Goal: Task Accomplishment & Management: Use online tool/utility

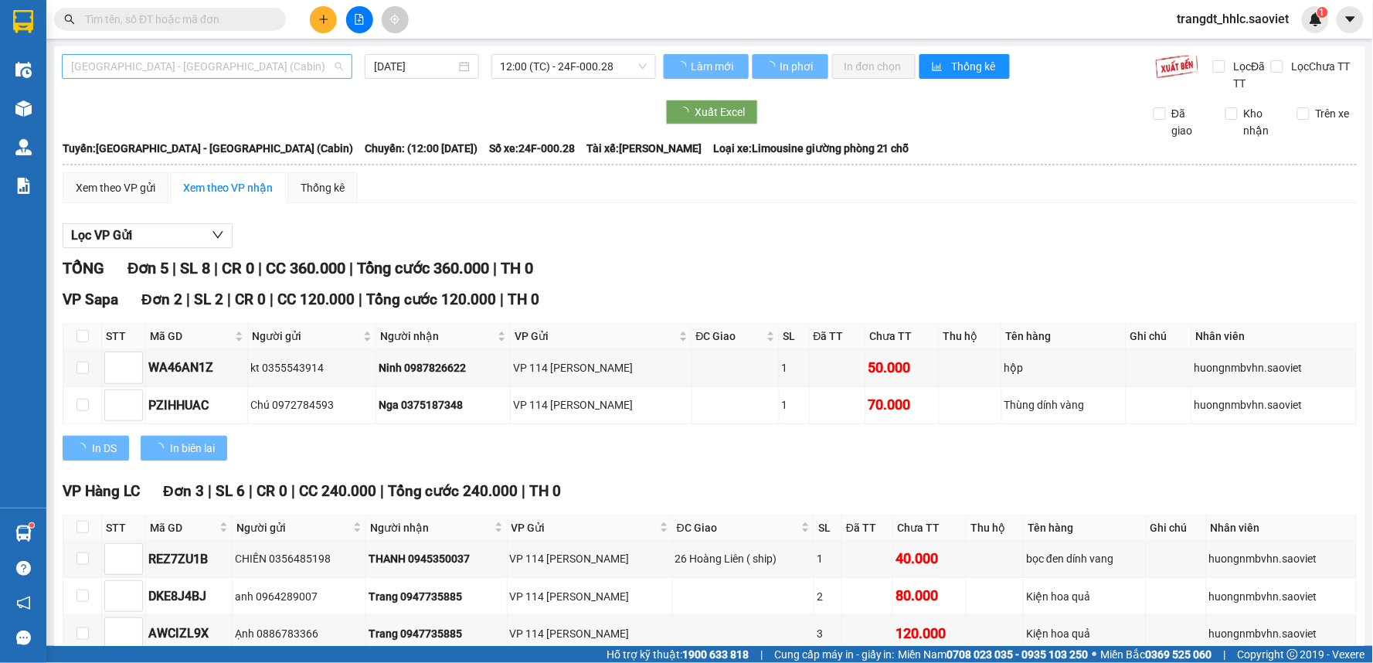
click at [164, 63] on span "[GEOGRAPHIC_DATA] - [GEOGRAPHIC_DATA] (Cabin)" at bounding box center [207, 66] width 272 height 23
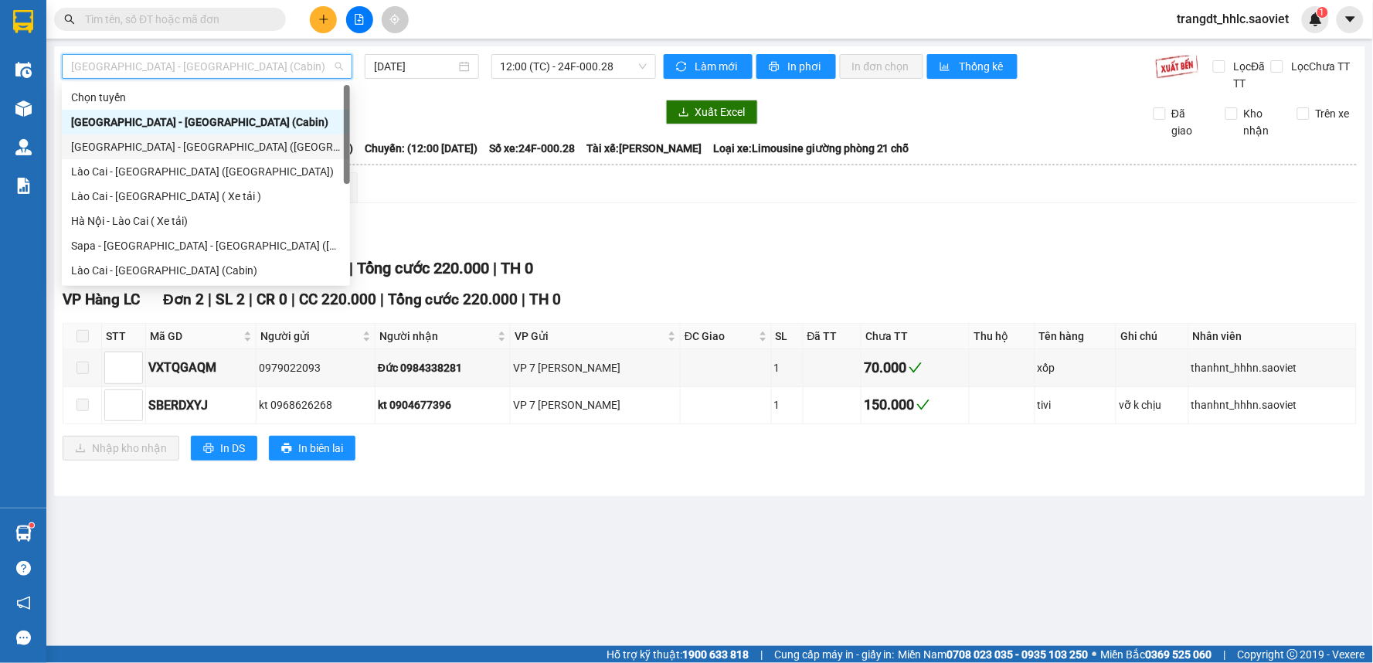
click at [189, 142] on div "[GEOGRAPHIC_DATA] - [GEOGRAPHIC_DATA] ([GEOGRAPHIC_DATA])" at bounding box center [206, 146] width 270 height 17
type input "[DATE]"
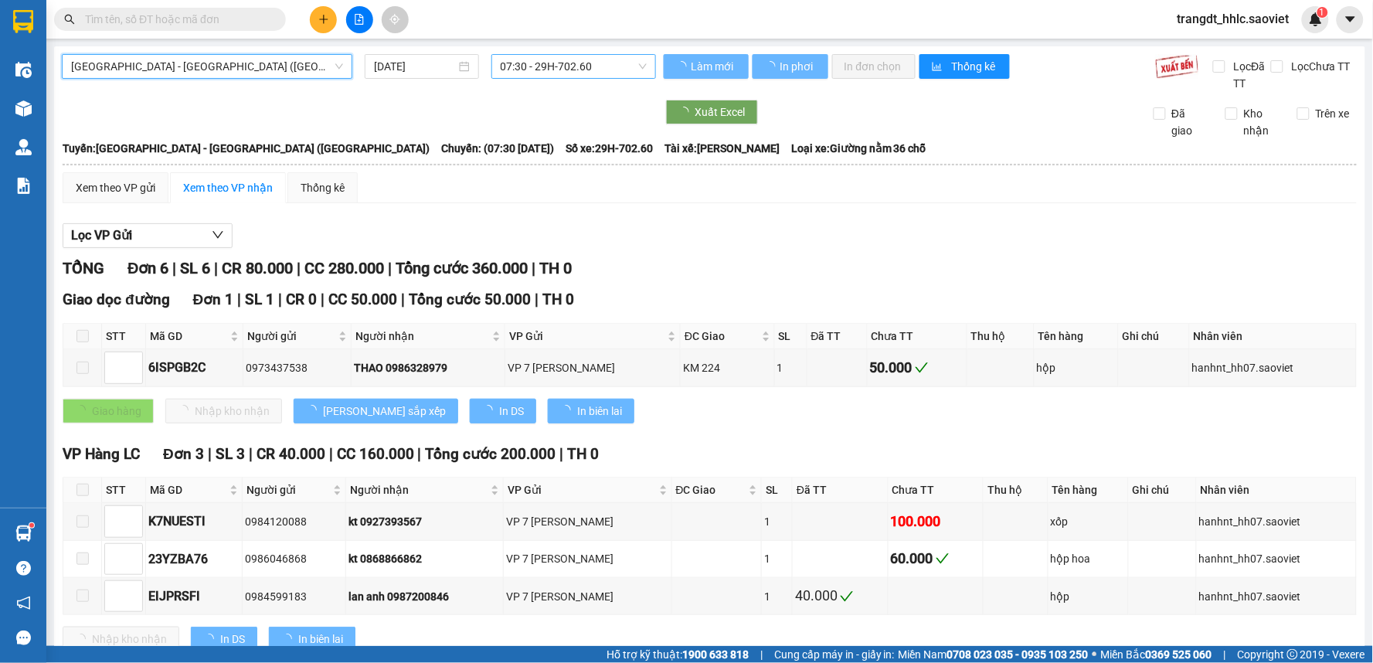
click at [547, 59] on span "07:30 - 29H-702.60" at bounding box center [574, 66] width 146 height 23
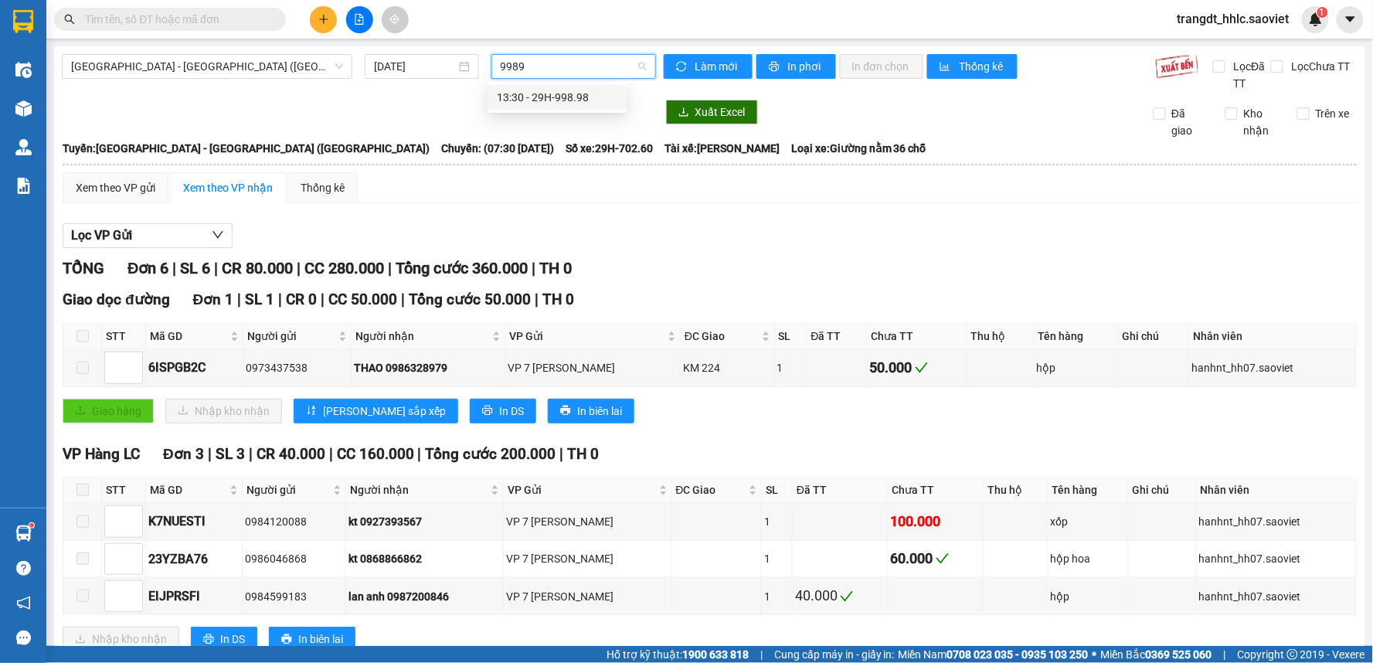
type input "99898"
click at [556, 97] on div "13:30 - 29H-998.98" at bounding box center [557, 97] width 121 height 17
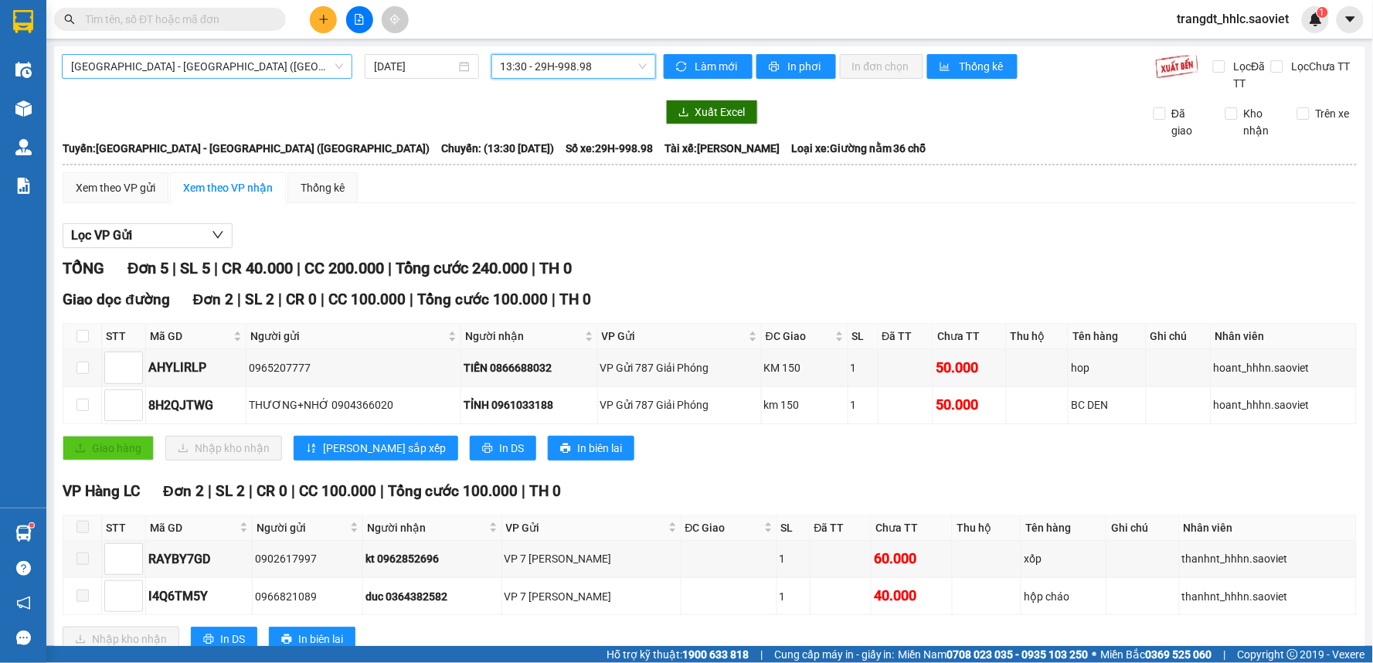
click at [232, 59] on span "[GEOGRAPHIC_DATA] - [GEOGRAPHIC_DATA] ([GEOGRAPHIC_DATA])" at bounding box center [207, 66] width 272 height 23
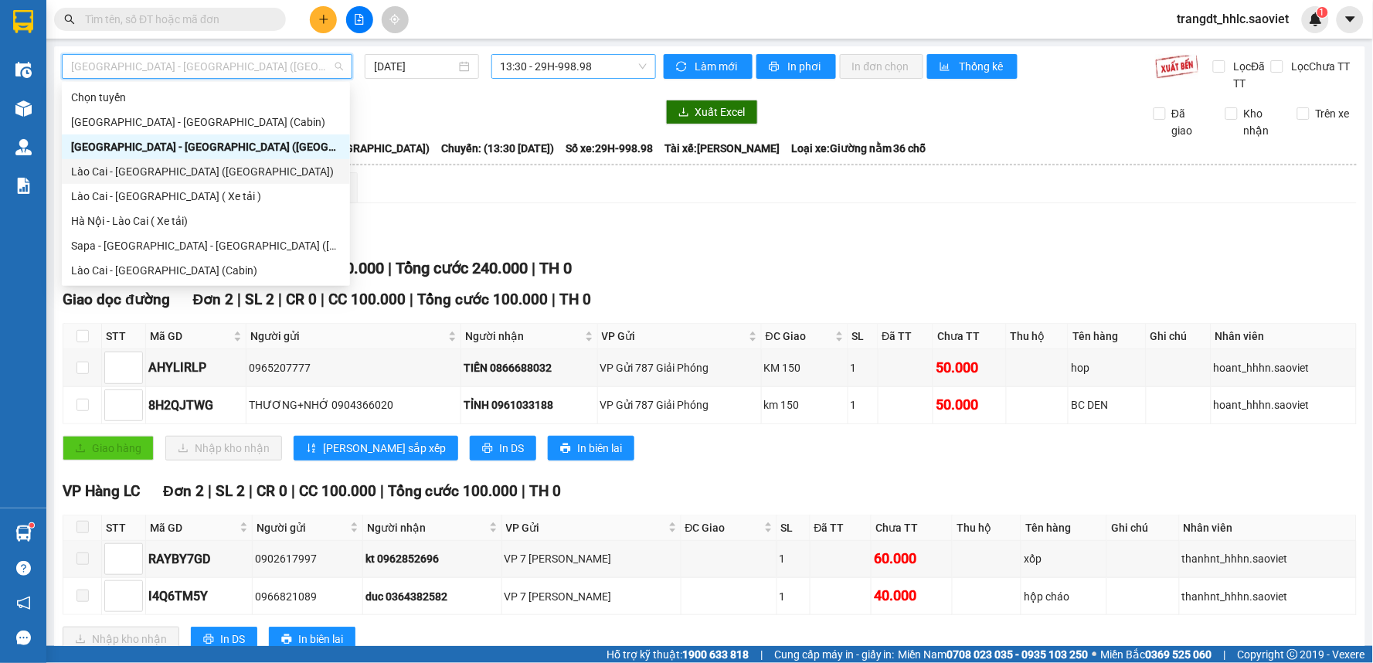
drag, startPoint x: 175, startPoint y: 171, endPoint x: 524, endPoint y: 96, distance: 357.3
click at [178, 171] on div "Lào Cai - [GEOGRAPHIC_DATA] ([GEOGRAPHIC_DATA])" at bounding box center [206, 171] width 270 height 17
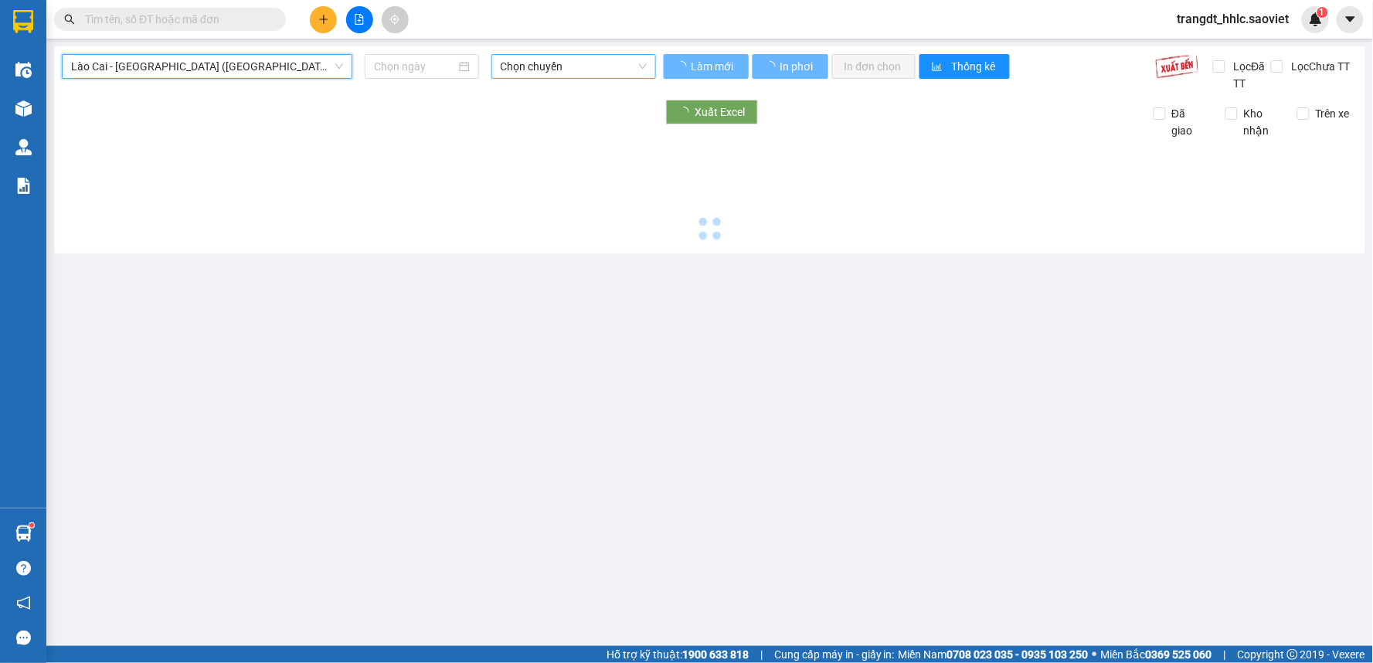
type input "[DATE]"
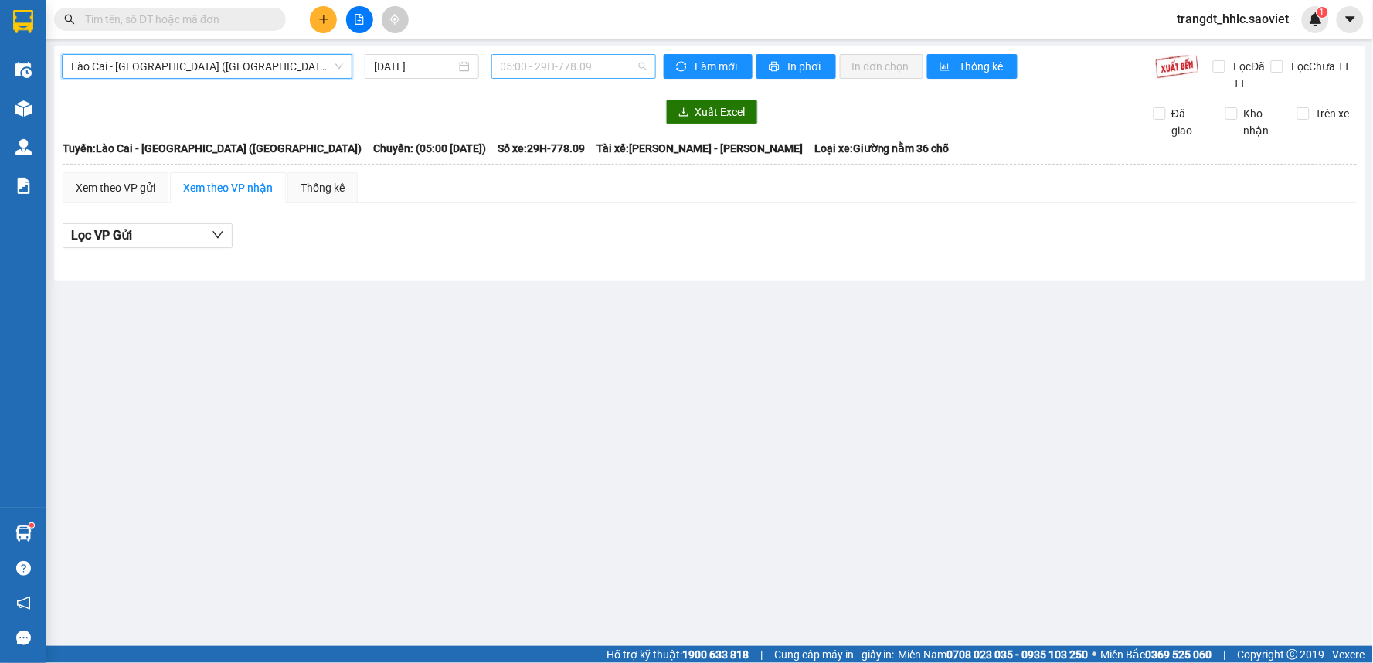
click at [578, 59] on span "05:00 - 29H-778.09" at bounding box center [574, 66] width 146 height 23
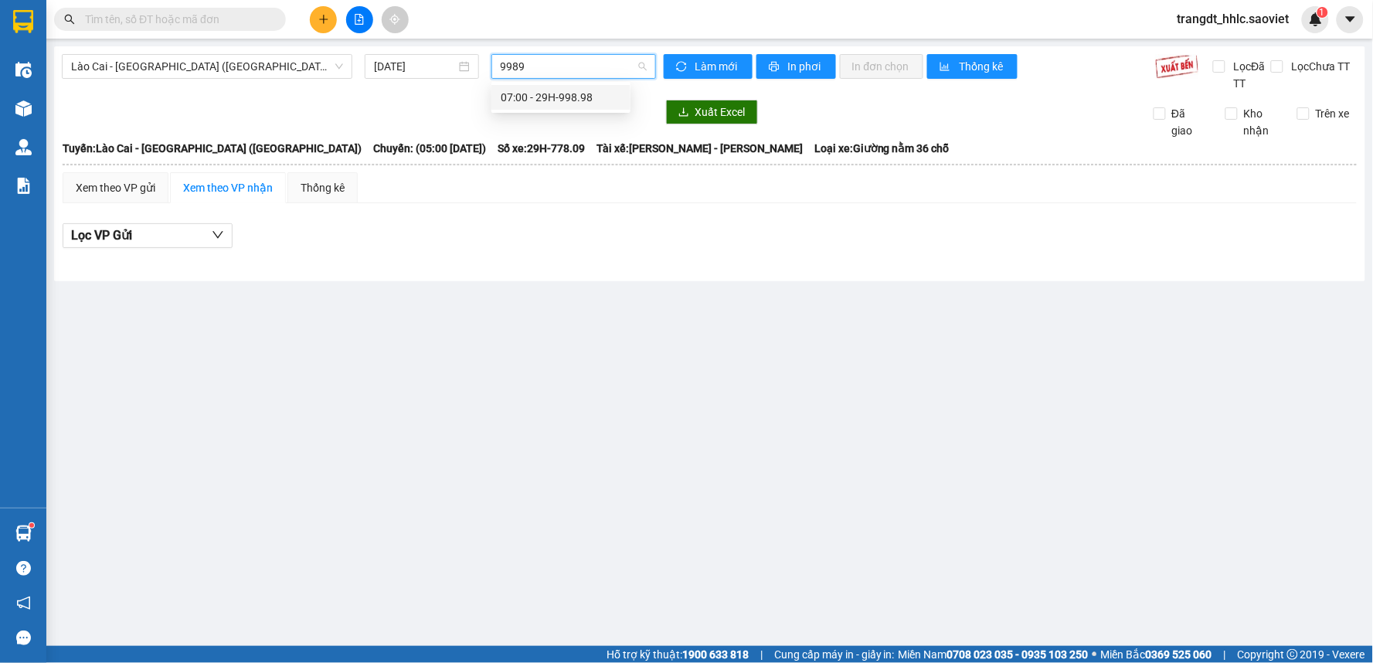
type input "99898"
click at [569, 97] on div "07:00 - 29H-998.98" at bounding box center [561, 97] width 121 height 17
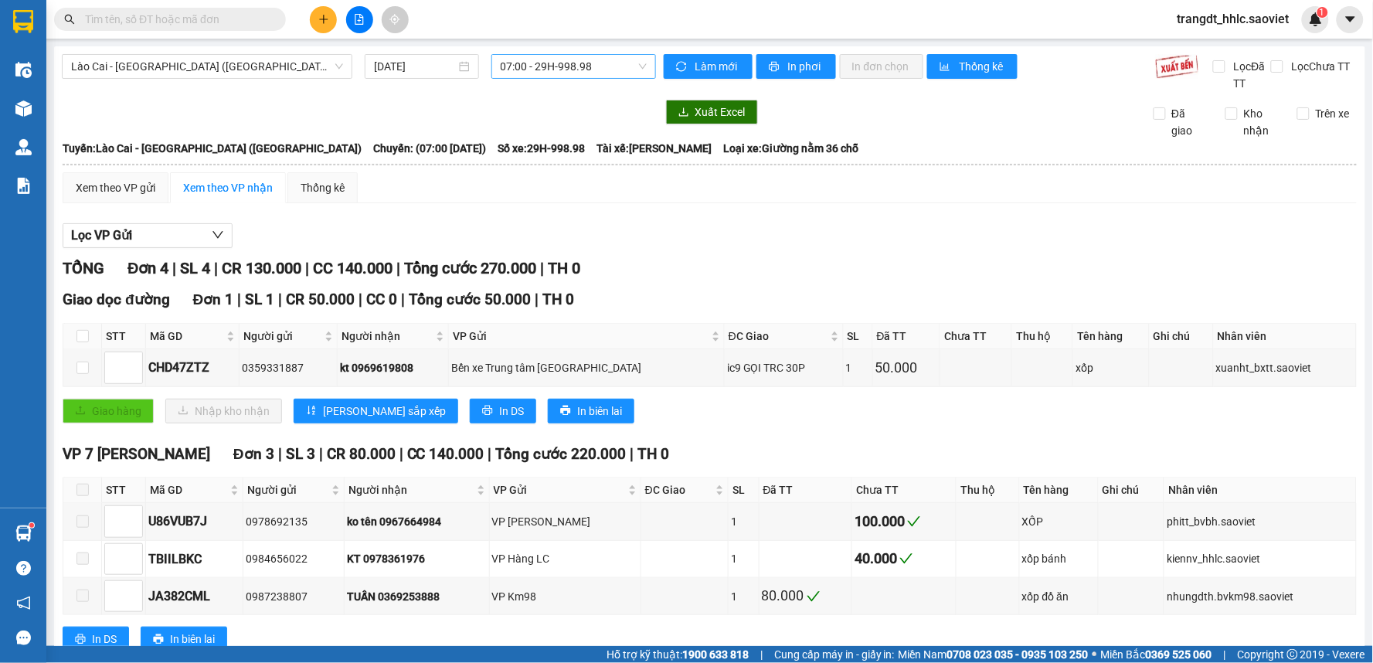
click at [243, 14] on input "text" at bounding box center [176, 19] width 182 height 17
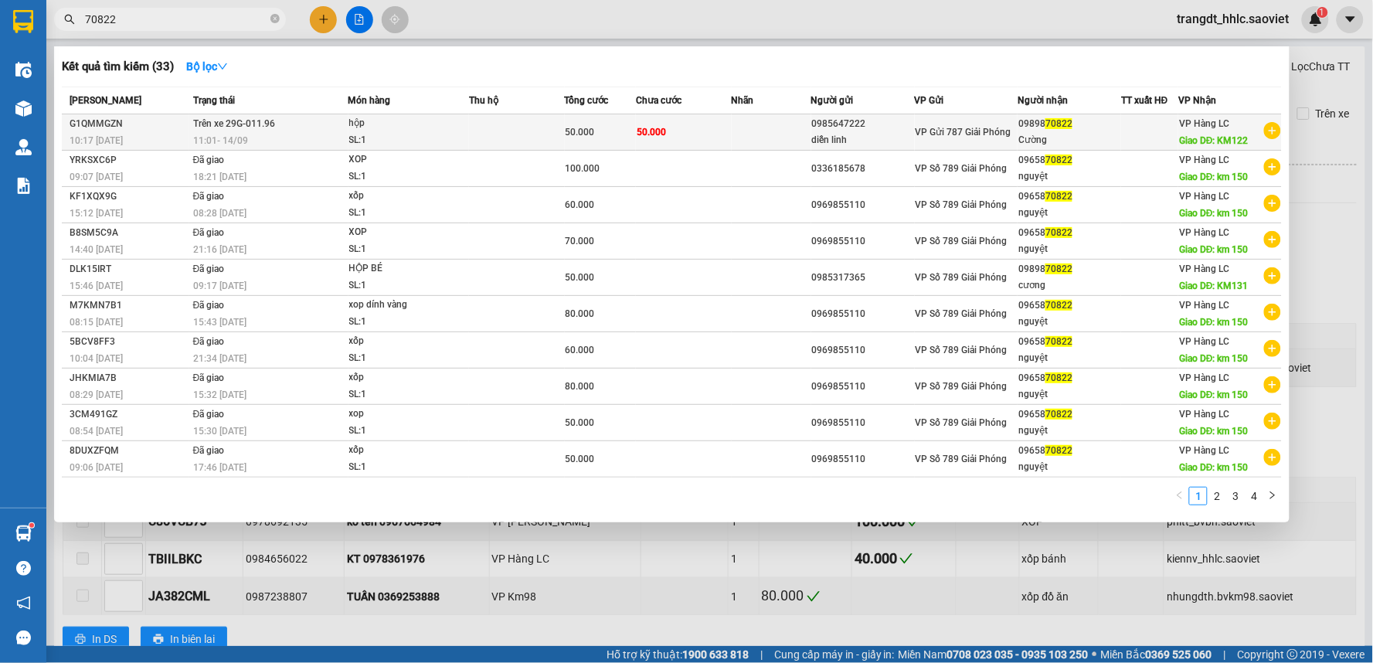
type input "70822"
click at [575, 136] on span "50.000" at bounding box center [579, 132] width 29 height 11
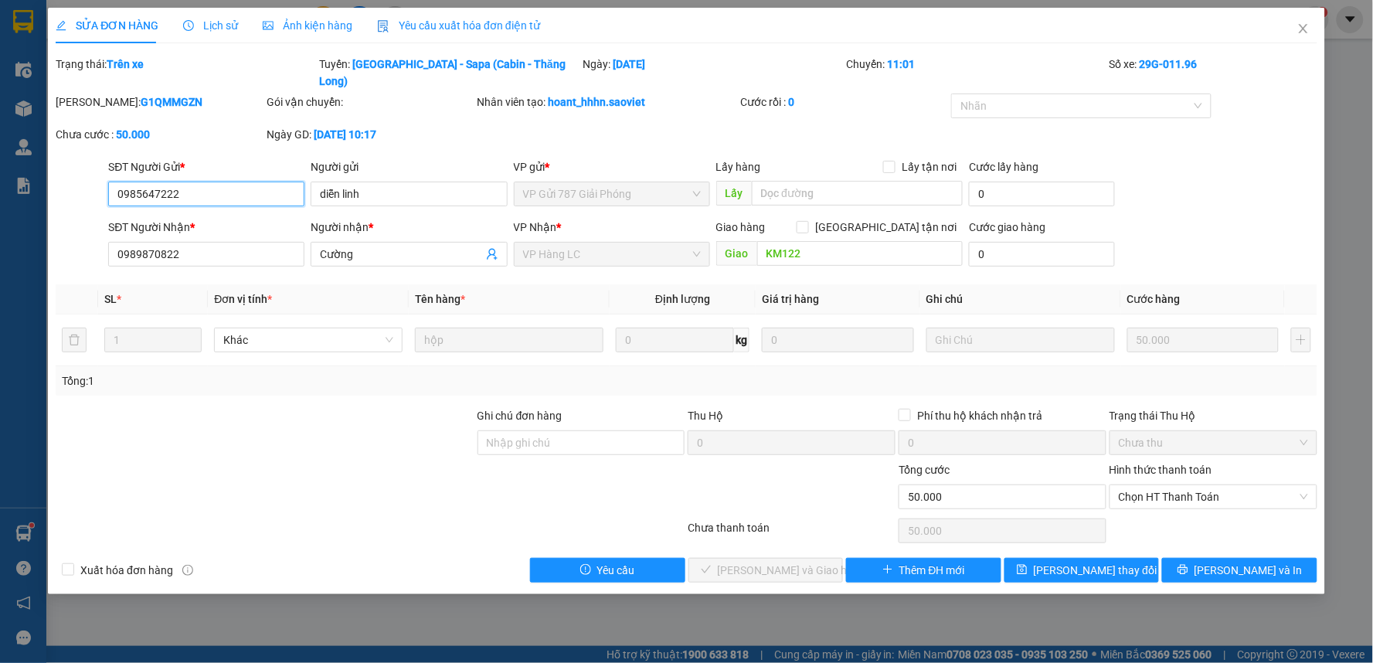
type input "0985647222"
type input "diễn linh"
type input "0989870822"
type input "Cường"
type input "KM122"
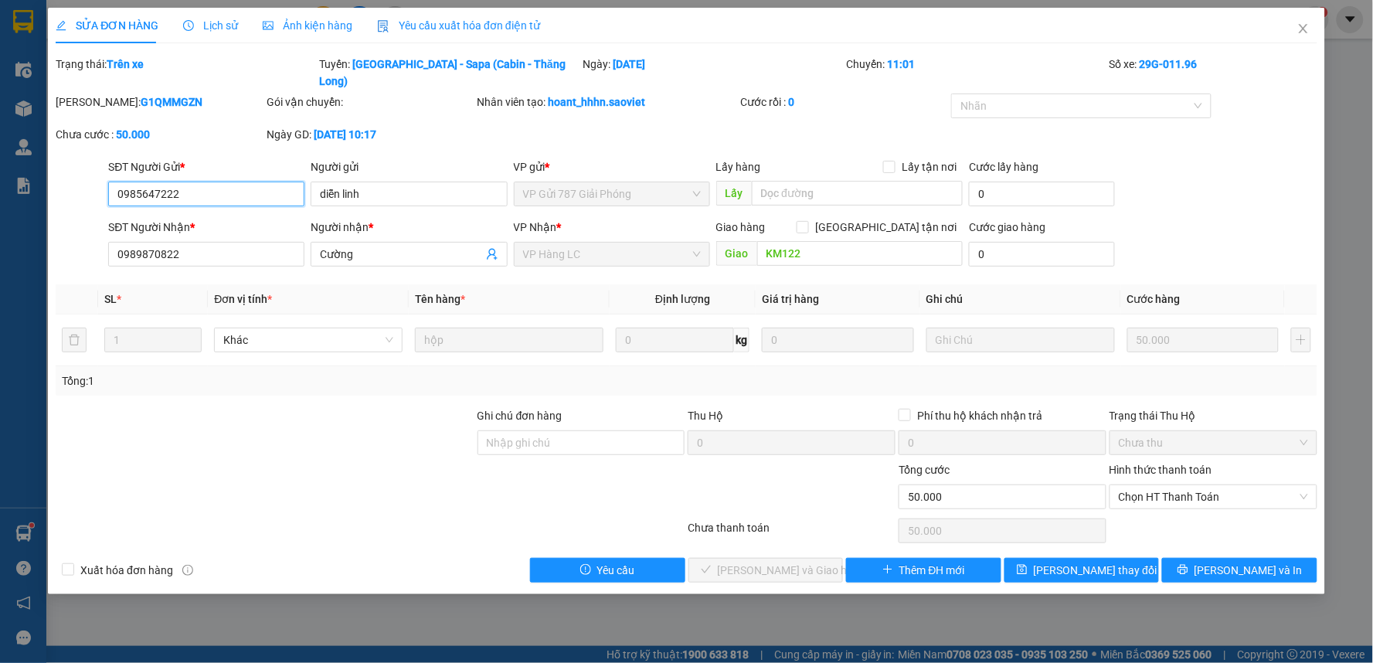
type input "50.000"
click at [830, 158] on div "Lấy hàng Lấy tận nơi" at bounding box center [839, 166] width 247 height 17
click at [816, 192] on div "Lấy hàng Lấy tận nơi Lấy" at bounding box center [839, 185] width 247 height 54
click at [851, 181] on input "text" at bounding box center [858, 193] width 212 height 25
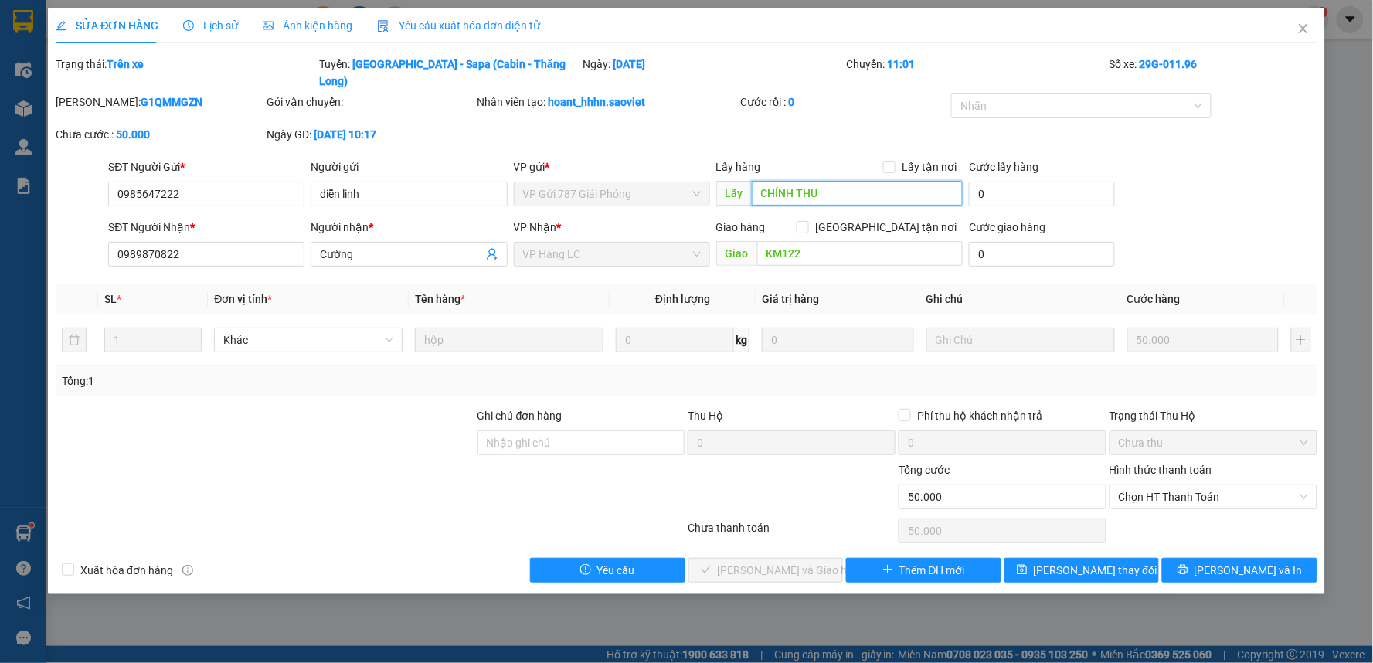
type input "CHÍNH THU"
click at [1103, 562] on span "[PERSON_NAME] thay đổi" at bounding box center [1096, 570] width 124 height 17
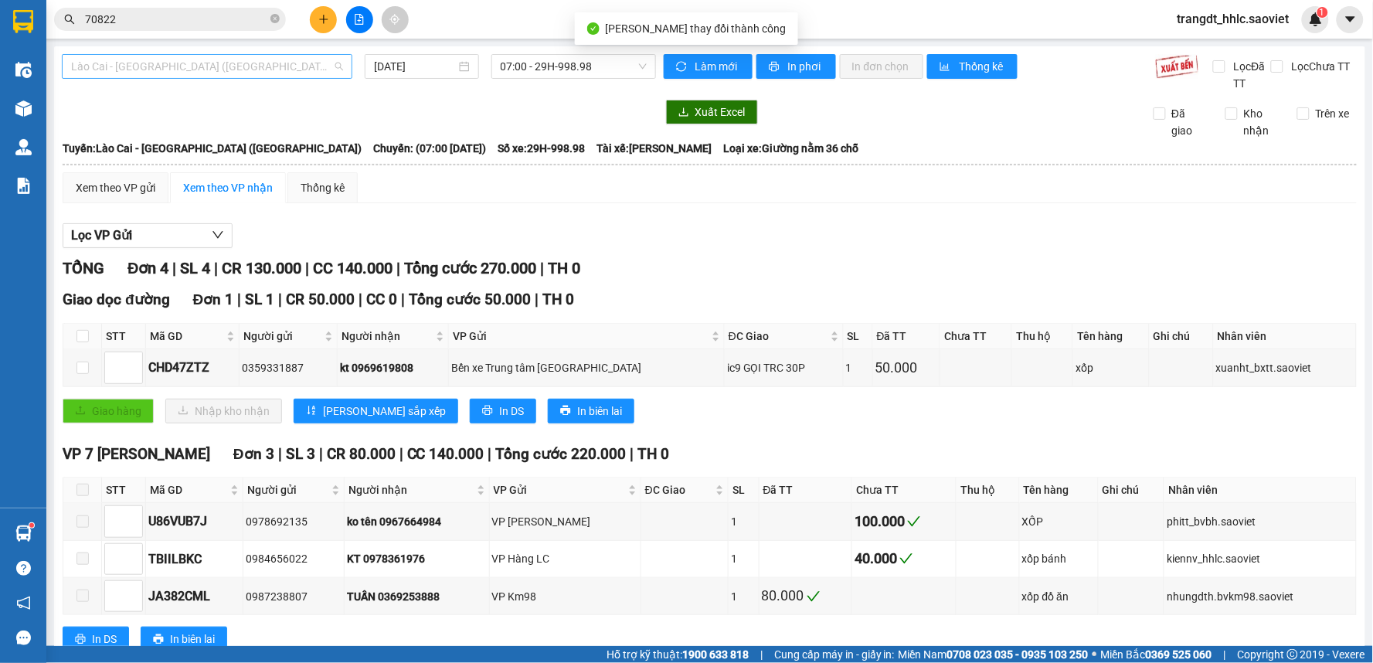
click at [294, 59] on span "Lào Cai - [GEOGRAPHIC_DATA] ([GEOGRAPHIC_DATA])" at bounding box center [207, 66] width 272 height 23
click at [419, 60] on input "[DATE]" at bounding box center [414, 66] width 81 height 17
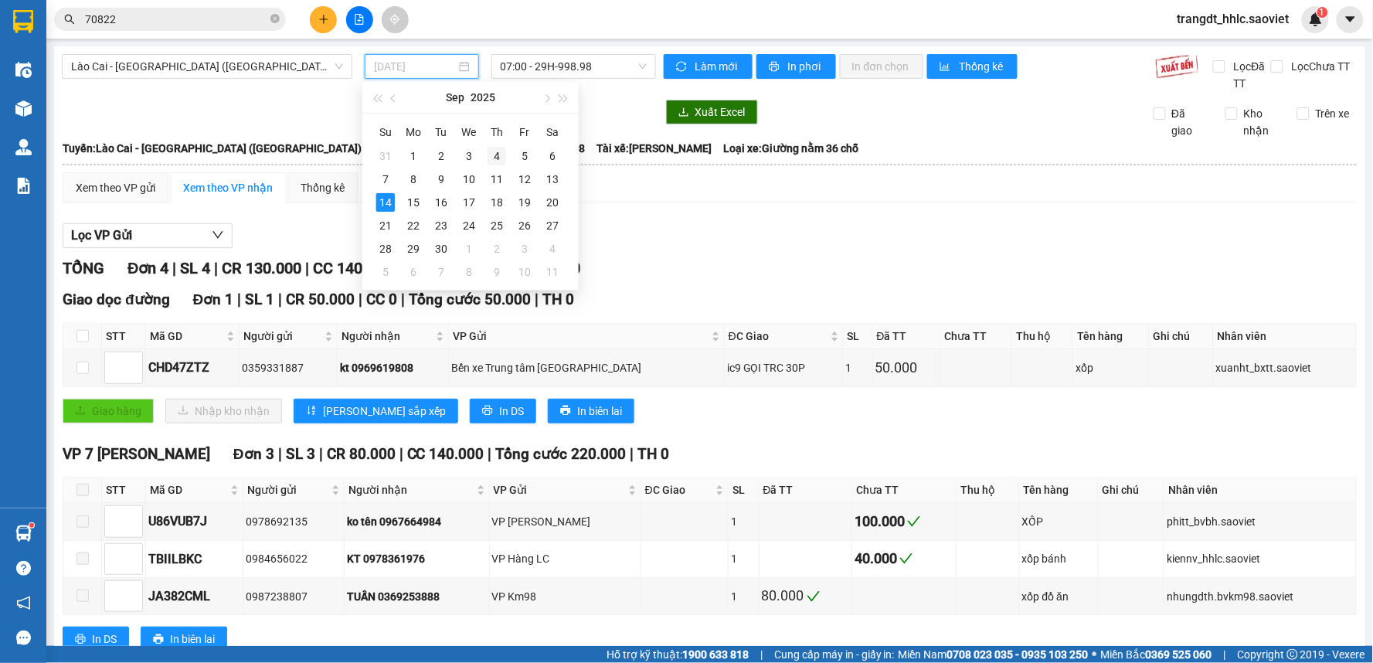
click at [493, 155] on div "4" at bounding box center [496, 156] width 19 height 19
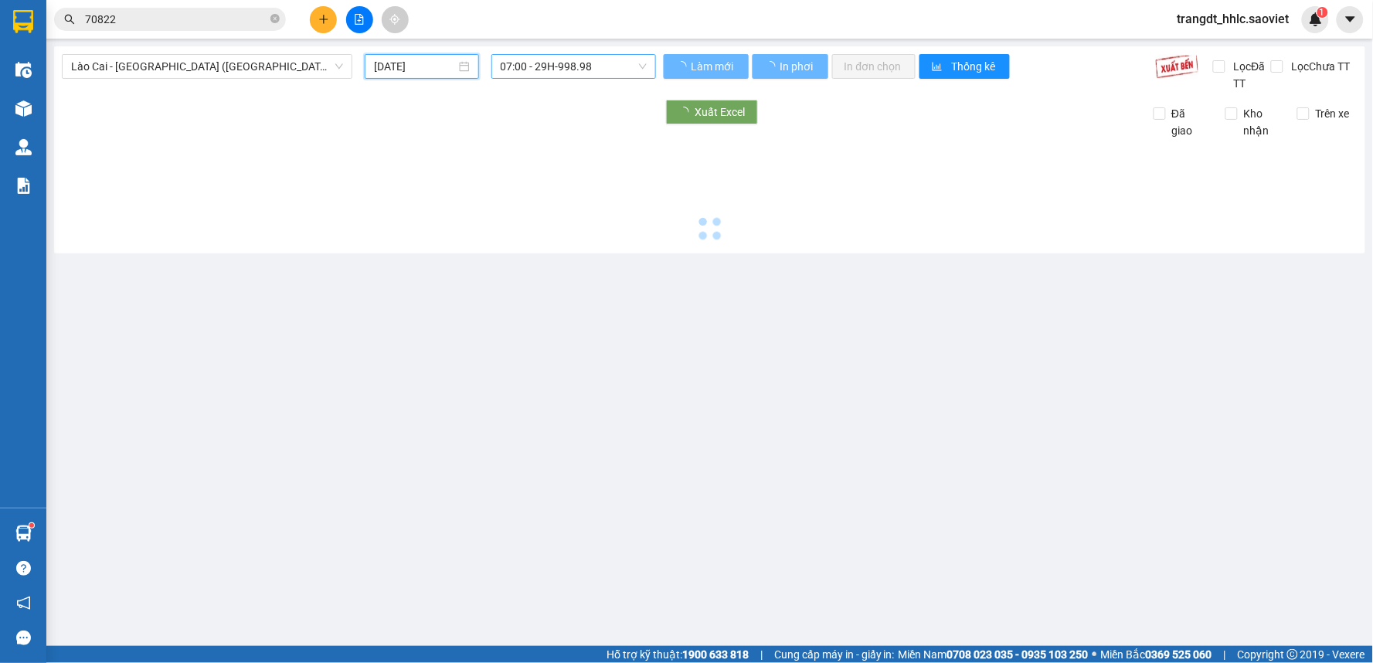
type input "[DATE]"
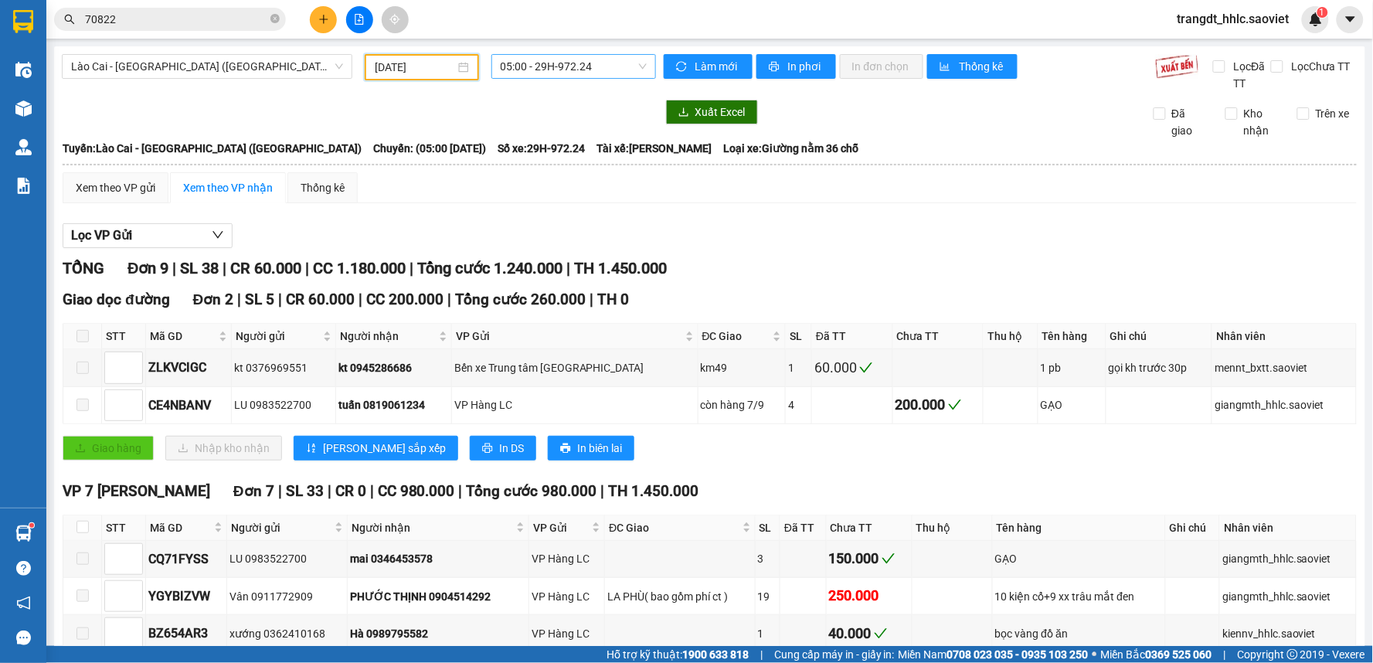
click at [575, 68] on span "05:00 - 29H-972.24" at bounding box center [574, 66] width 146 height 23
type input "99898"
click at [596, 96] on div "09:00 - 29H-998.98" at bounding box center [557, 97] width 121 height 17
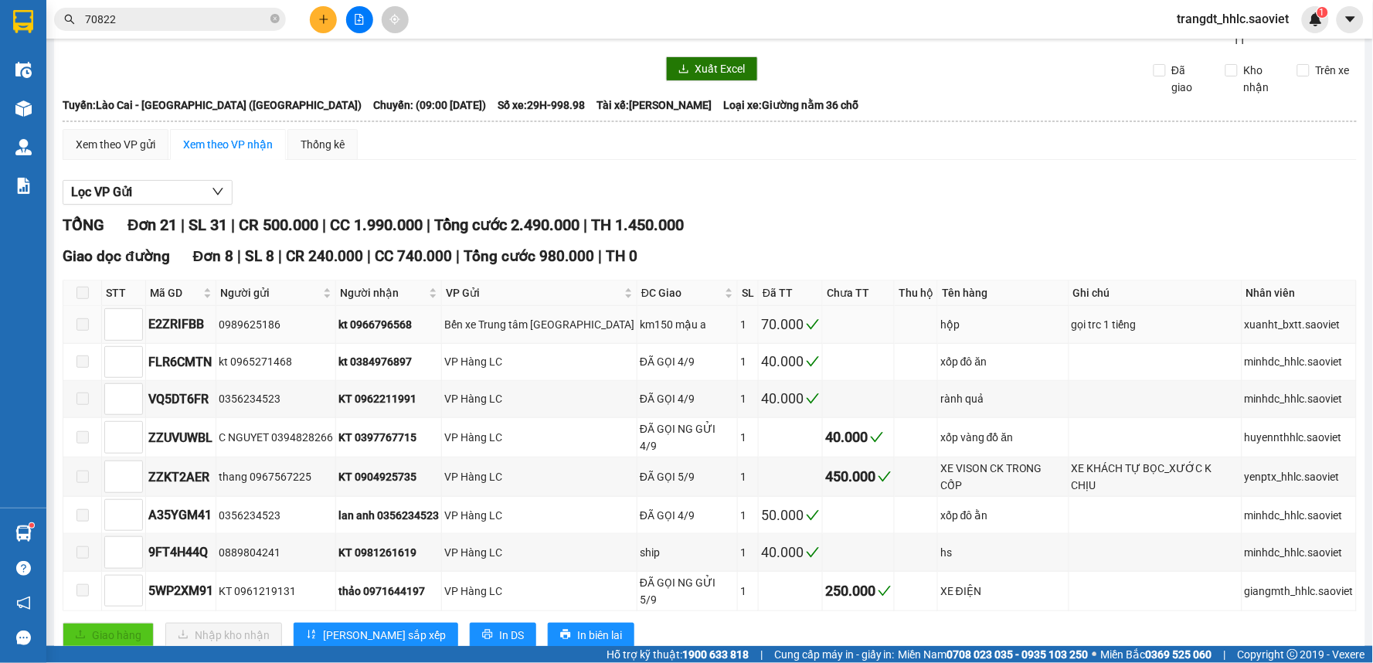
scroll to position [86, 0]
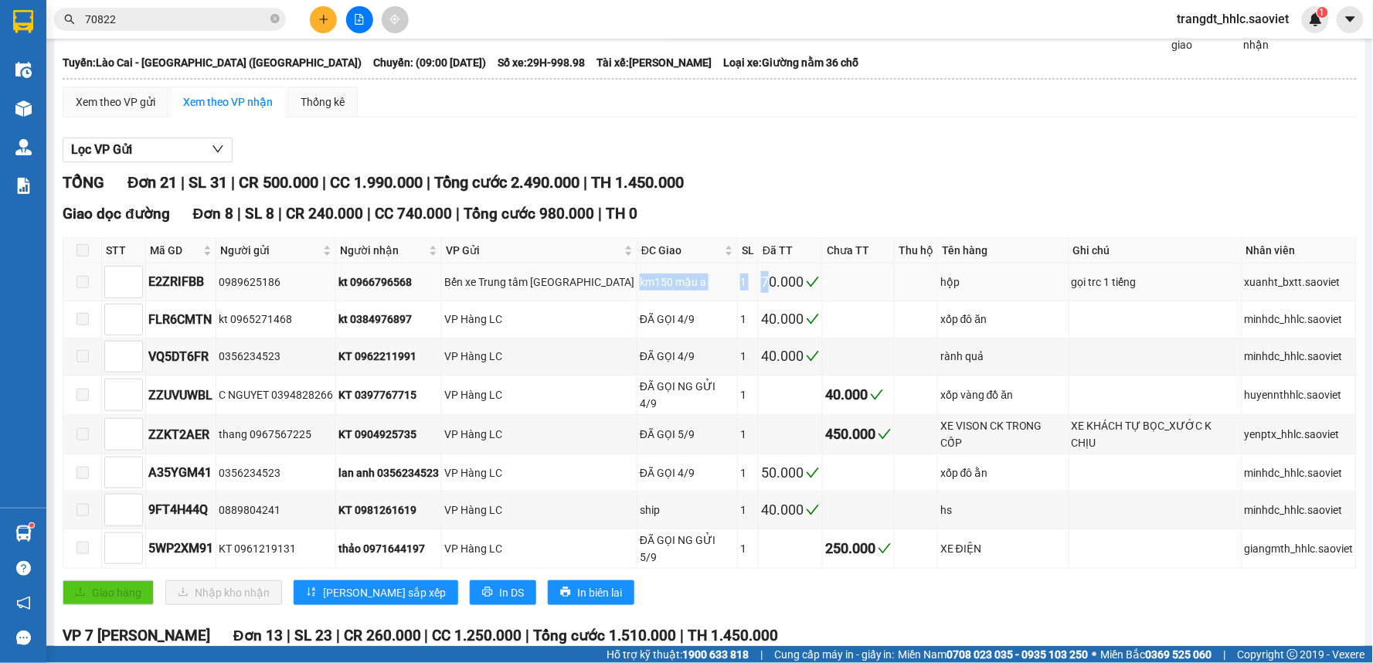
drag, startPoint x: 596, startPoint y: 280, endPoint x: 739, endPoint y: 287, distance: 143.9
click at [730, 287] on tr "E2ZRIFBB 0989625186 kt 0966796568 Bến xe [GEOGRAPHIC_DATA] km150 mậu a 1 70.000…" at bounding box center [709, 281] width 1293 height 37
click at [761, 284] on div "70.000" at bounding box center [790, 282] width 59 height 22
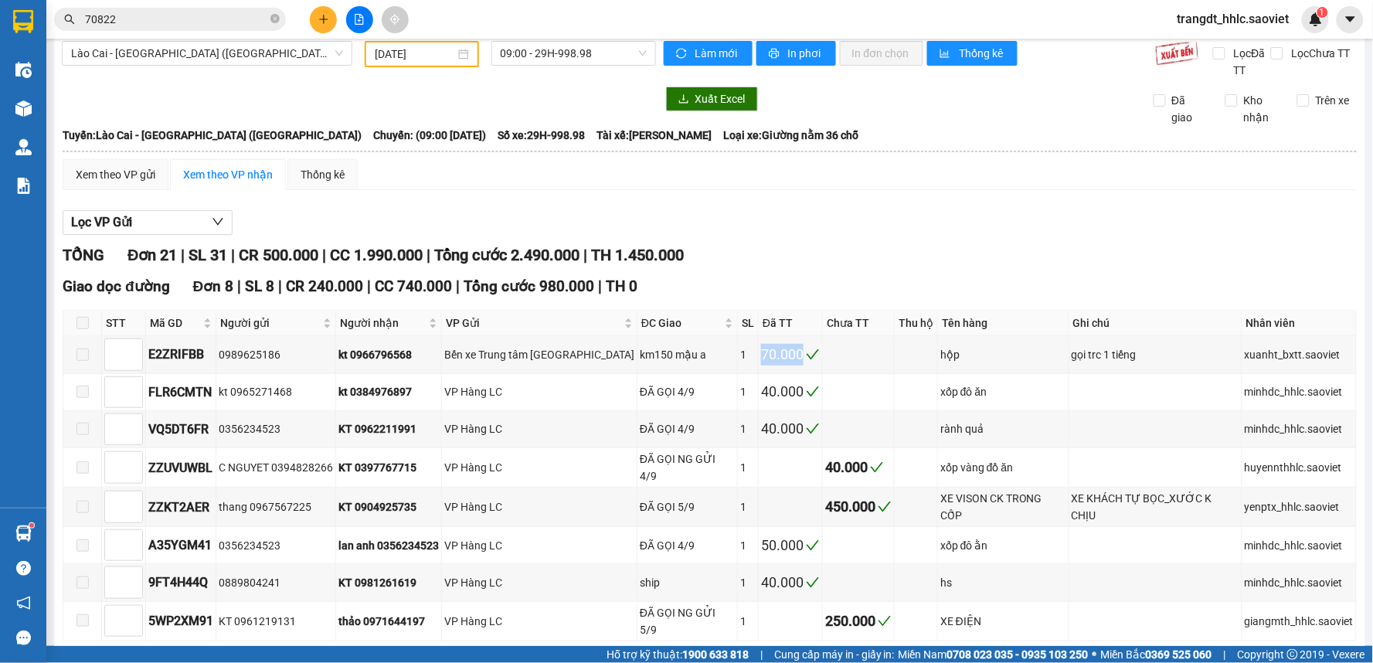
scroll to position [0, 0]
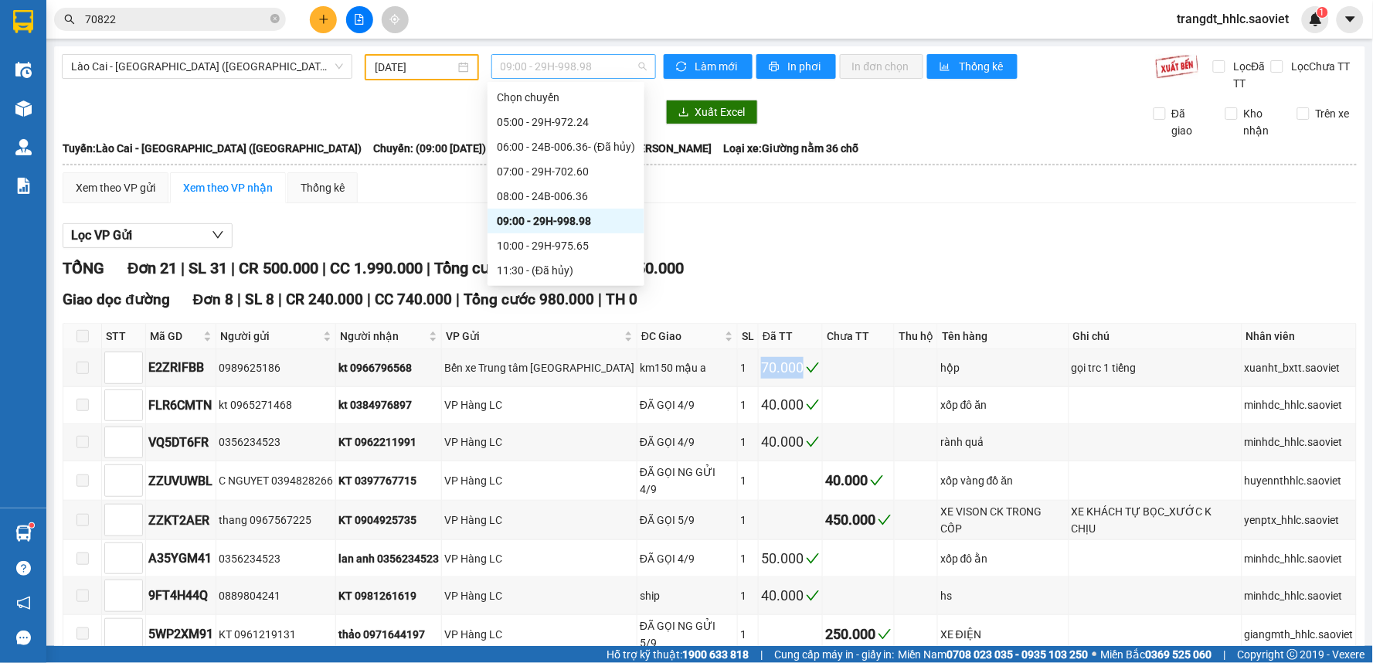
click at [544, 66] on span "09:00 - 29H-998.98" at bounding box center [574, 66] width 146 height 23
click at [412, 71] on input "[DATE]" at bounding box center [415, 67] width 80 height 17
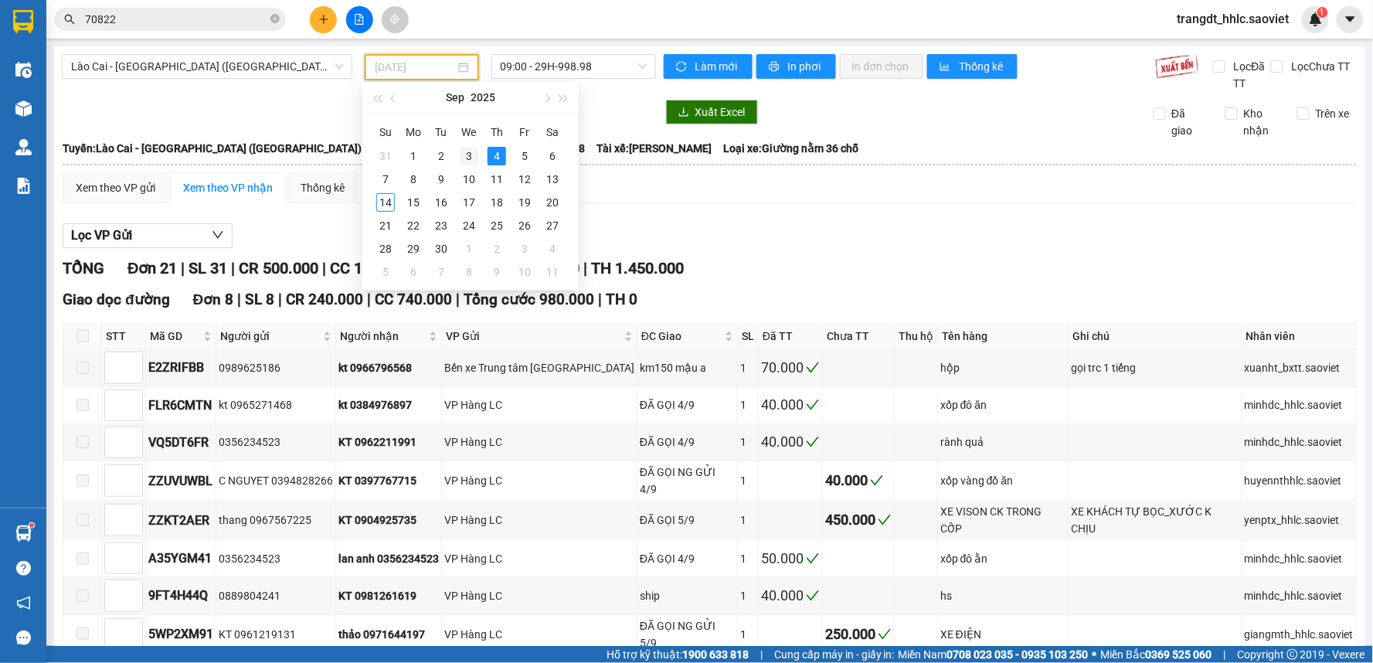
click at [468, 156] on div "3" at bounding box center [469, 156] width 19 height 19
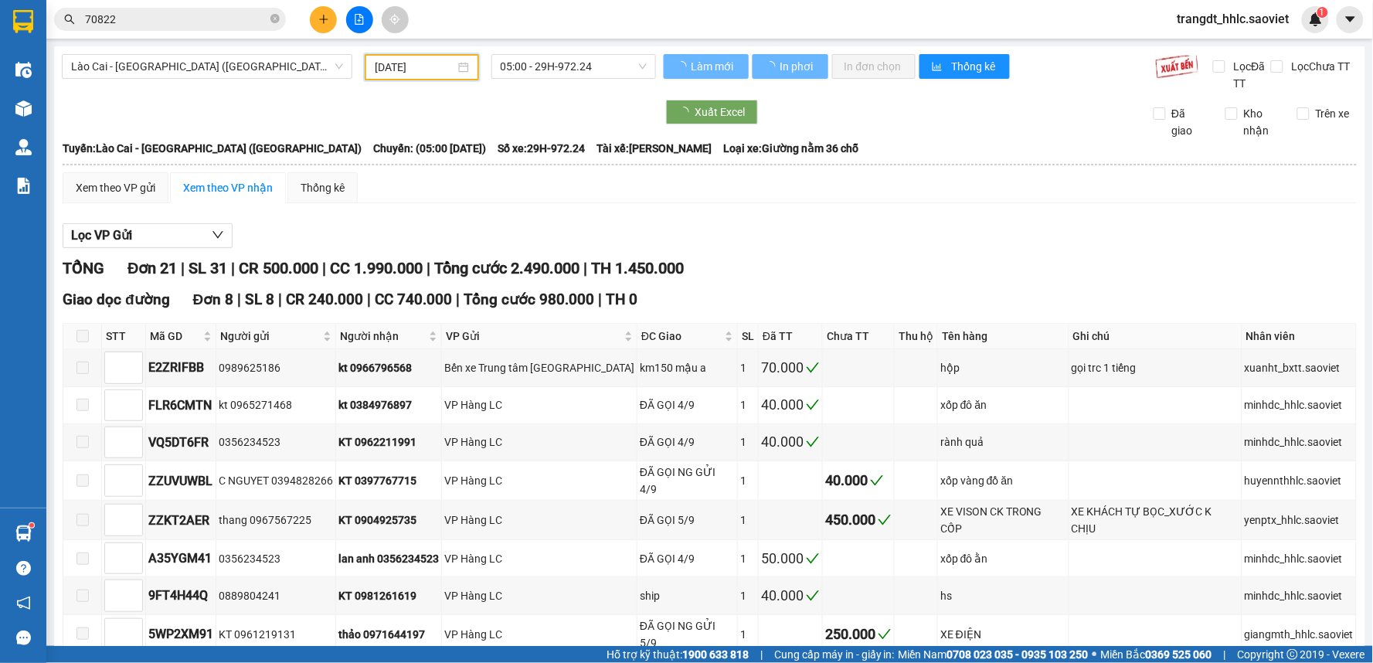
type input "[DATE]"
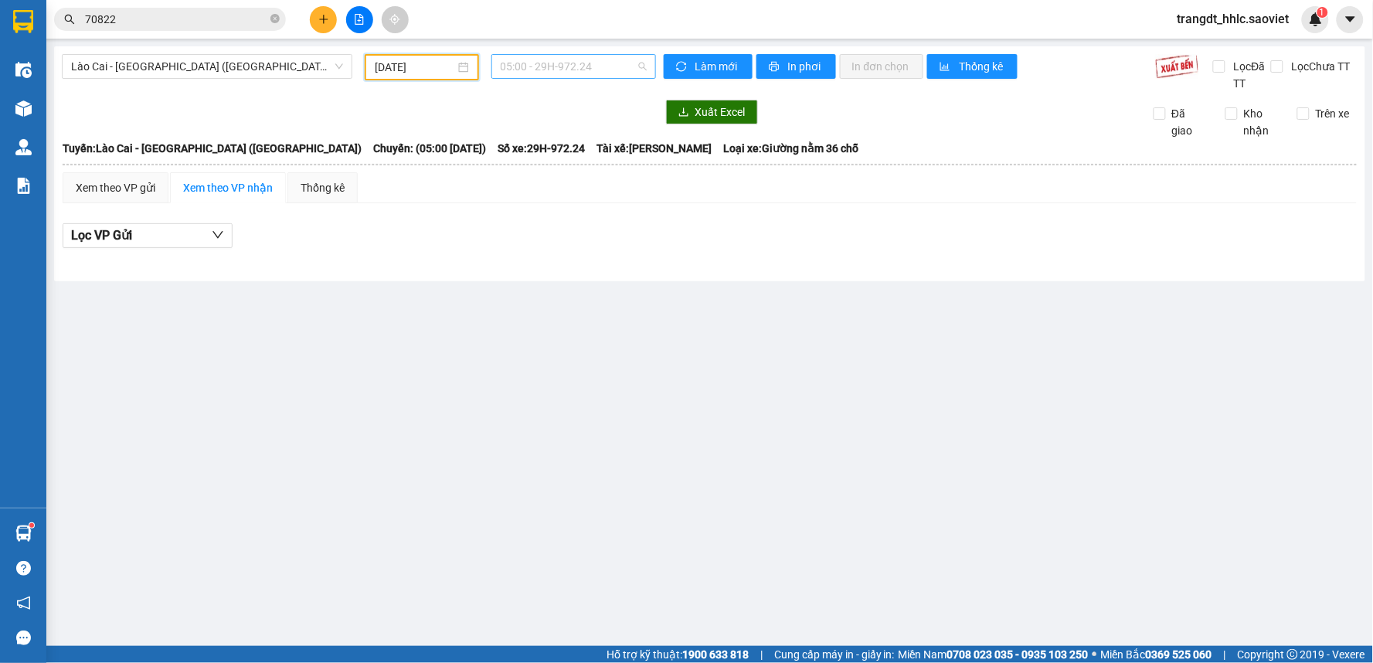
click at [572, 66] on span "05:00 - 29H-972.24" at bounding box center [574, 66] width 146 height 23
type input "99898"
click at [562, 93] on div "09:00 - 29H-998.98" at bounding box center [561, 97] width 121 height 17
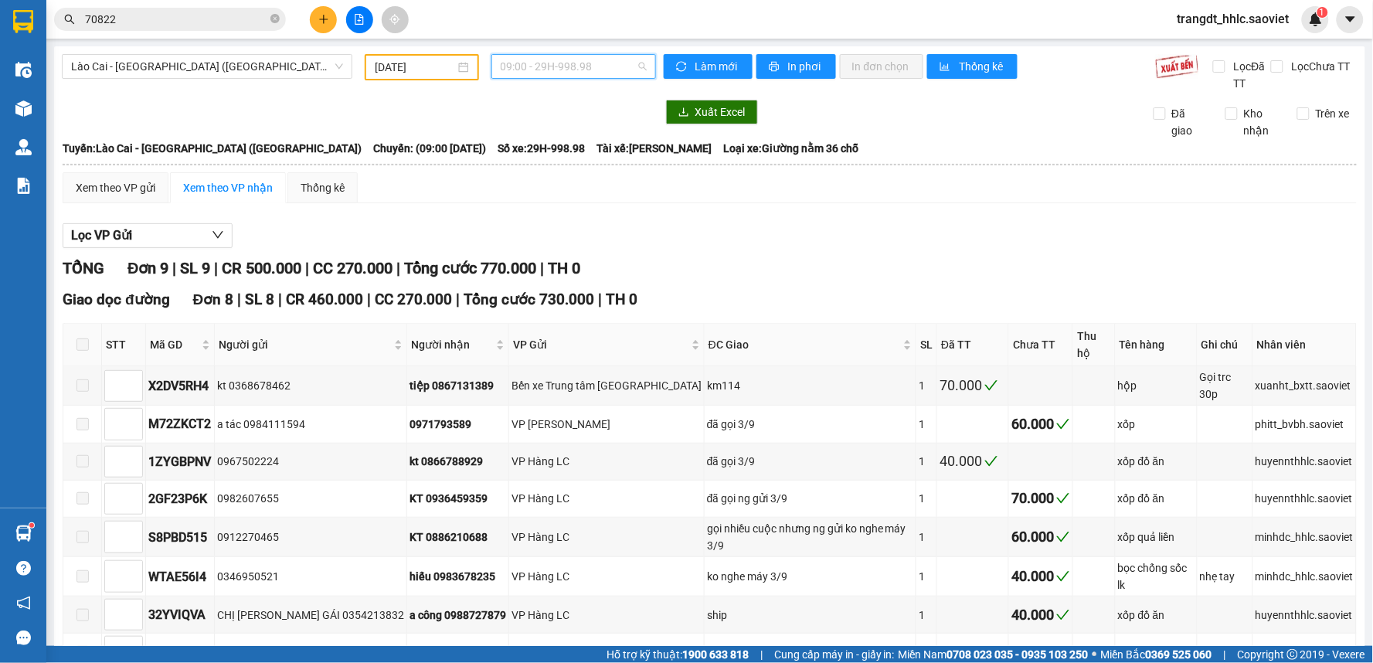
click at [561, 66] on span "09:00 - 29H-998.98" at bounding box center [574, 66] width 146 height 23
click at [413, 65] on input "[DATE]" at bounding box center [415, 67] width 80 height 17
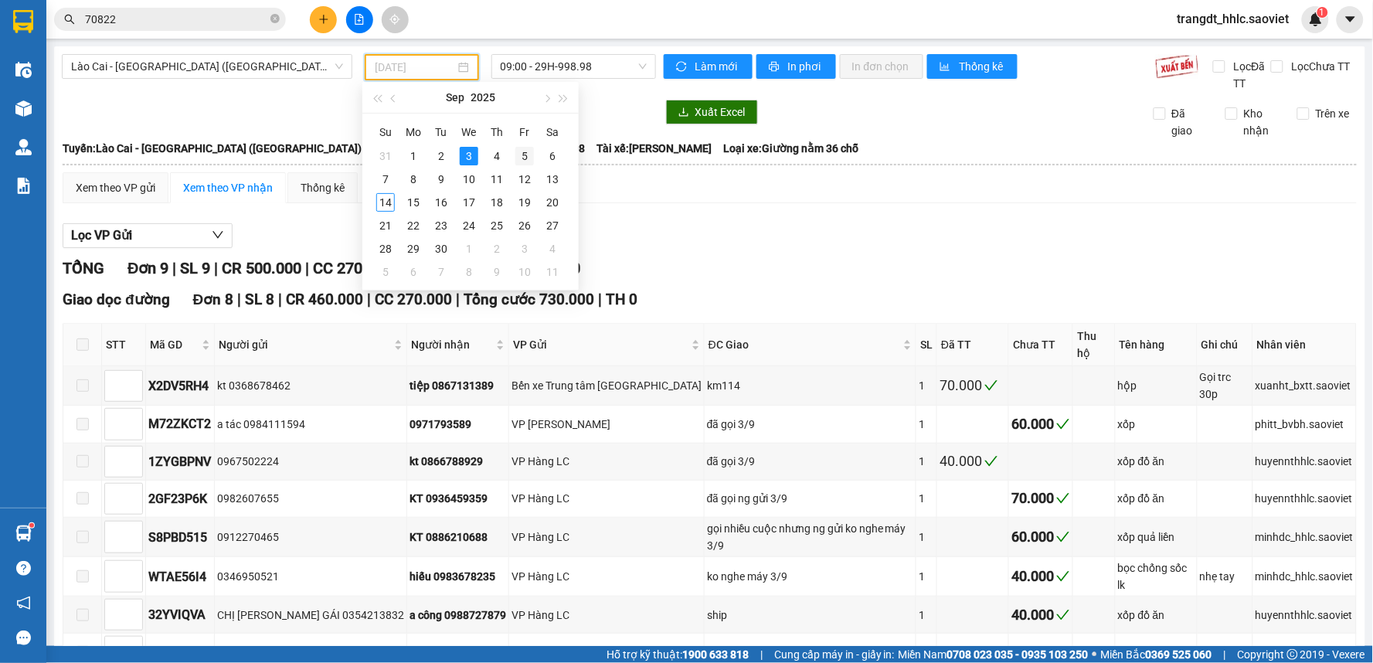
click at [530, 156] on div "5" at bounding box center [524, 156] width 19 height 19
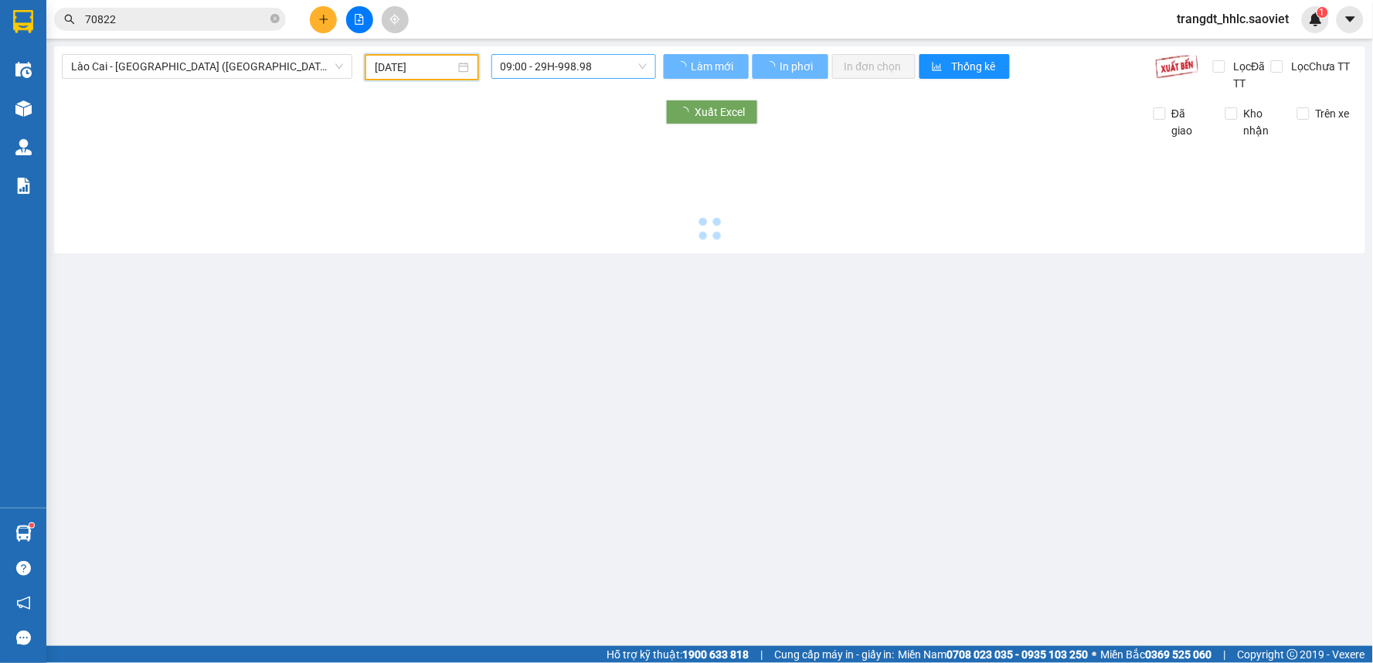
type input "[DATE]"
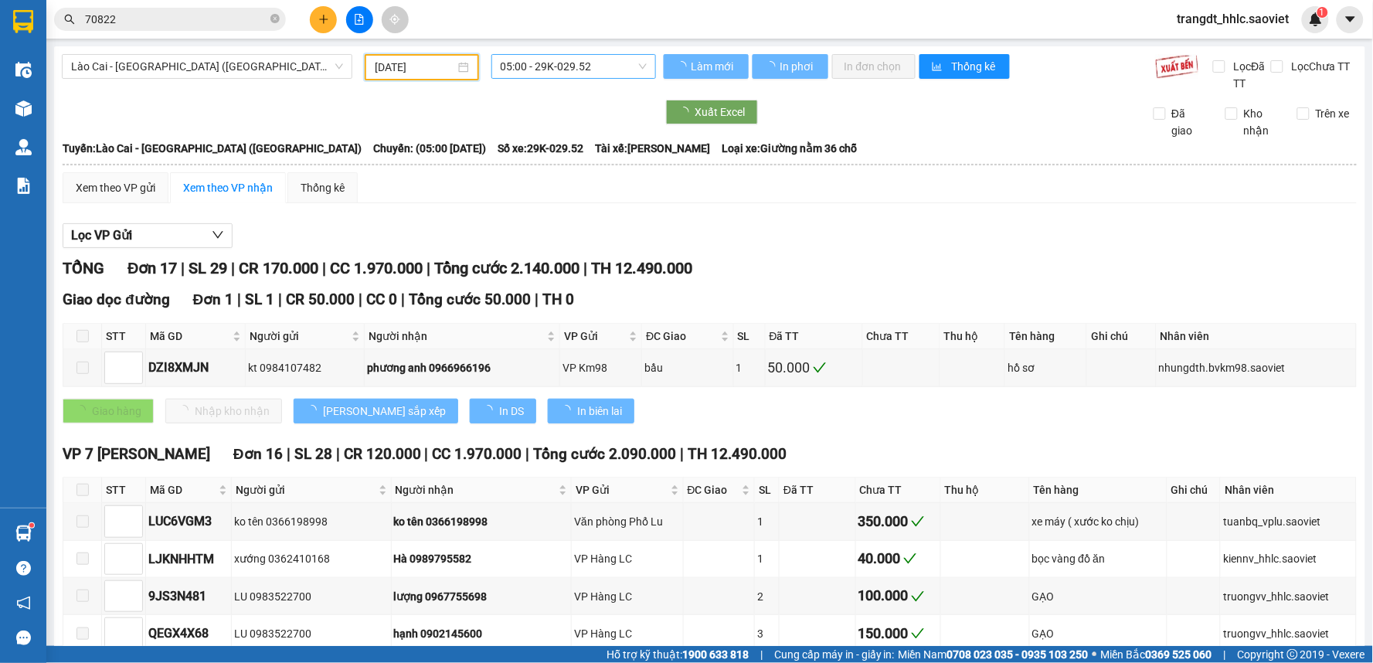
click at [567, 60] on span "05:00 - 29K-029.52" at bounding box center [574, 66] width 146 height 23
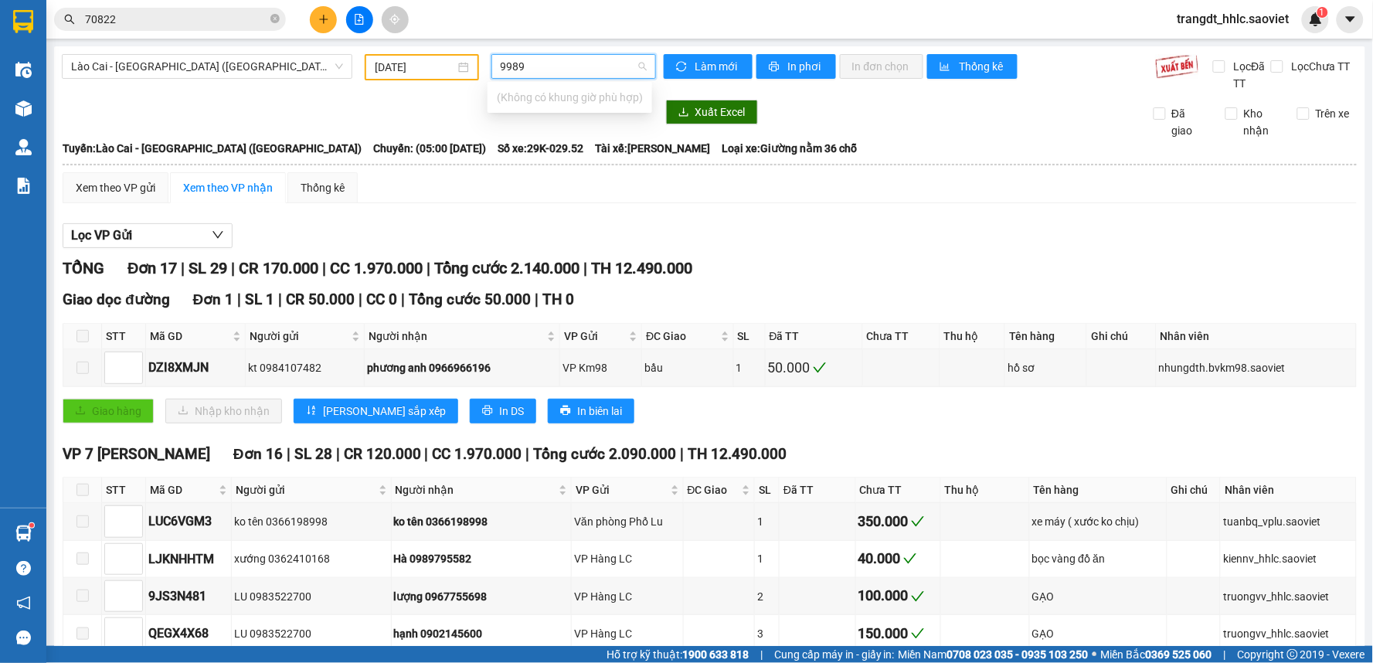
type input "99898"
click at [423, 68] on input "[DATE]" at bounding box center [415, 67] width 80 height 17
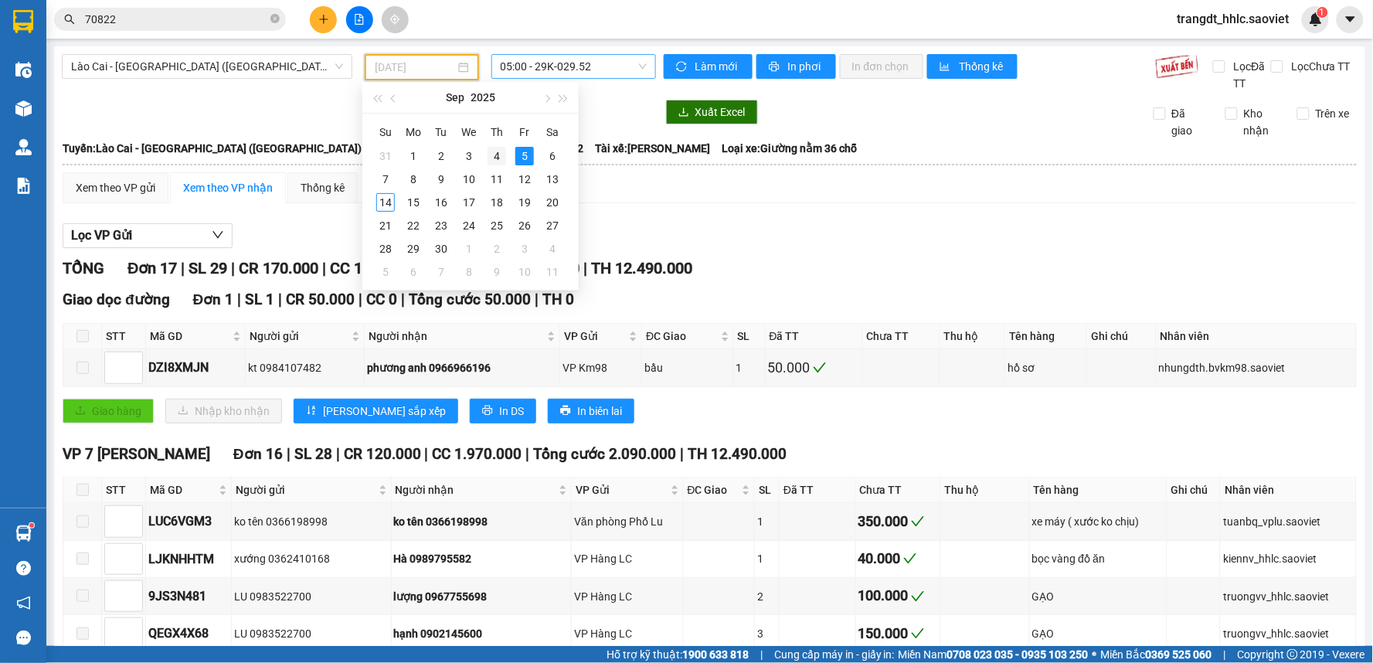
click at [501, 160] on div "4" at bounding box center [496, 156] width 19 height 19
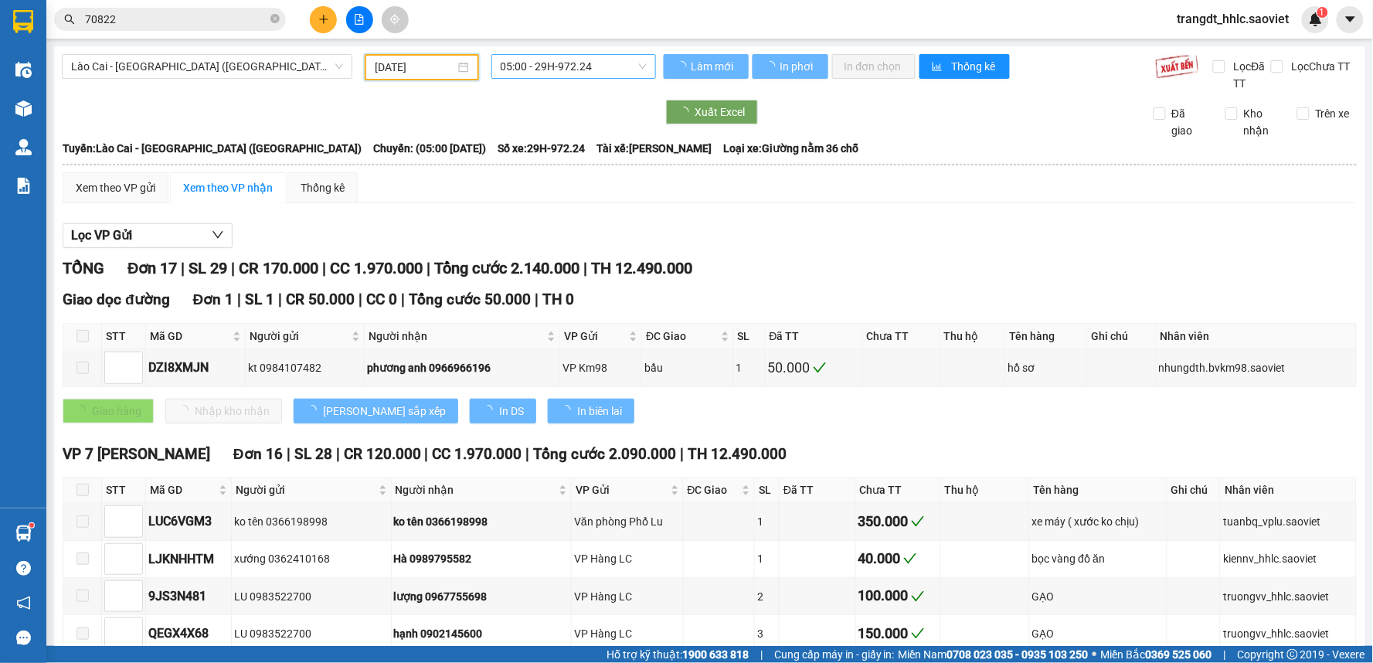
type input "[DATE]"
click at [606, 66] on span "05:00 - 29H-972.24" at bounding box center [574, 66] width 146 height 23
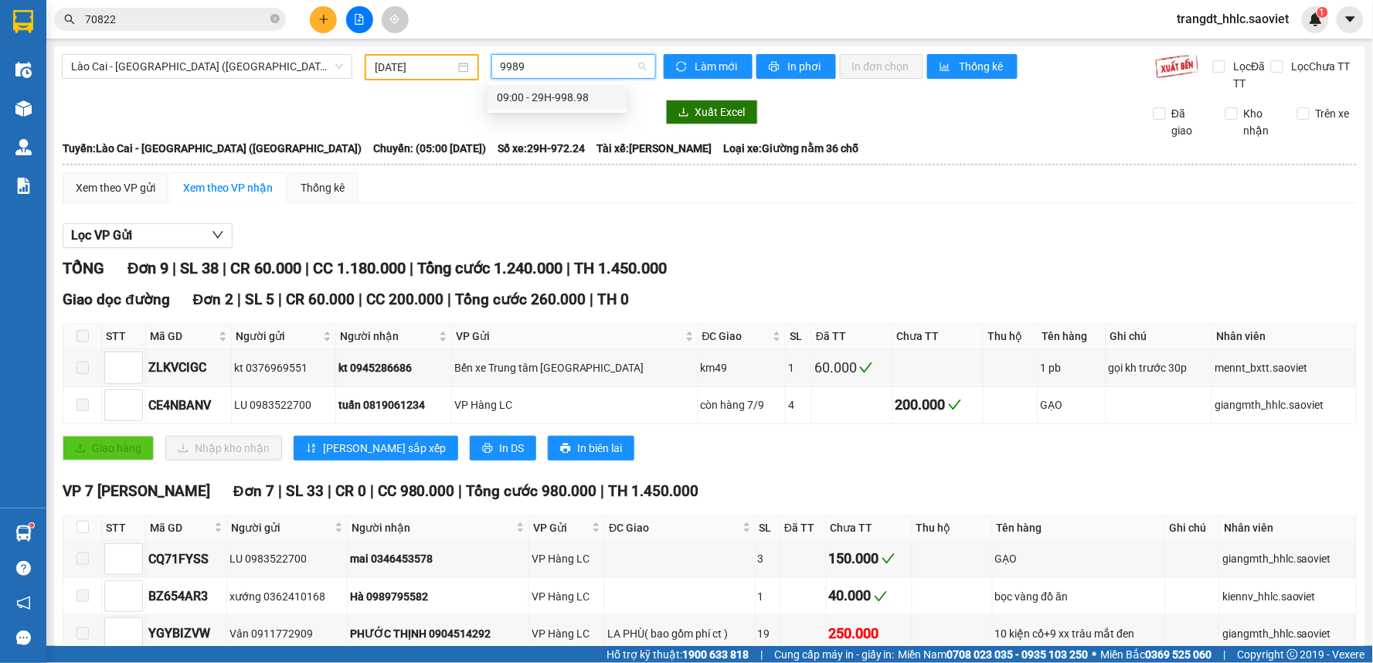
type input "99898"
click at [603, 98] on div "09:00 - 29H-998.98" at bounding box center [557, 97] width 121 height 17
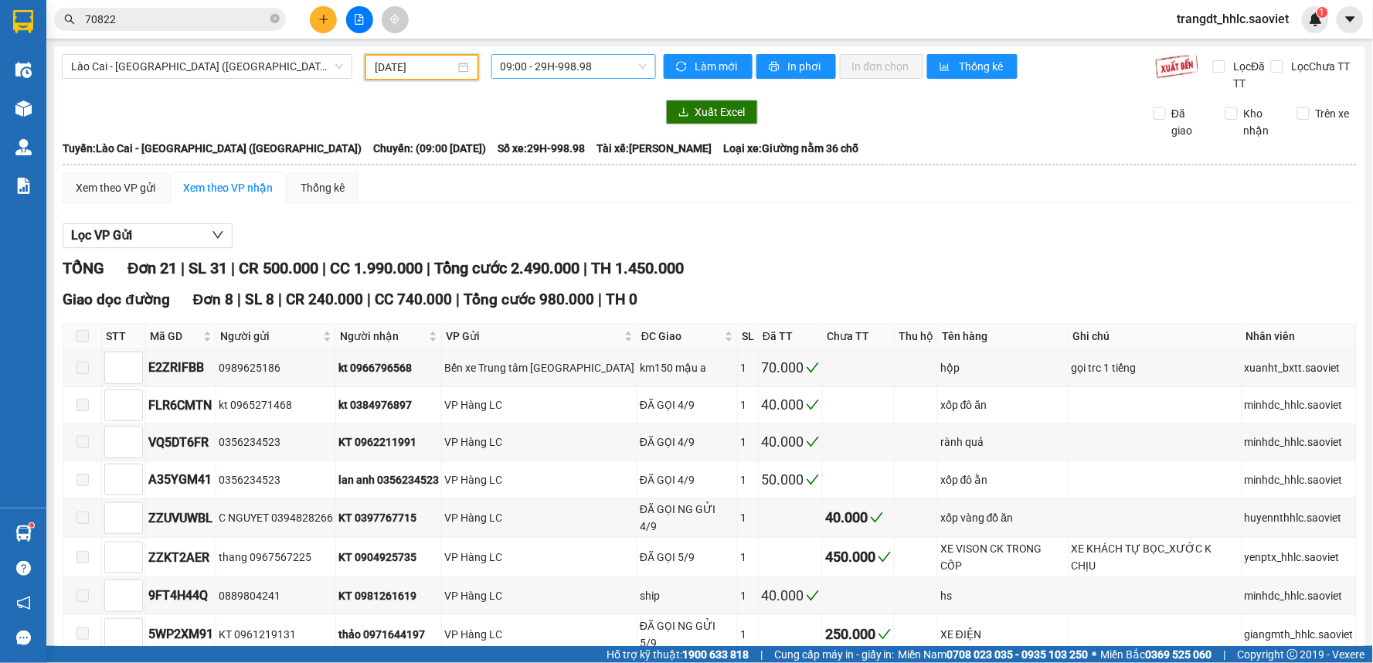
click at [413, 71] on input "[DATE]" at bounding box center [415, 67] width 80 height 17
click at [251, 62] on span "Lào Cai - [GEOGRAPHIC_DATA] ([GEOGRAPHIC_DATA])" at bounding box center [207, 66] width 272 height 23
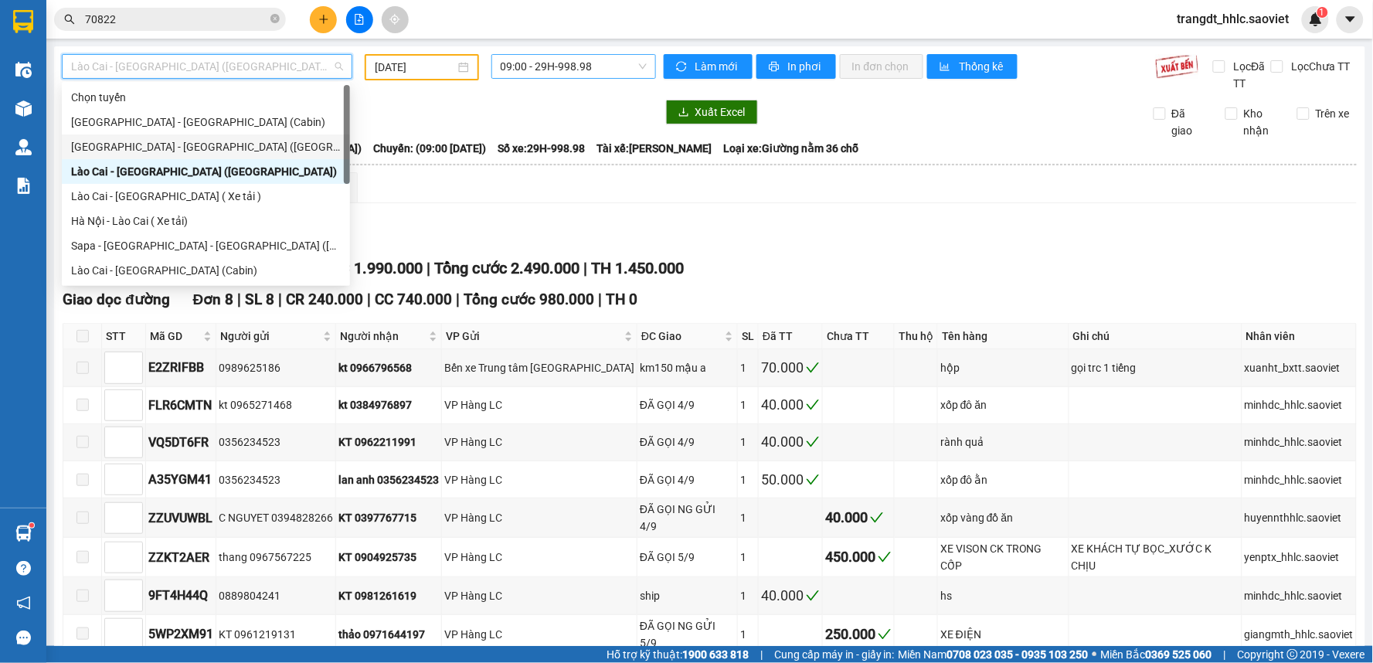
click at [193, 142] on div "[GEOGRAPHIC_DATA] - [GEOGRAPHIC_DATA] ([GEOGRAPHIC_DATA])" at bounding box center [206, 146] width 270 height 17
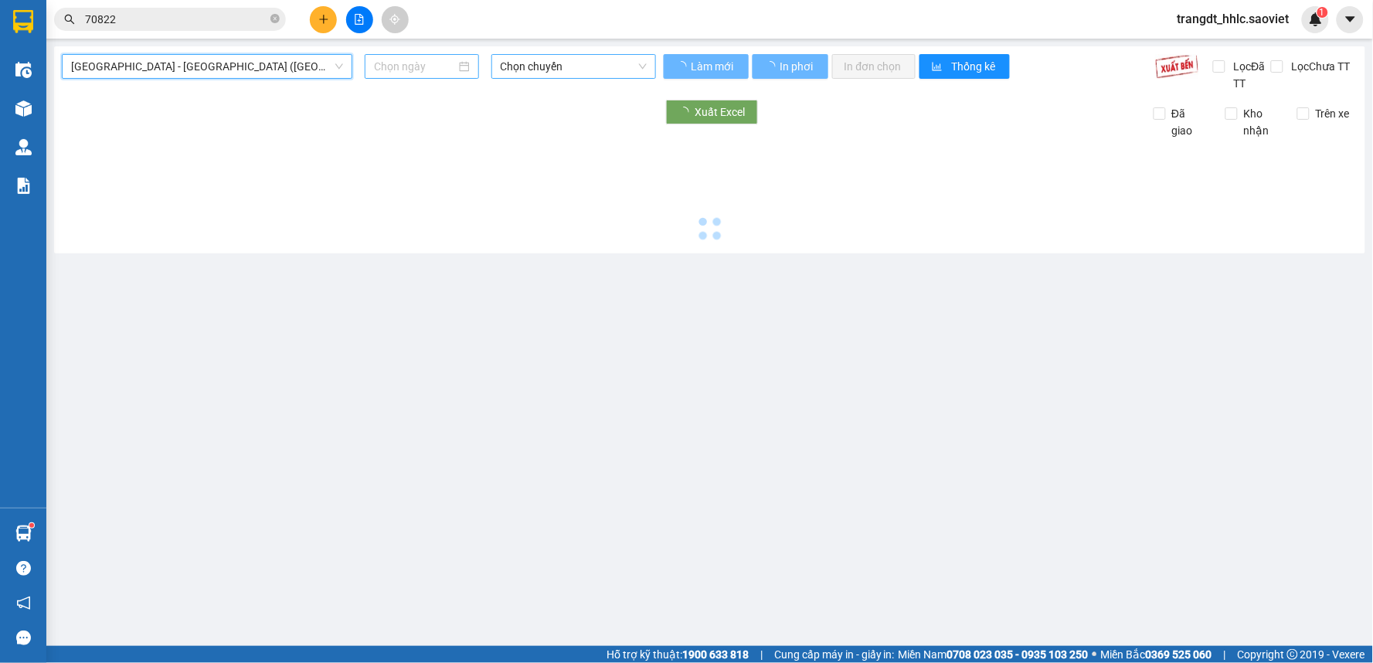
type input "[DATE]"
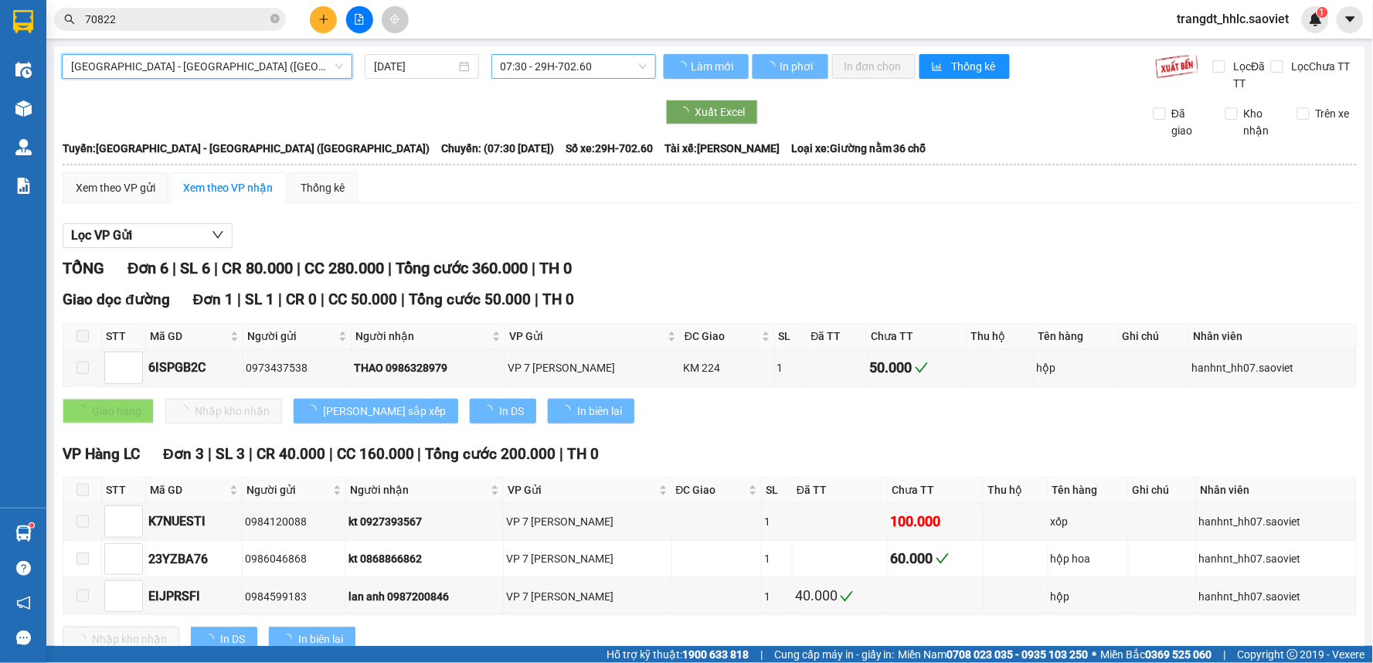
click at [555, 66] on span "07:30 - 29H-702.60" at bounding box center [574, 66] width 146 height 23
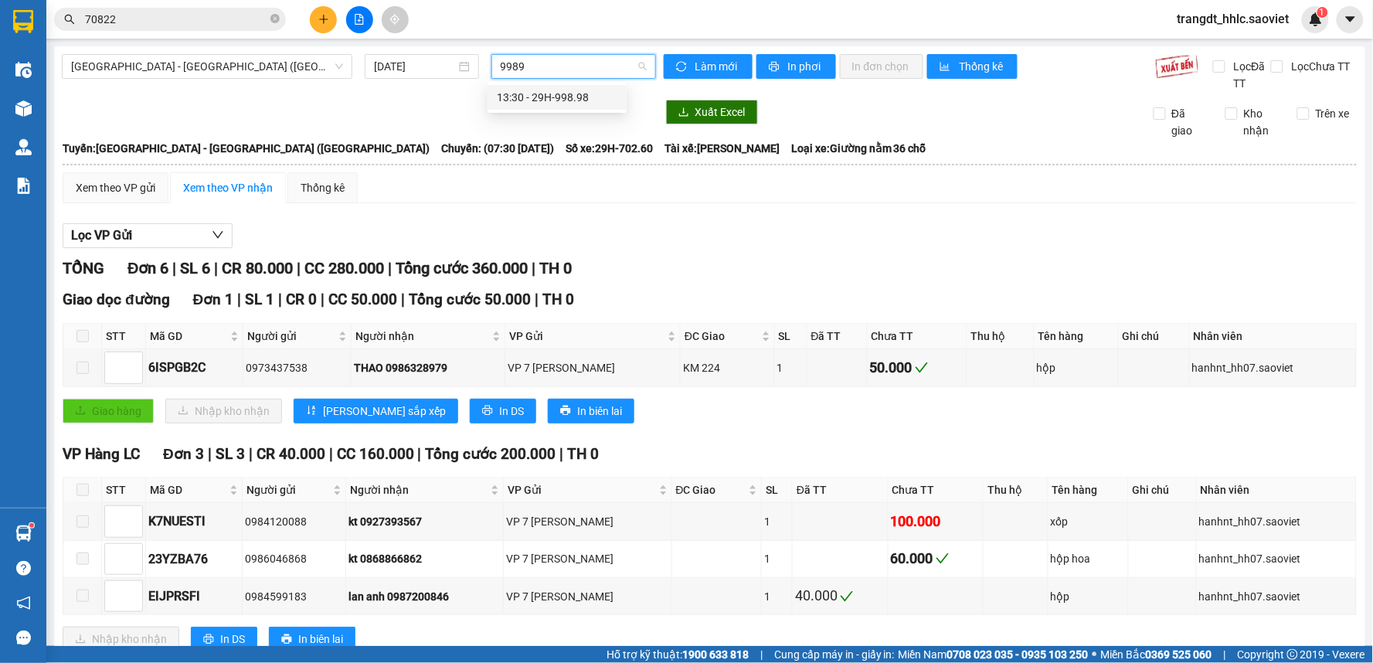
type input "99898"
click at [556, 99] on div "13:30 - 29H-998.98" at bounding box center [557, 97] width 121 height 17
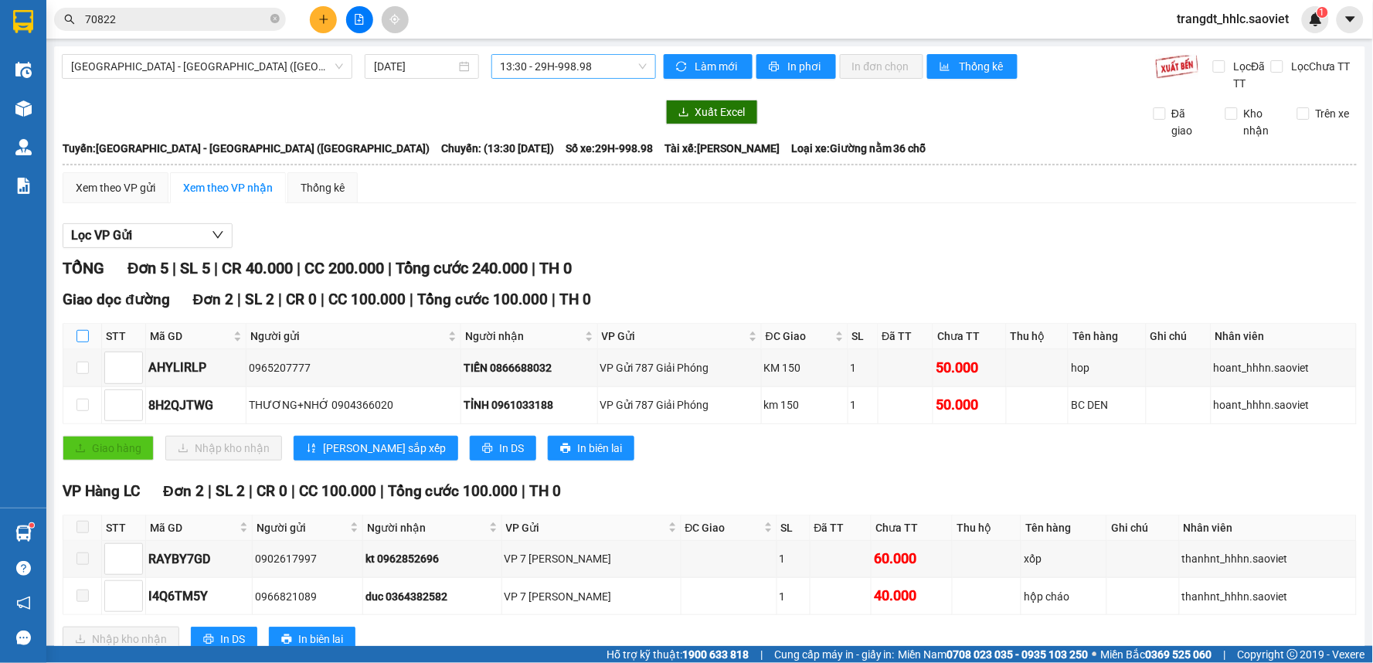
click at [80, 334] on input "checkbox" at bounding box center [82, 336] width 12 height 12
checkbox input "true"
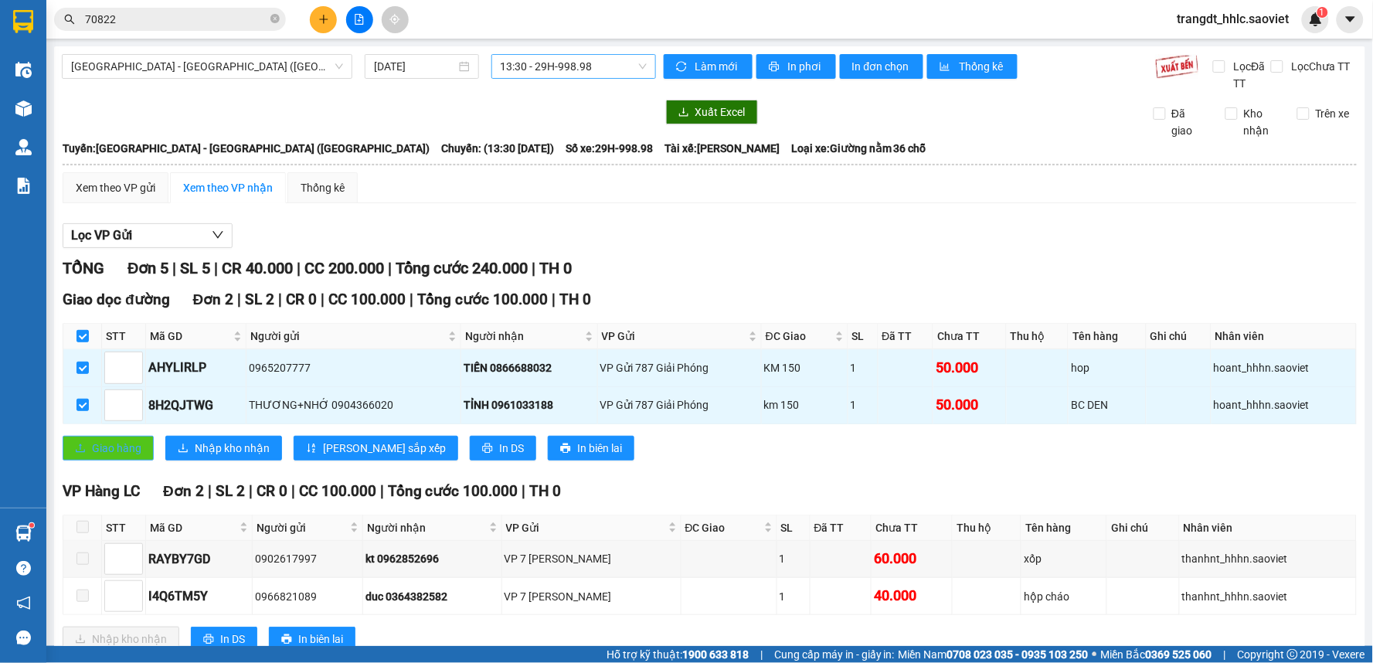
click at [108, 452] on span "Giao hàng" at bounding box center [116, 448] width 49 height 17
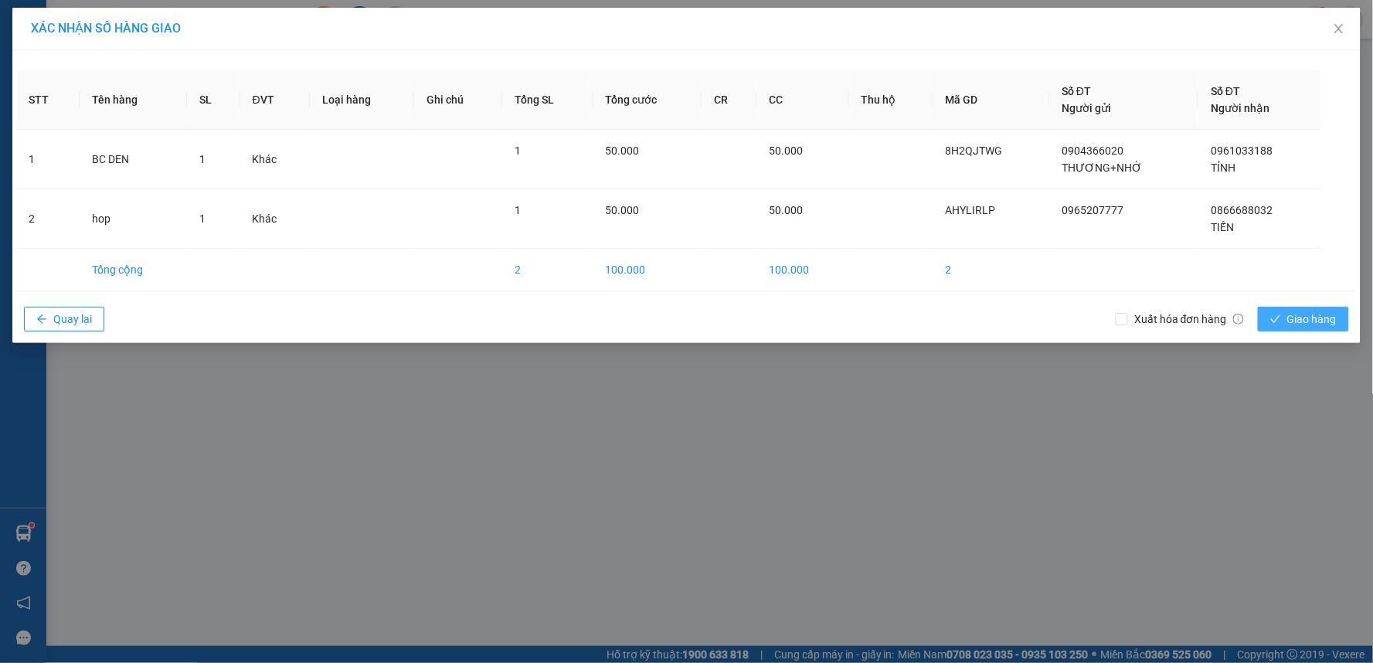
click at [1321, 315] on span "Giao hàng" at bounding box center [1311, 319] width 49 height 17
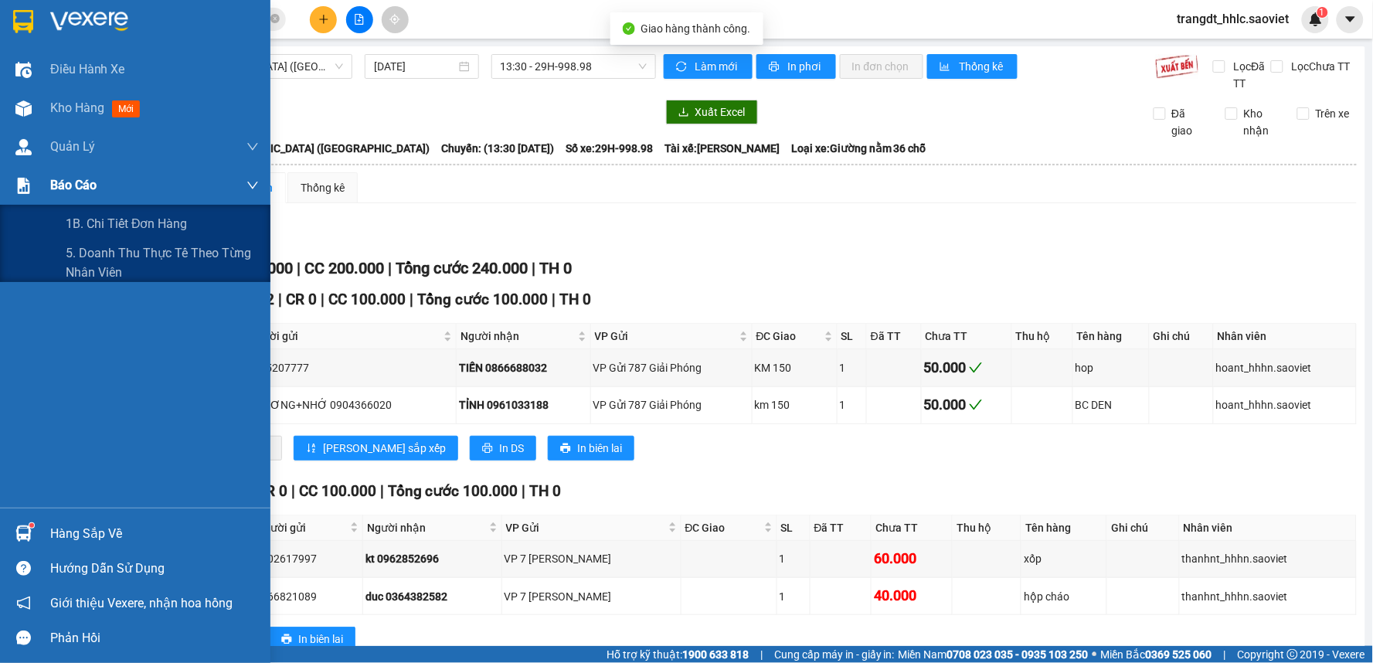
click at [63, 188] on span "Báo cáo" at bounding box center [73, 184] width 46 height 19
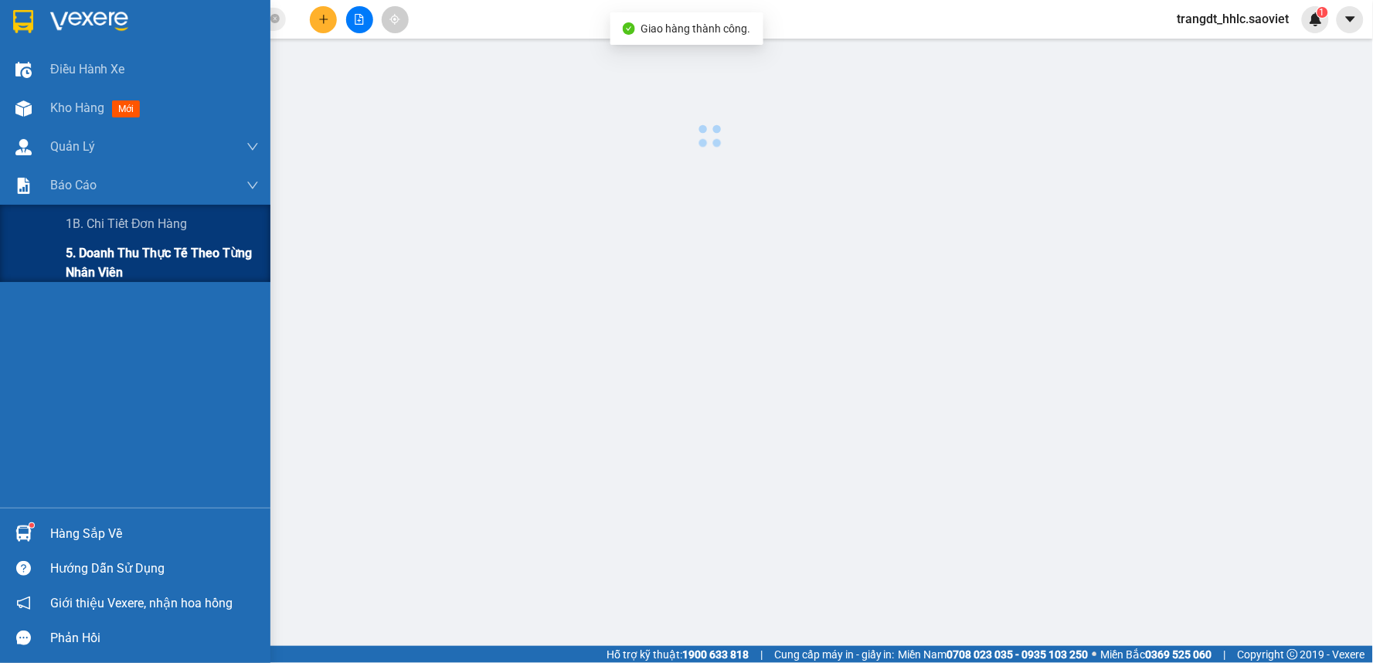
click at [76, 258] on span "5. Doanh thu thực tế theo từng nhân viên" at bounding box center [162, 262] width 193 height 39
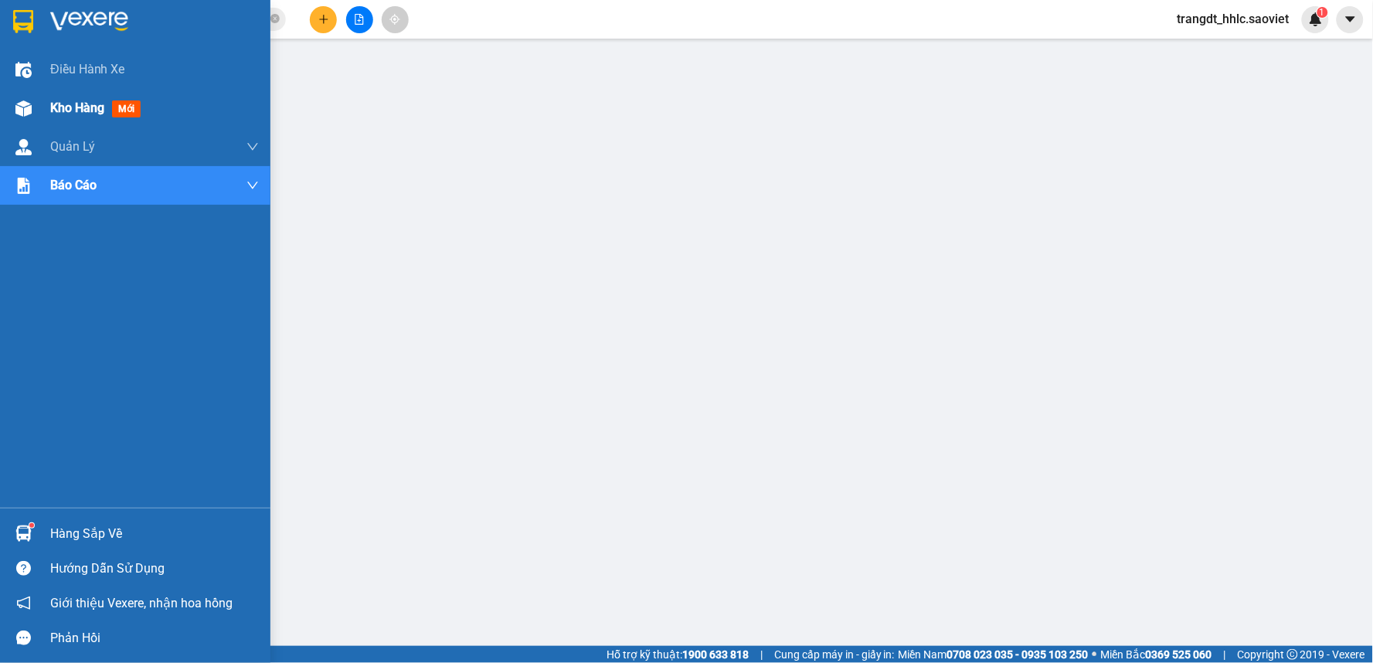
click at [87, 103] on span "Kho hàng" at bounding box center [77, 107] width 54 height 15
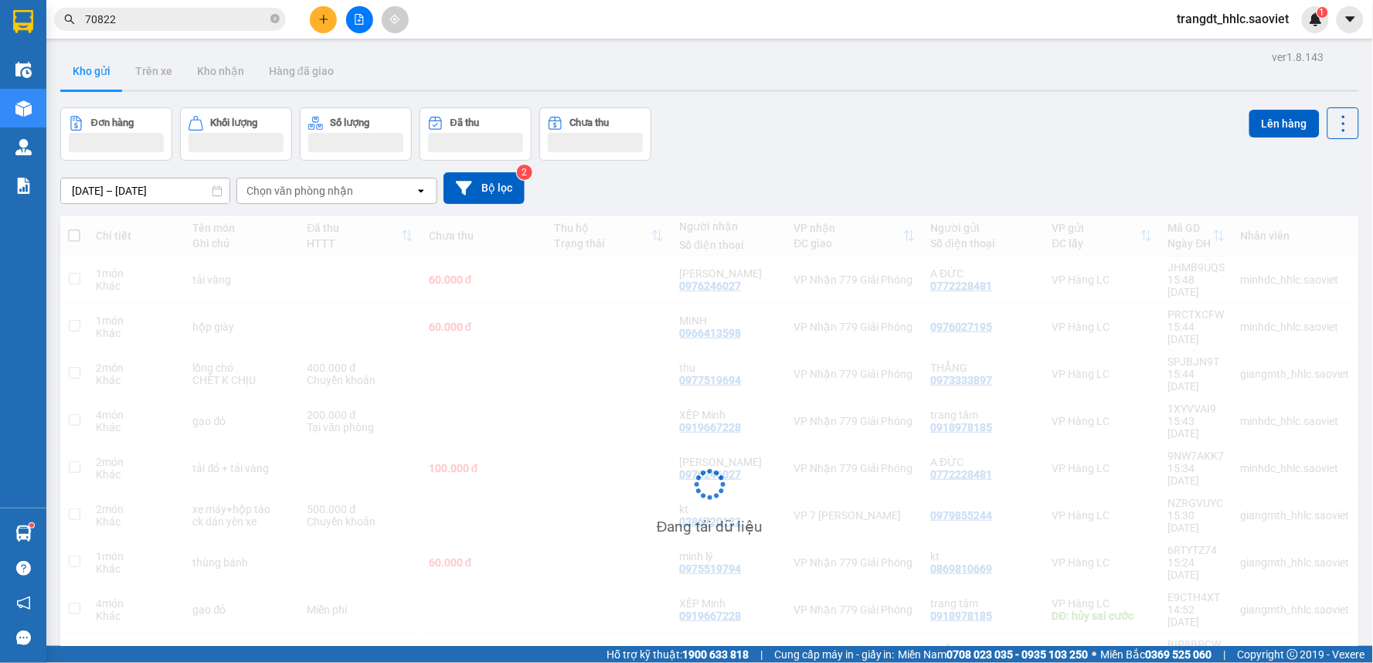
click at [1064, 91] on div at bounding box center [709, 91] width 1298 height 2
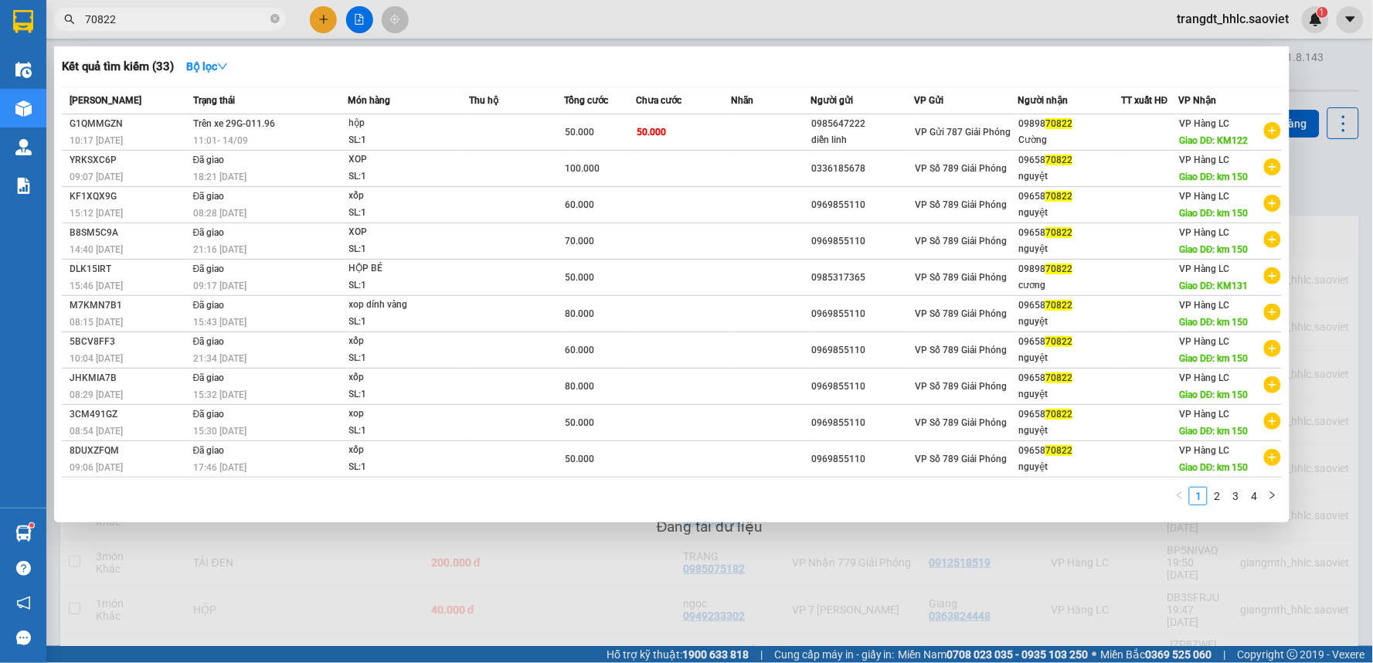
click at [165, 23] on input "70822" at bounding box center [176, 19] width 182 height 17
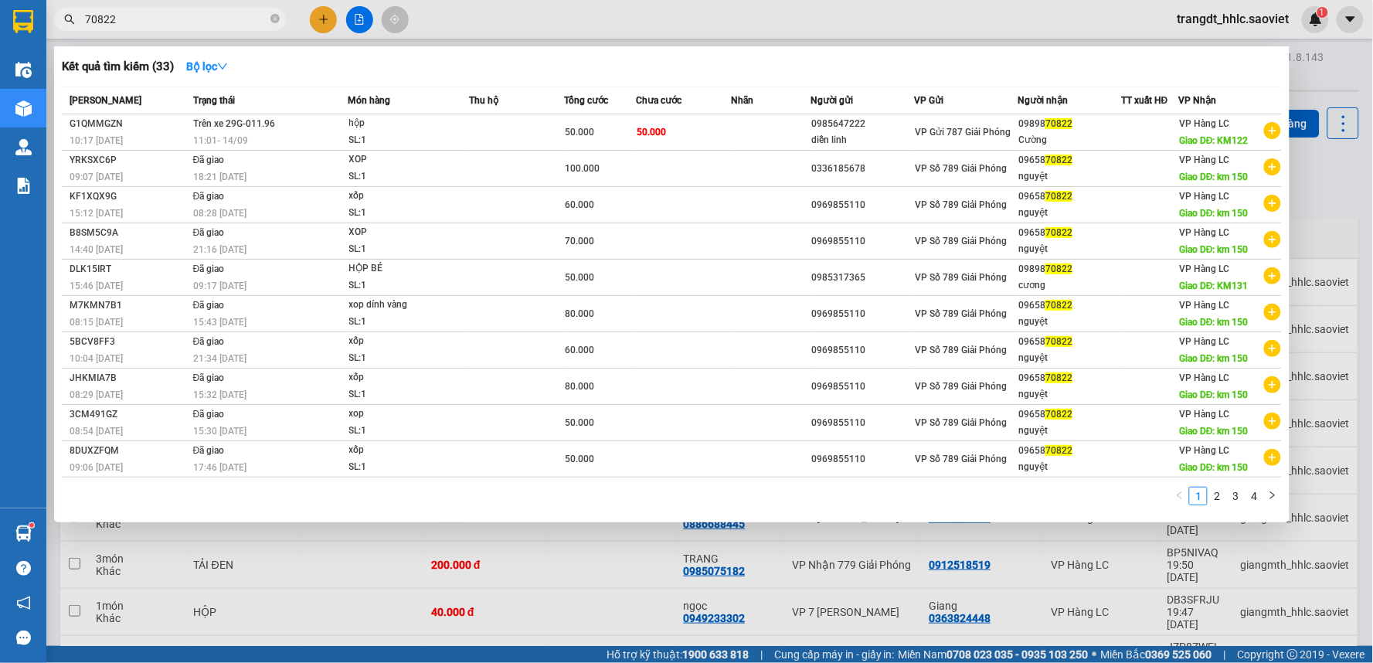
click at [165, 23] on input "70822" at bounding box center [176, 19] width 182 height 17
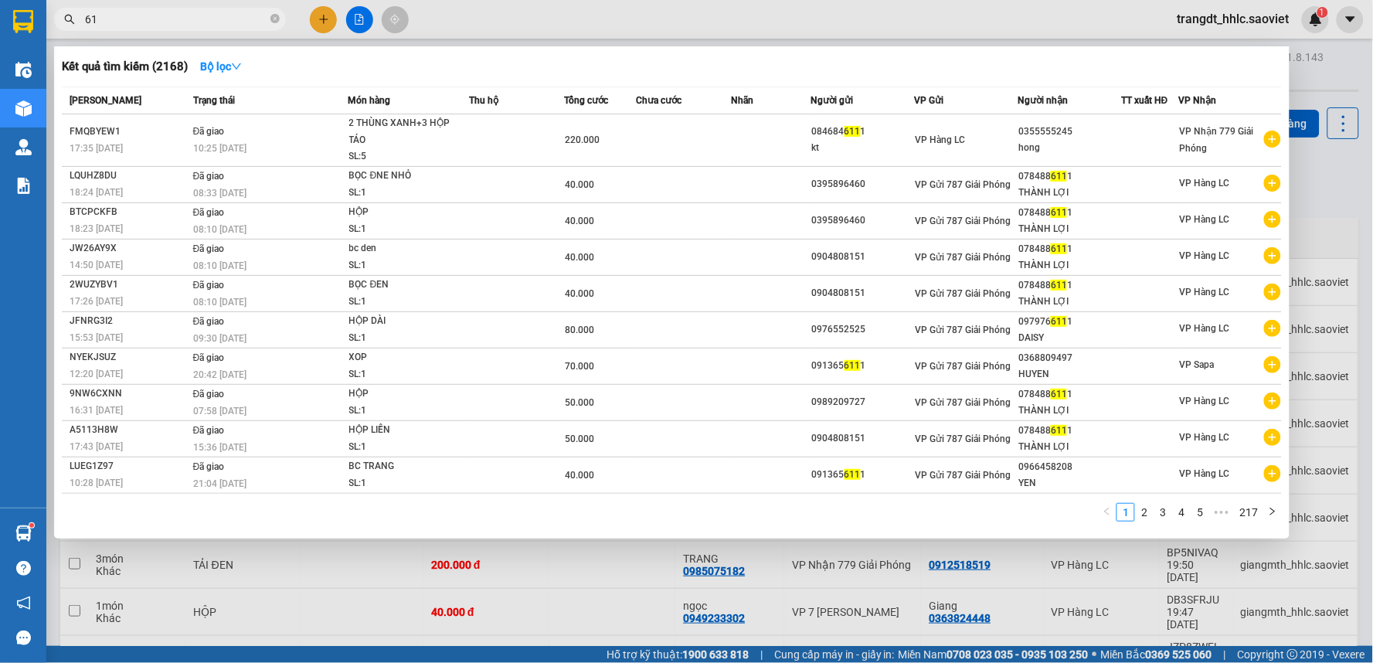
type input "6"
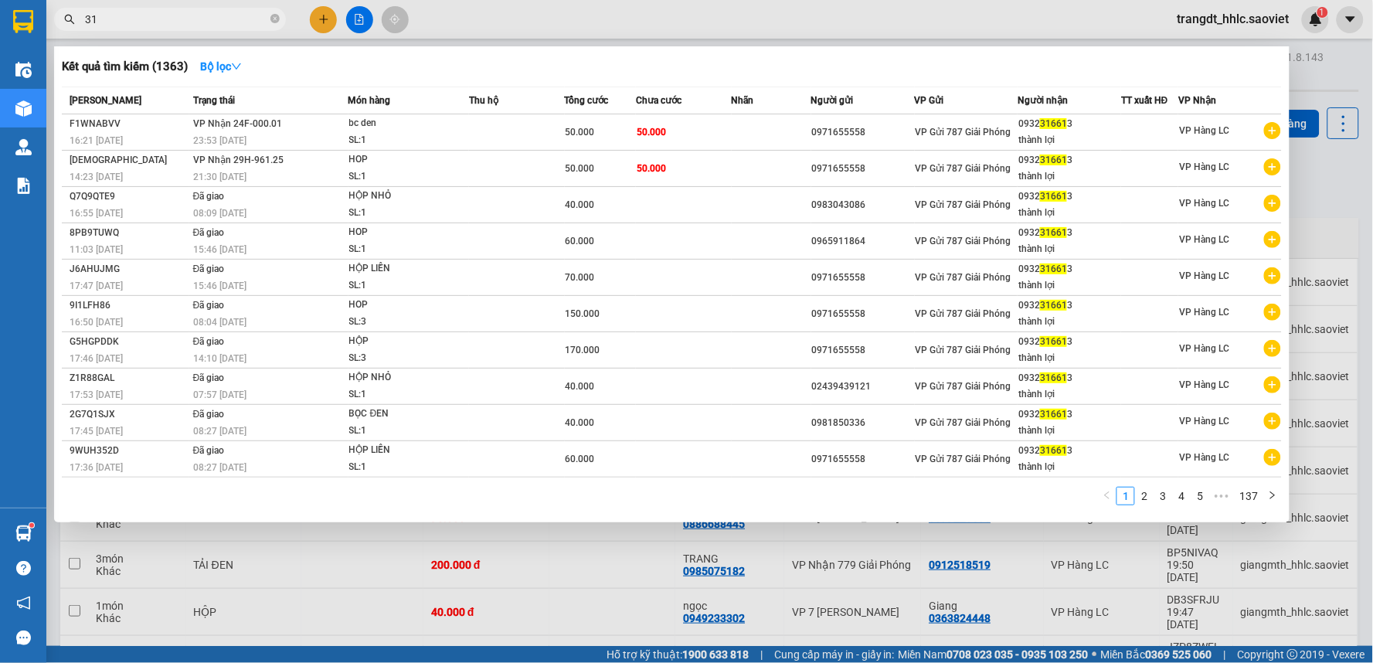
type input "3"
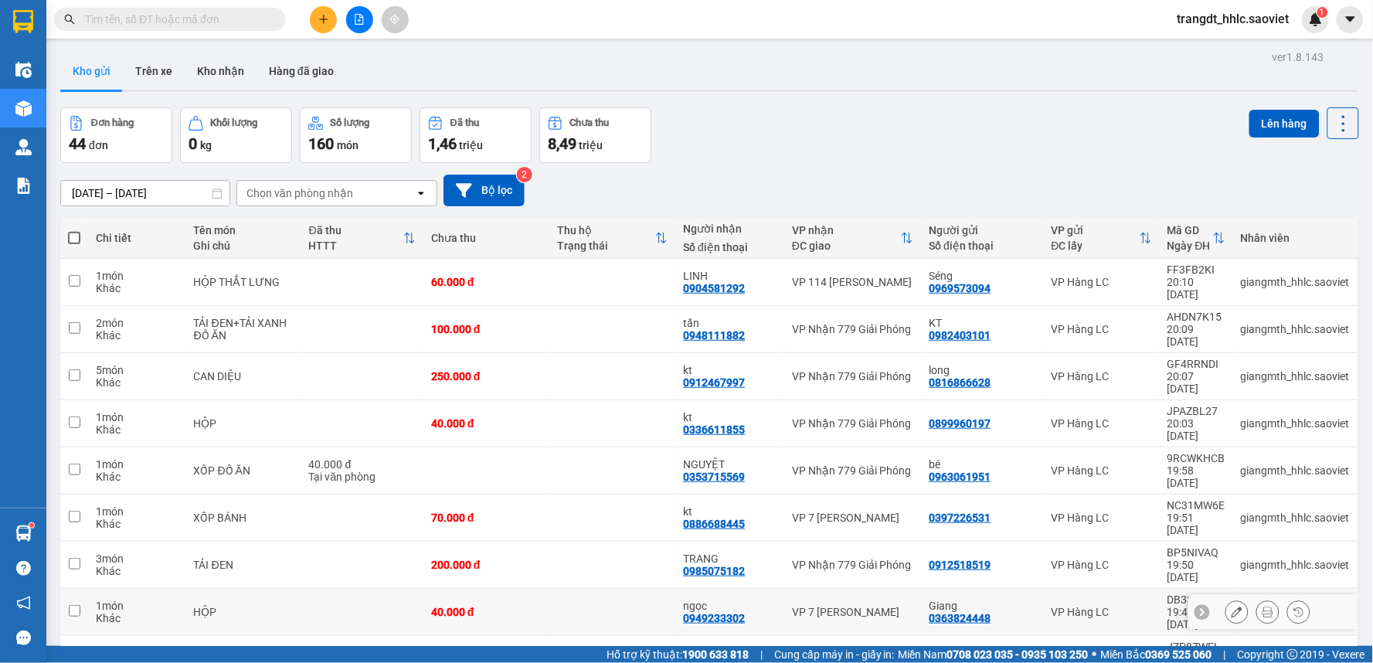
scroll to position [71, 0]
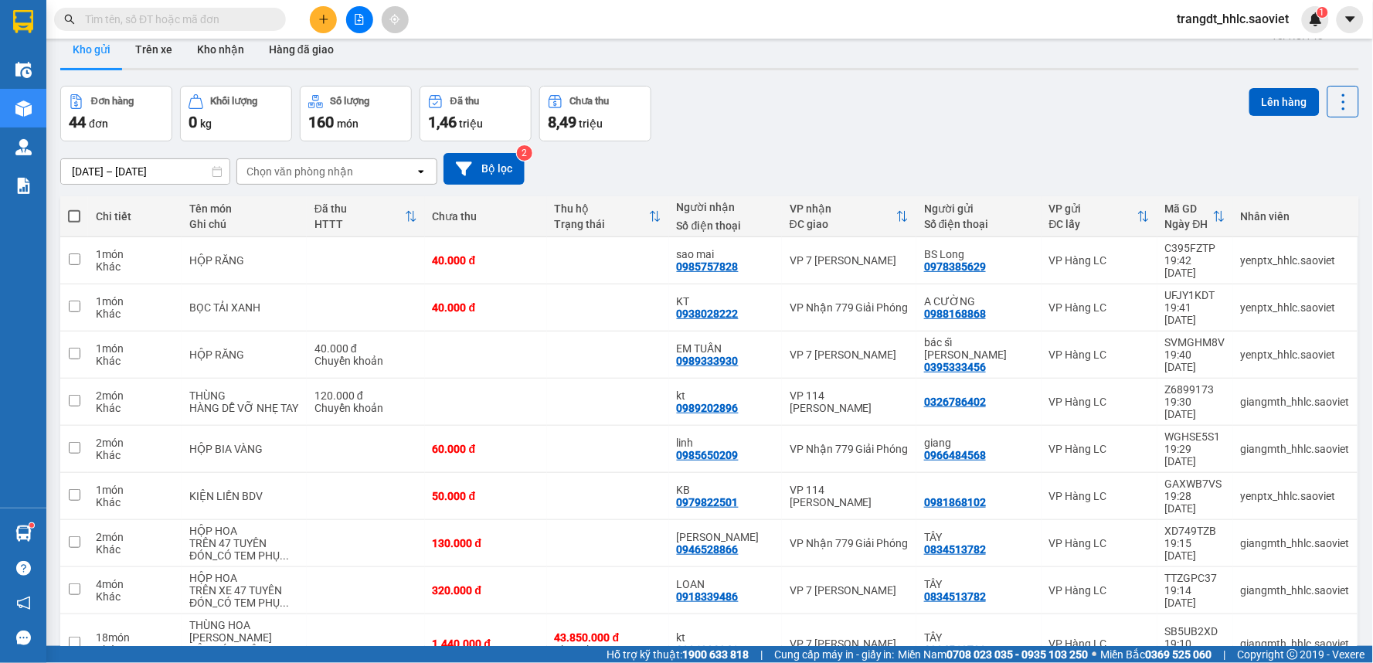
scroll to position [0, 0]
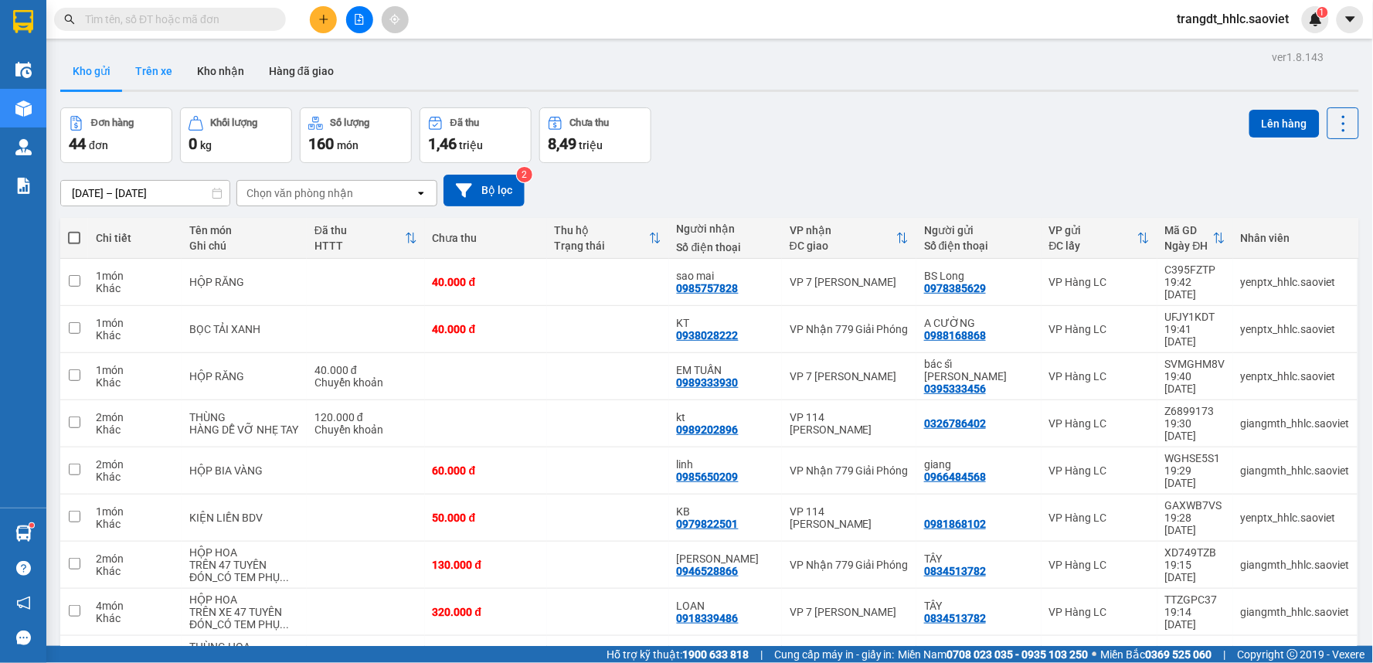
click at [158, 70] on button "Trên xe" at bounding box center [154, 71] width 62 height 37
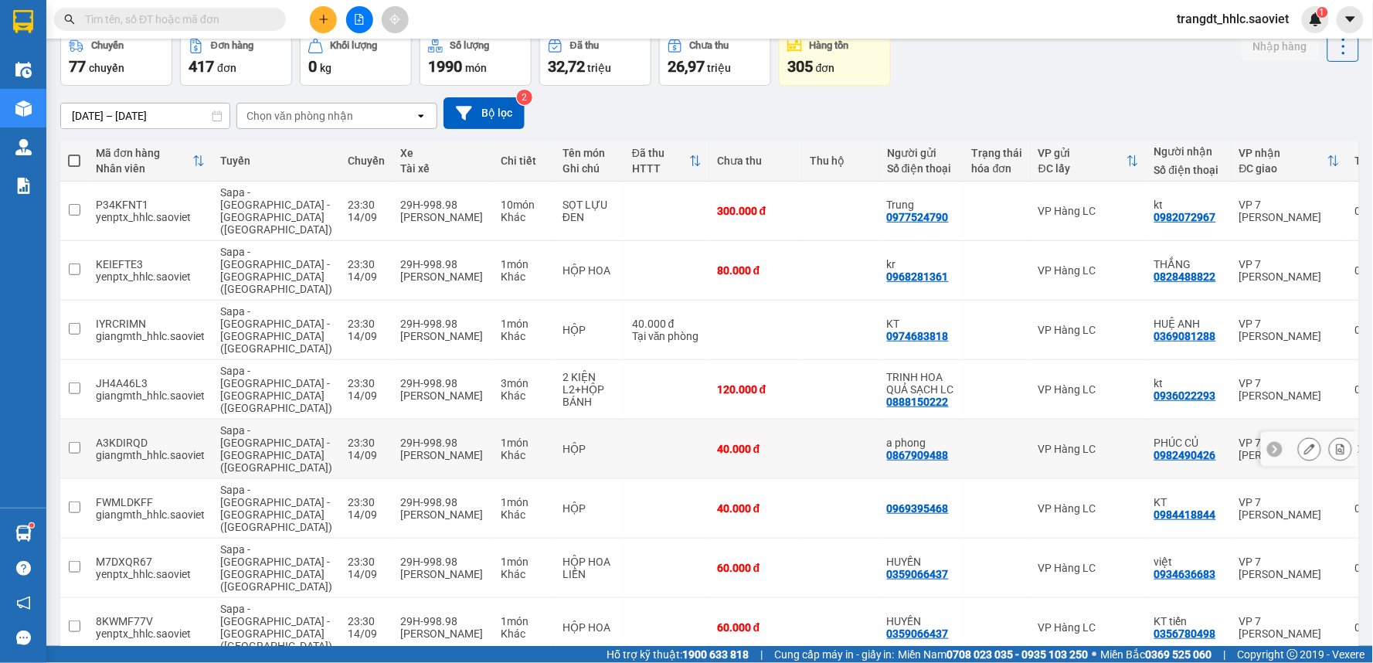
scroll to position [154, 0]
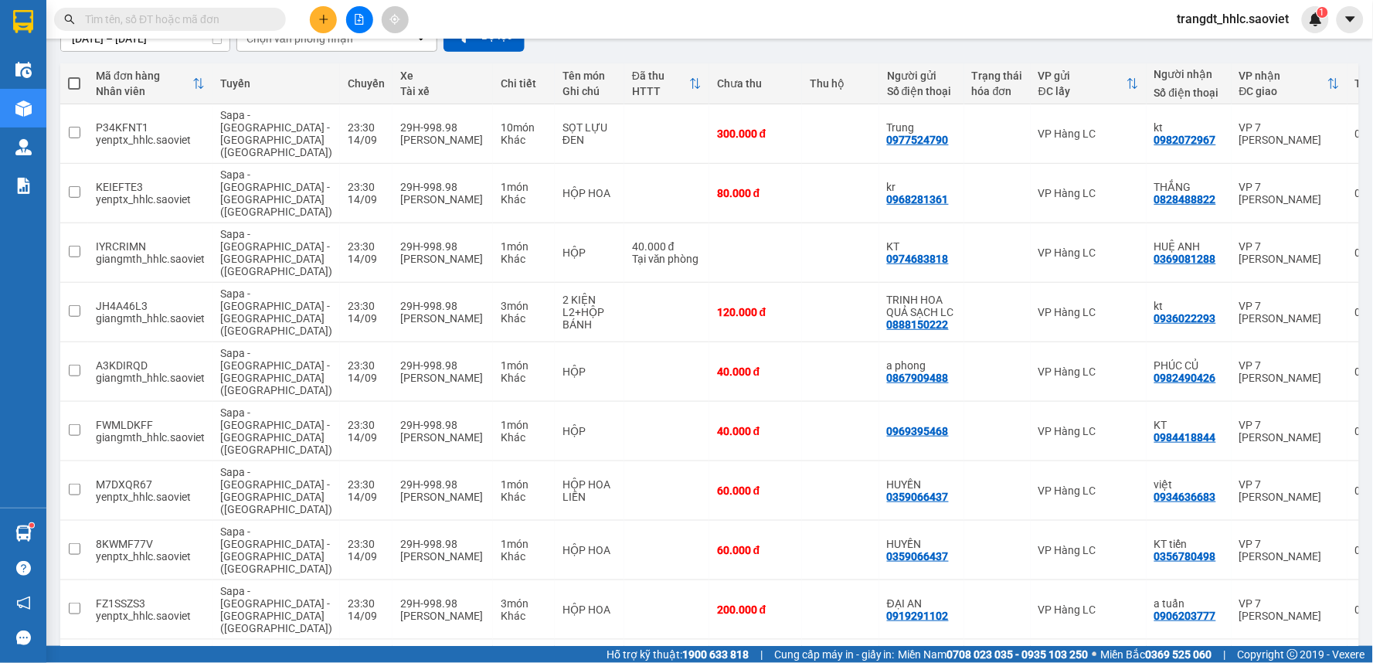
click at [1275, 582] on div "100 / trang" at bounding box center [1294, 574] width 93 height 28
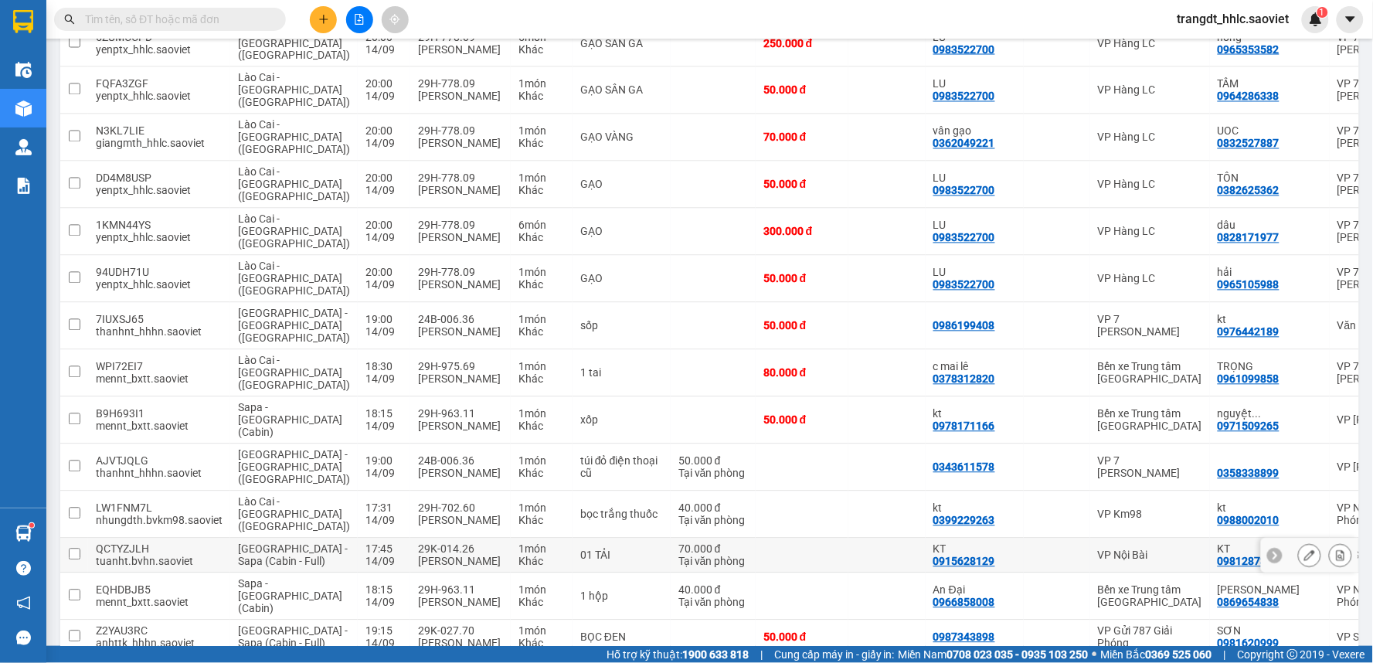
scroll to position [2660, 0]
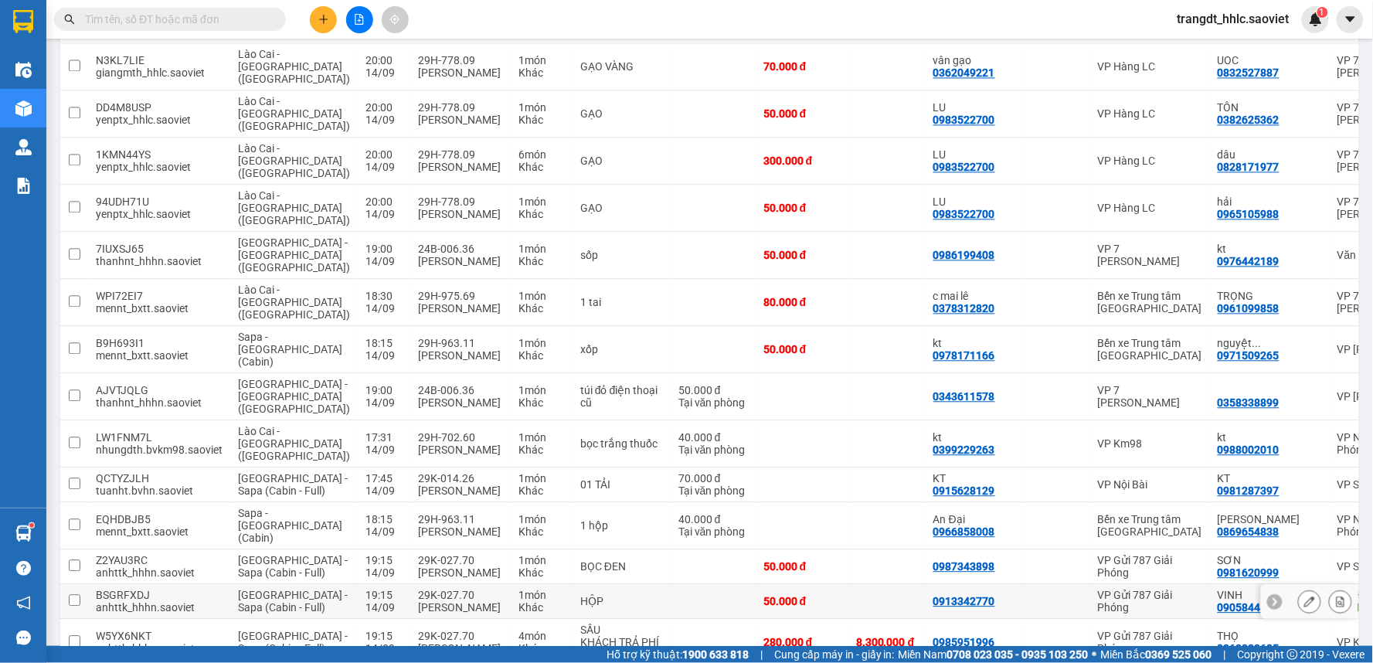
click at [848, 584] on td at bounding box center [886, 601] width 77 height 35
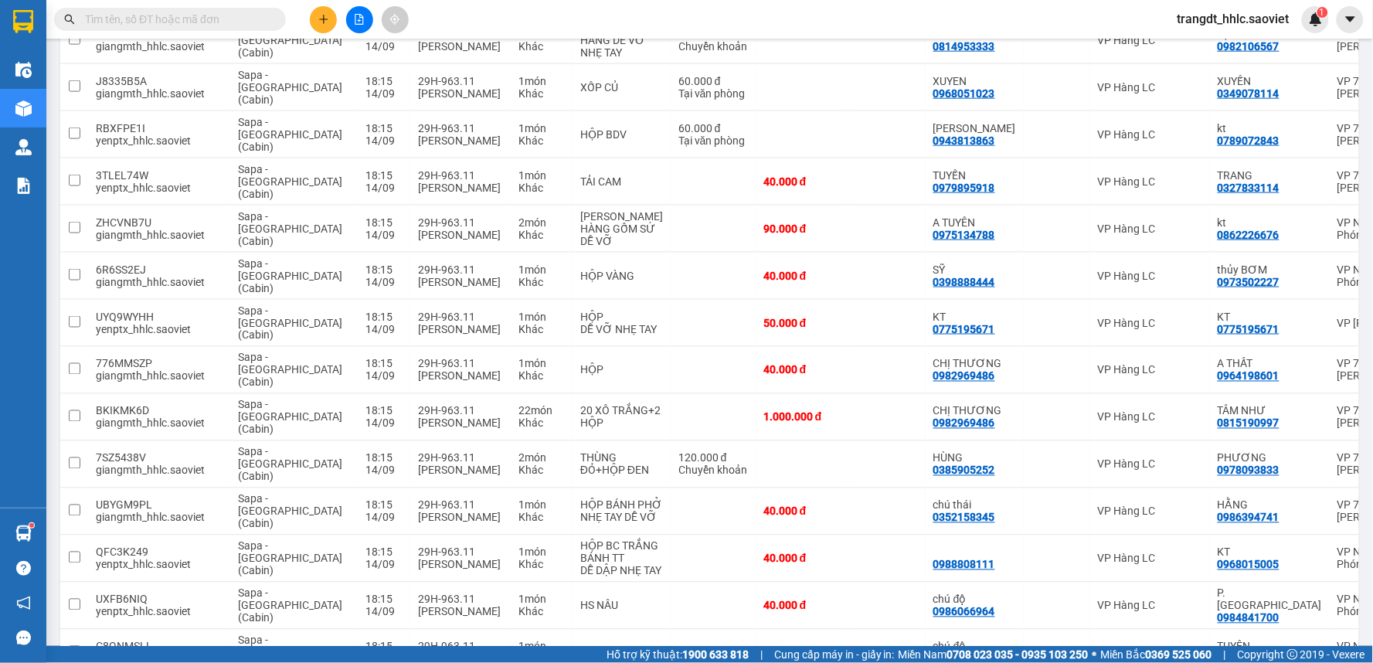
scroll to position [4081, 0]
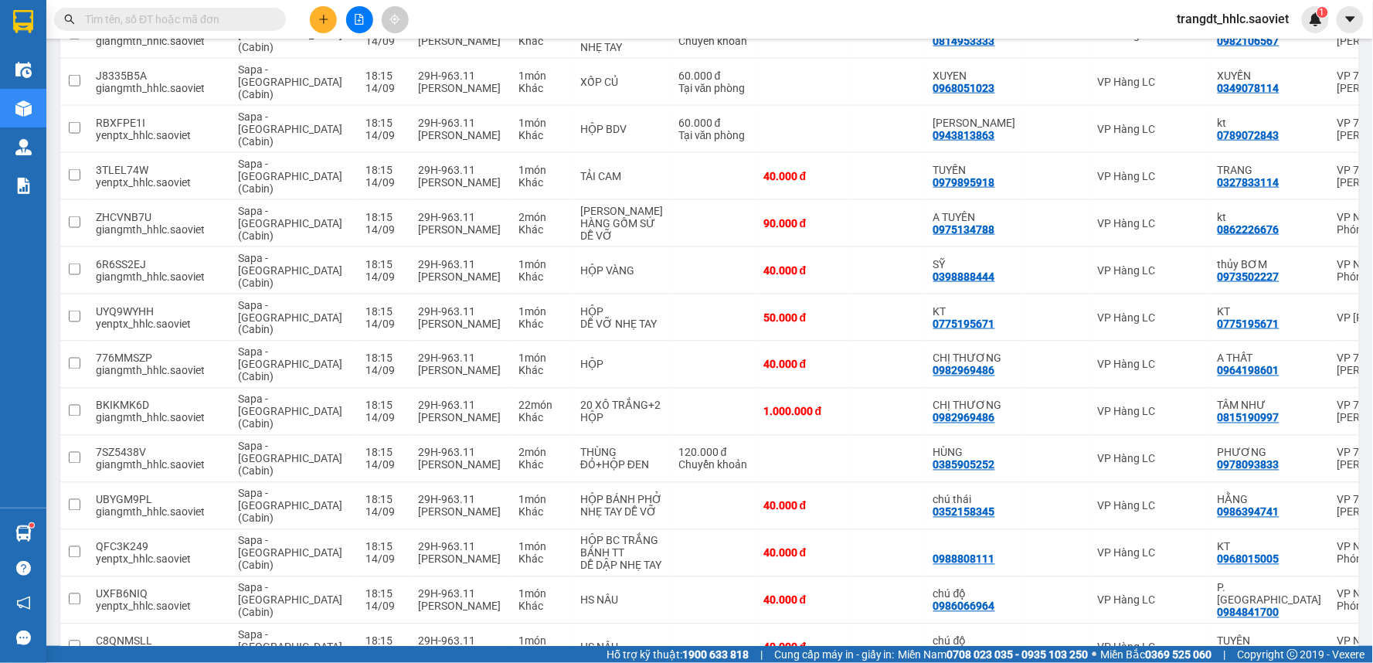
checkbox input "false"
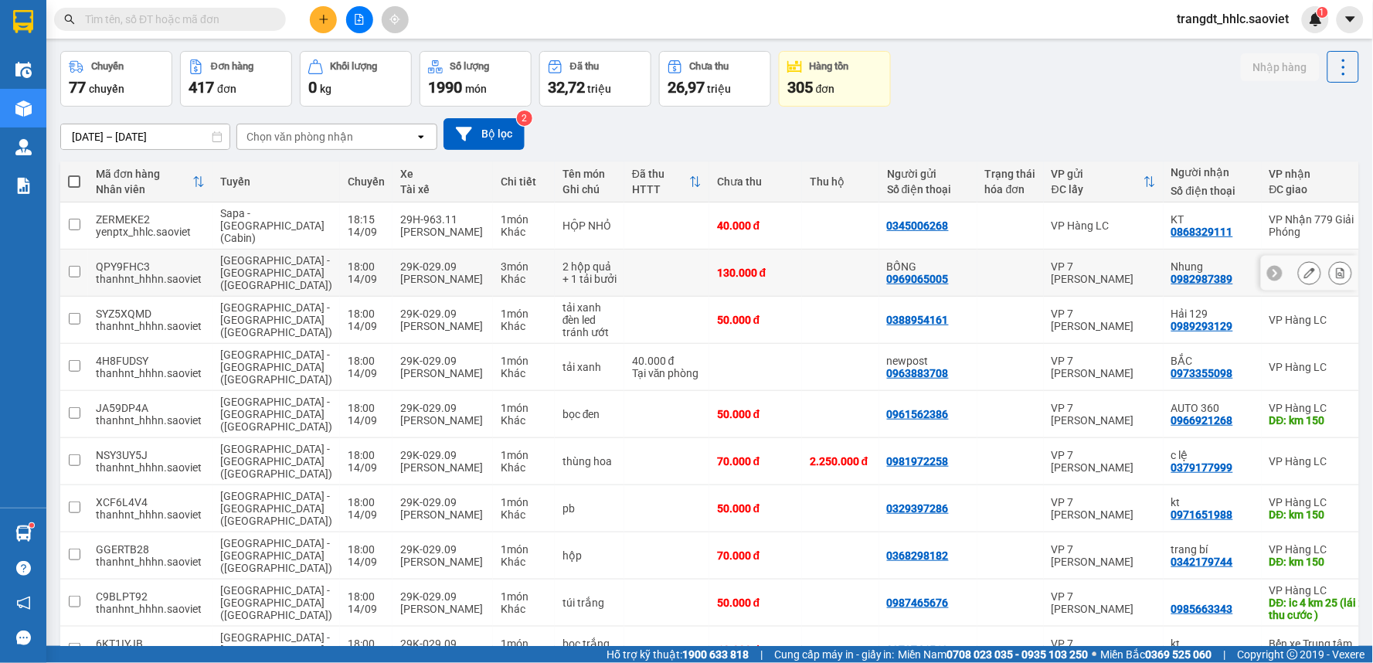
scroll to position [86, 0]
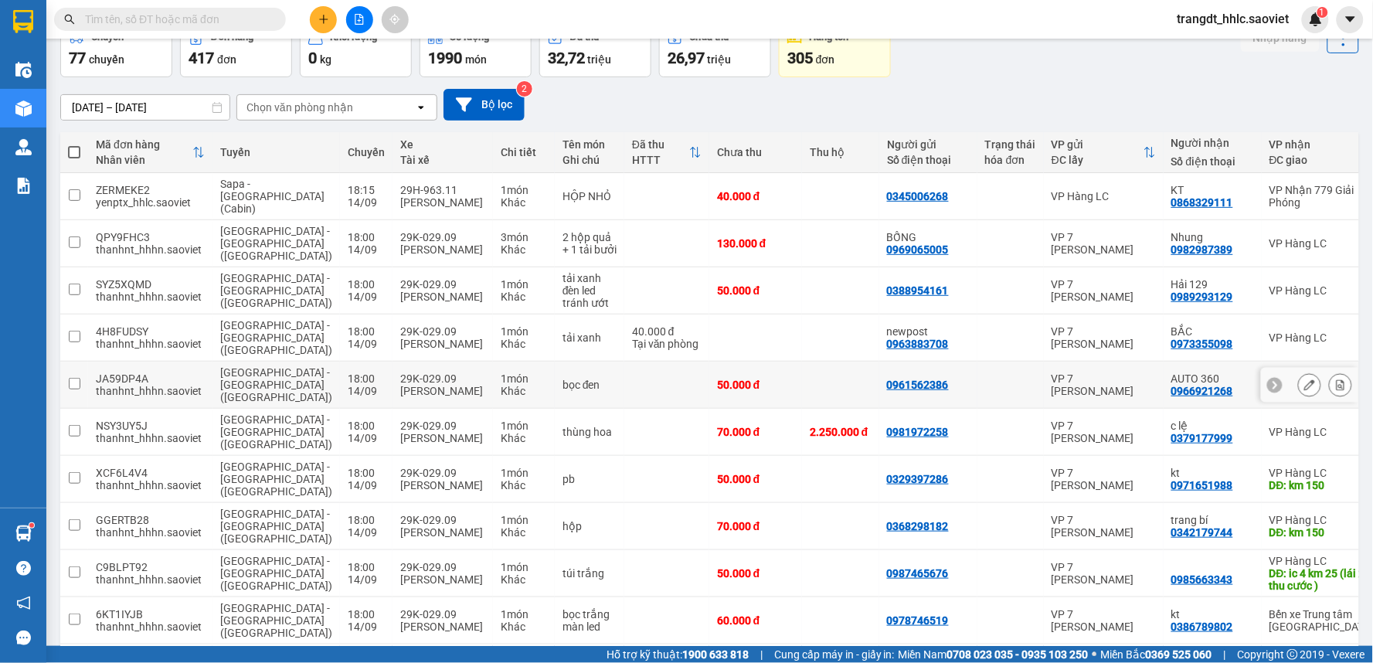
click at [802, 362] on td at bounding box center [840, 385] width 77 height 47
checkbox input "true"
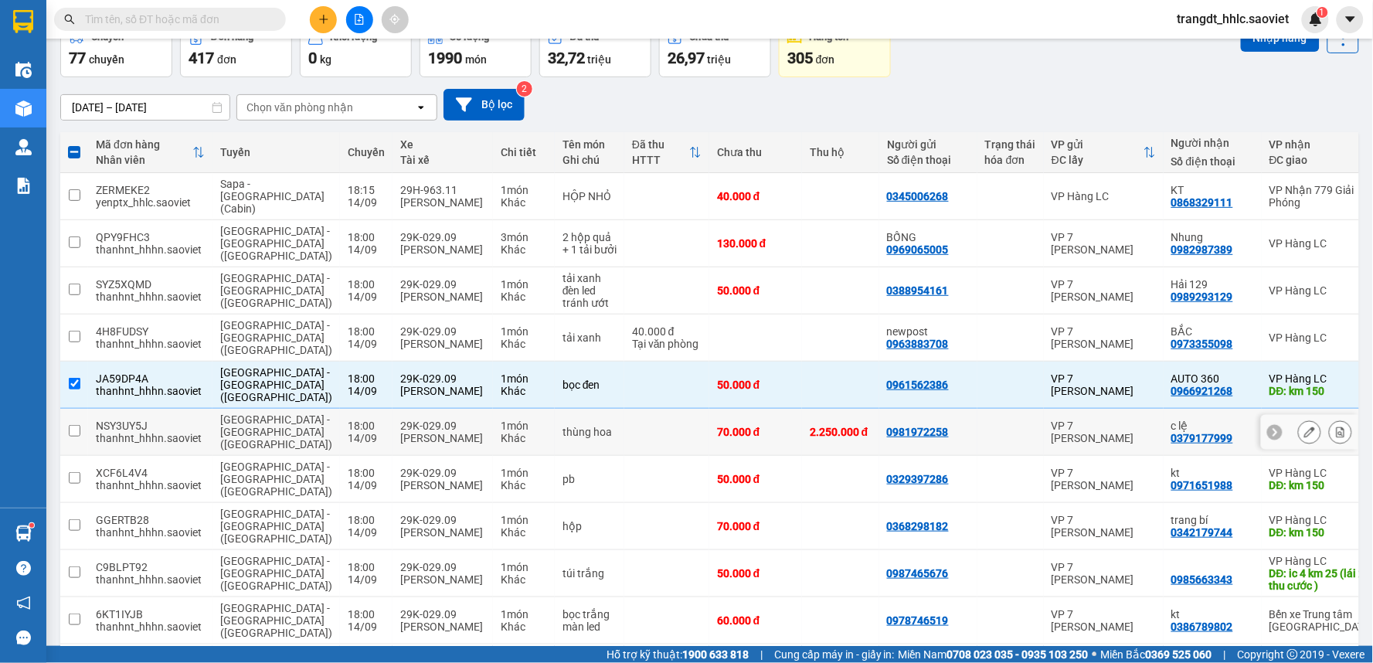
click at [562, 426] on div "thùng hoa" at bounding box center [589, 432] width 54 height 12
checkbox input "true"
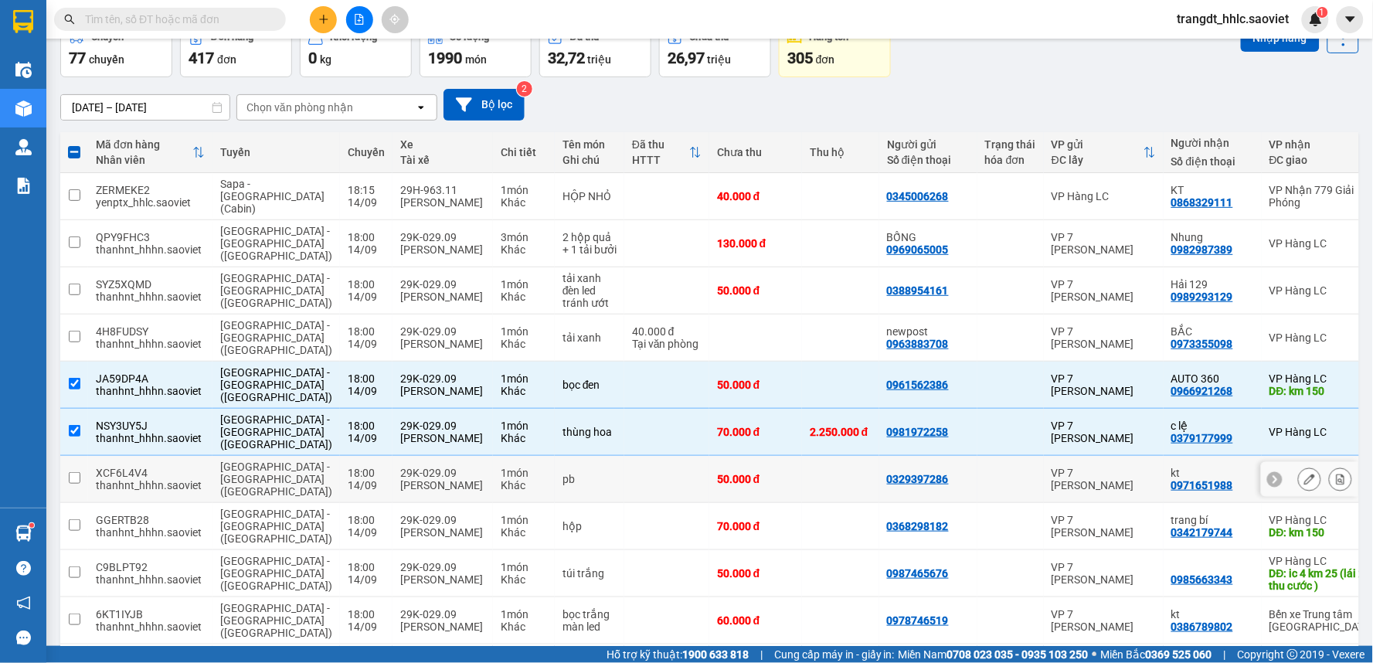
click at [562, 456] on td "pb" at bounding box center [590, 479] width 70 height 47
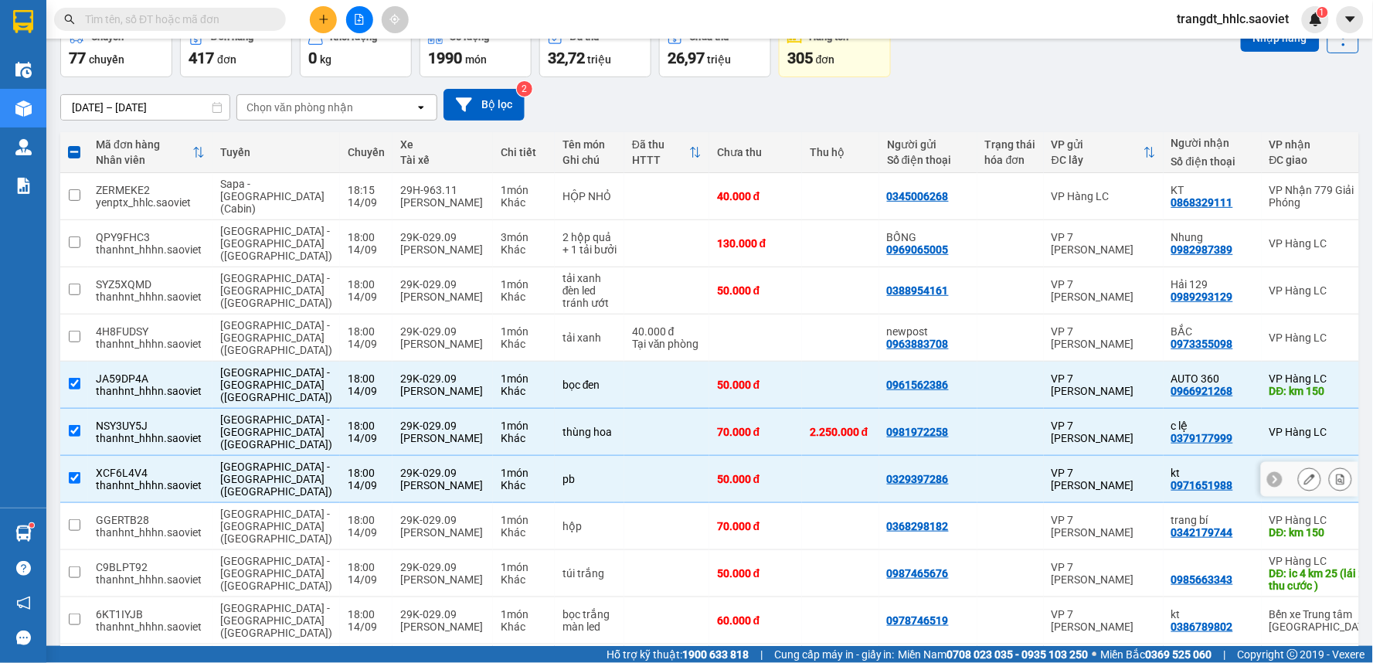
checkbox input "true"
click at [624, 503] on td at bounding box center [666, 526] width 85 height 47
checkbox input "true"
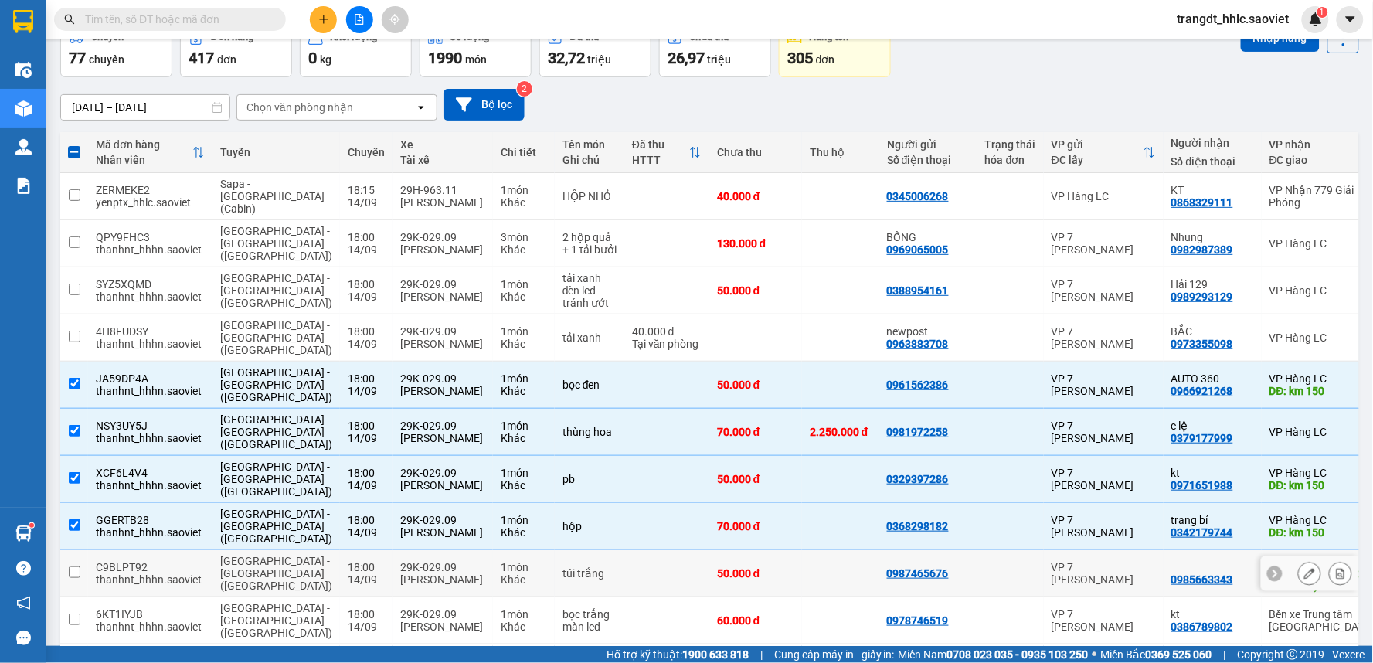
click at [624, 550] on td at bounding box center [666, 573] width 85 height 47
checkbox input "true"
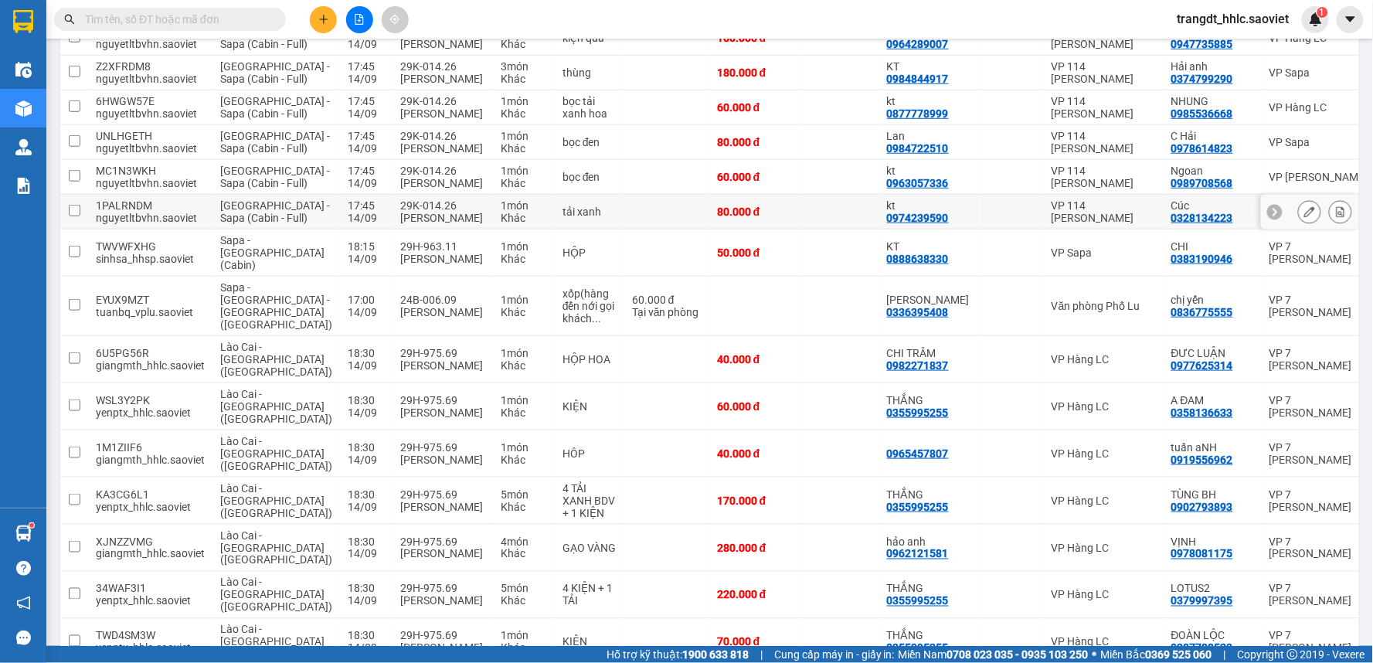
scroll to position [2489, 0]
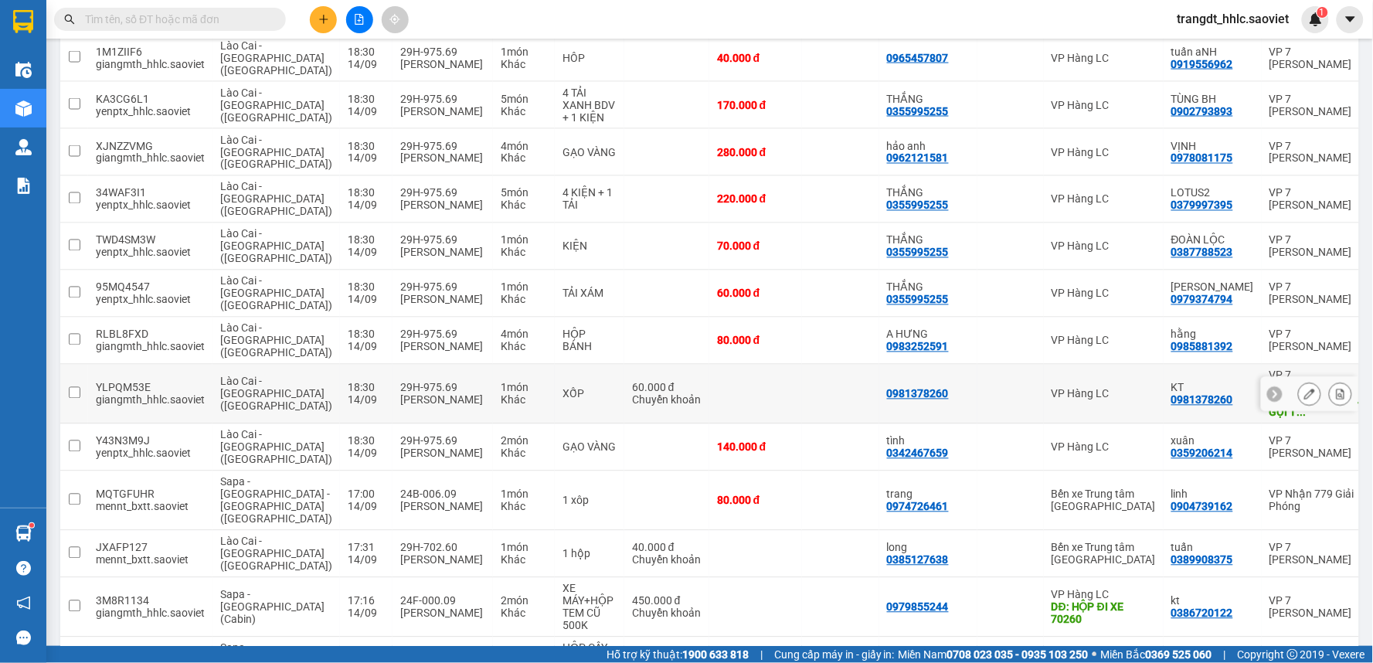
click at [709, 424] on td at bounding box center [755, 394] width 93 height 59
checkbox input "true"
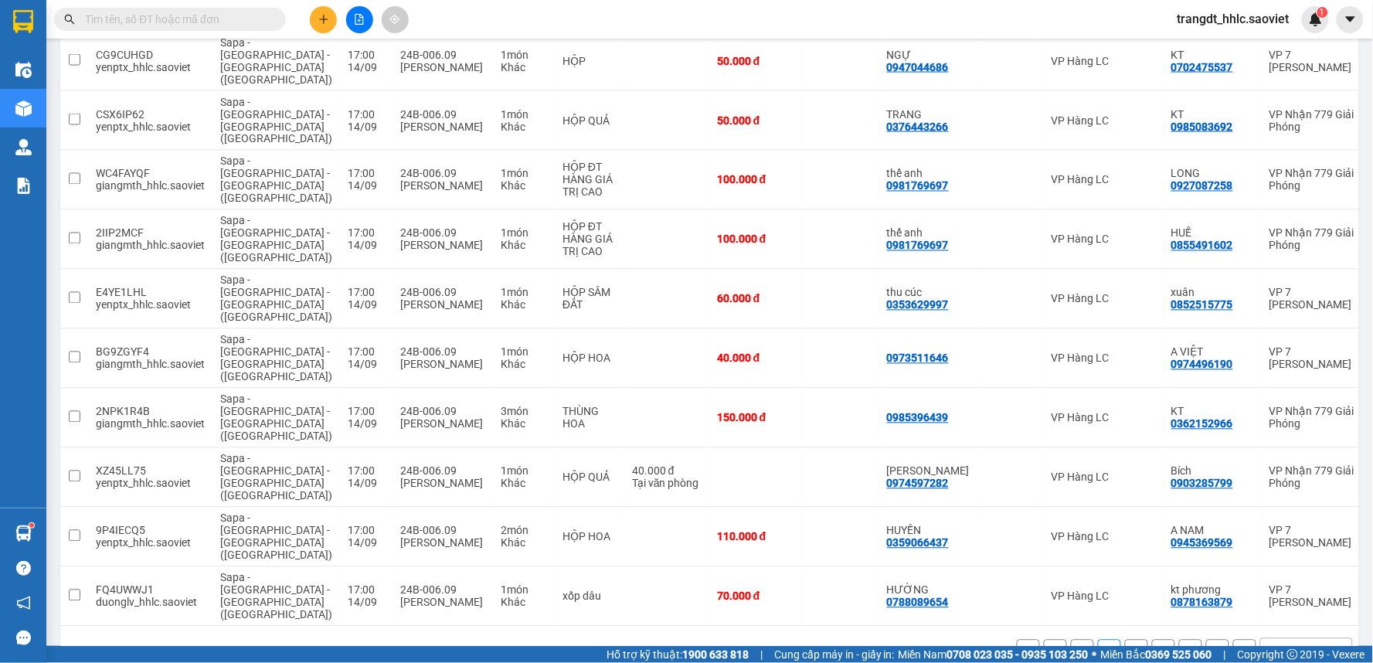
scroll to position [4366, 0]
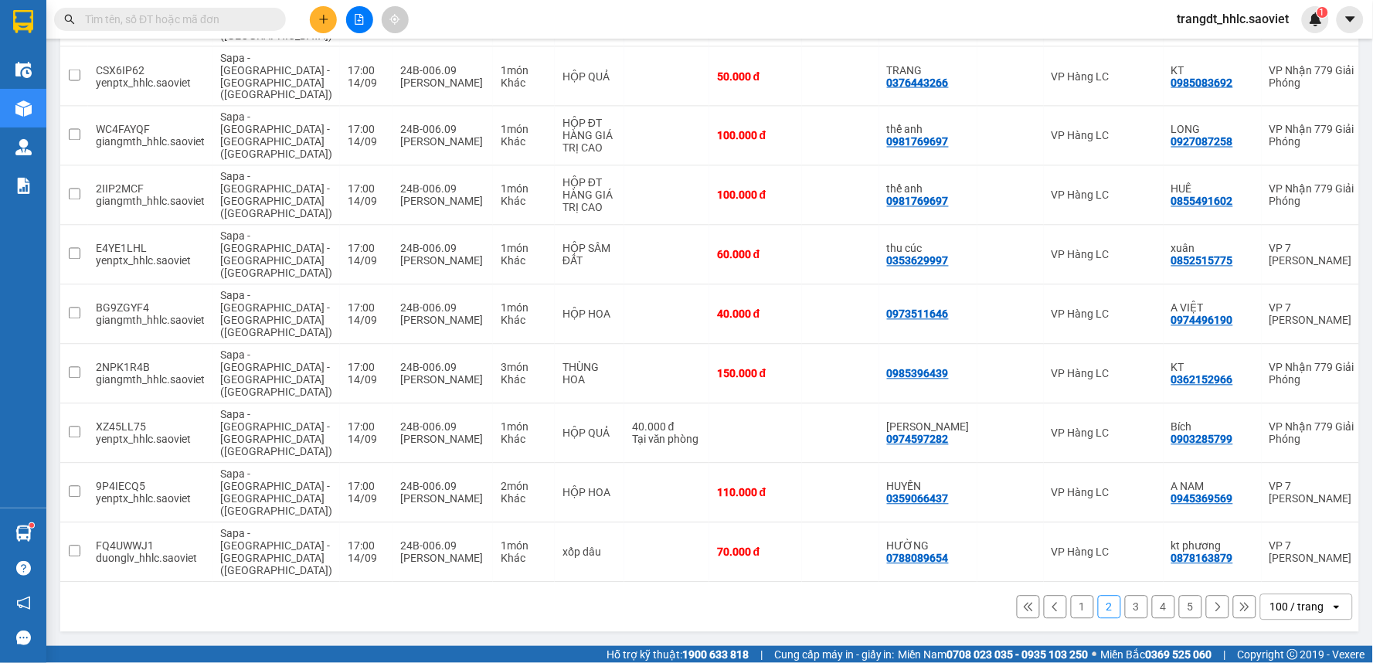
click at [1129, 608] on button "3" at bounding box center [1136, 607] width 23 height 23
checkbox input "false"
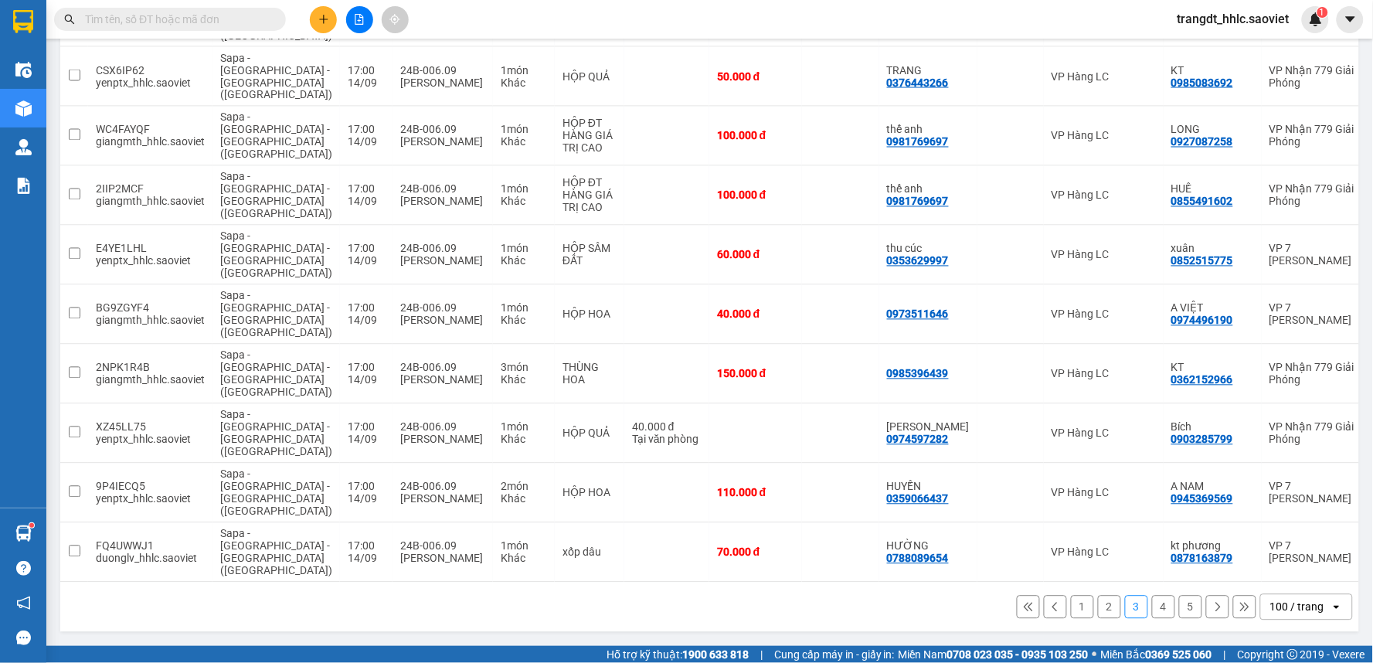
checkbox input "false"
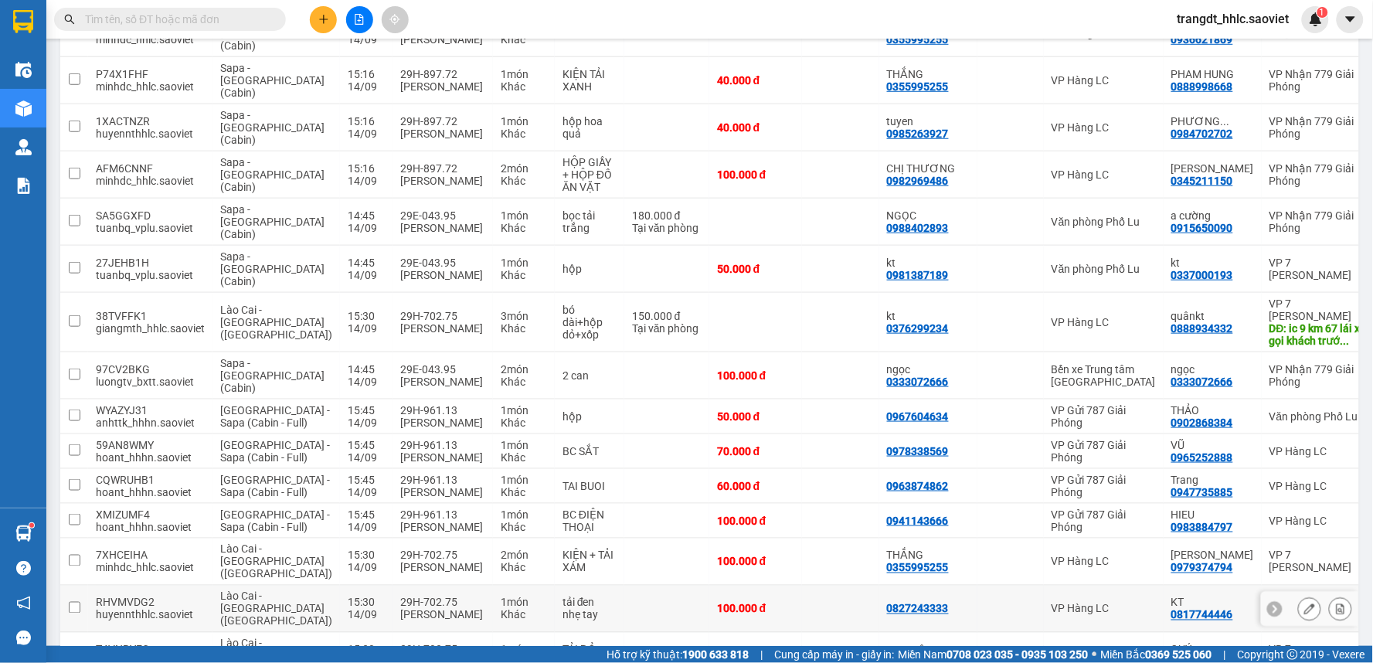
scroll to position [4218, 0]
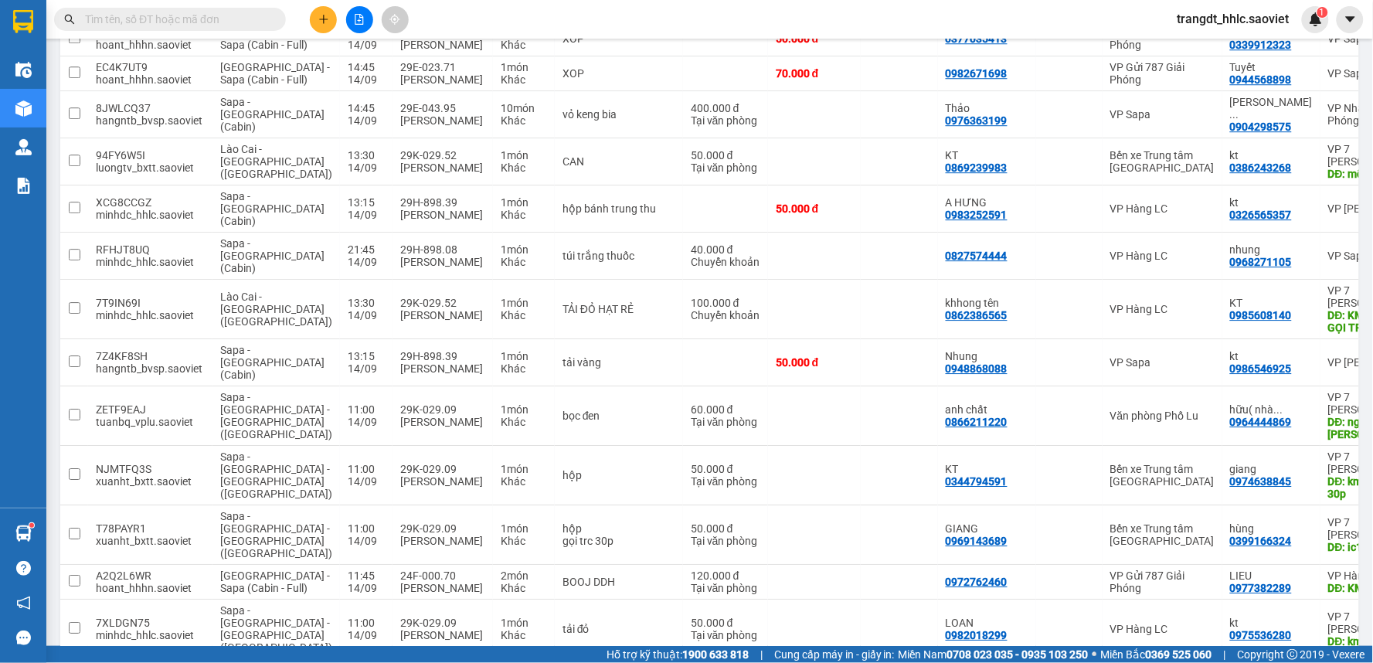
scroll to position [1309, 0]
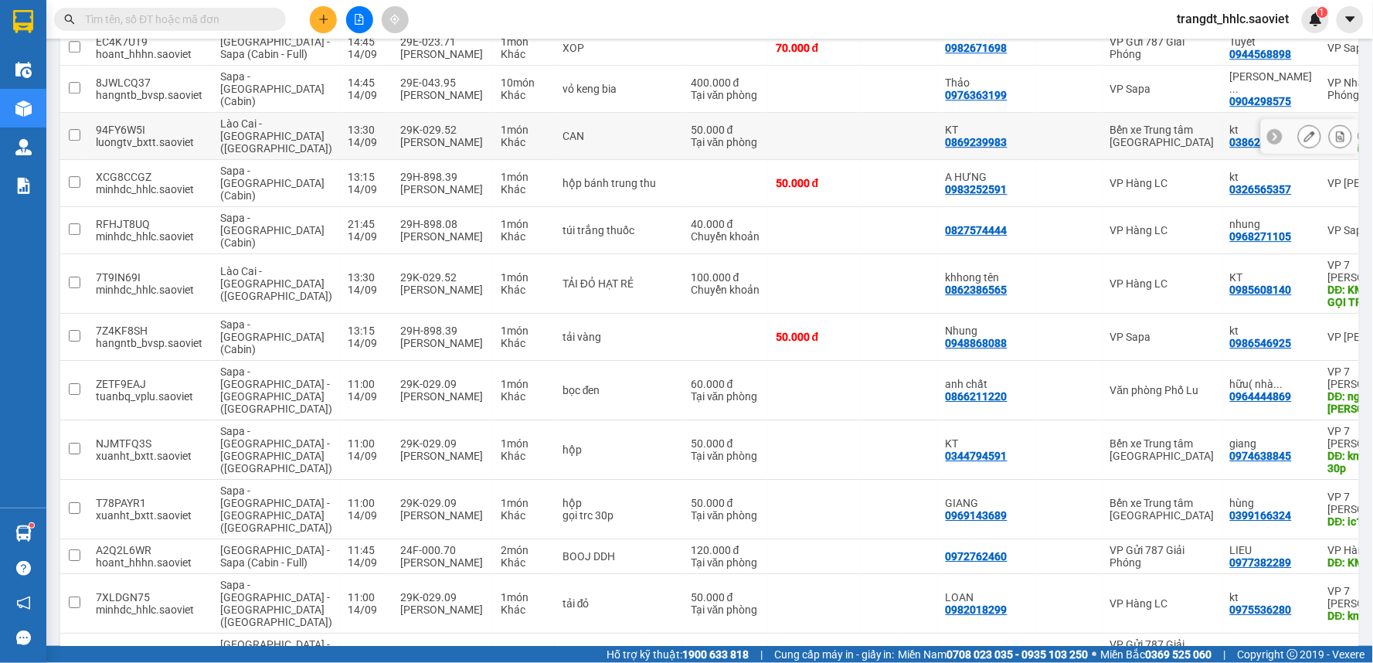
click at [768, 160] on td at bounding box center [814, 136] width 93 height 47
checkbox input "true"
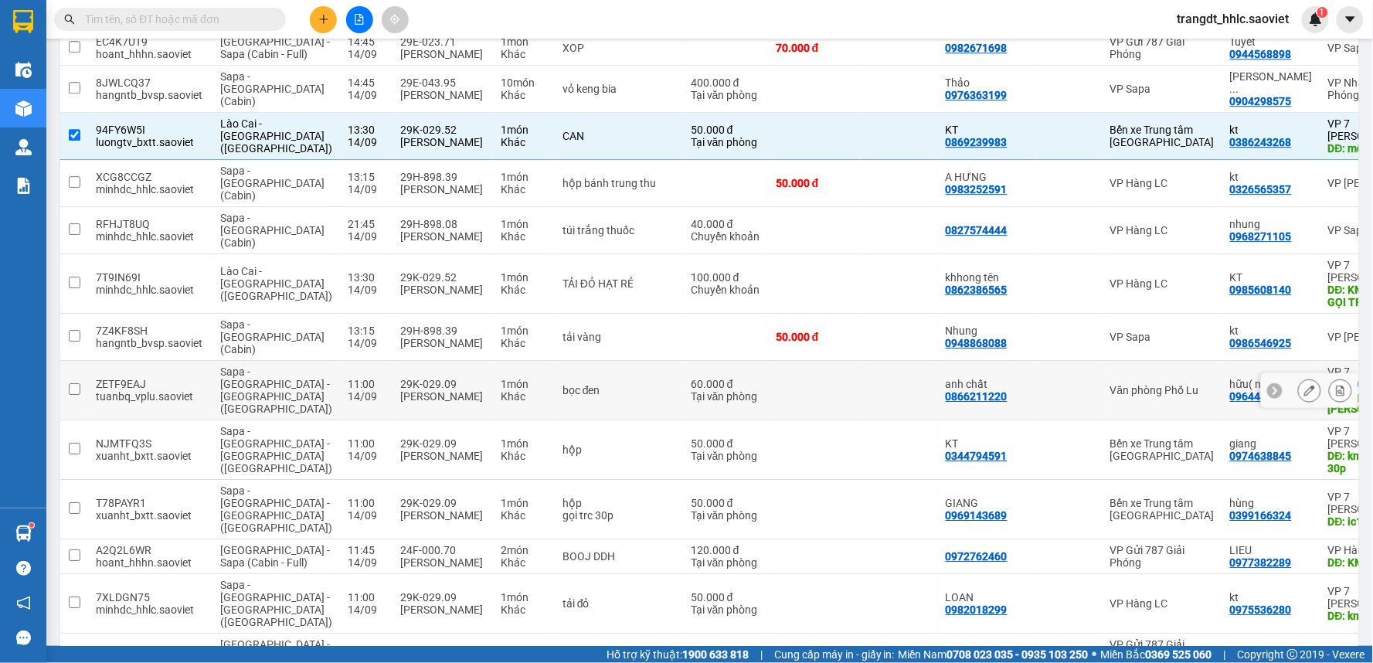
click at [861, 379] on td at bounding box center [899, 390] width 77 height 59
checkbox input "true"
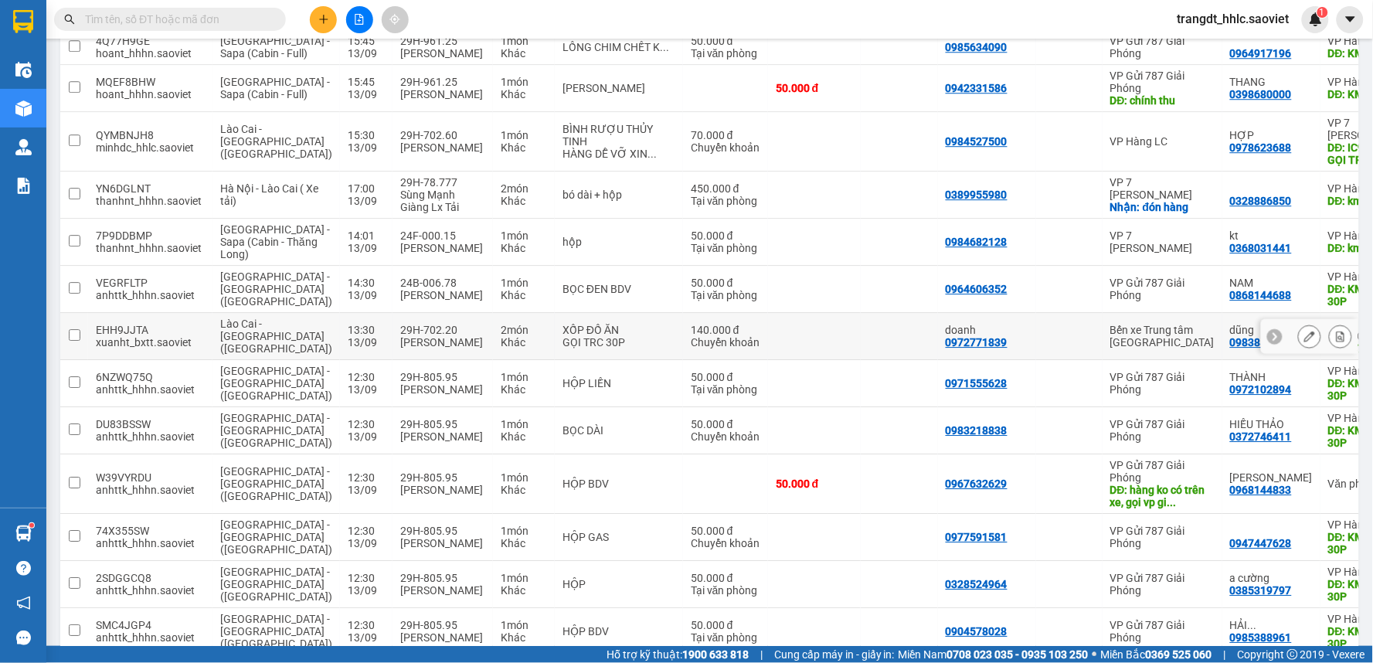
scroll to position [3198, 0]
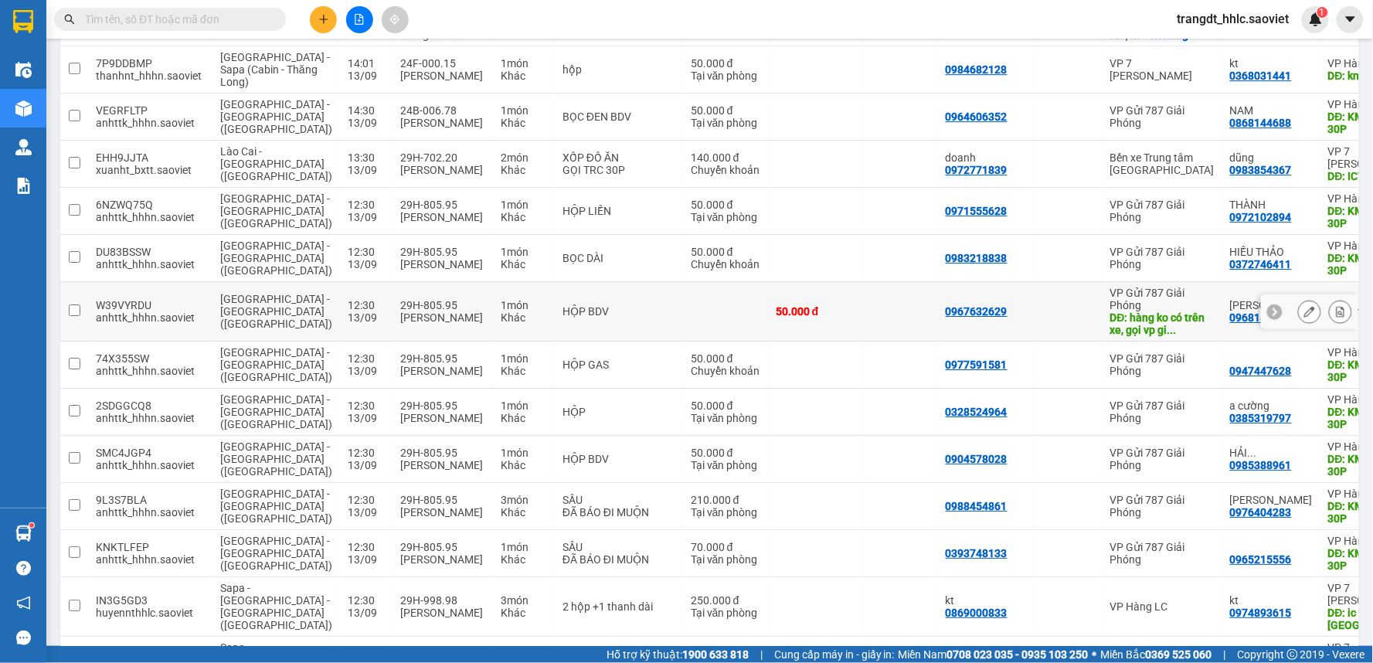
click at [861, 341] on td at bounding box center [899, 311] width 77 height 59
checkbox input "true"
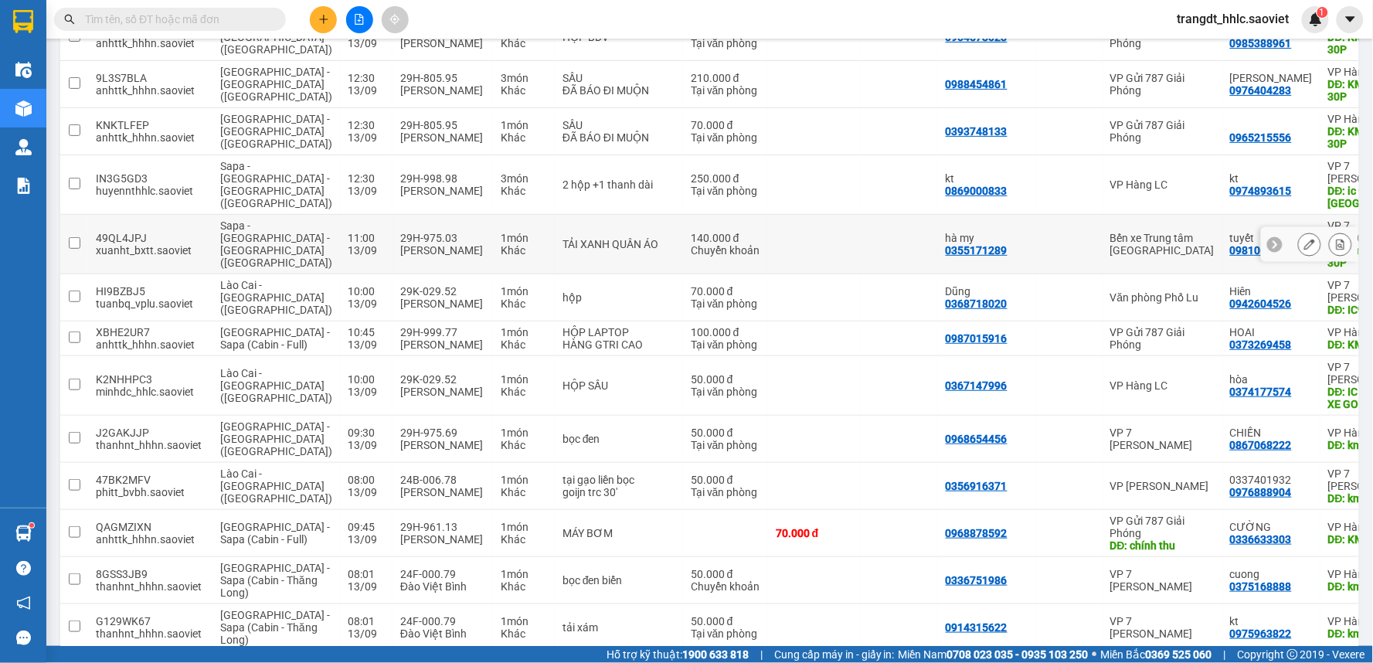
scroll to position [3798, 0]
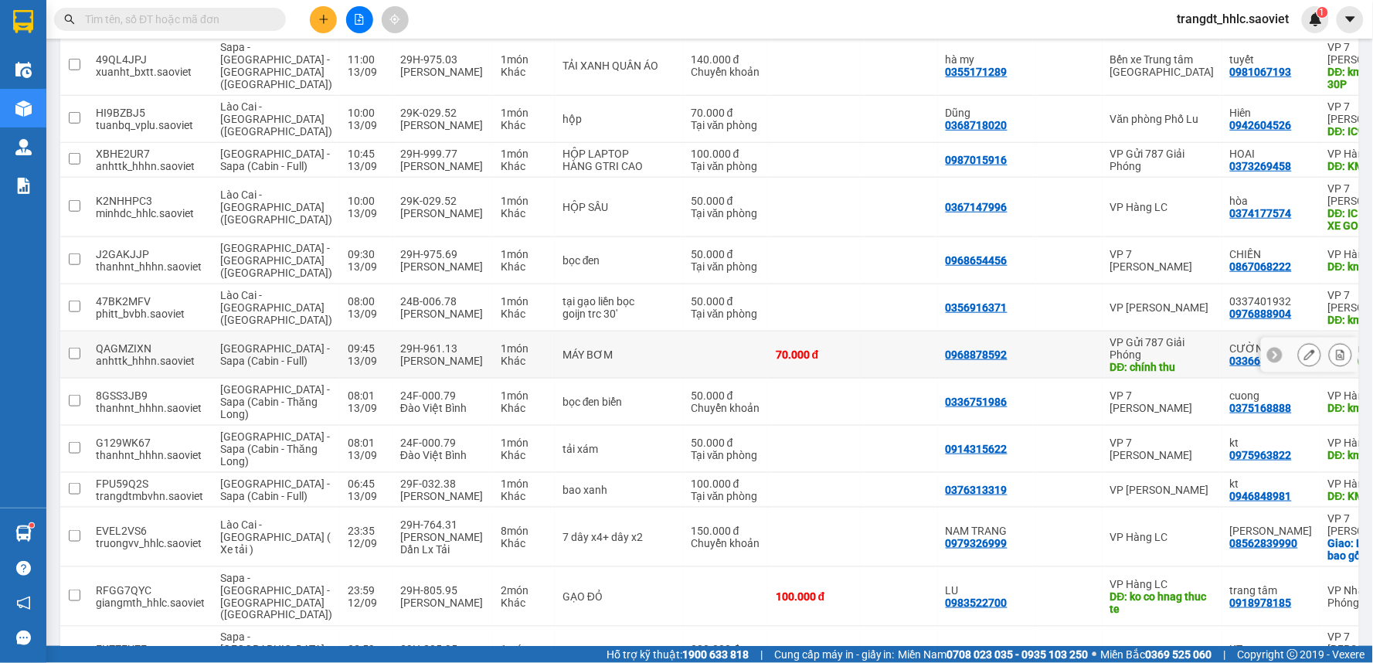
click at [1044, 361] on div at bounding box center [1069, 354] width 51 height 12
checkbox input "true"
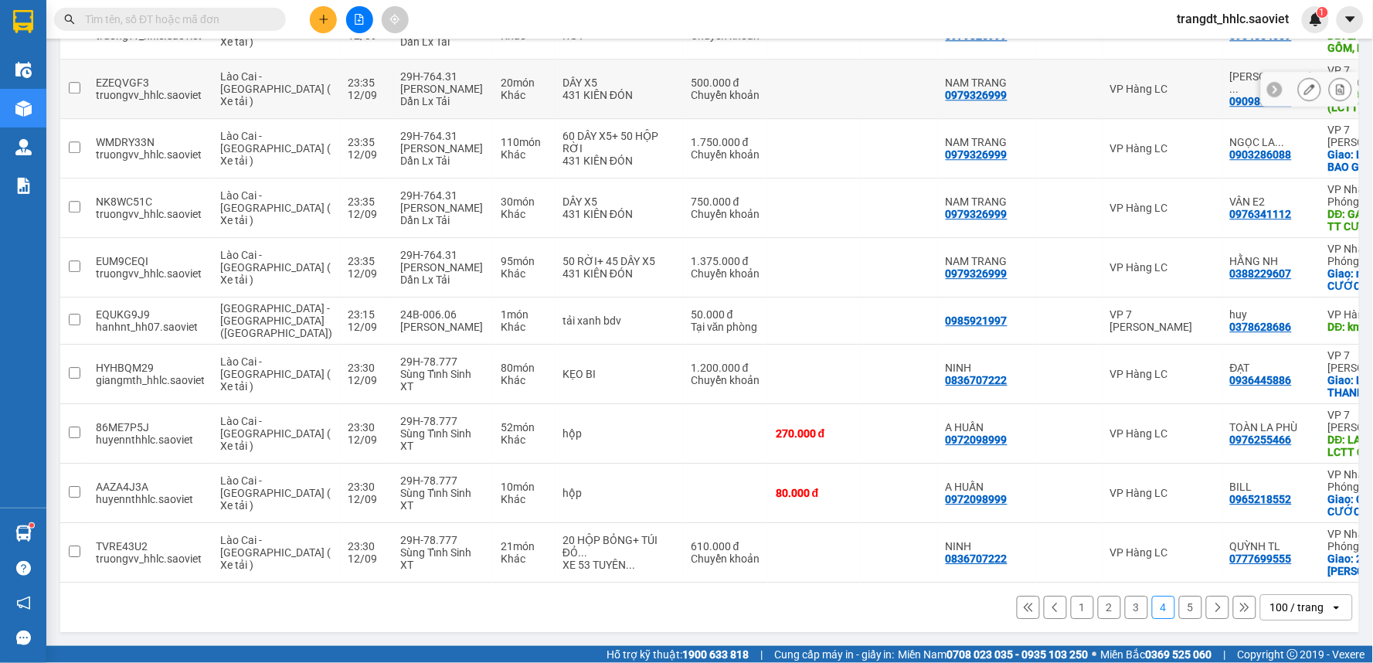
scroll to position [4897, 0]
click at [1179, 606] on button "5" at bounding box center [1190, 607] width 23 height 23
checkbox input "false"
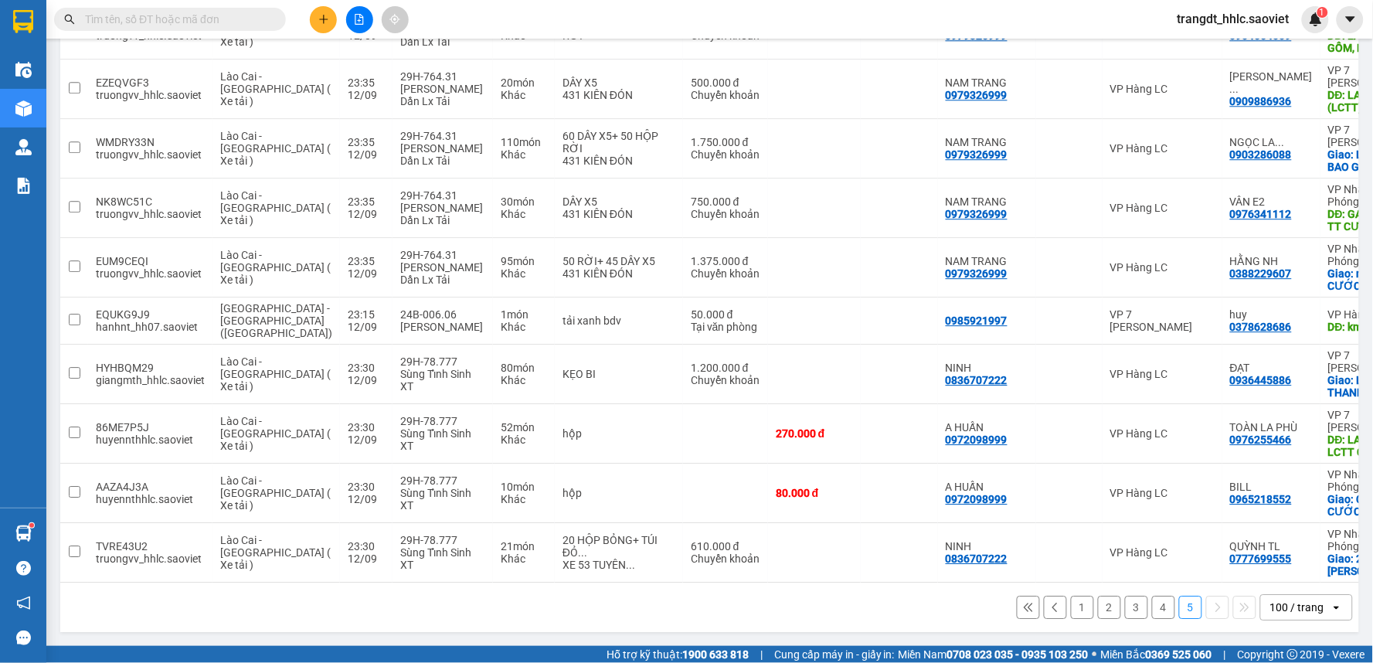
checkbox input "false"
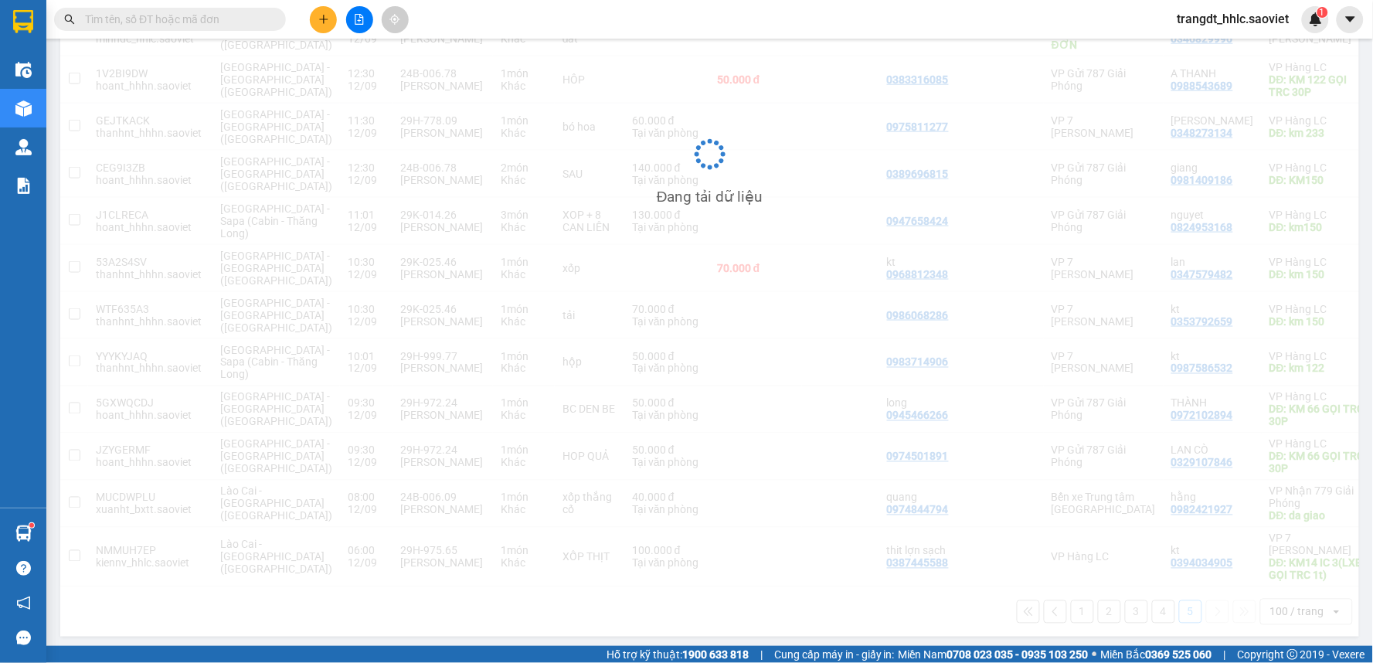
scroll to position [521, 0]
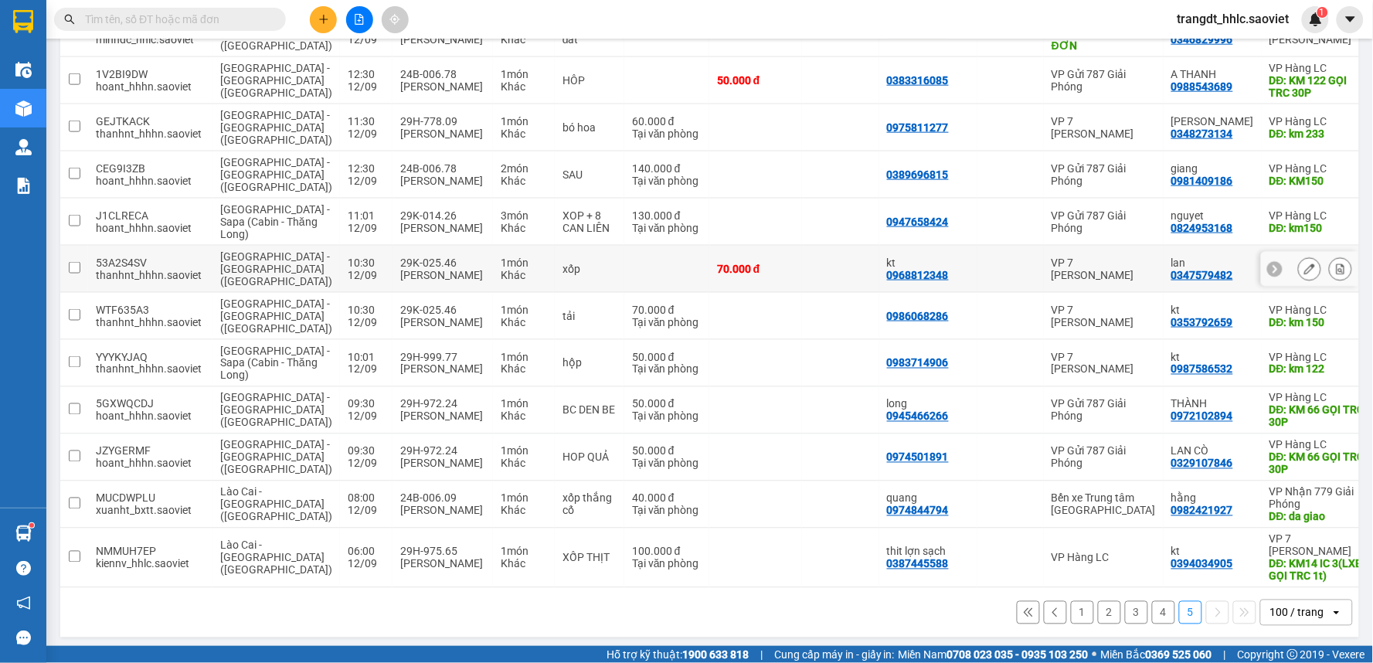
click at [624, 247] on td at bounding box center [666, 269] width 85 height 47
checkbox input "true"
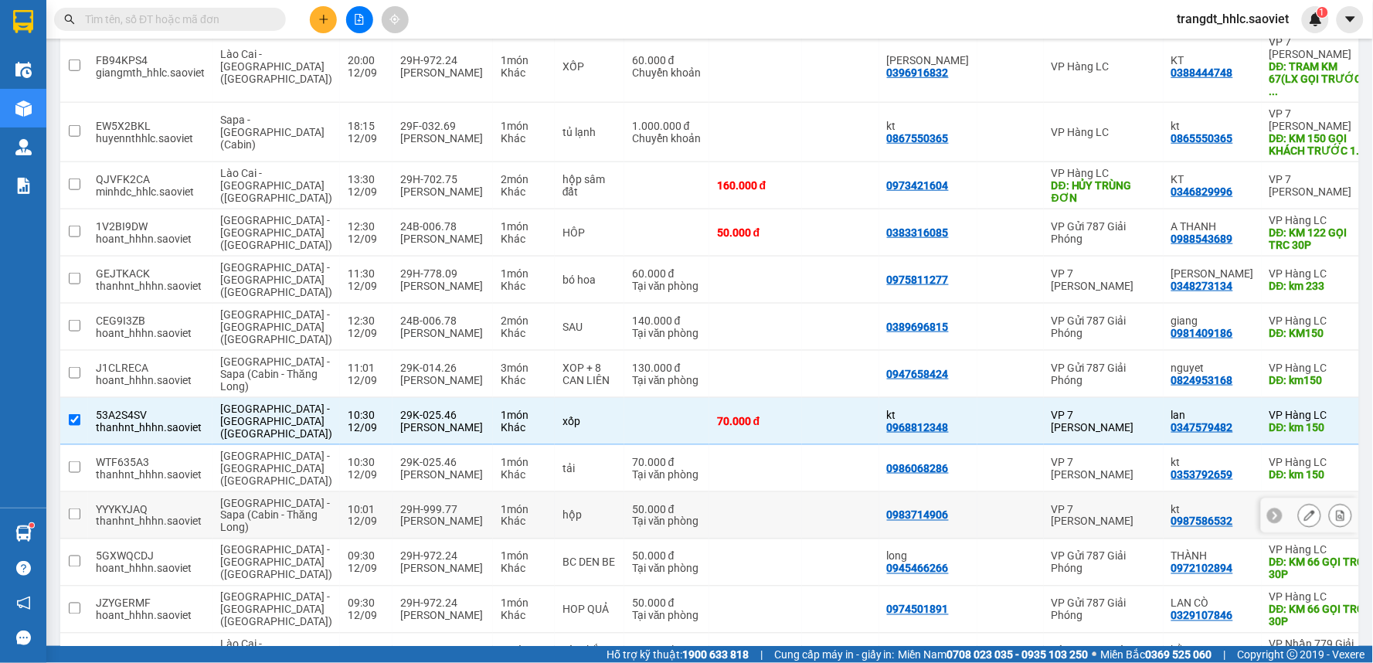
scroll to position [264, 0]
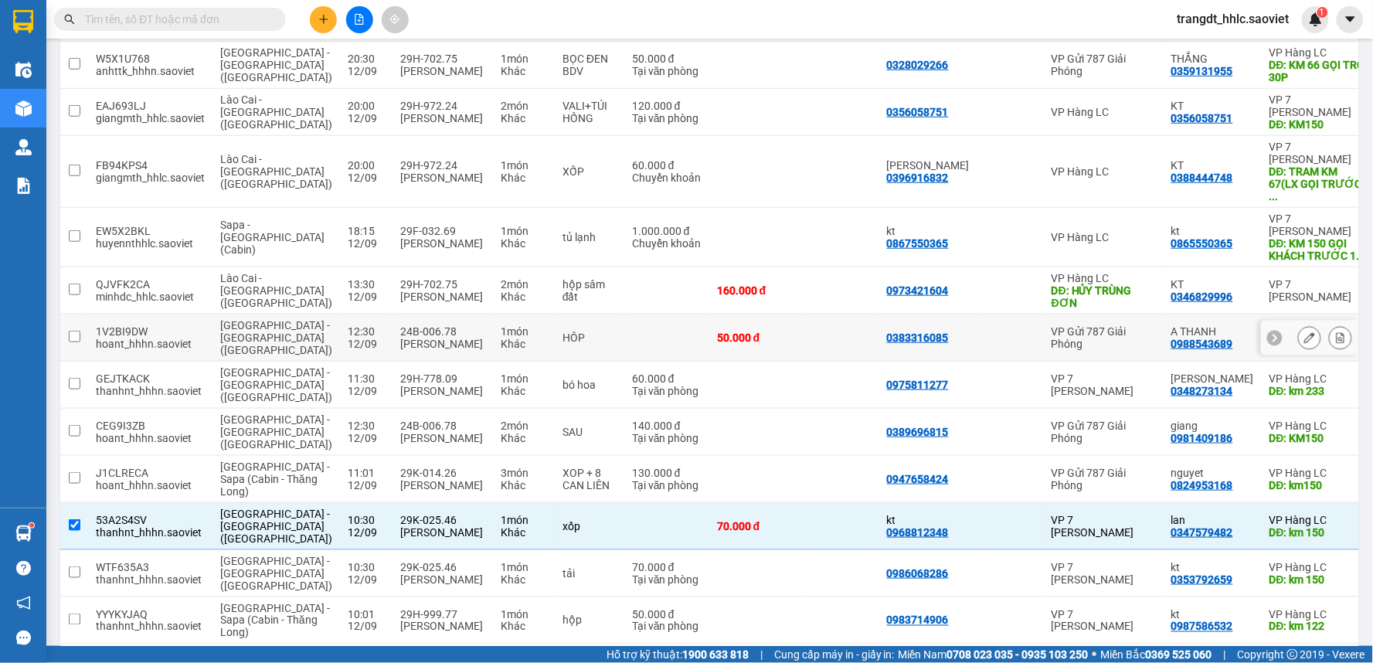
click at [802, 318] on td at bounding box center [840, 337] width 77 height 47
checkbox input "true"
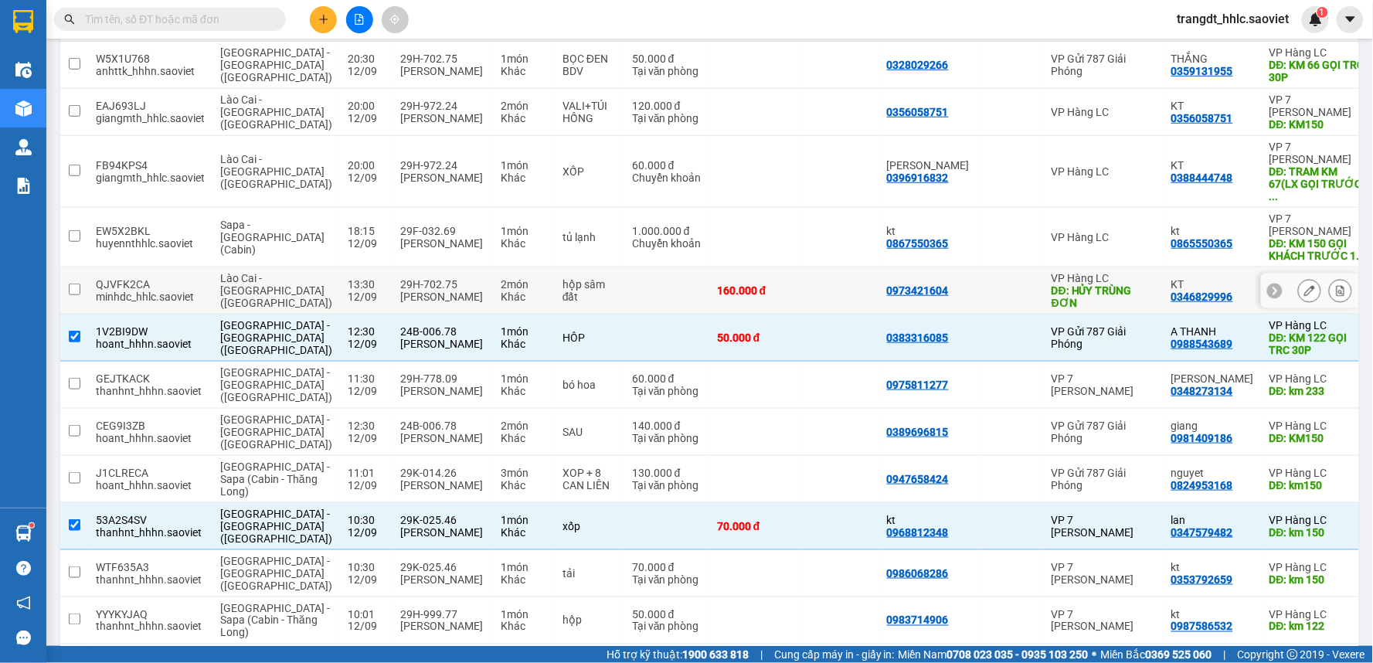
click at [802, 294] on td at bounding box center [840, 290] width 77 height 47
checkbox input "true"
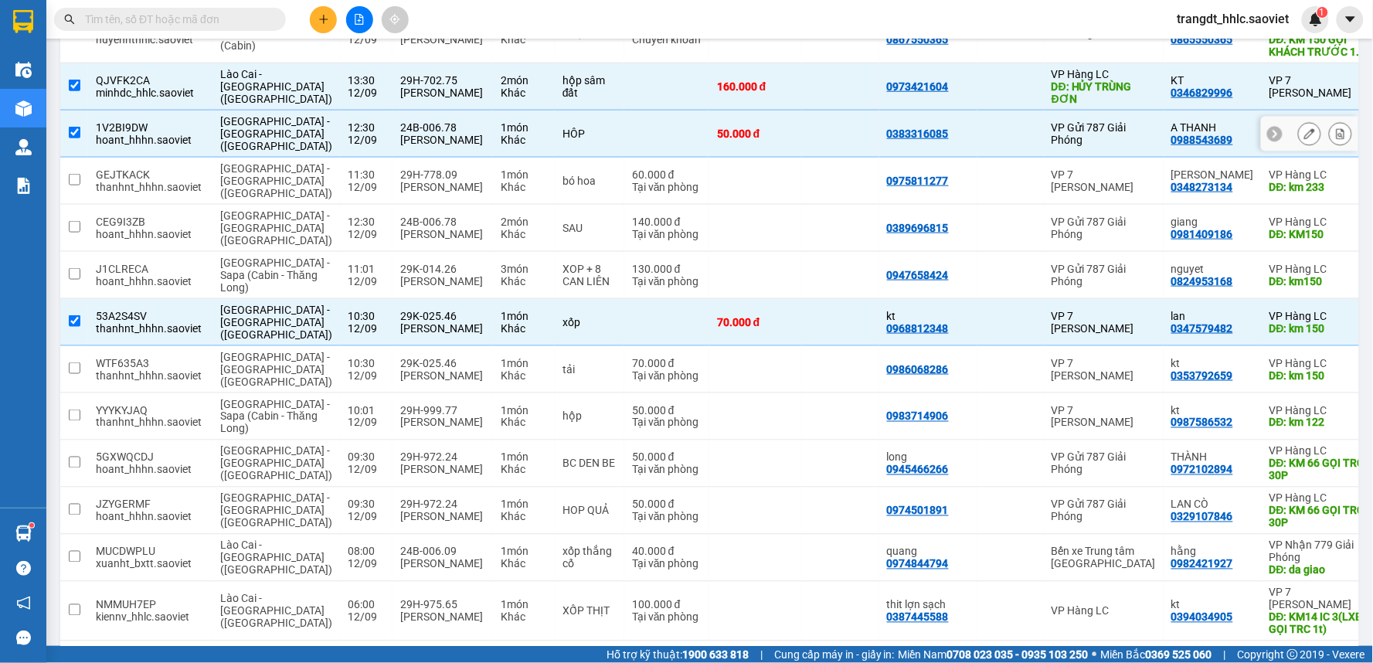
scroll to position [521, 0]
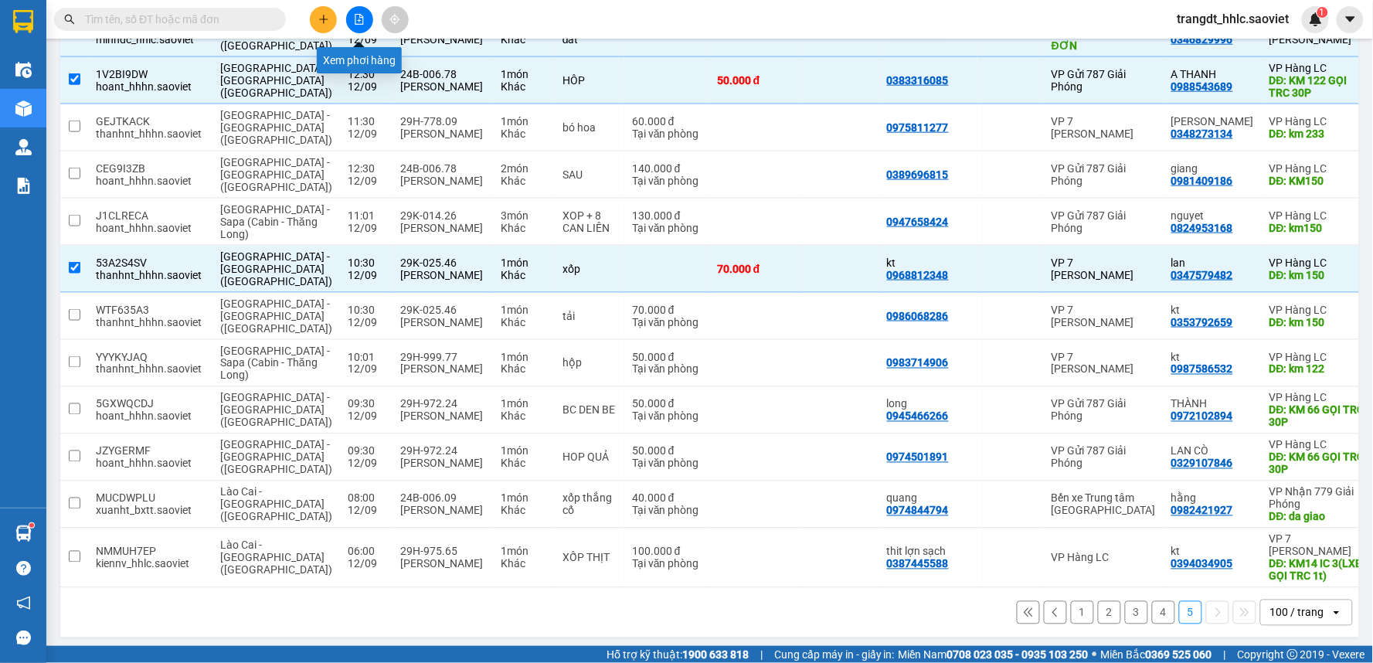
click at [354, 19] on icon "file-add" at bounding box center [359, 19] width 11 height 11
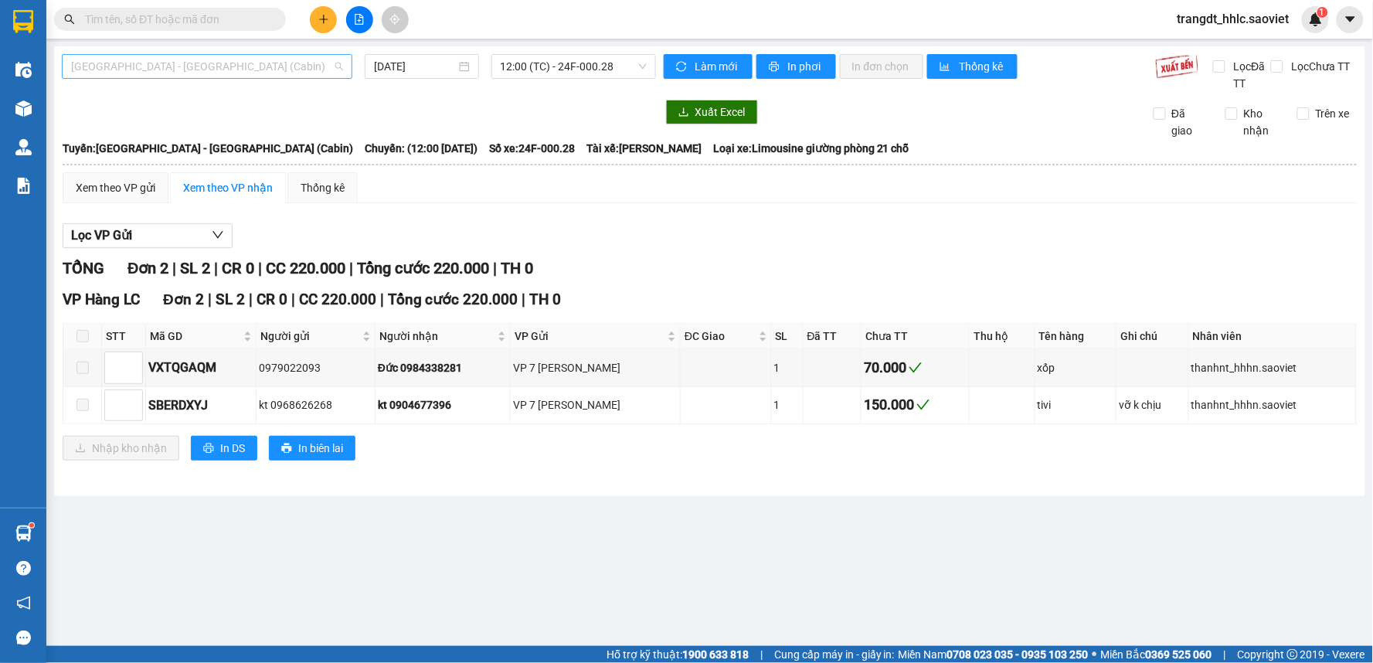
click at [250, 63] on span "[GEOGRAPHIC_DATA] - [GEOGRAPHIC_DATA] (Cabin)" at bounding box center [207, 66] width 272 height 23
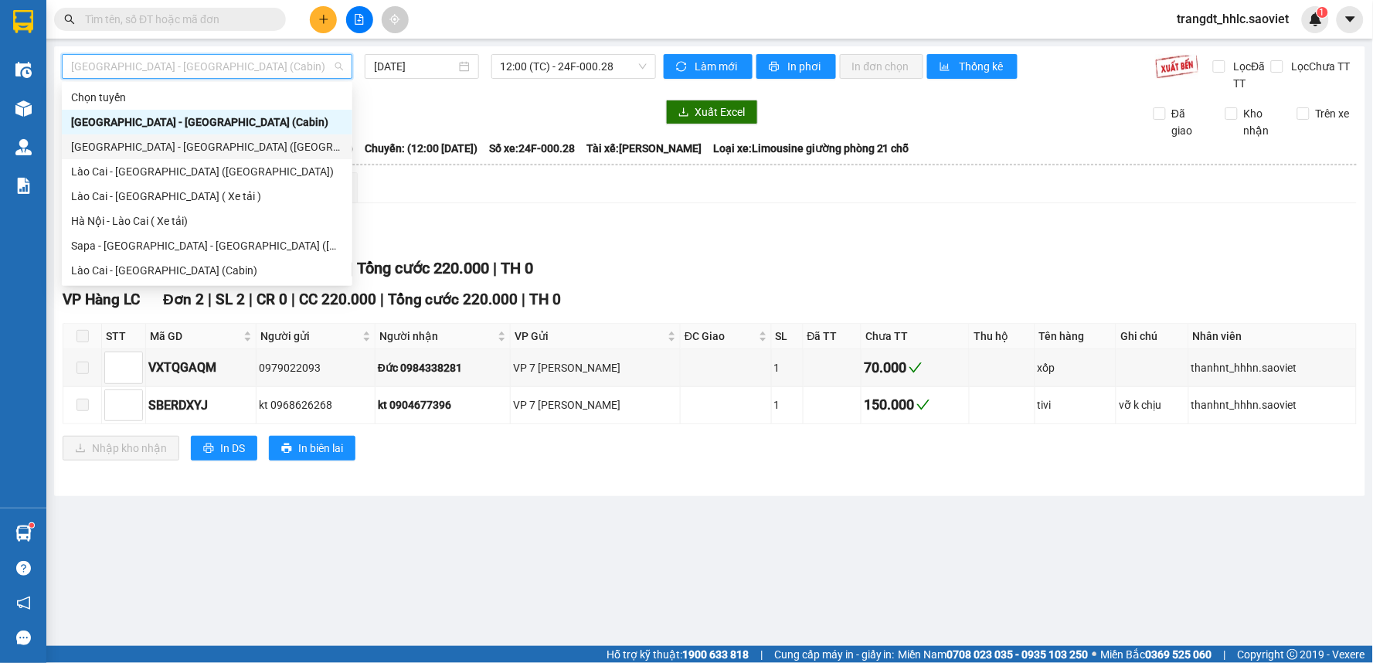
click at [212, 149] on div "[GEOGRAPHIC_DATA] - [GEOGRAPHIC_DATA] ([GEOGRAPHIC_DATA])" at bounding box center [207, 146] width 272 height 17
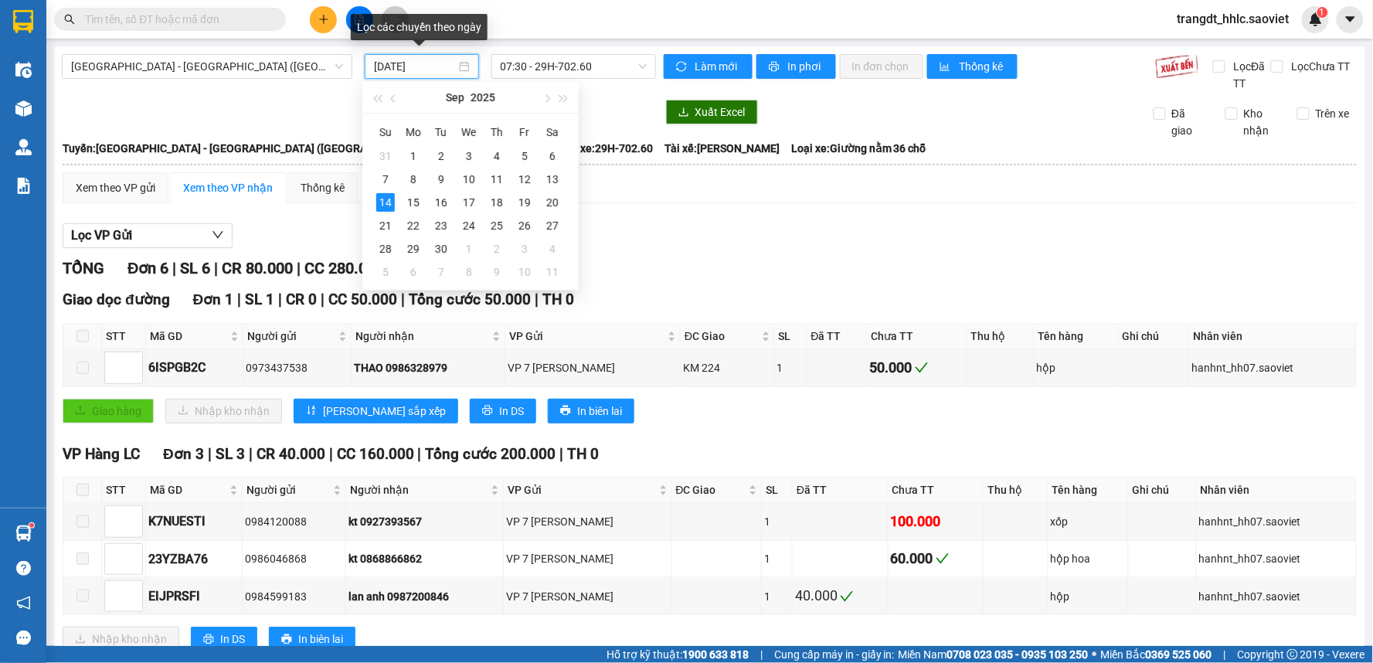
click at [434, 64] on input "[DATE]" at bounding box center [414, 66] width 81 height 17
click at [526, 178] on div "12" at bounding box center [524, 179] width 19 height 19
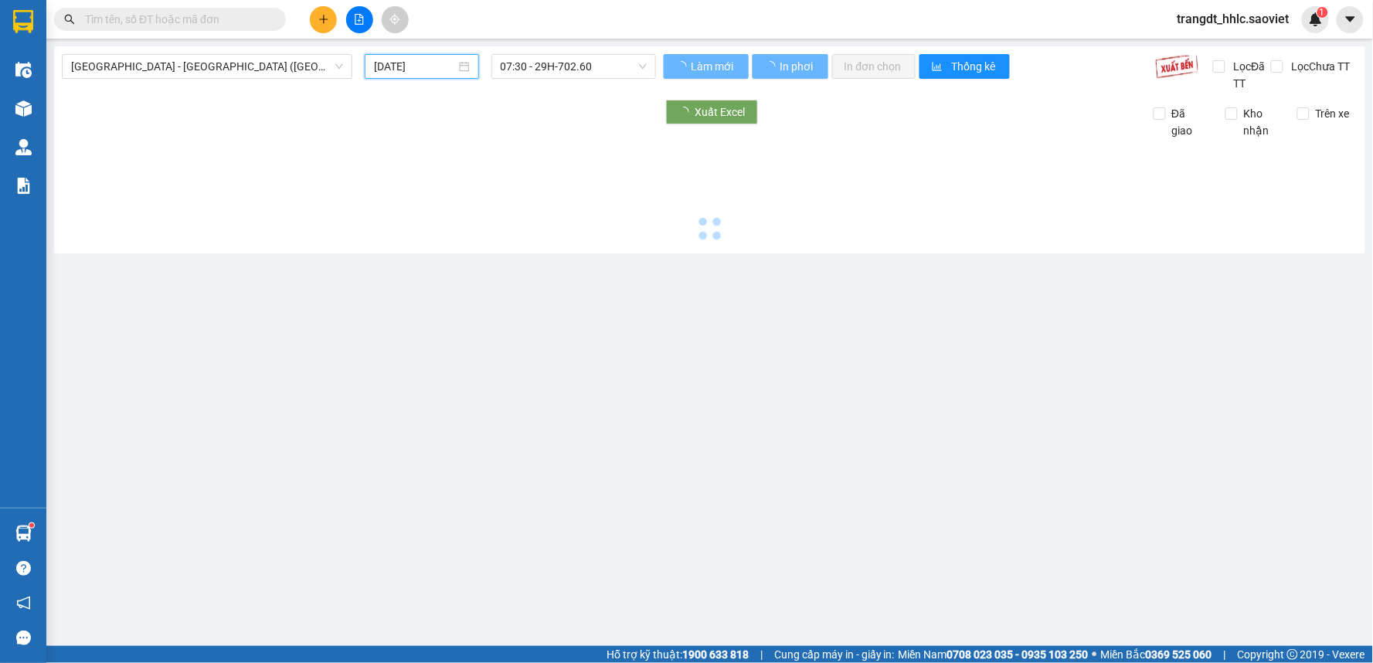
type input "[DATE]"
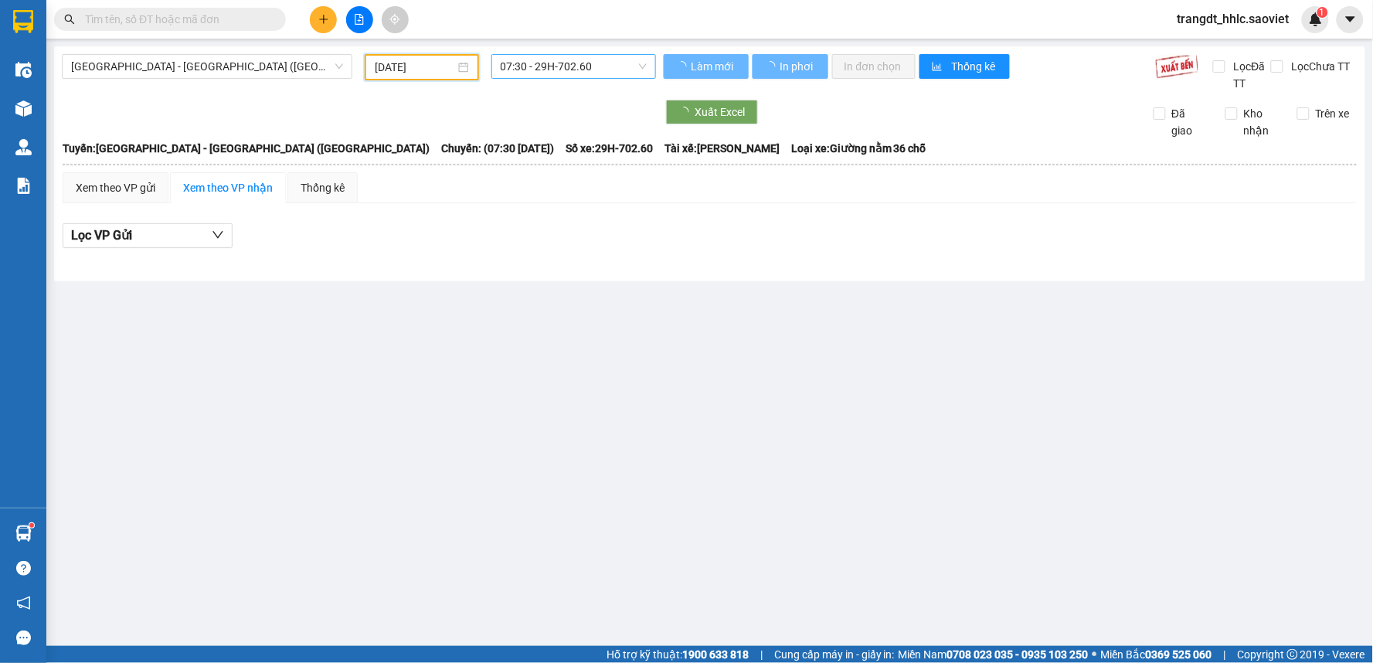
click at [612, 70] on span "07:30 - 29H-702.60" at bounding box center [574, 66] width 146 height 23
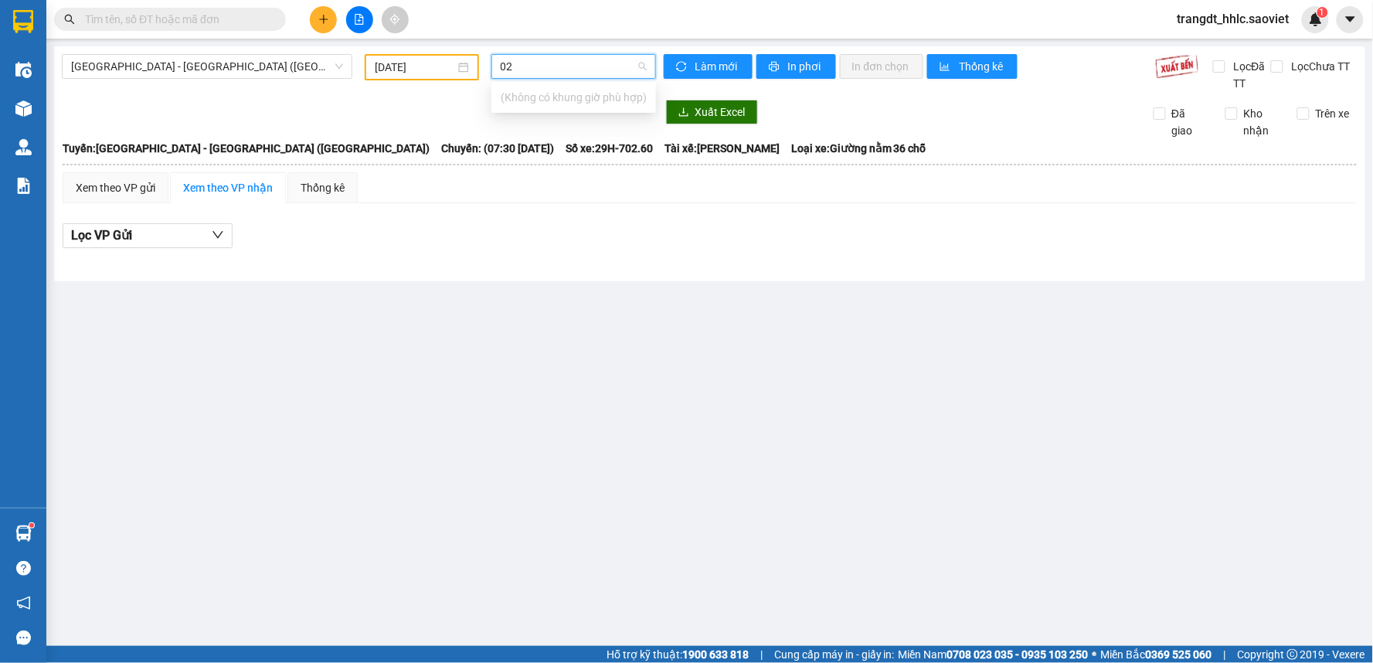
type input "0"
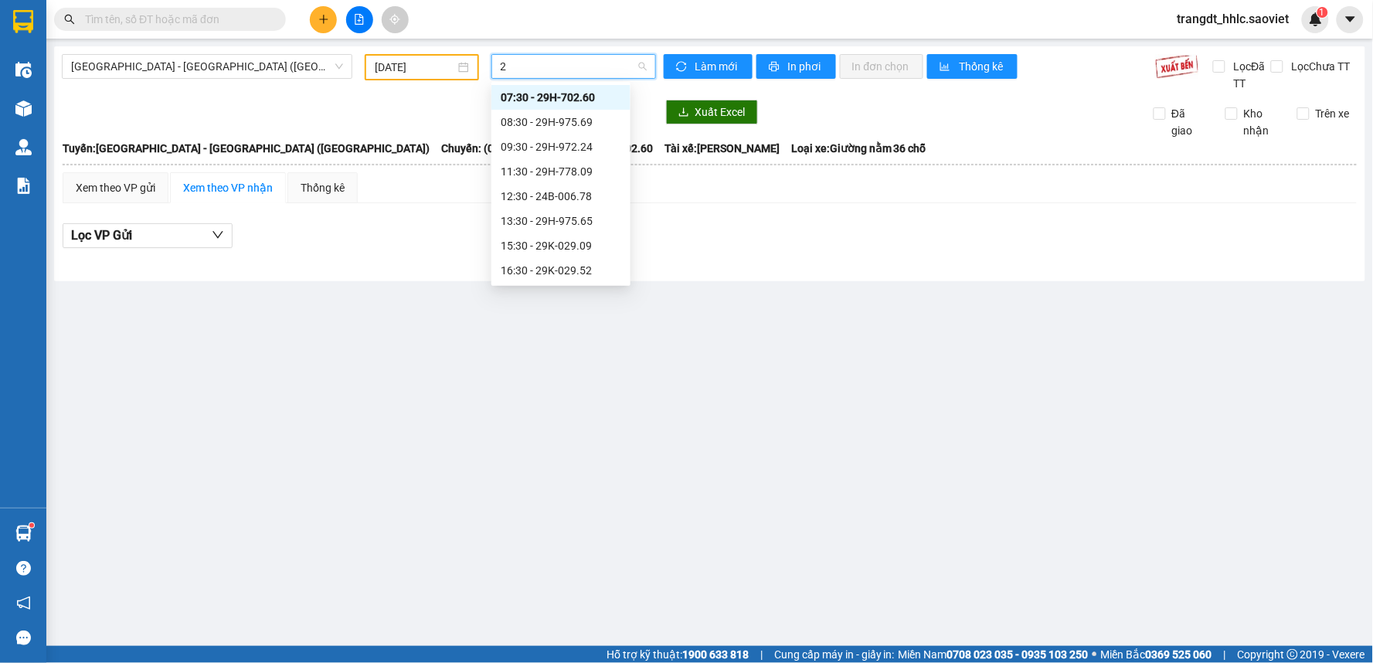
type input "25"
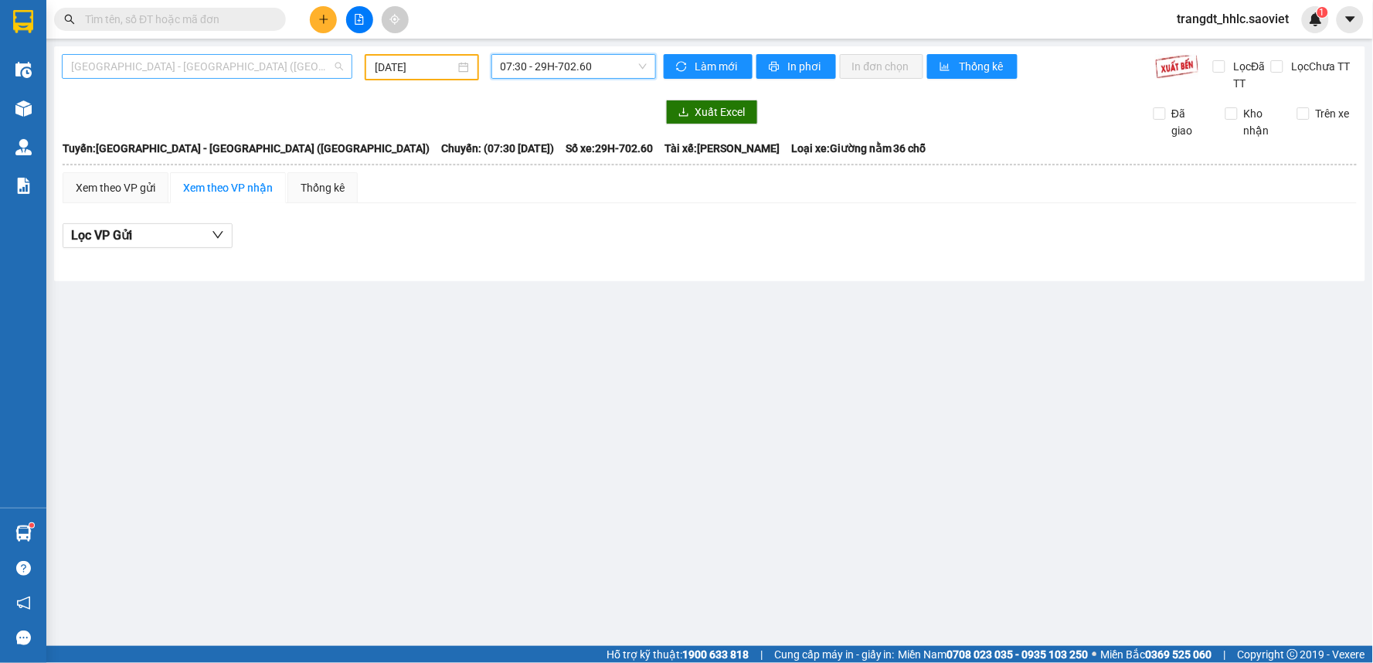
click at [311, 67] on span "[GEOGRAPHIC_DATA] - [GEOGRAPHIC_DATA] ([GEOGRAPHIC_DATA])" at bounding box center [207, 66] width 272 height 23
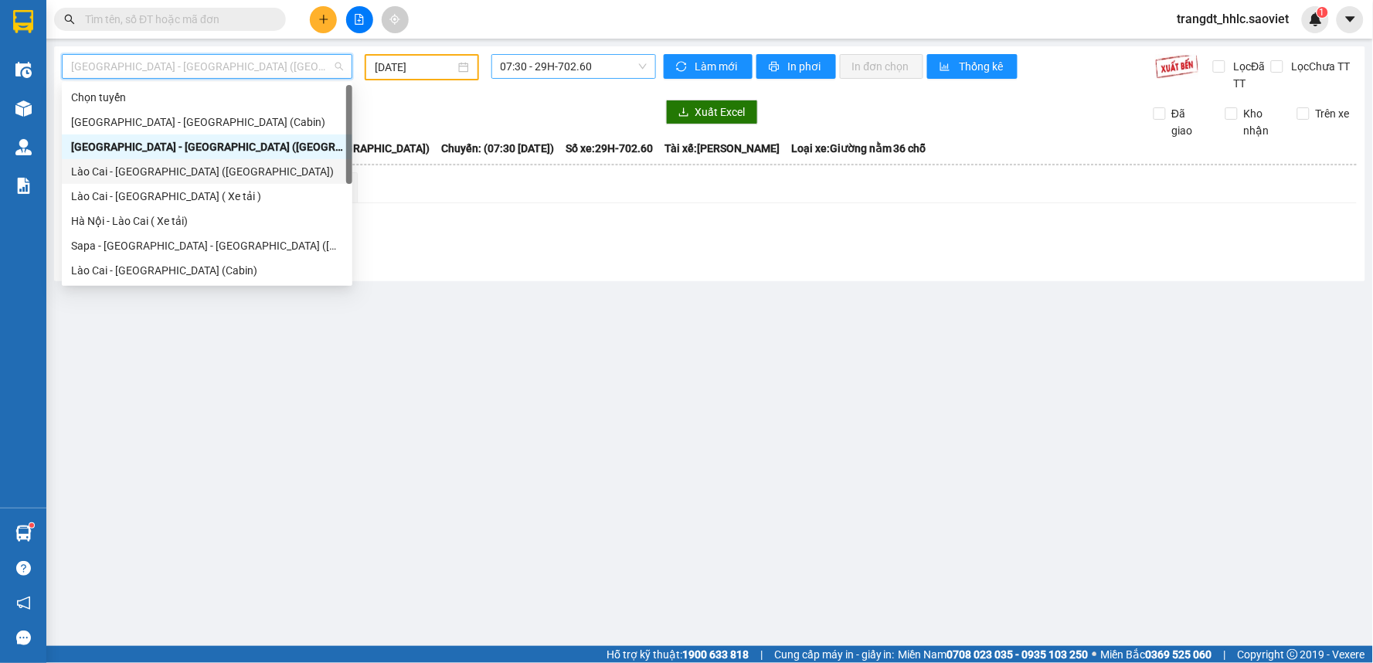
scroll to position [124, 0]
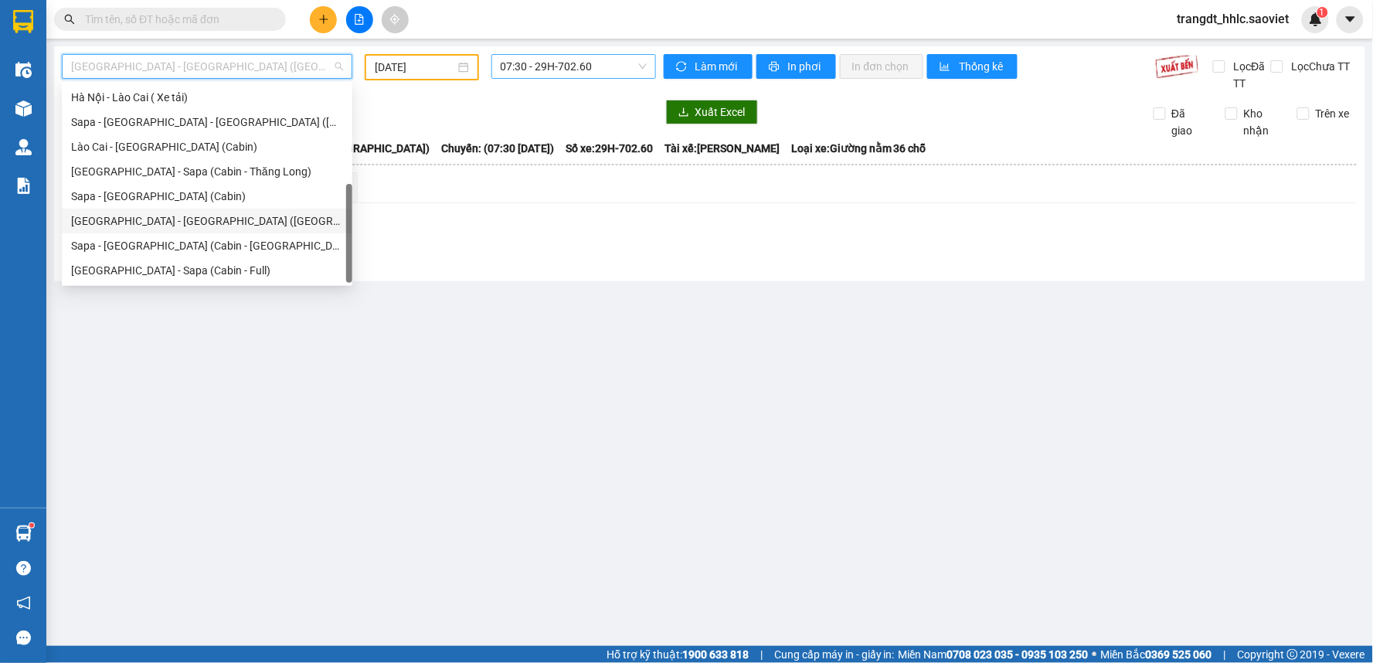
click at [192, 219] on div "[GEOGRAPHIC_DATA] - [GEOGRAPHIC_DATA] ([GEOGRAPHIC_DATA])" at bounding box center [207, 220] width 272 height 17
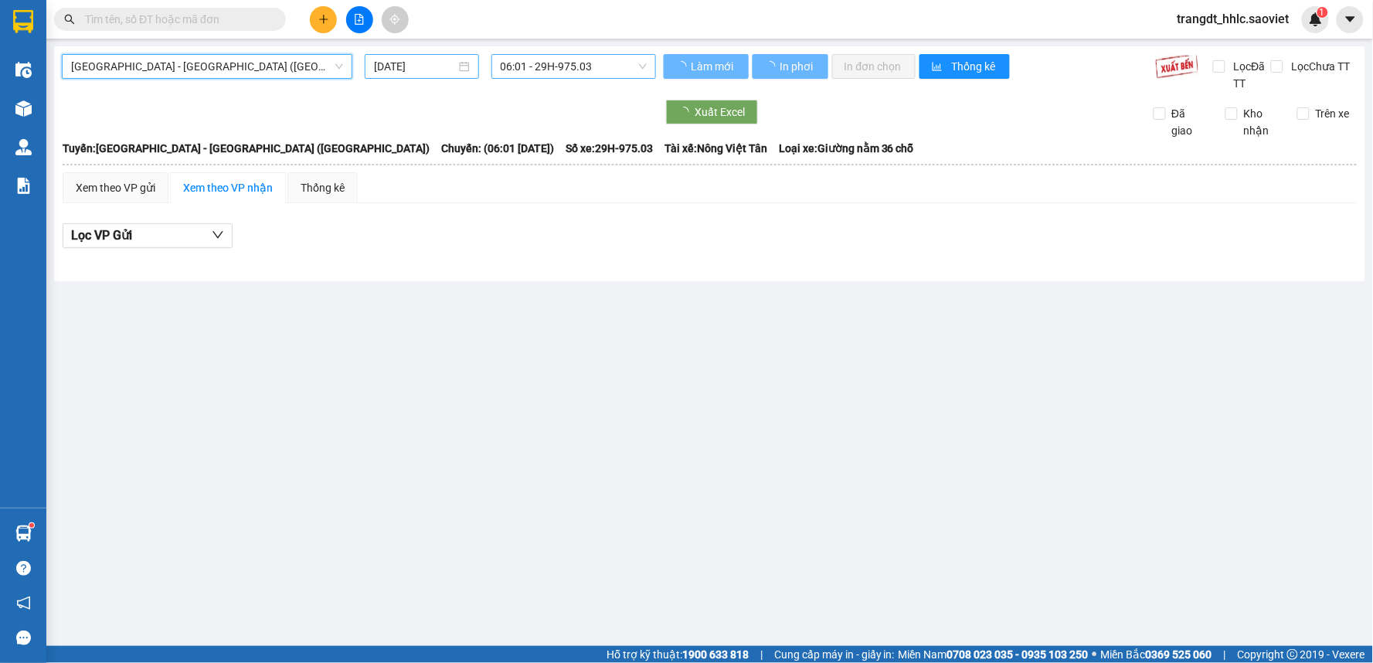
click at [399, 67] on input "[DATE]" at bounding box center [414, 66] width 81 height 17
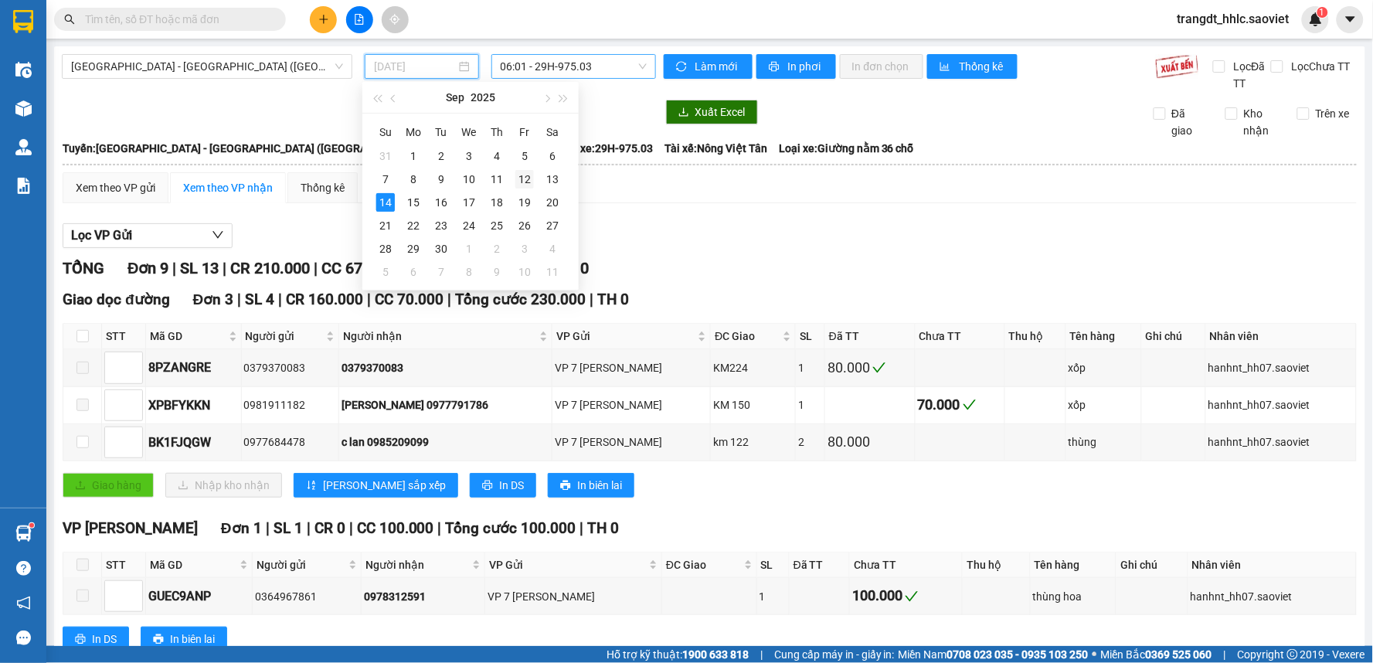
click at [528, 183] on div "12" at bounding box center [524, 179] width 19 height 19
type input "[DATE]"
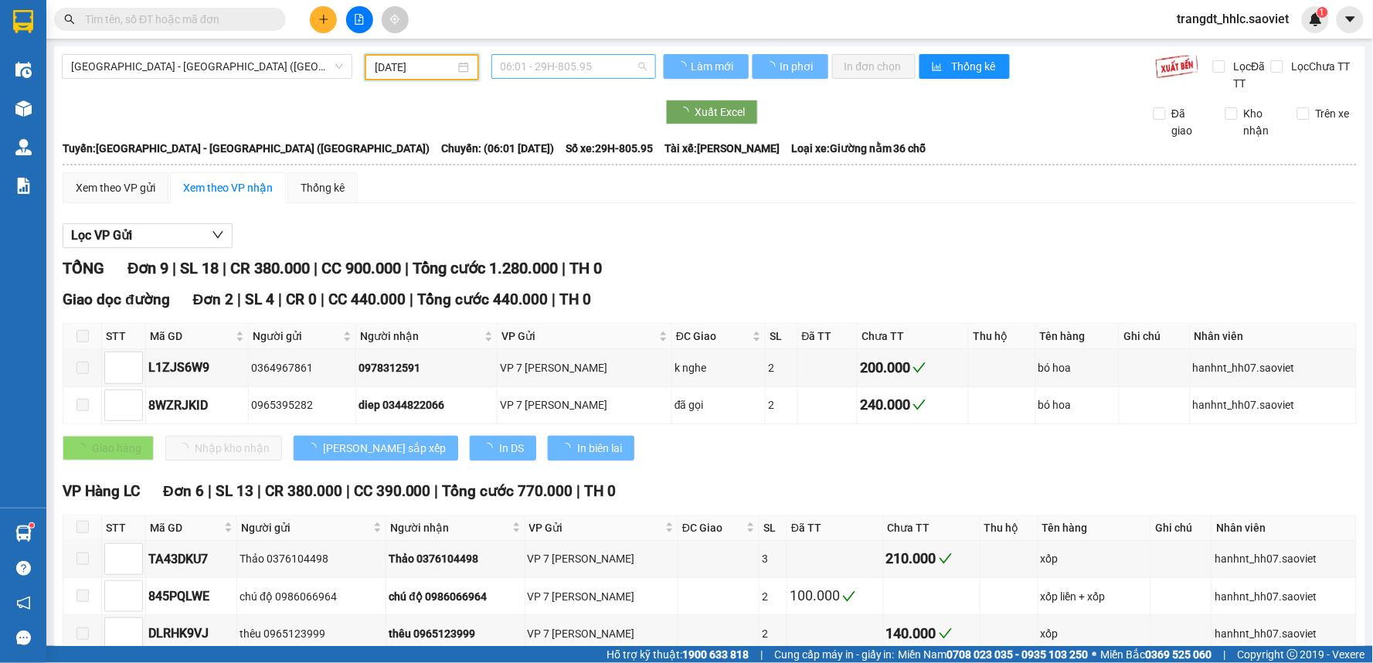
click at [600, 62] on span "06:01 - 29H-805.95" at bounding box center [574, 66] width 146 height 23
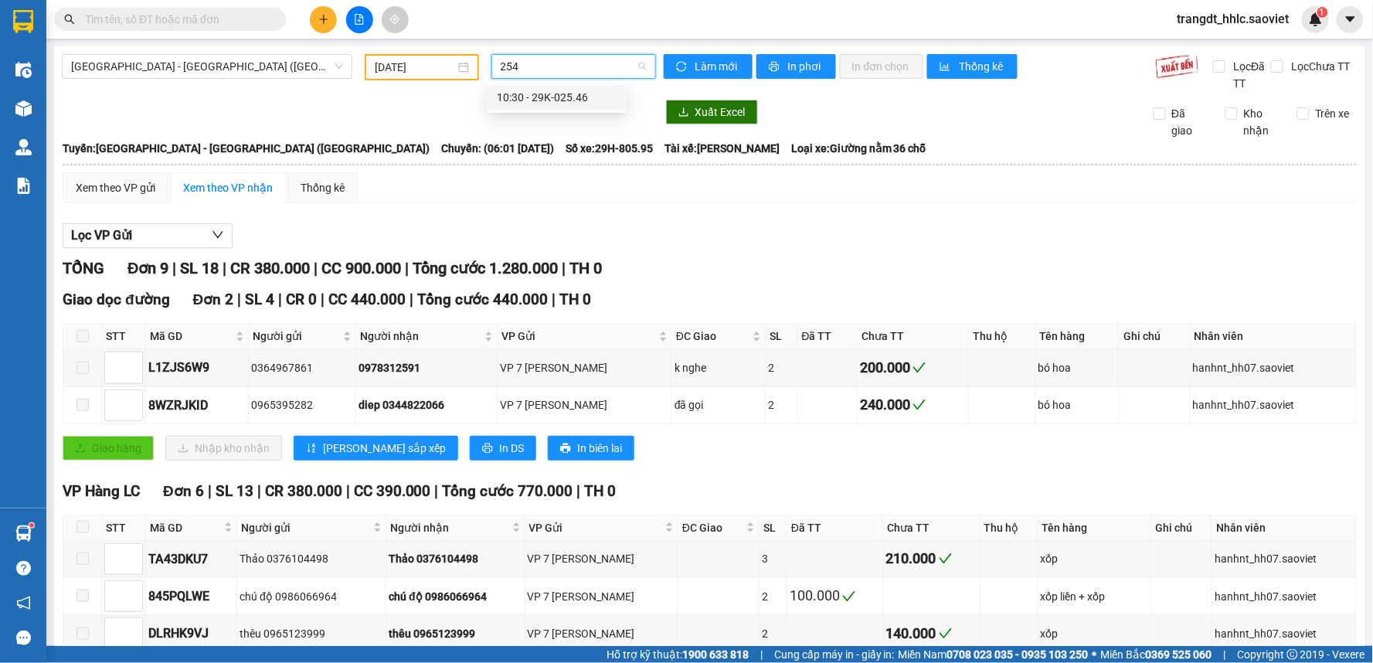
type input "2546"
click at [575, 97] on div "10:30 - 29K-025.46" at bounding box center [557, 97] width 121 height 17
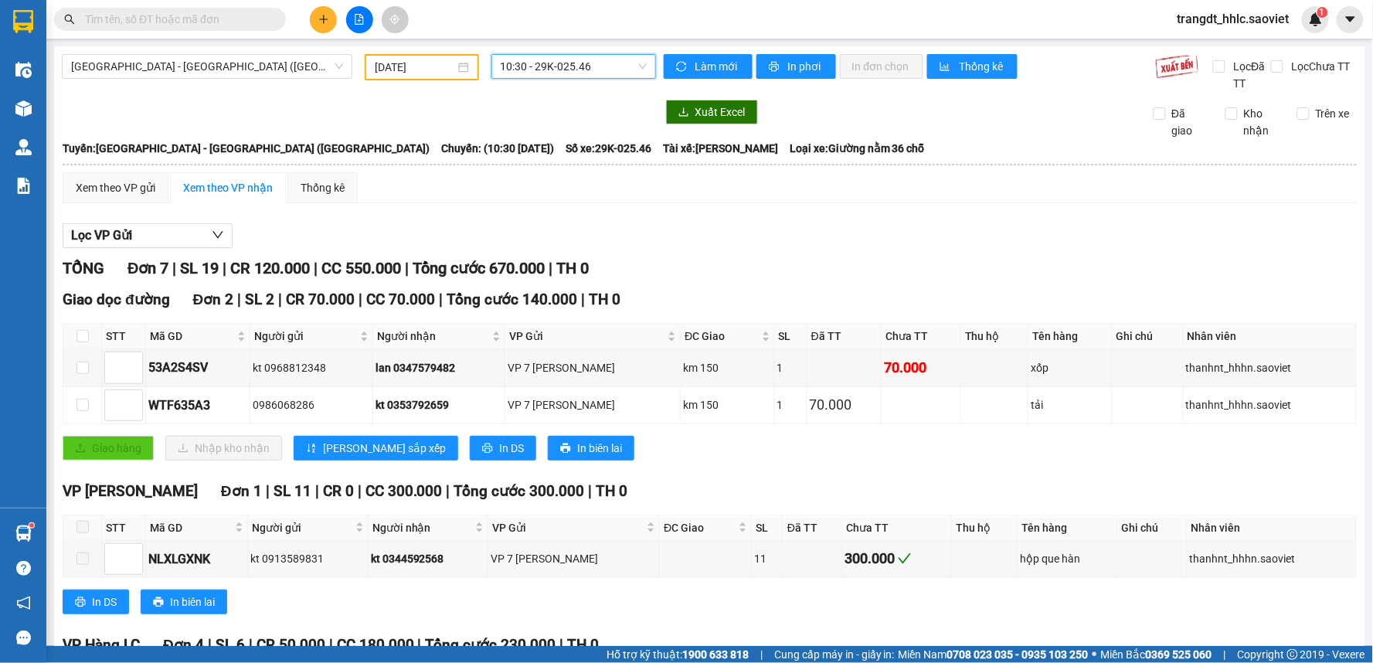
click at [801, 238] on div "Lọc VP Gửi" at bounding box center [710, 235] width 1294 height 25
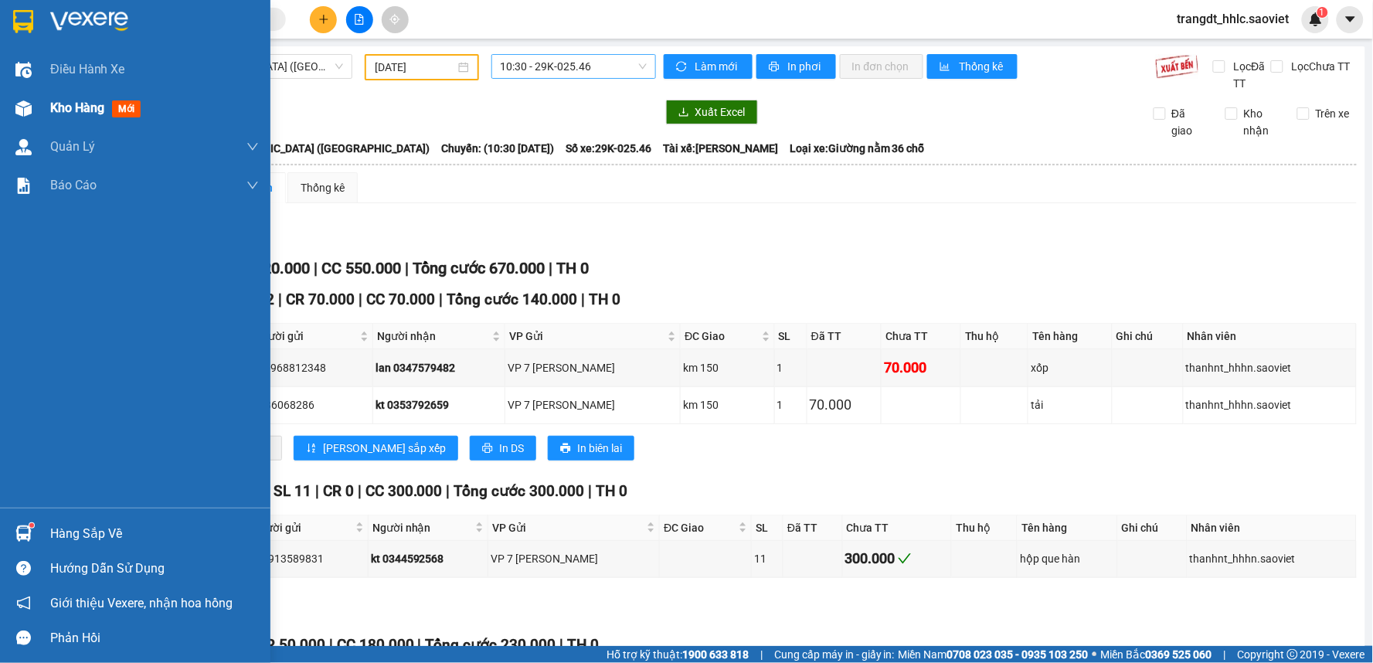
click at [103, 102] on span "Kho hàng" at bounding box center [77, 107] width 54 height 15
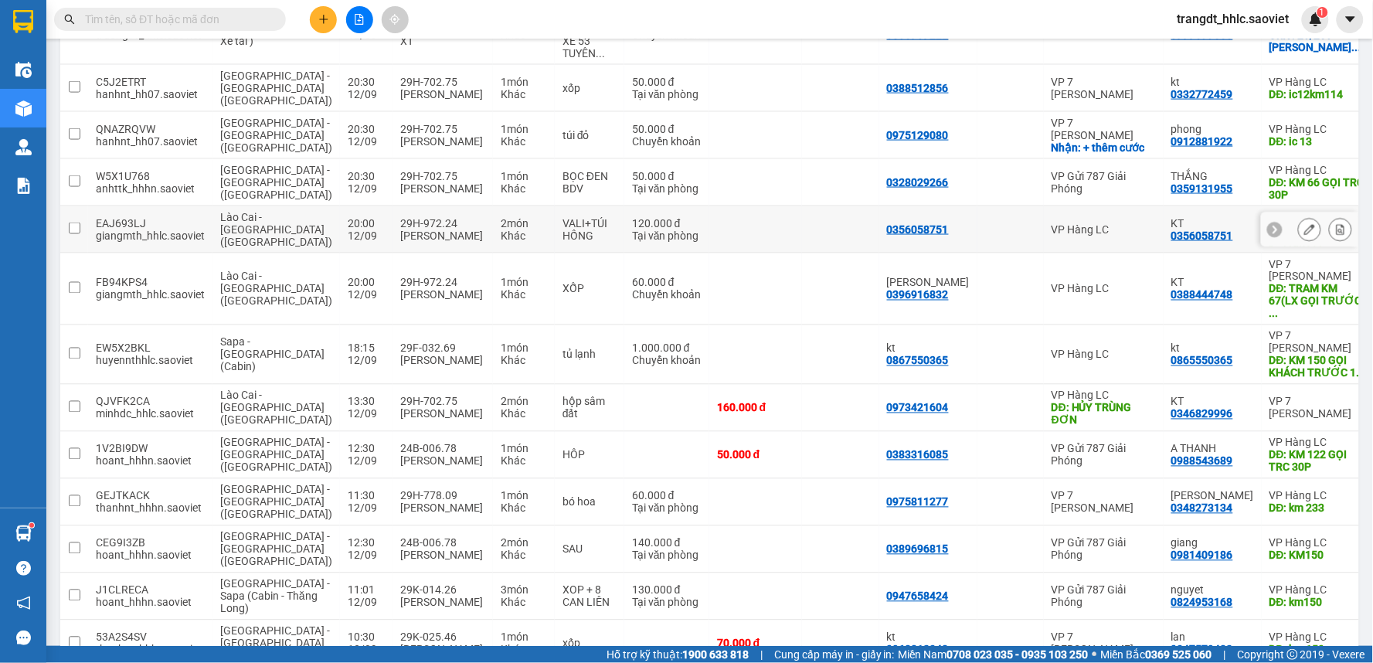
scroll to position [974, 0]
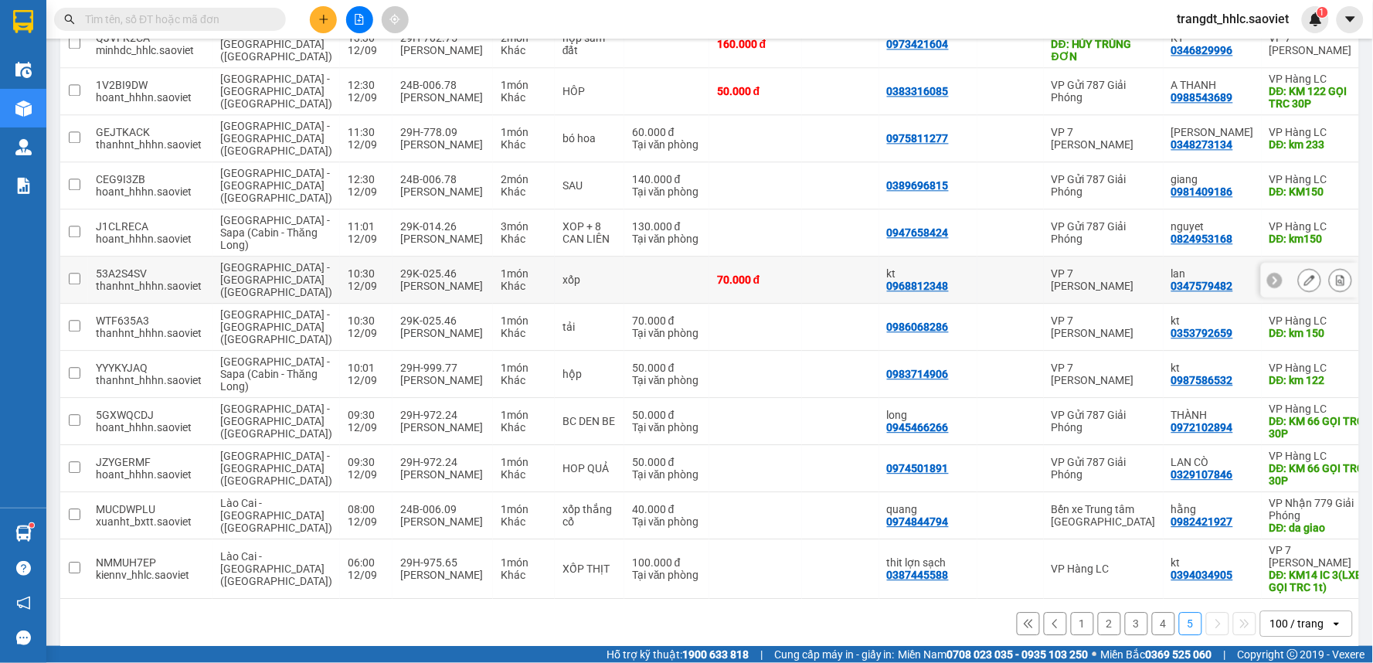
click at [1298, 266] on button at bounding box center [1309, 279] width 22 height 27
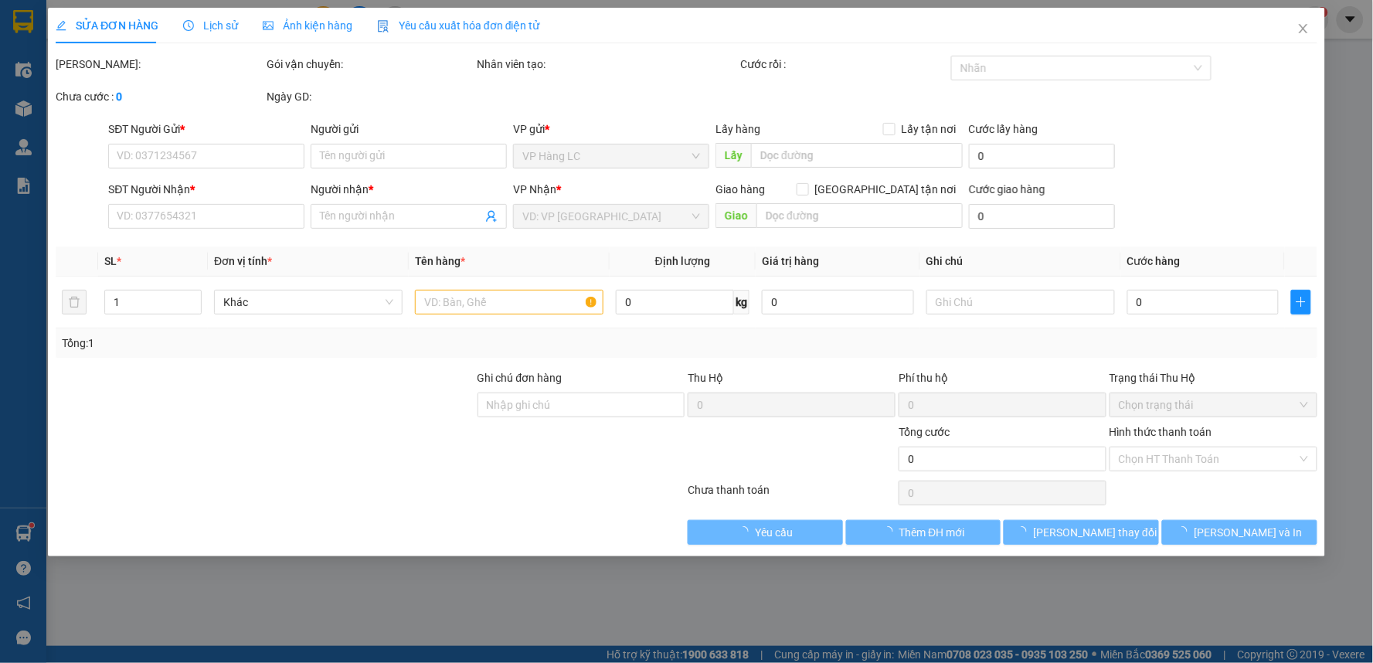
type input "0968812348"
type input "kt"
type input "0347579482"
type input "lan"
type input "km 150"
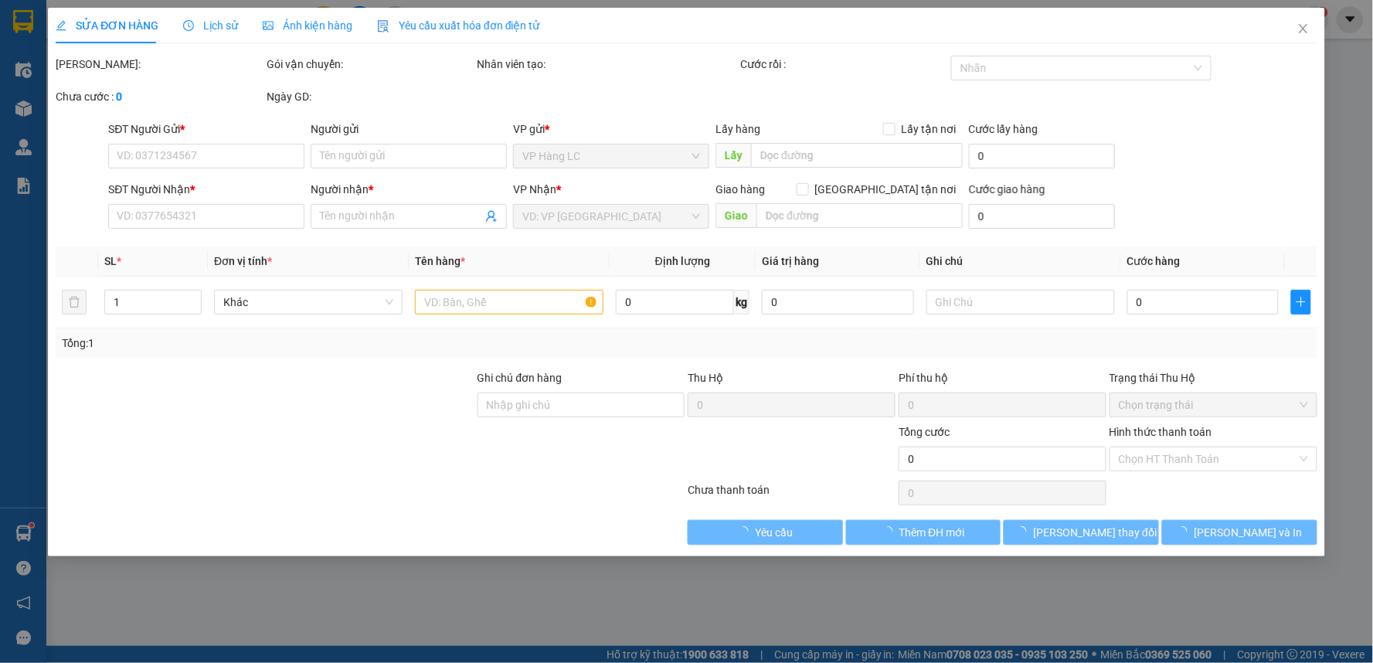
type input "70.000"
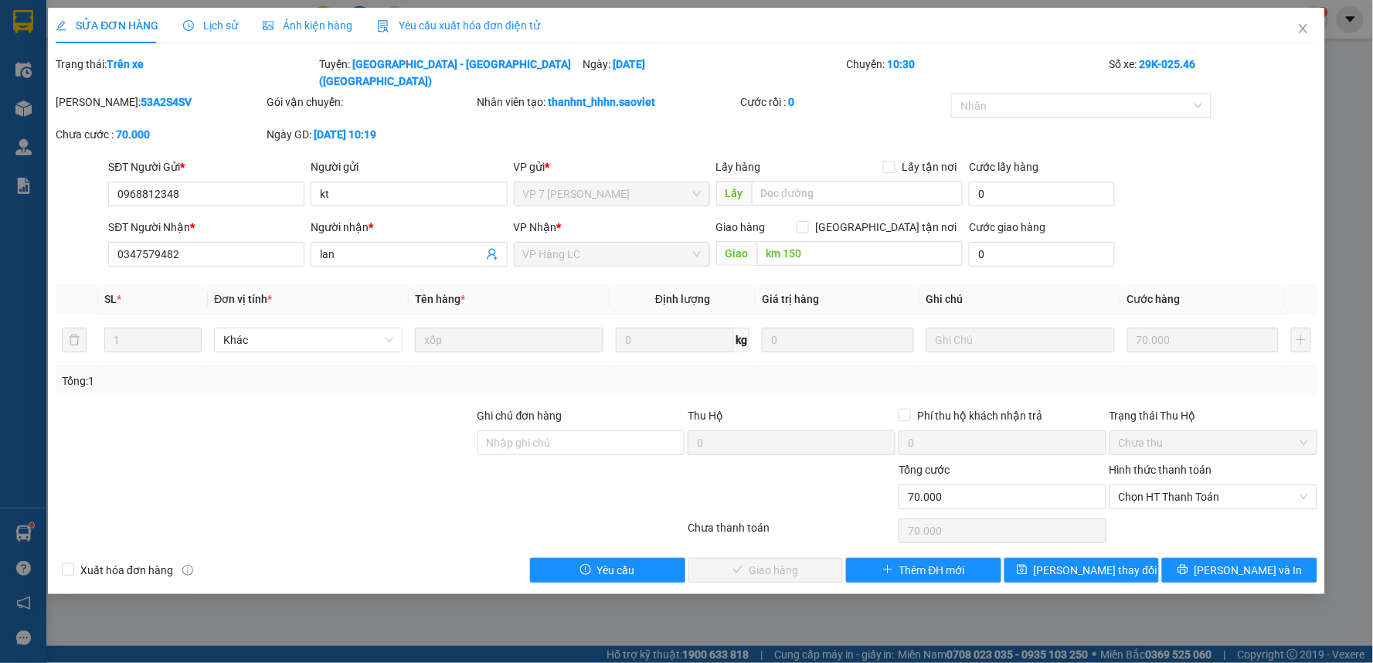
click at [212, 25] on span "Lịch sử" at bounding box center [210, 25] width 55 height 12
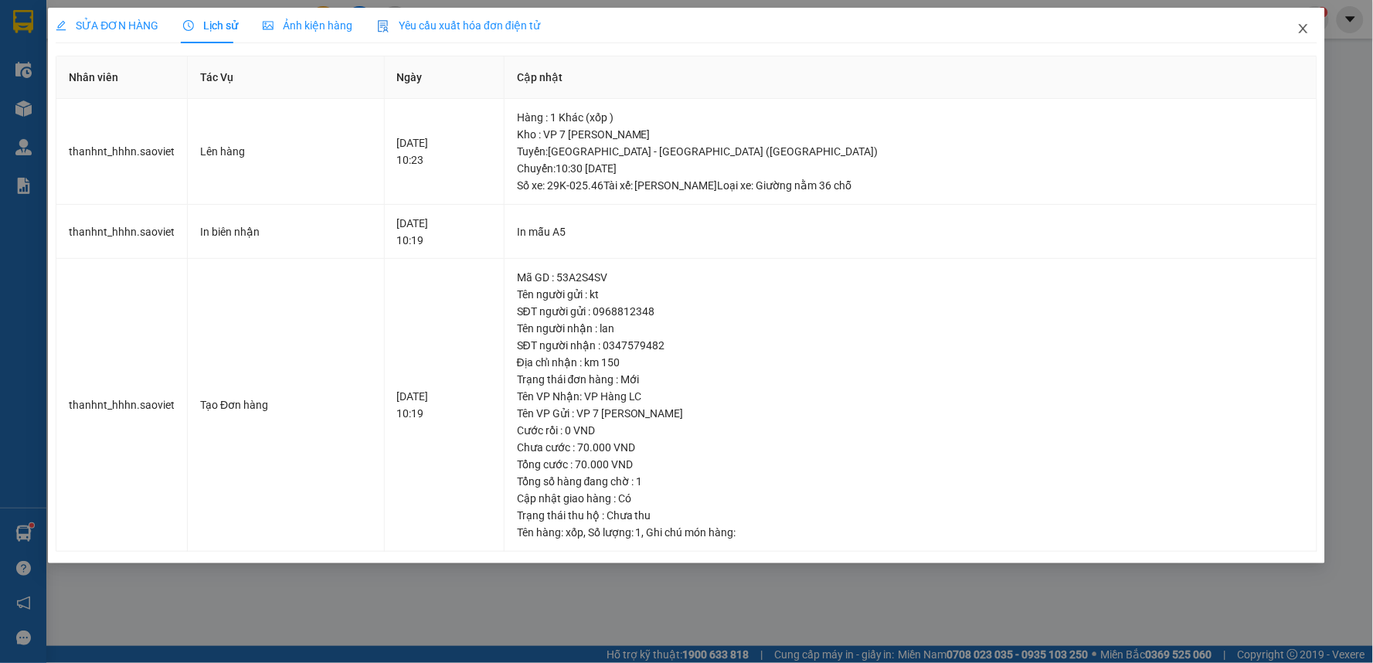
click at [1310, 25] on span "Close" at bounding box center [1302, 29] width 43 height 43
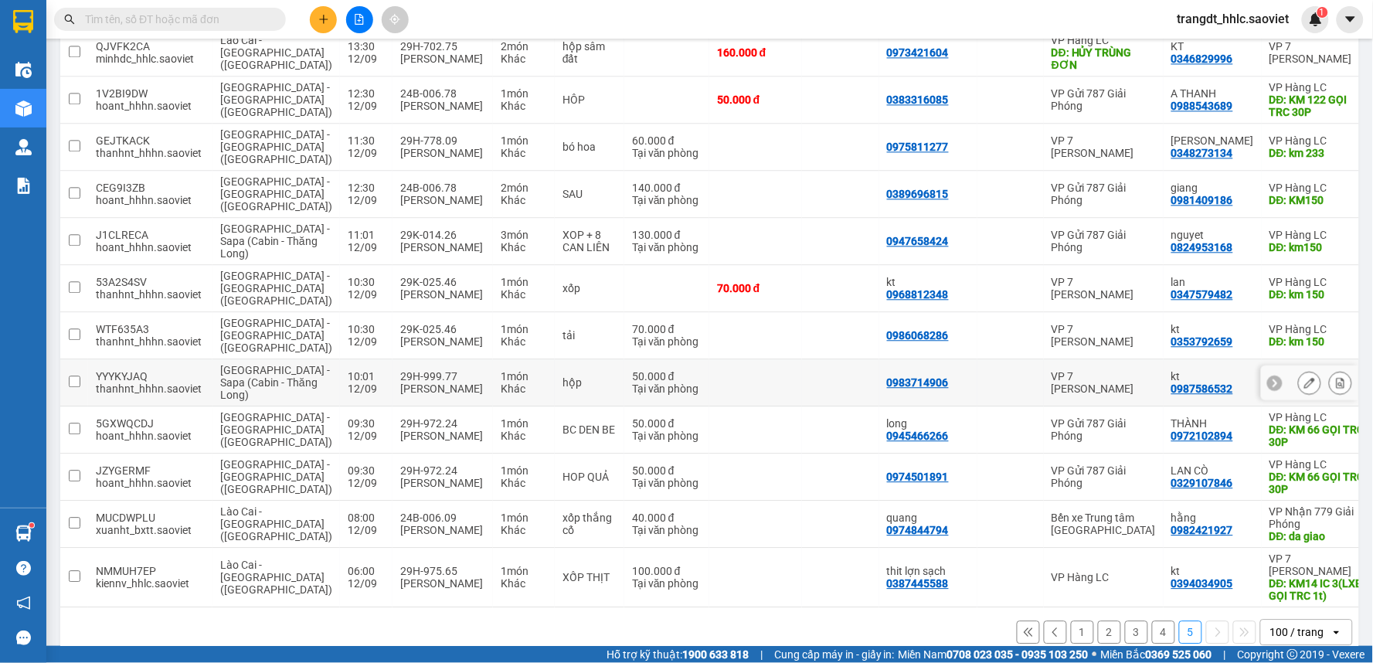
scroll to position [974, 0]
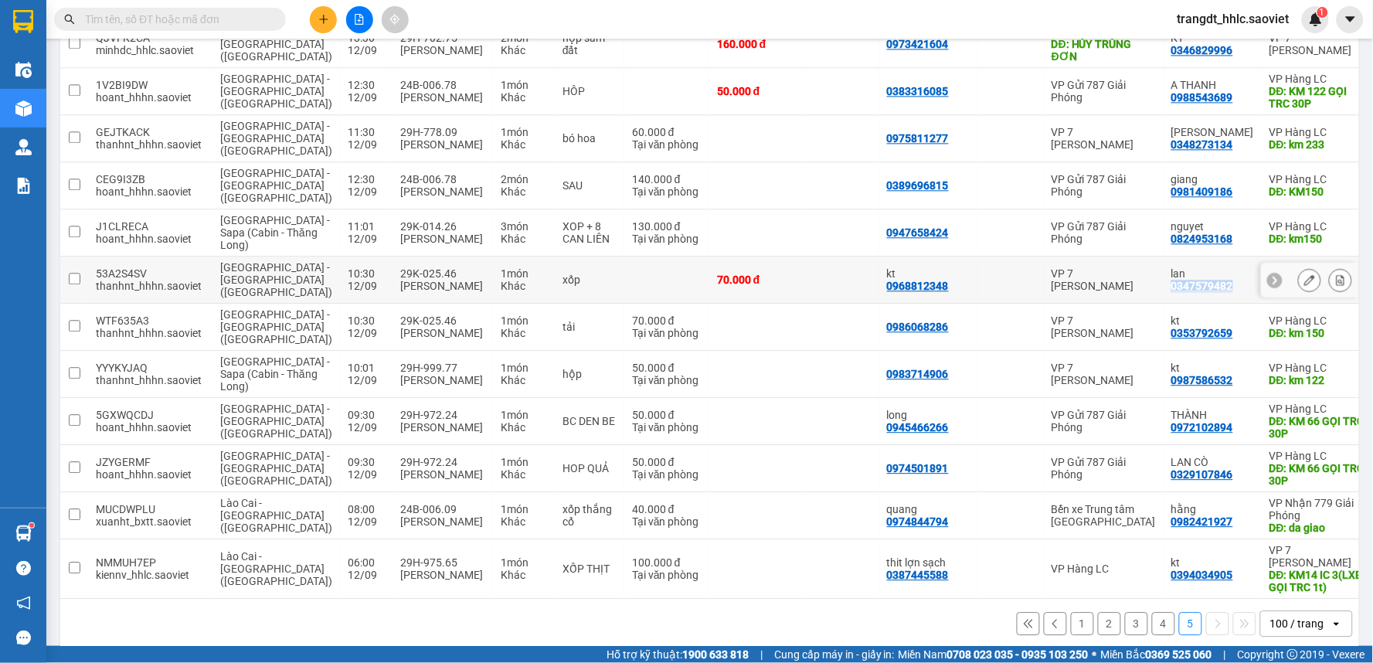
drag, startPoint x: 1166, startPoint y: 251, endPoint x: 1098, endPoint y: 255, distance: 68.9
click at [1163, 256] on td "lan 0347579482" at bounding box center [1212, 279] width 98 height 47
checkbox input "true"
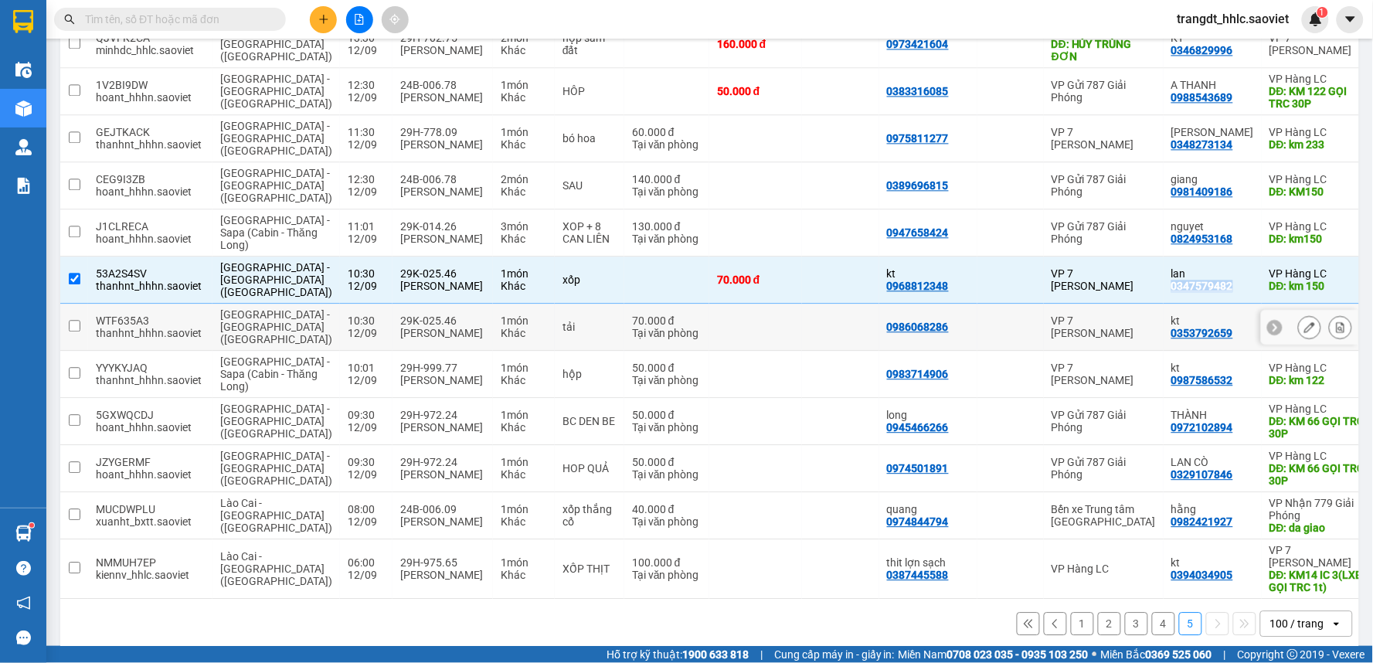
copy div "0347579482"
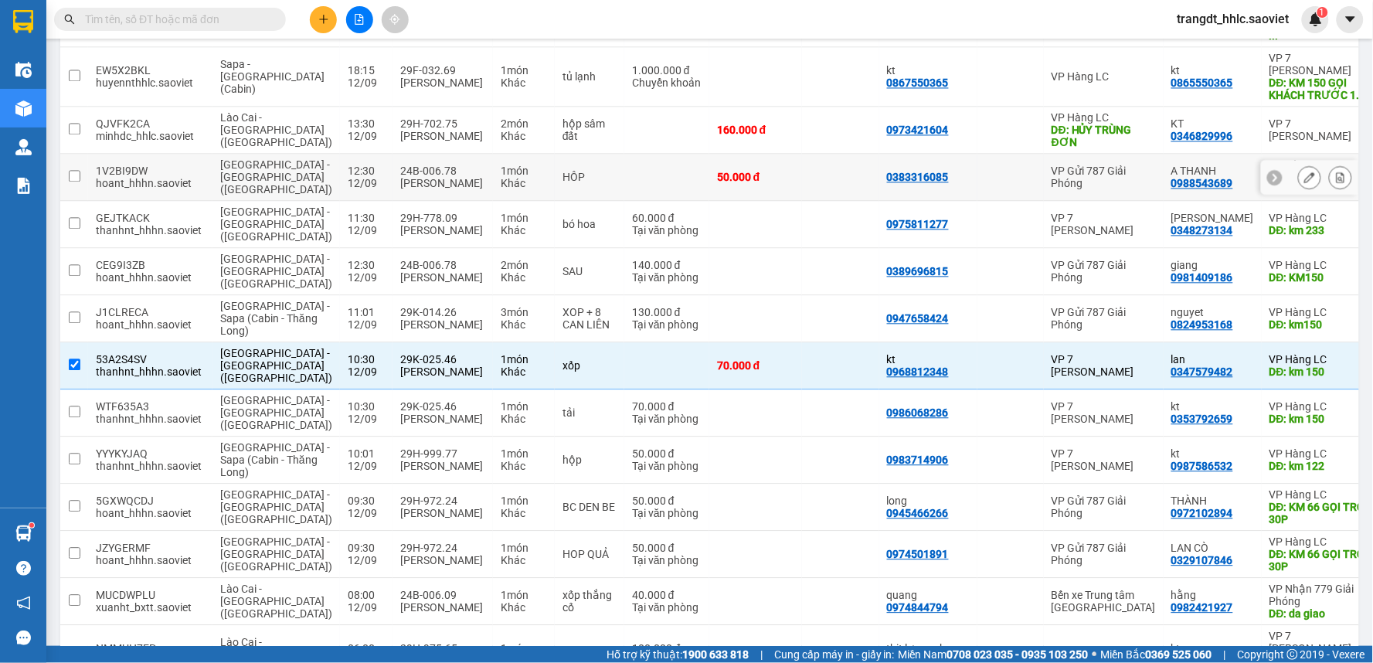
click at [802, 154] on td at bounding box center [840, 177] width 77 height 47
checkbox input "true"
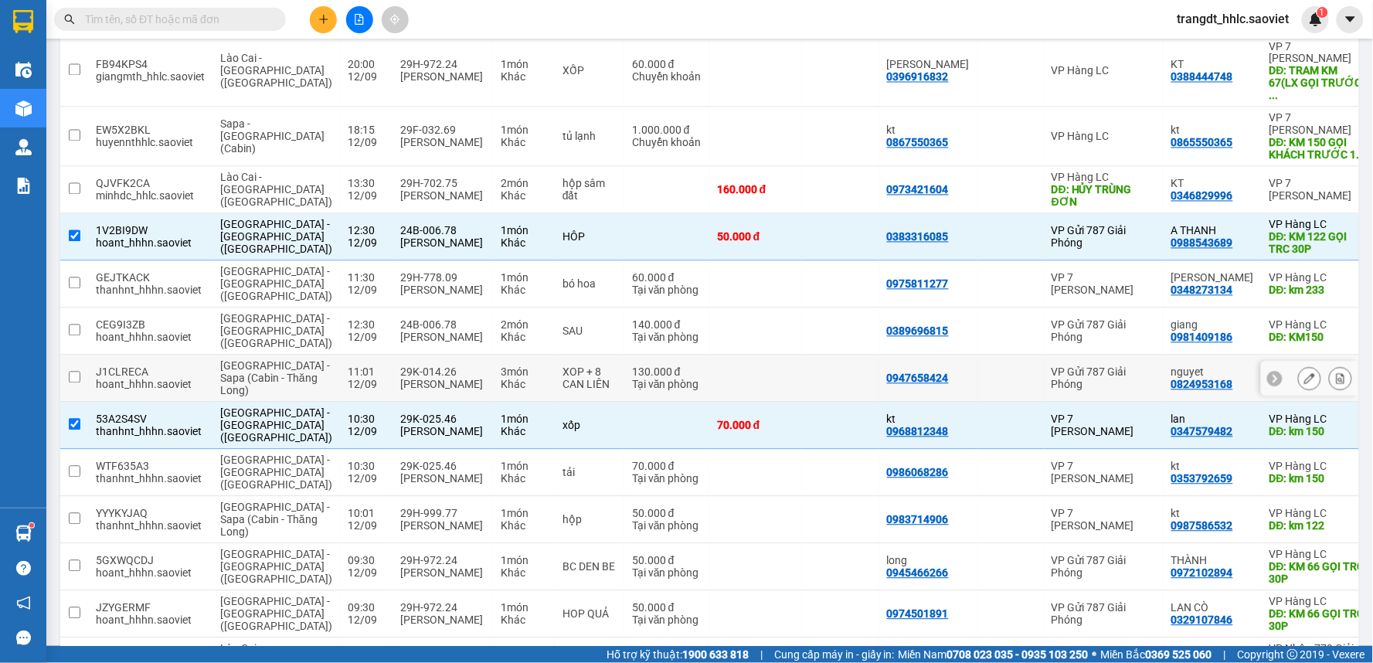
scroll to position [802, 0]
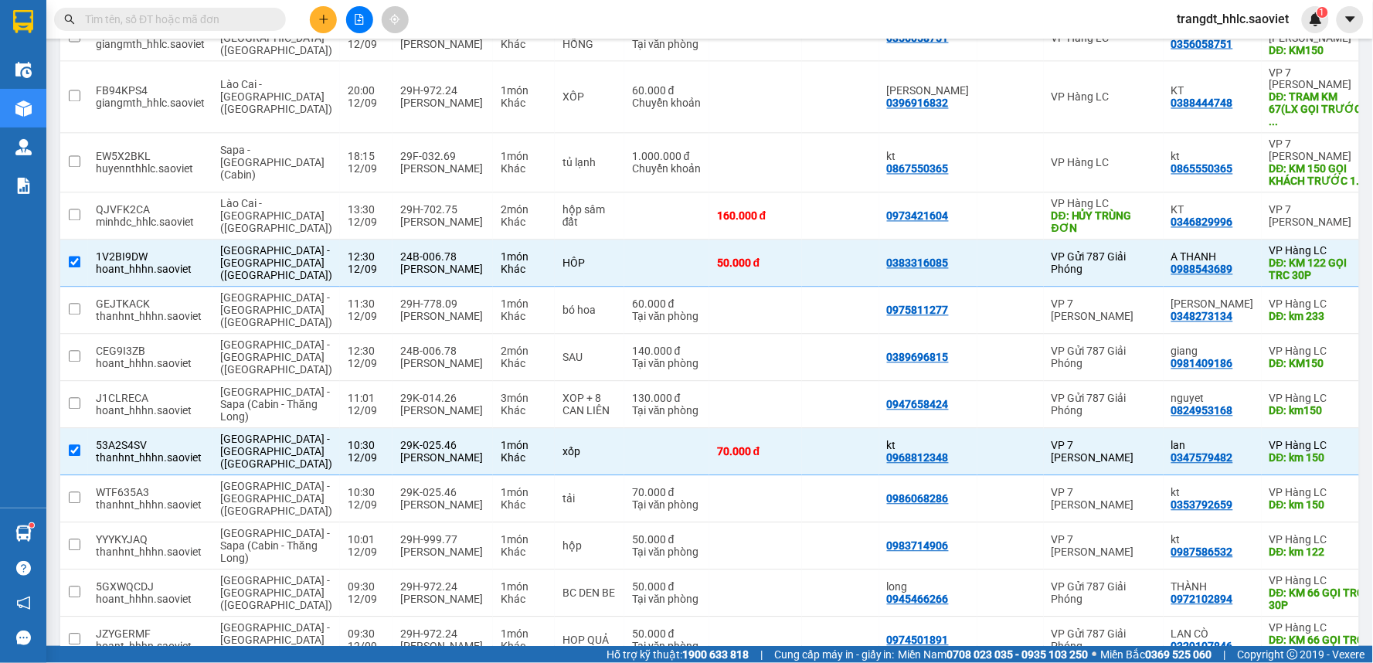
click at [140, 22] on input "text" at bounding box center [176, 19] width 182 height 17
paste input "0347579482"
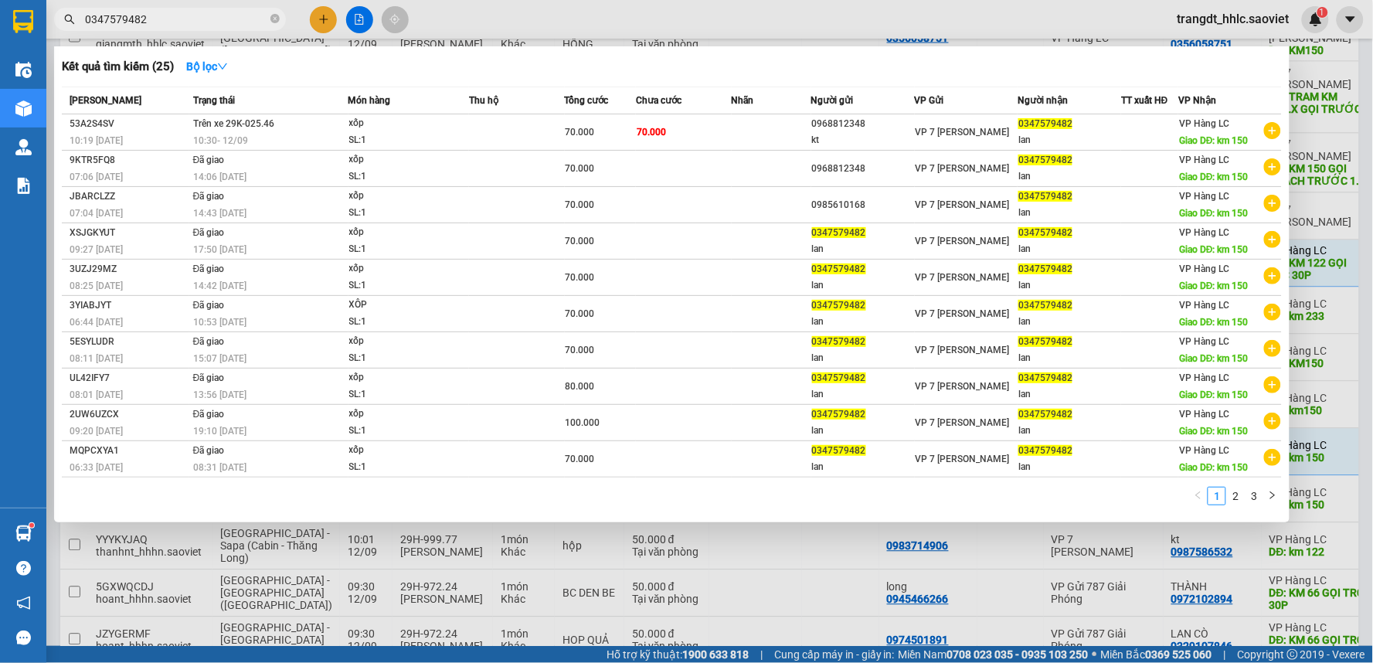
type input "0347579482"
click at [745, 14] on div at bounding box center [686, 331] width 1373 height 663
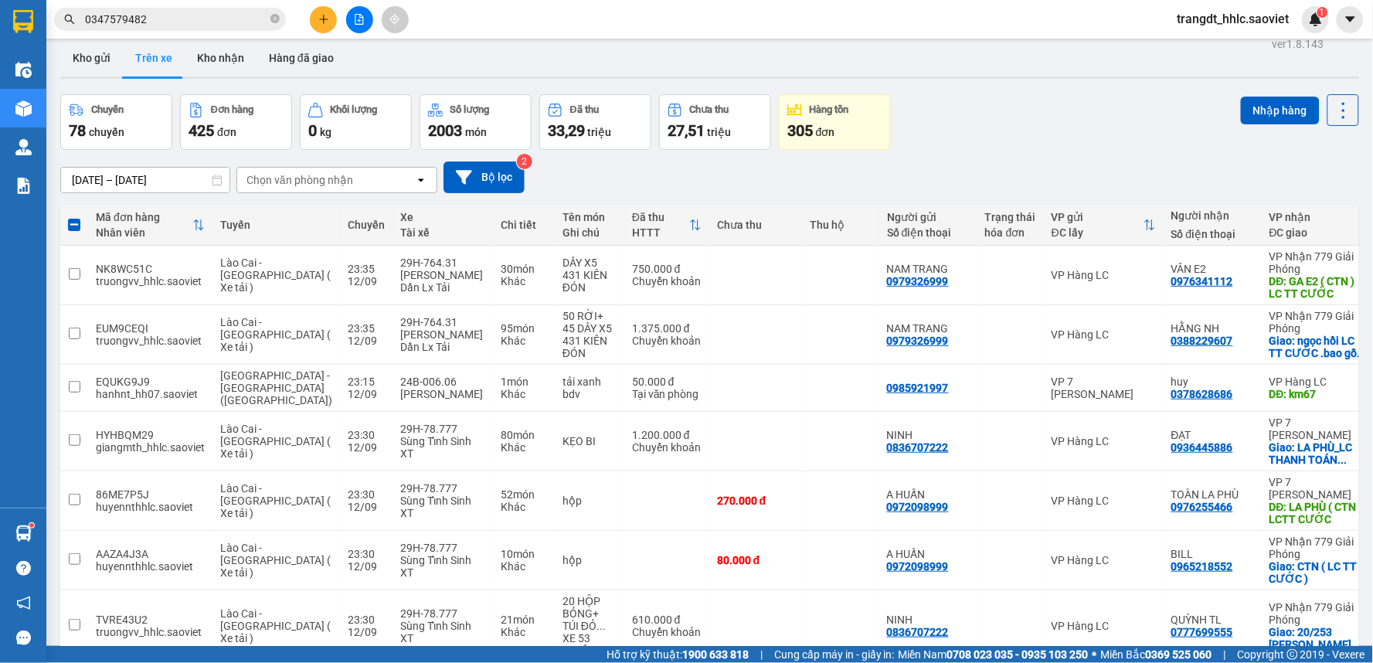
scroll to position [0, 0]
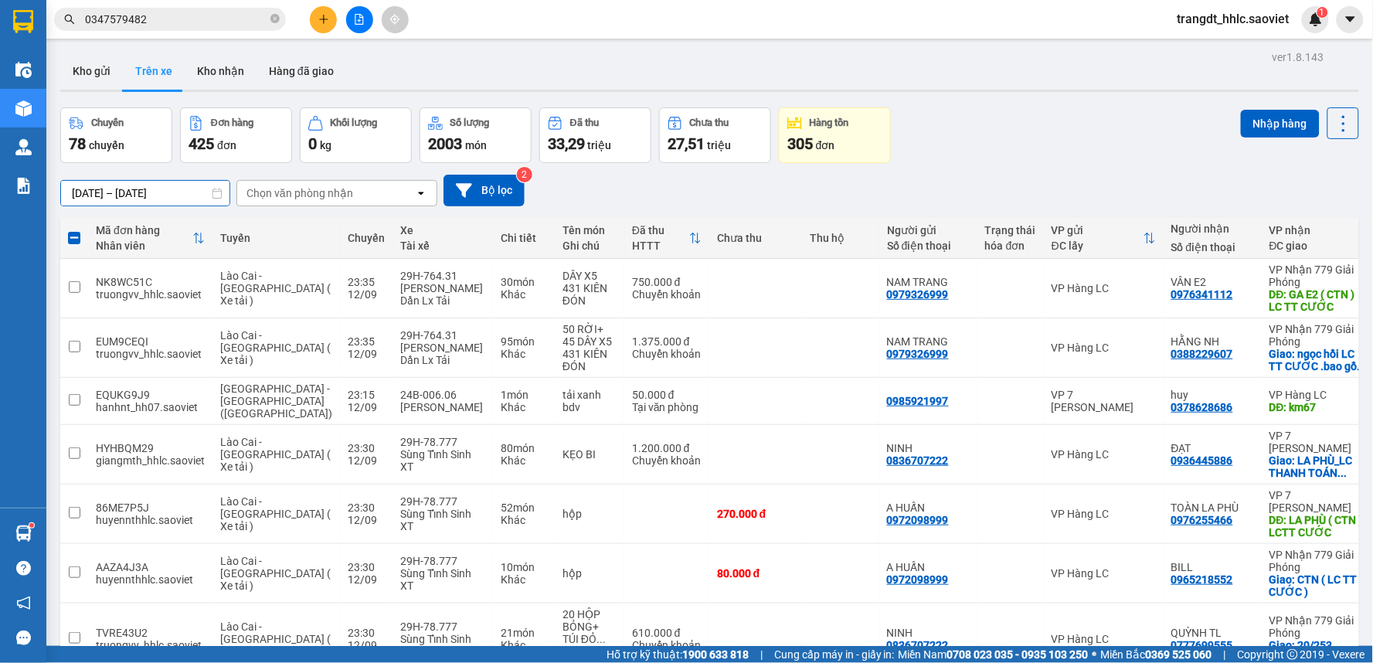
click at [121, 188] on input "[DATE] – [DATE]" at bounding box center [145, 193] width 168 height 25
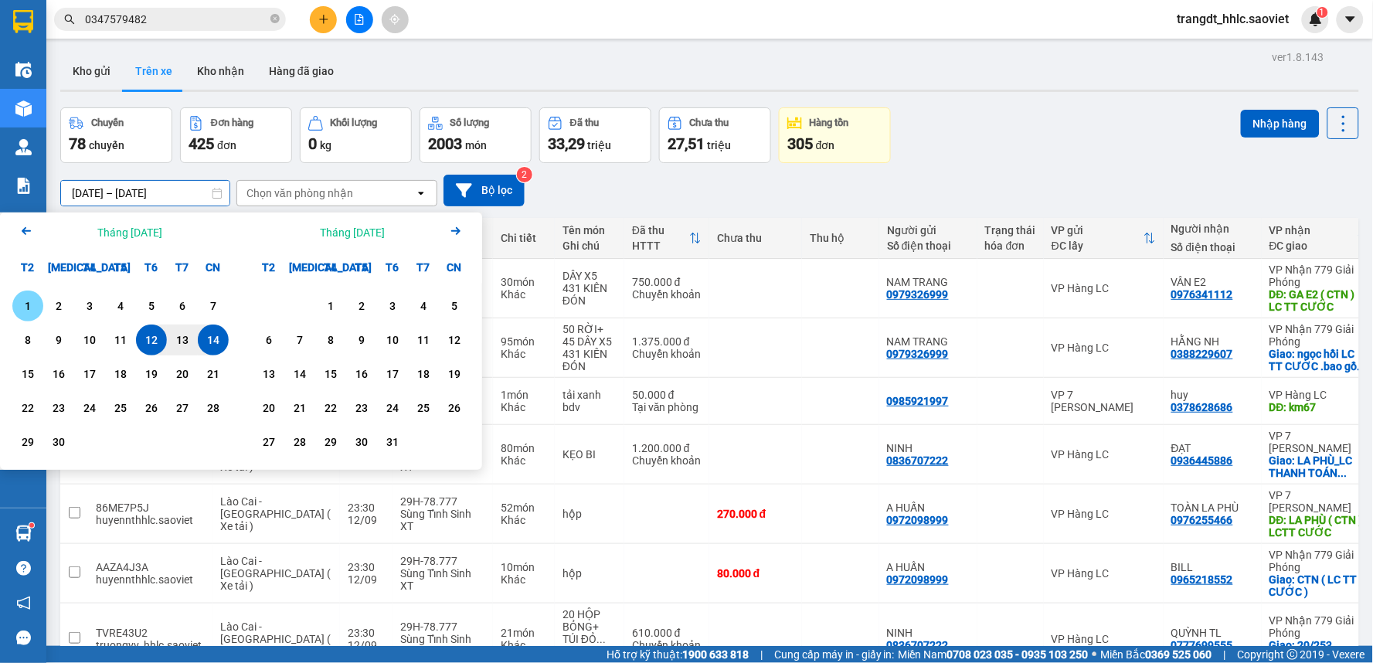
click at [28, 301] on div "1" at bounding box center [28, 306] width 22 height 19
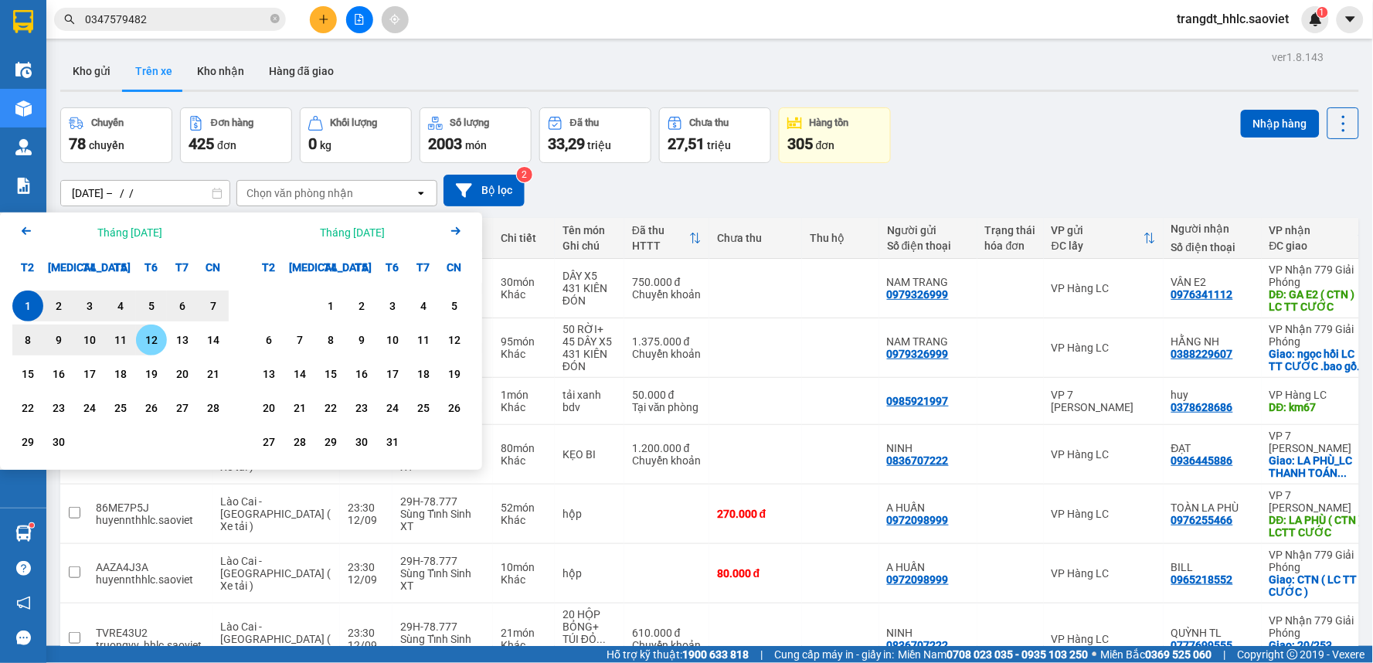
click at [148, 343] on div "12" at bounding box center [152, 340] width 22 height 19
type input "[DATE] – [DATE]"
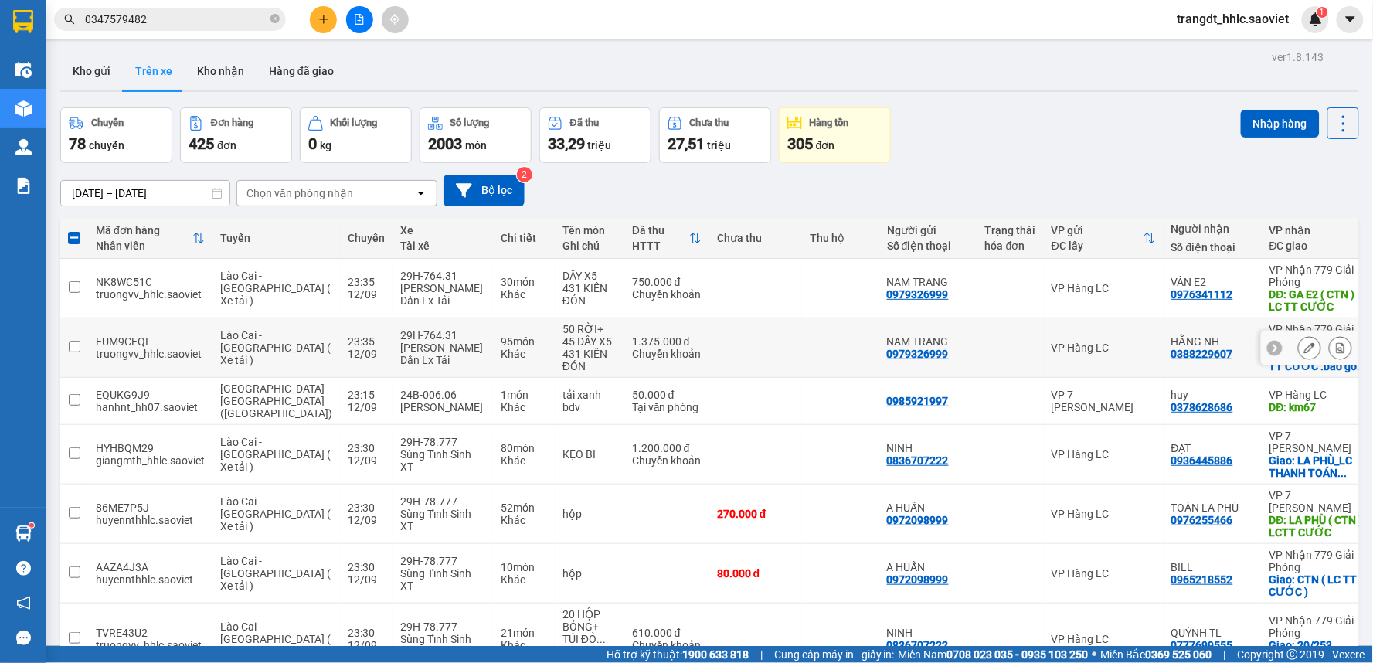
checkbox input "false"
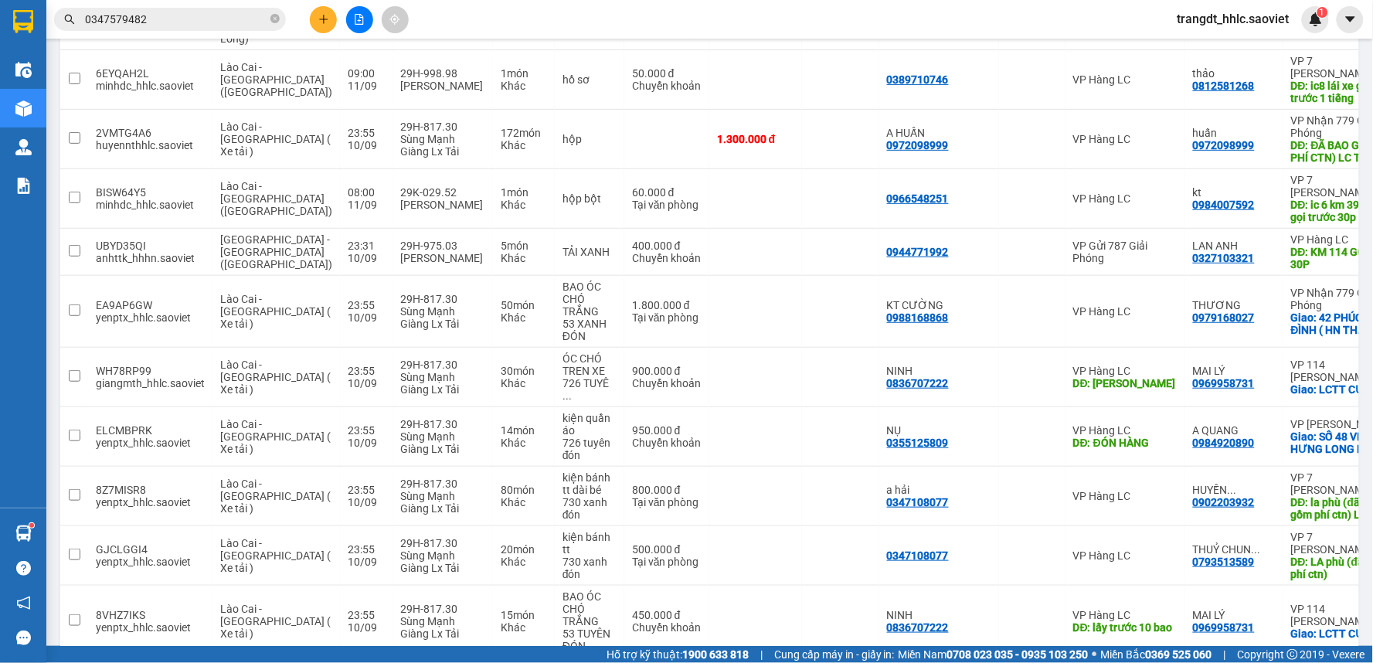
scroll to position [4810, 0]
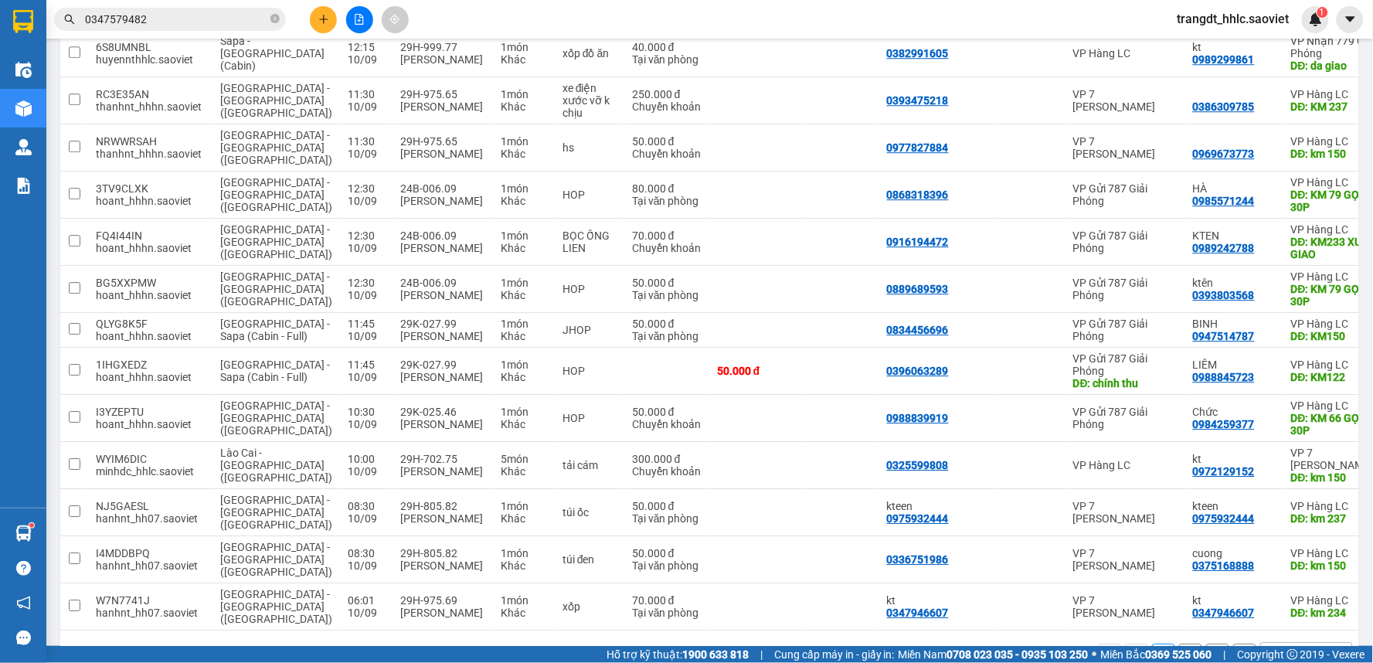
click at [1183, 643] on button "2" at bounding box center [1190, 654] width 23 height 23
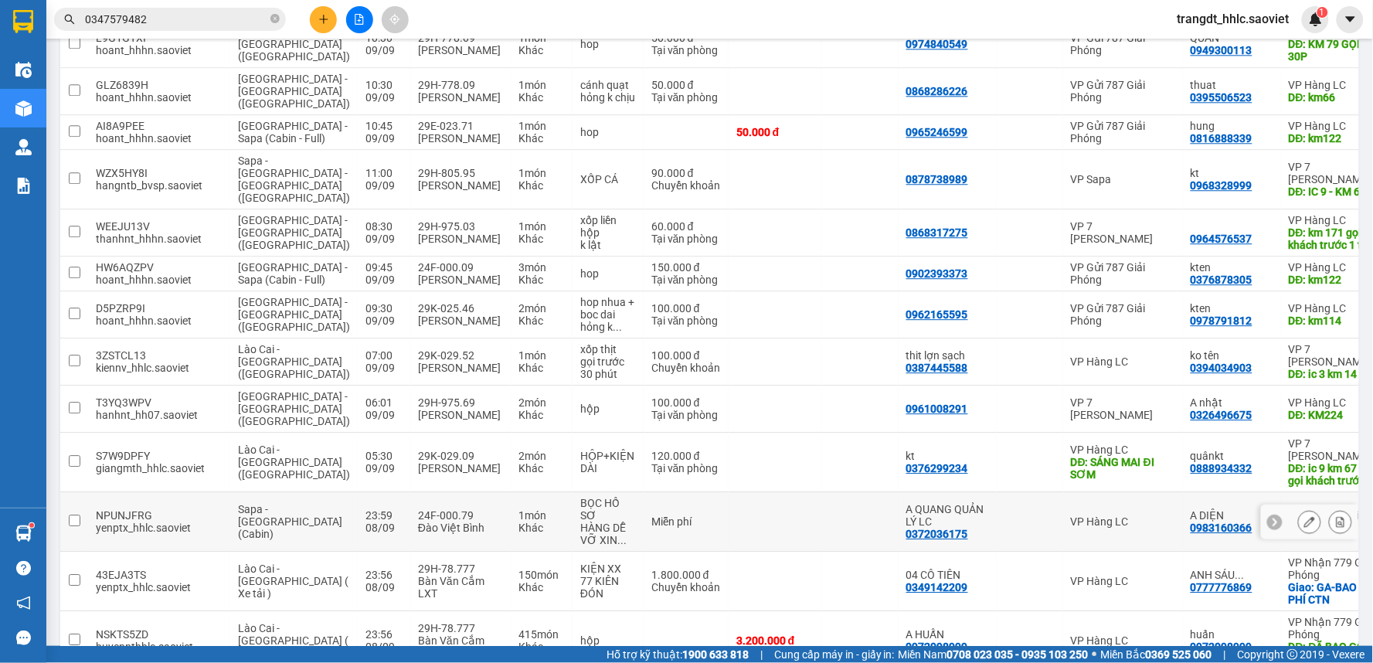
scroll to position [1074, 0]
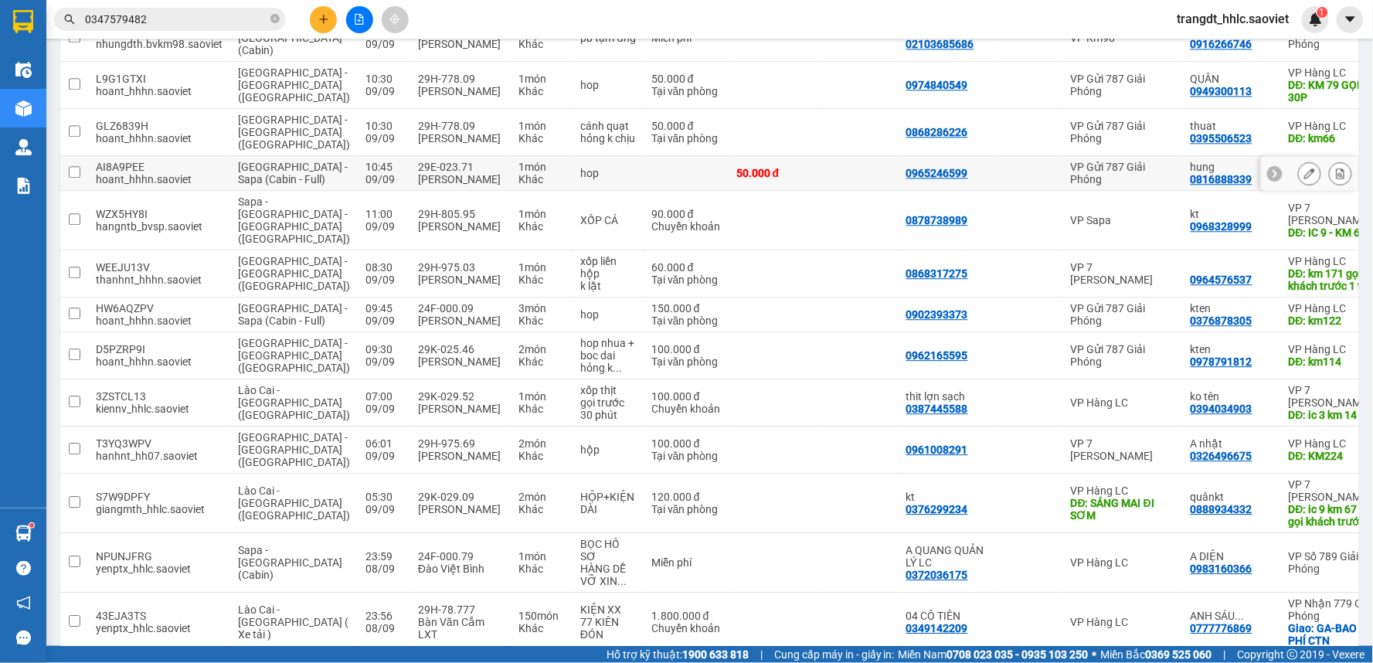
click at [1004, 168] on div at bounding box center [1029, 173] width 51 height 12
checkbox input "true"
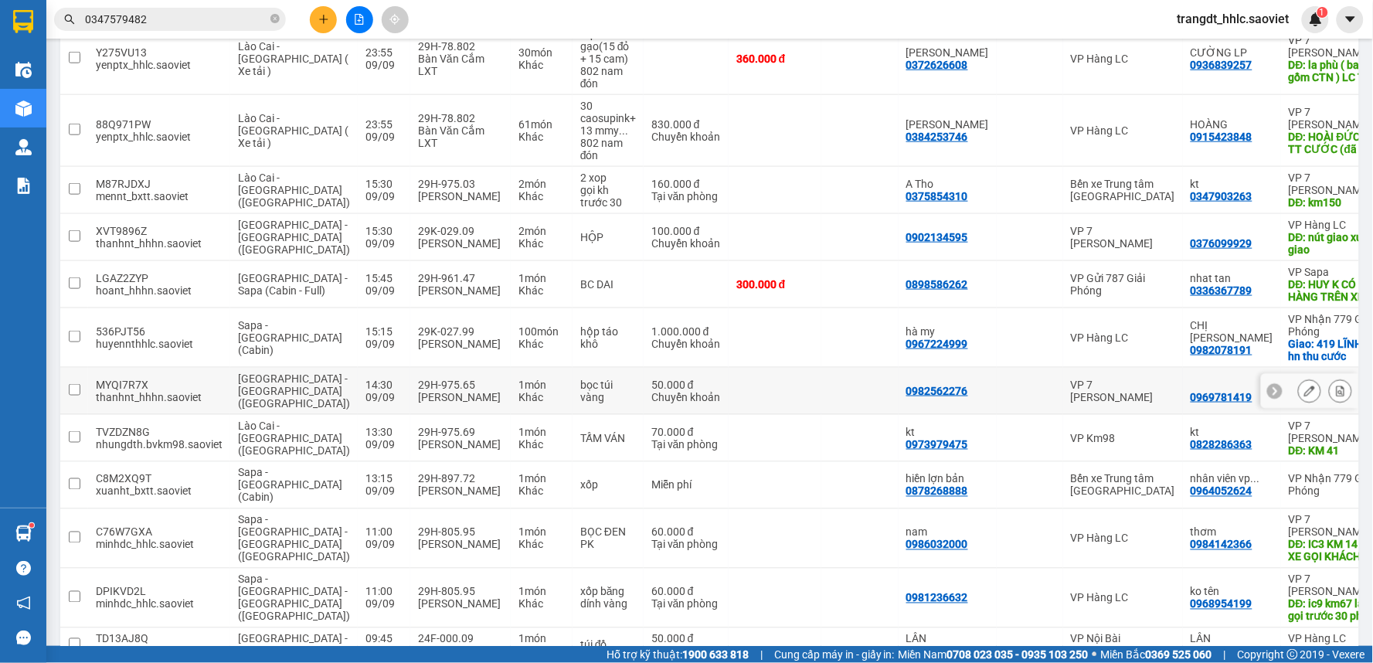
scroll to position [388, 0]
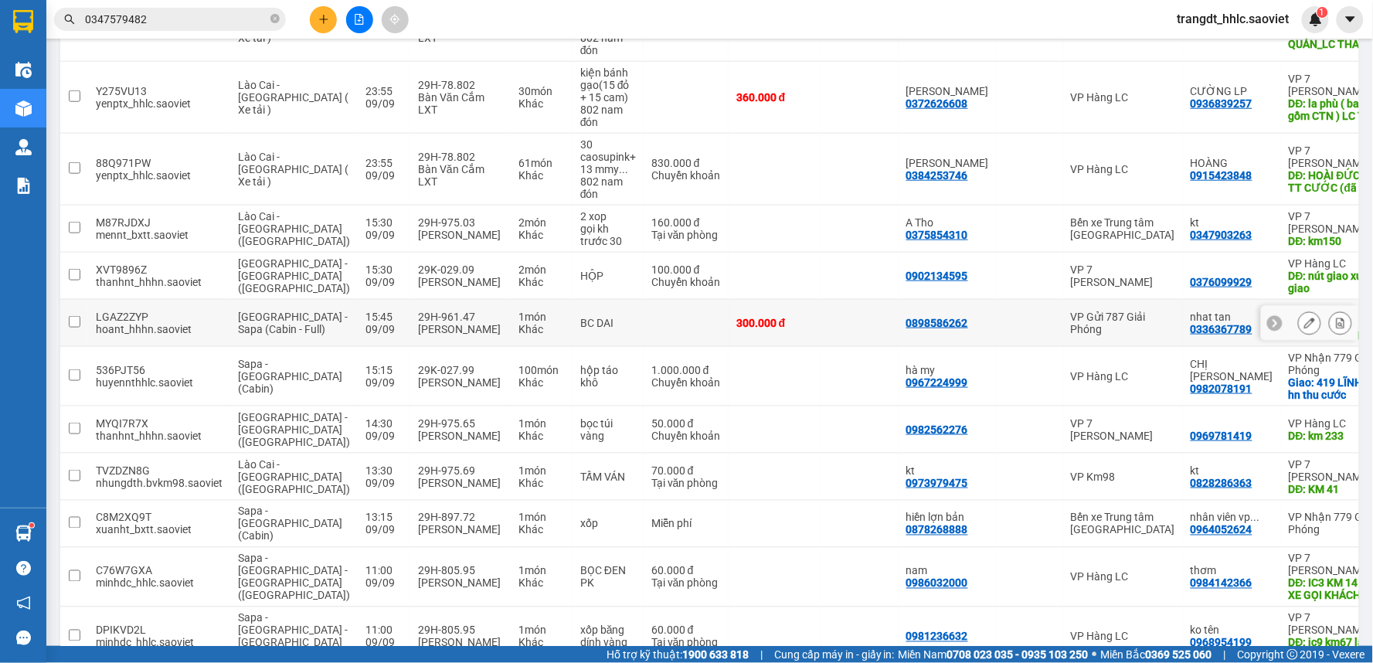
click at [1072, 345] on td "VP Gửi 787 Giải Phóng" at bounding box center [1123, 323] width 120 height 47
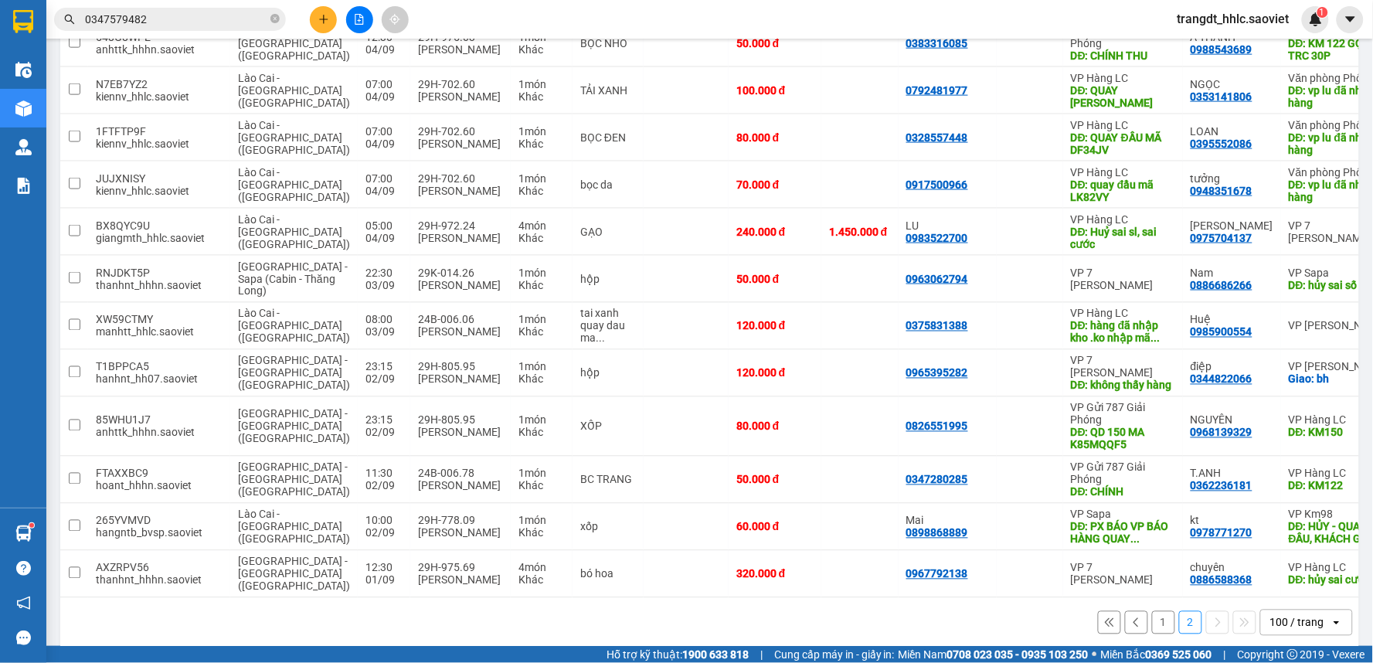
scroll to position [4164, 0]
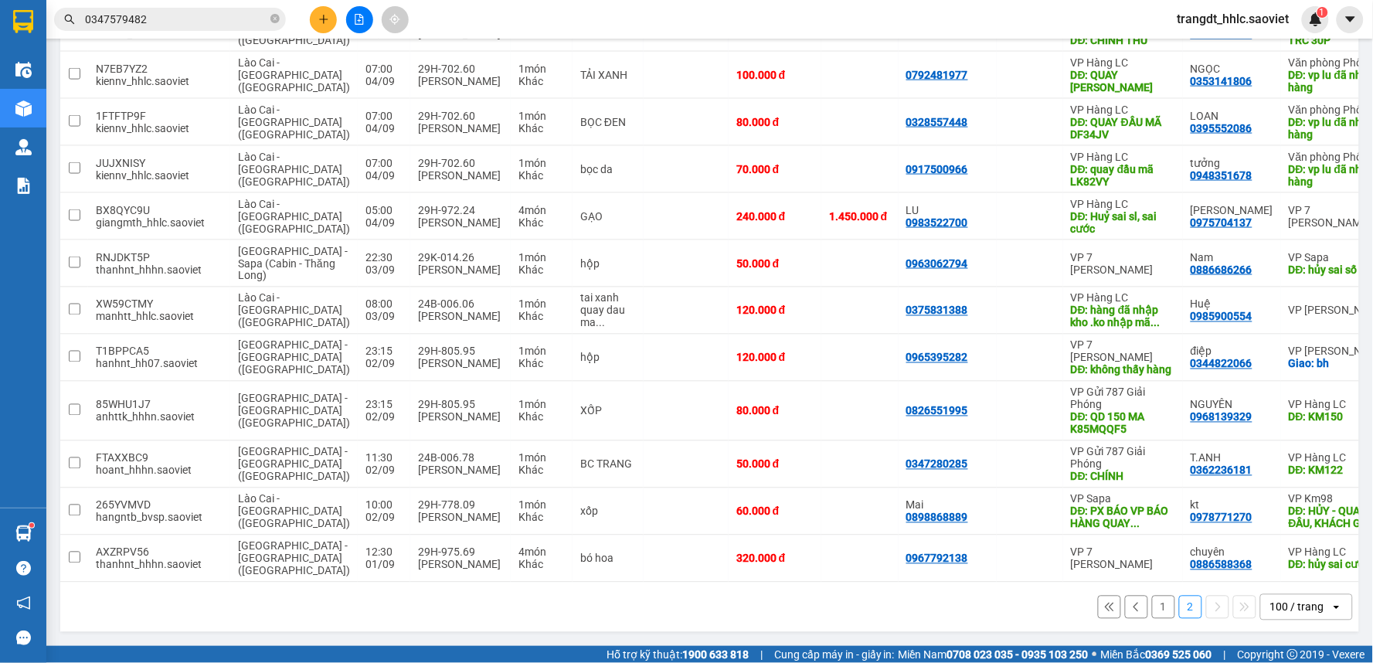
click at [1152, 609] on button "1" at bounding box center [1163, 607] width 23 height 23
checkbox input "false"
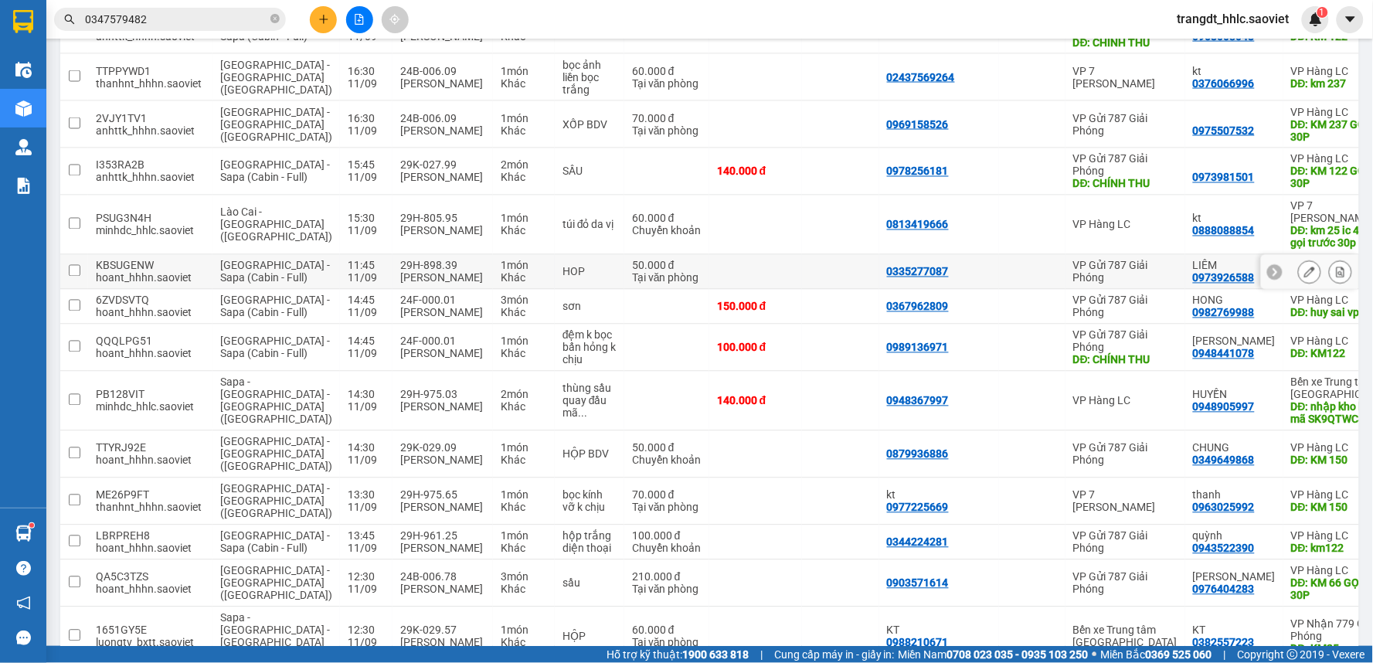
scroll to position [2407, 0]
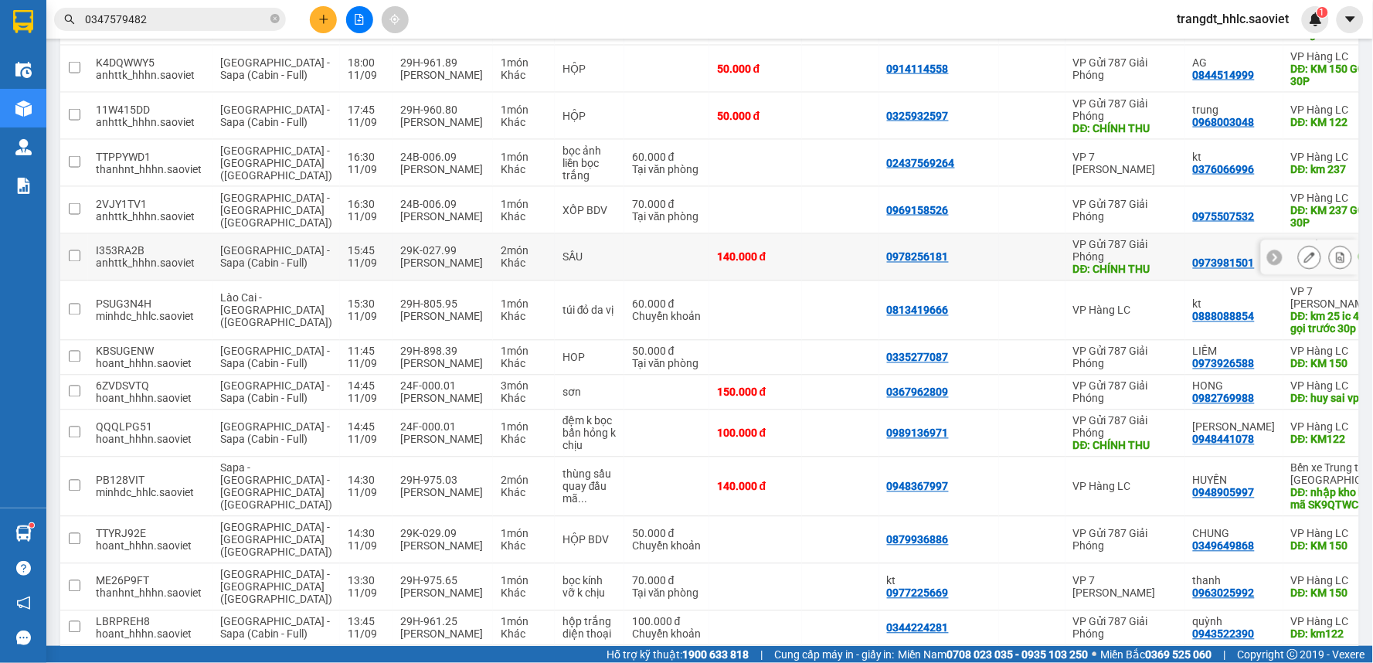
click at [891, 251] on div "0978256181" at bounding box center [918, 257] width 62 height 12
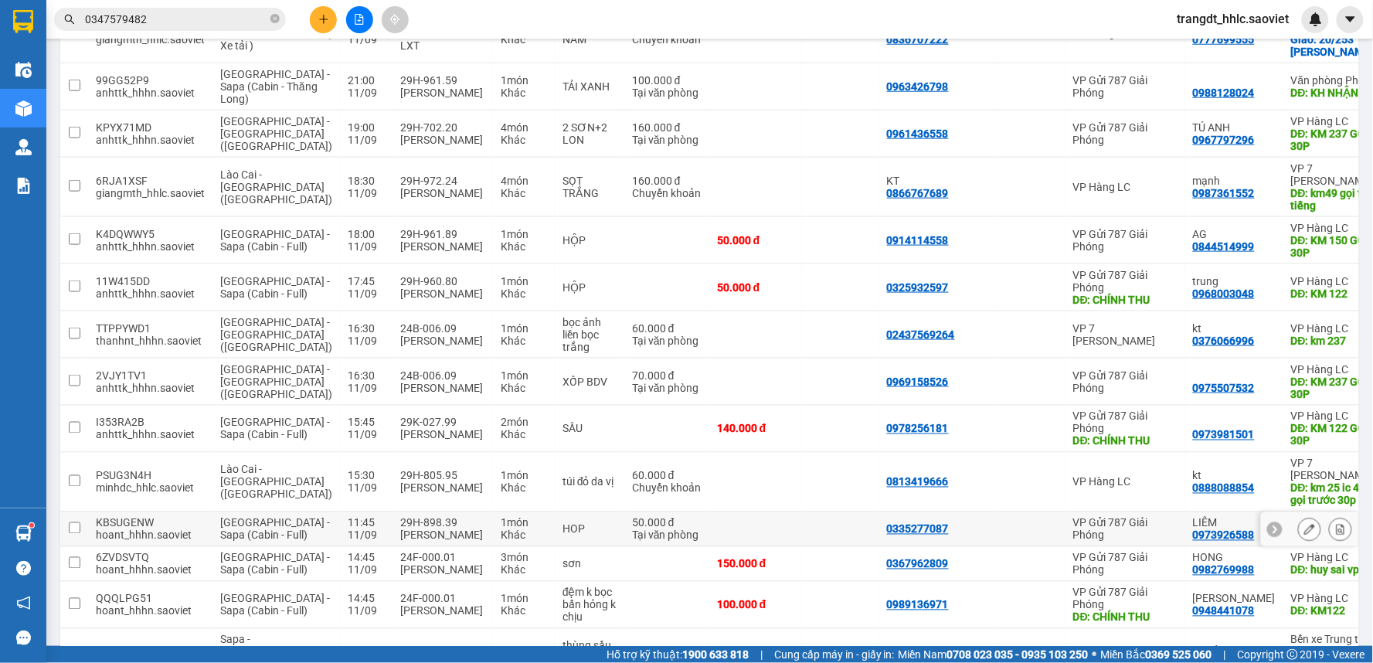
scroll to position [2064, 0]
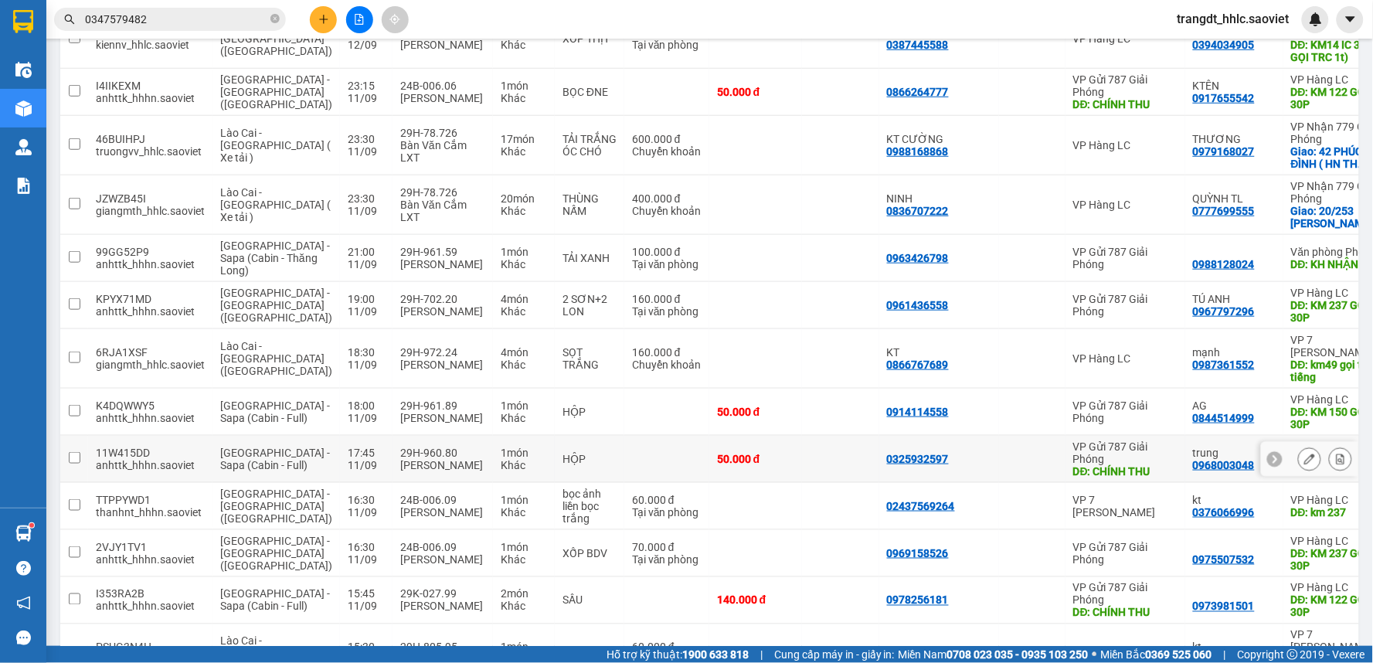
click at [999, 463] on td at bounding box center [1032, 459] width 66 height 47
checkbox input "true"
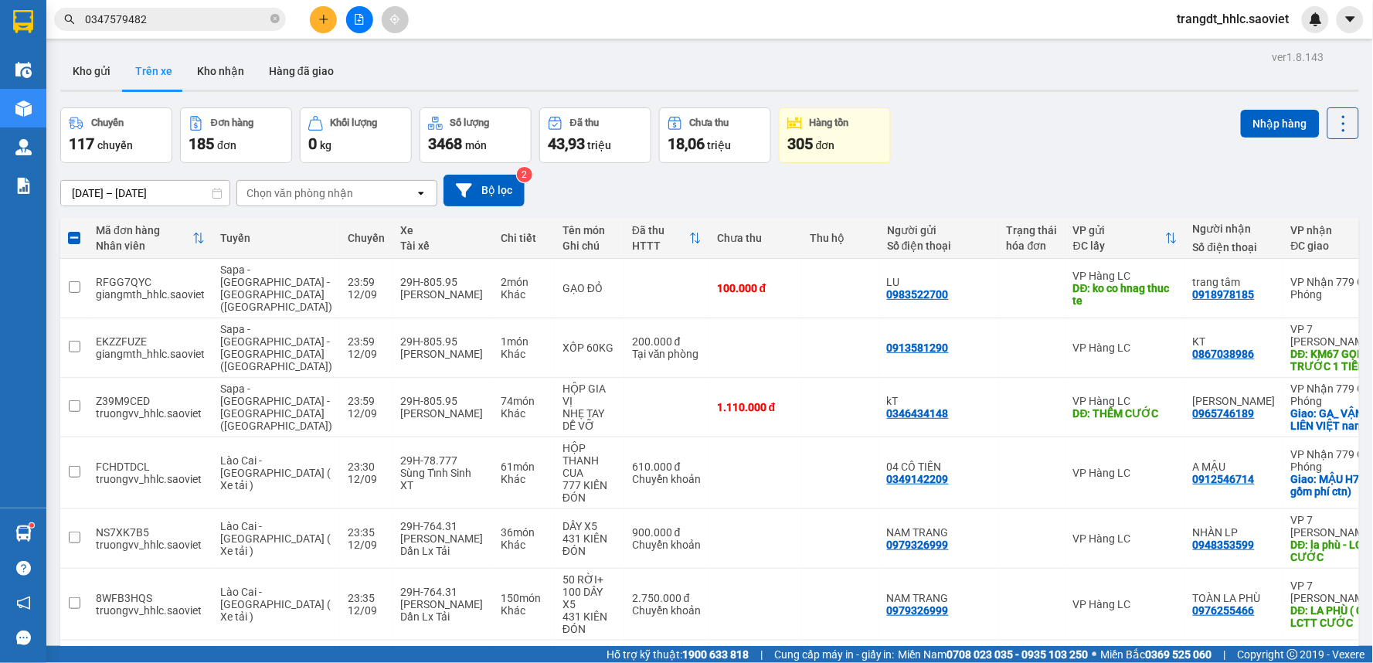
scroll to position [2064, 0]
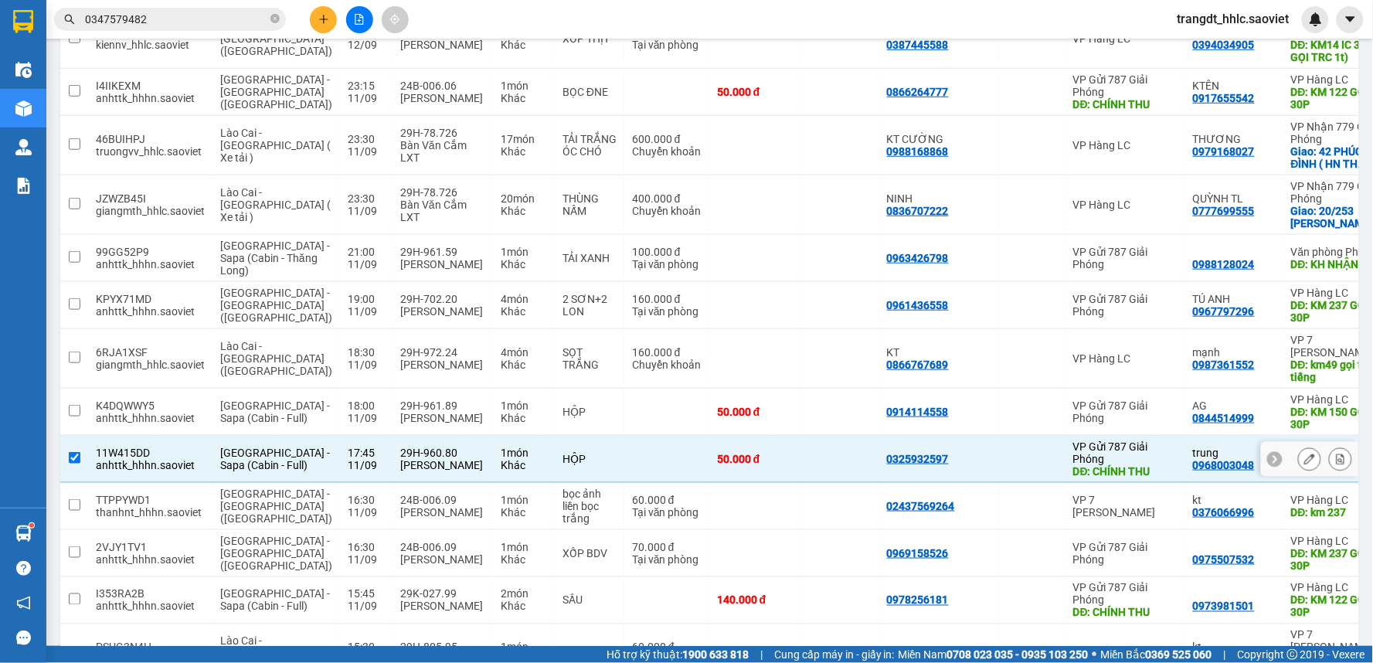
click at [1006, 453] on div at bounding box center [1031, 459] width 51 height 12
checkbox input "false"
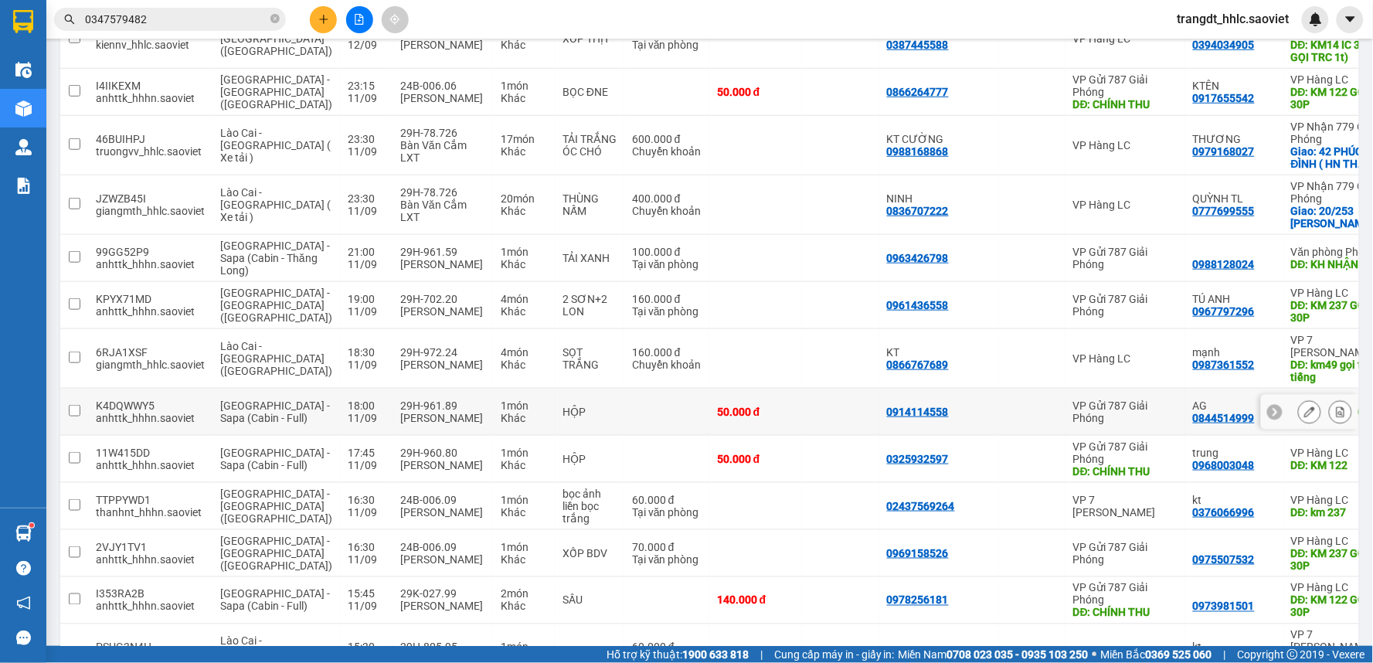
click at [802, 392] on td at bounding box center [840, 412] width 77 height 47
checkbox input "true"
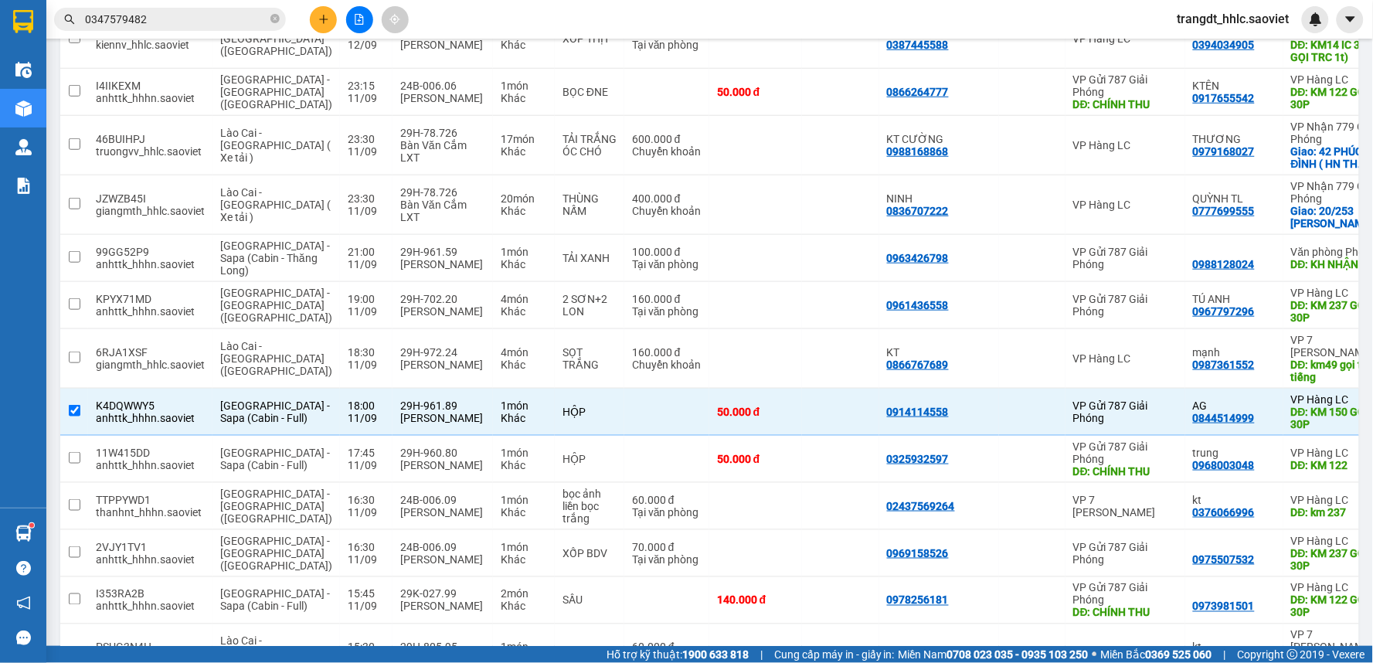
click at [182, 12] on input "0347579482" at bounding box center [176, 19] width 182 height 17
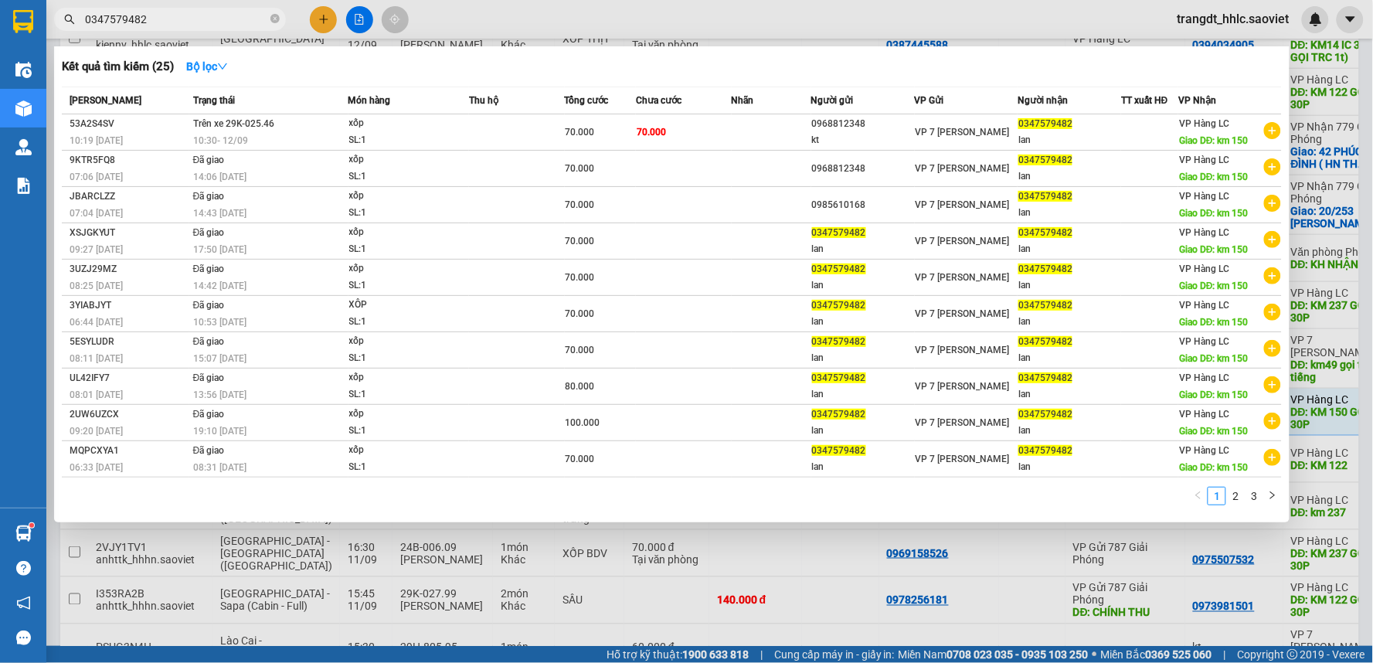
click at [182, 12] on input "0347579482" at bounding box center [176, 19] width 182 height 17
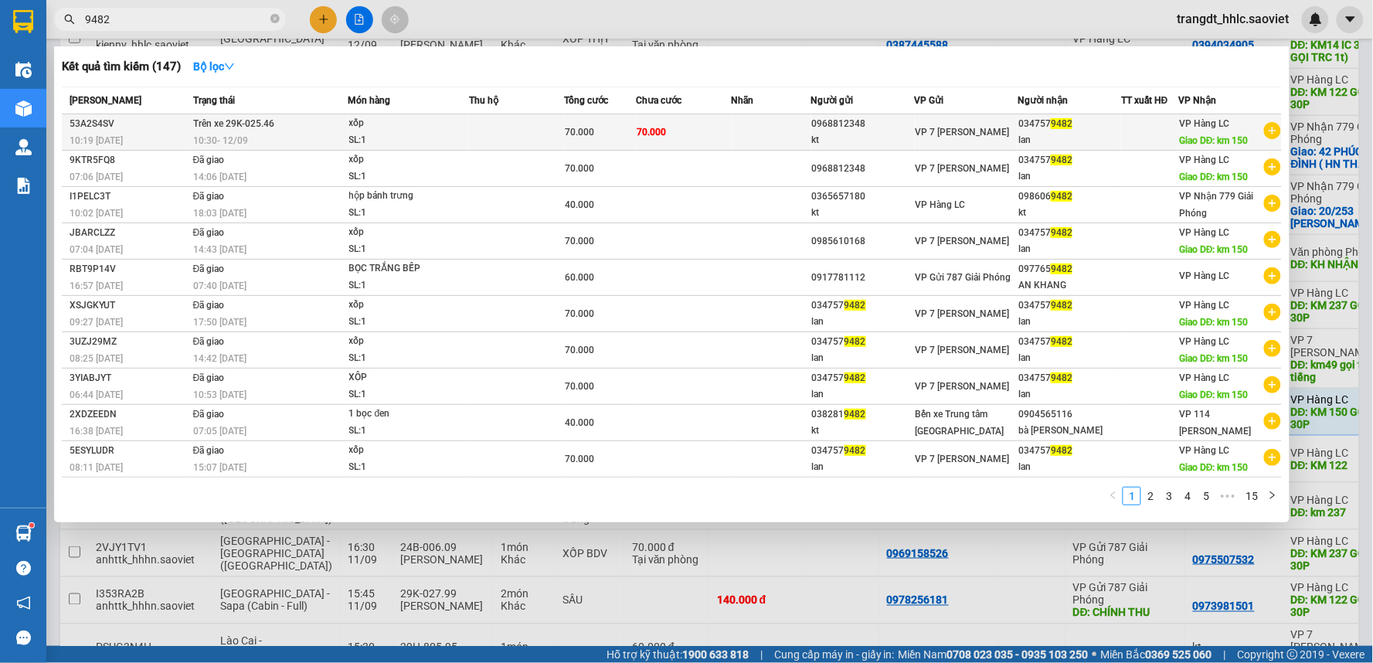
type input "9482"
click at [557, 126] on td at bounding box center [517, 132] width 96 height 36
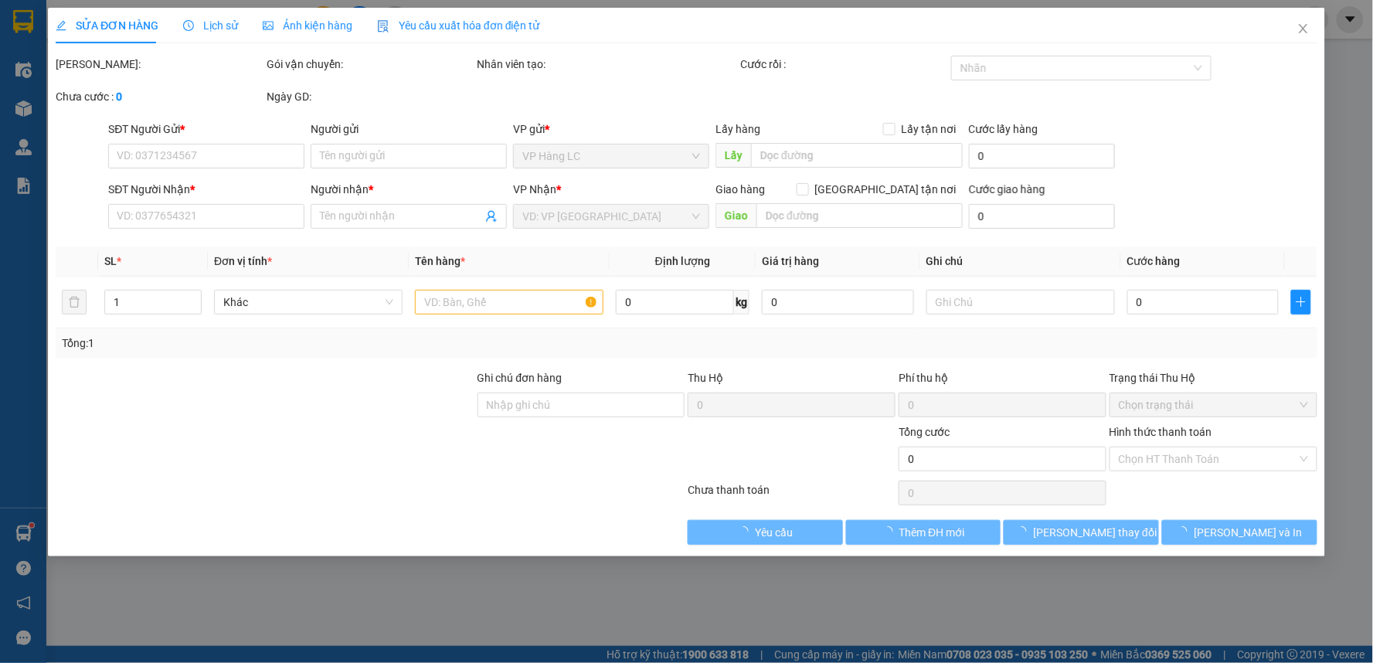
type input "0968812348"
type input "kt"
type input "0347579482"
type input "lan"
type input "km 150"
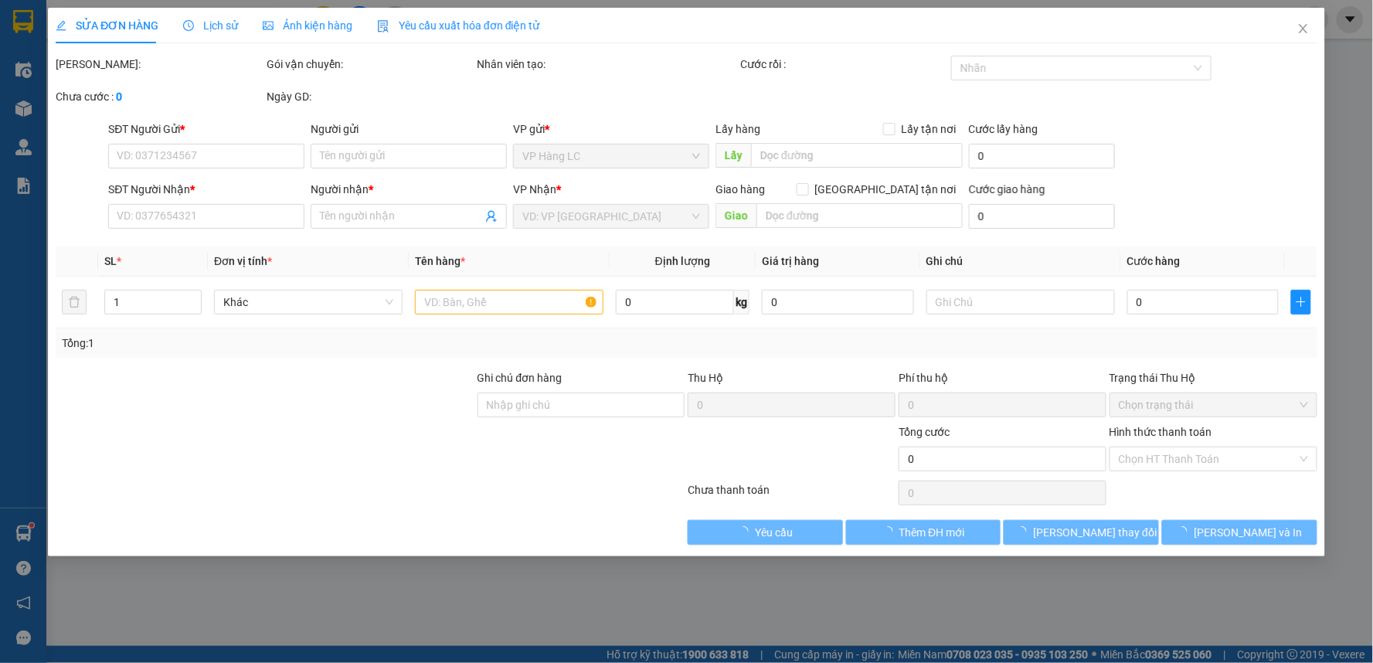
type input "70.000"
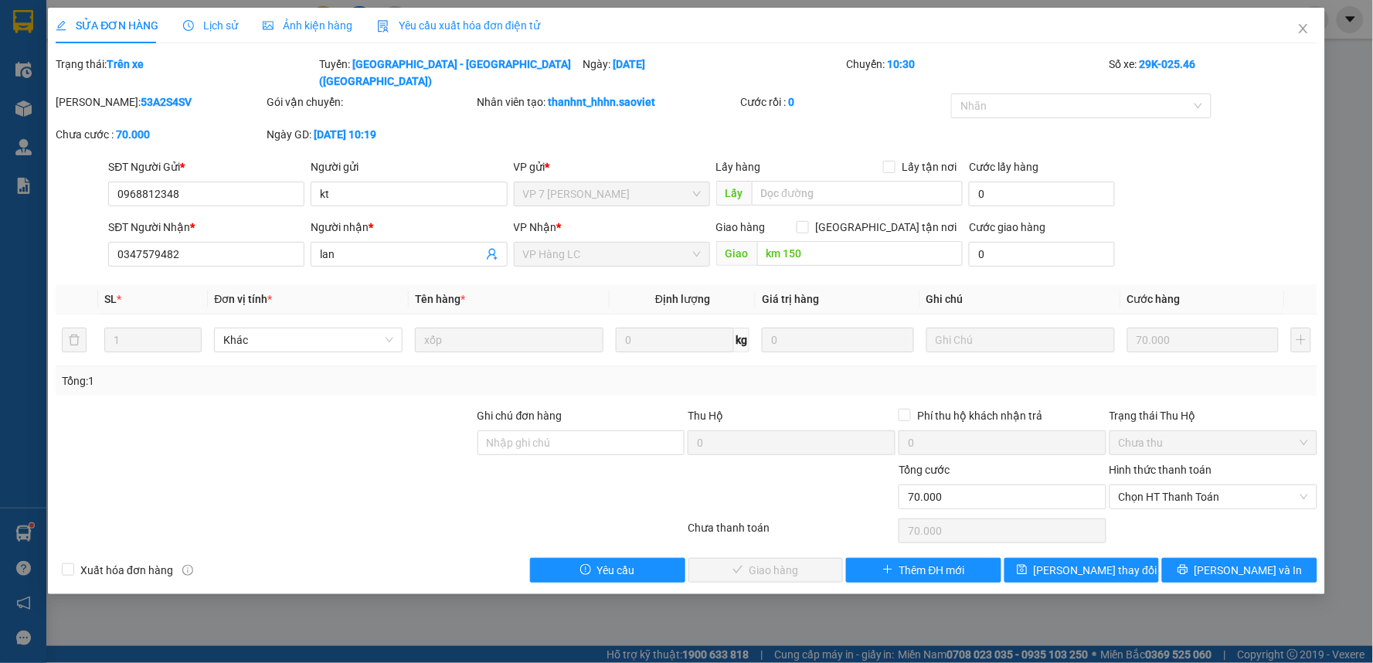
click at [210, 31] on span "Lịch sử" at bounding box center [210, 25] width 55 height 12
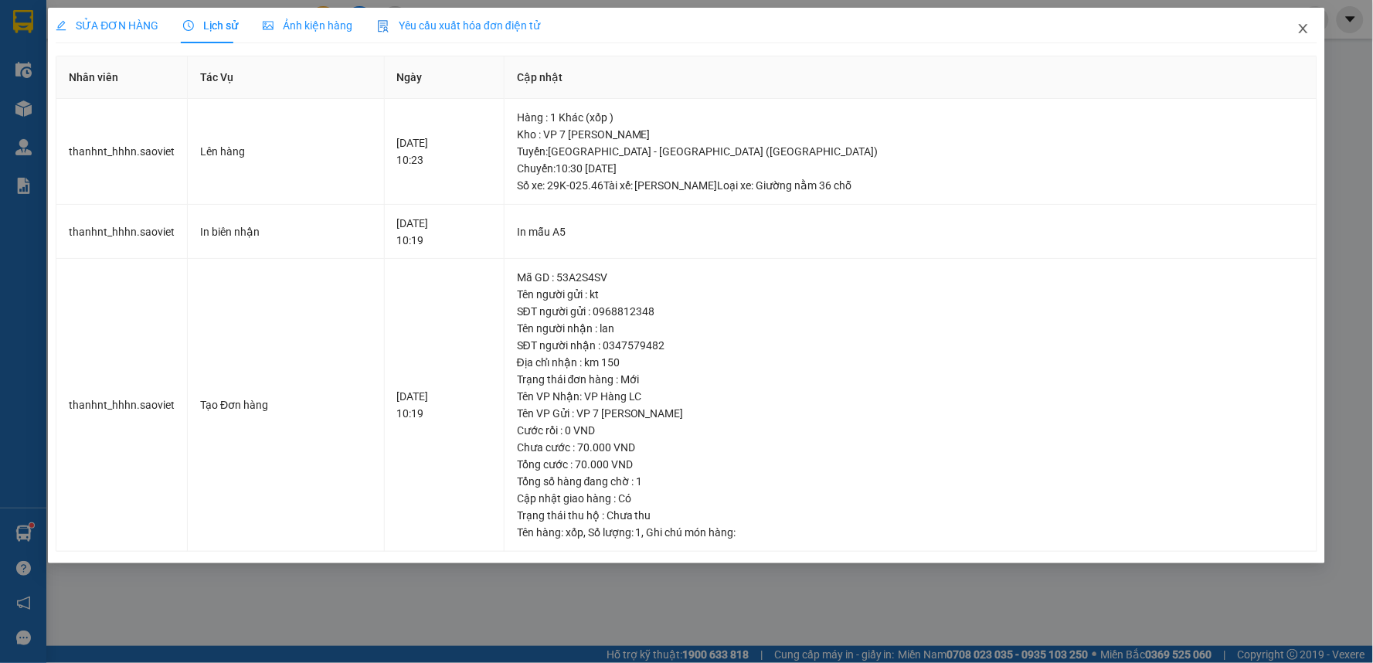
click at [1302, 36] on span "Close" at bounding box center [1302, 29] width 43 height 43
click at [1306, 29] on div at bounding box center [1315, 19] width 27 height 27
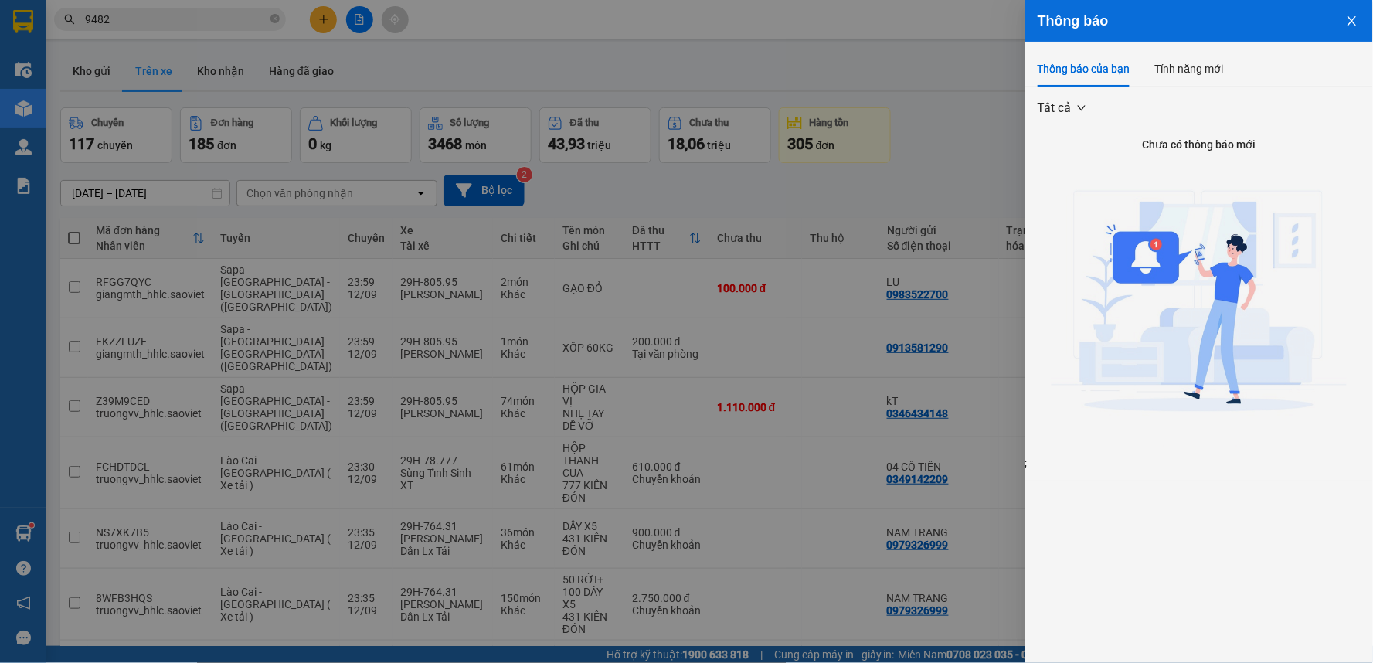
click at [928, 73] on div at bounding box center [686, 331] width 1373 height 663
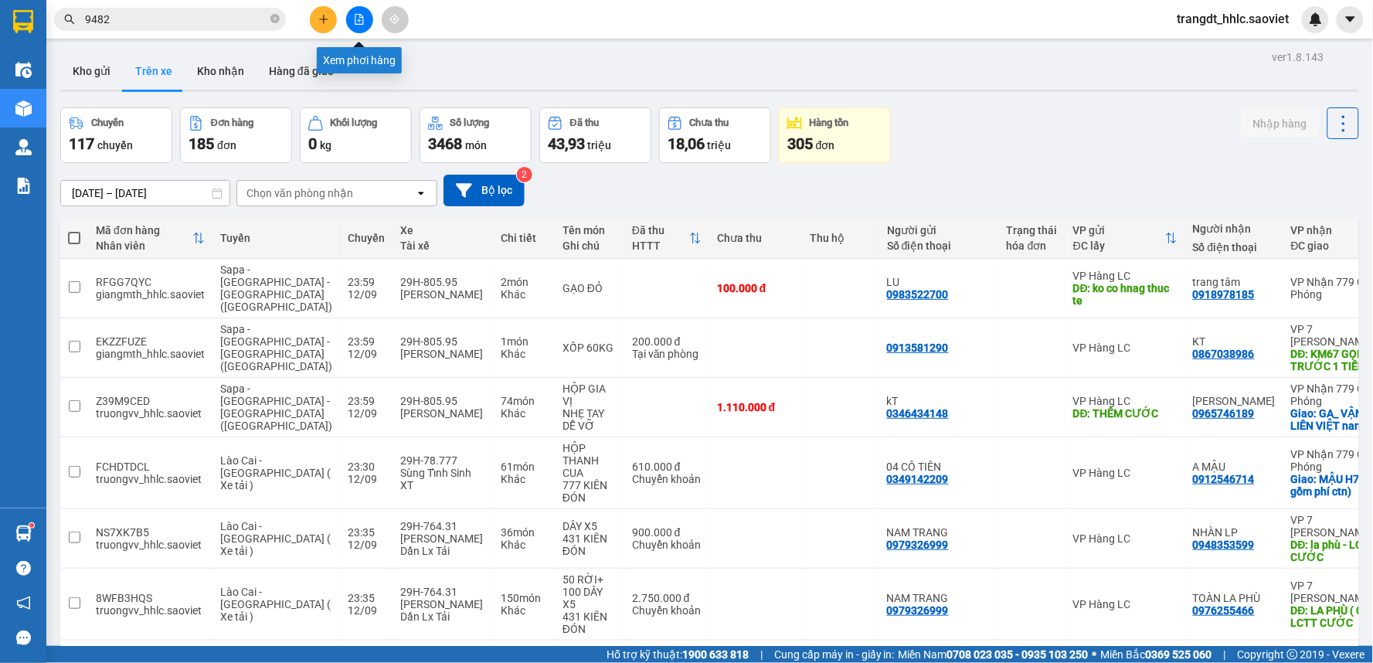
click at [360, 21] on icon "file-add" at bounding box center [359, 19] width 11 height 11
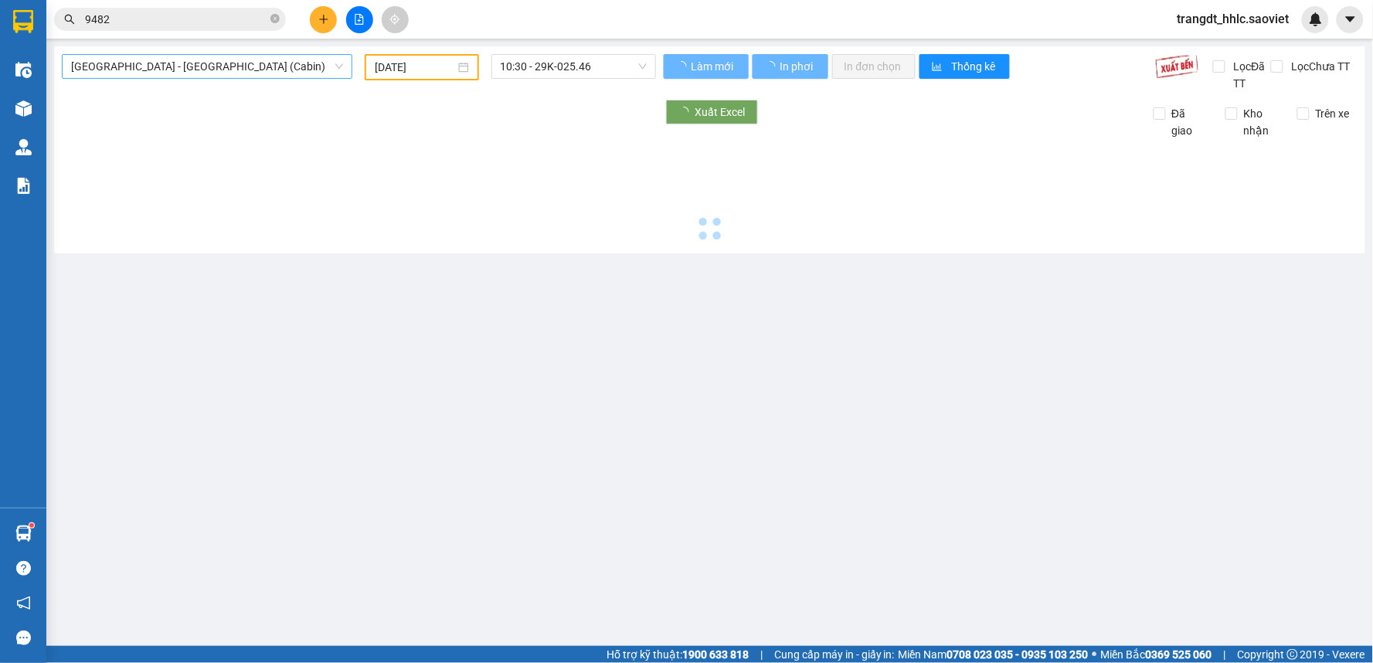
type input "[DATE]"
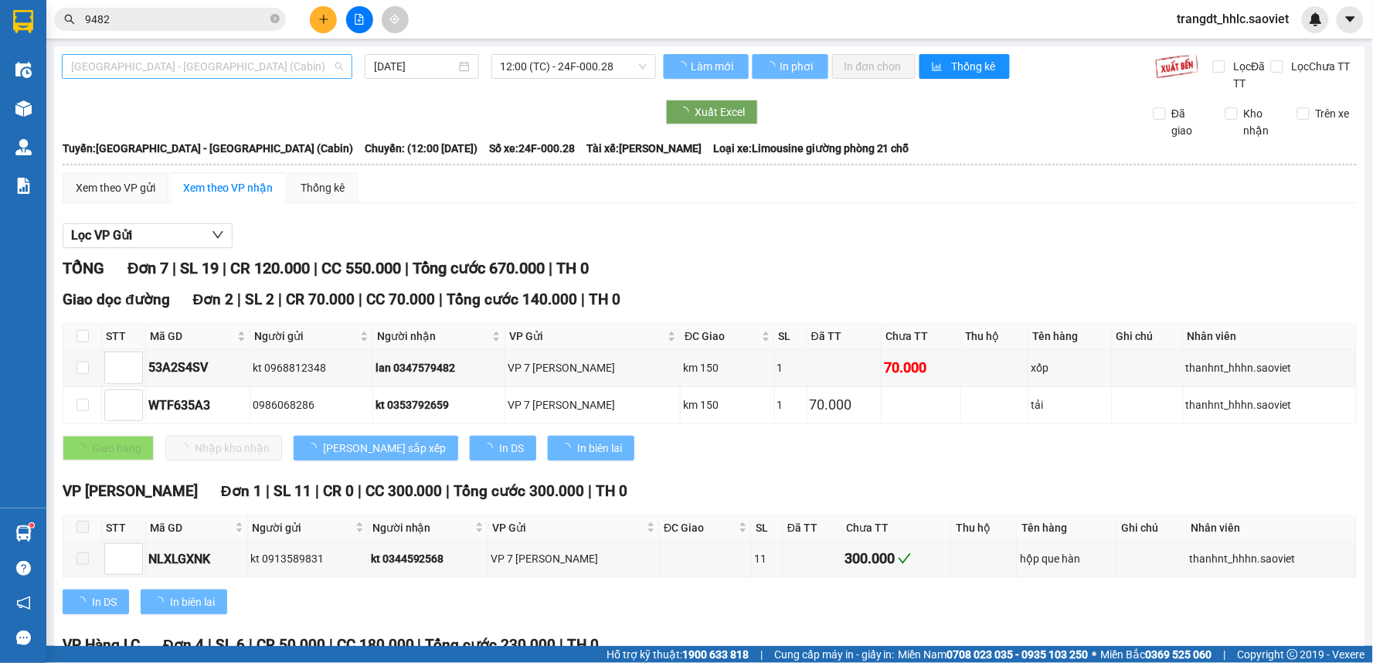
click at [225, 71] on span "[GEOGRAPHIC_DATA] - [GEOGRAPHIC_DATA] (Cabin)" at bounding box center [207, 66] width 272 height 23
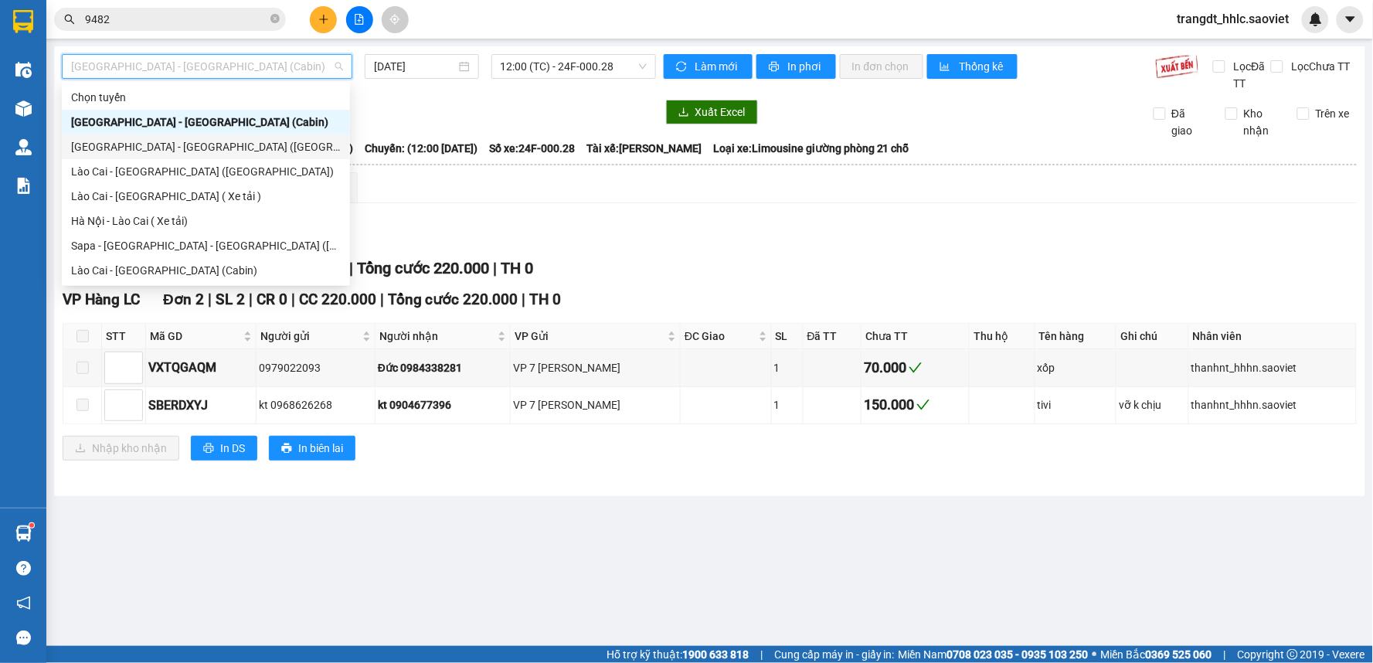
click at [179, 147] on div "[GEOGRAPHIC_DATA] - [GEOGRAPHIC_DATA] ([GEOGRAPHIC_DATA])" at bounding box center [206, 146] width 270 height 17
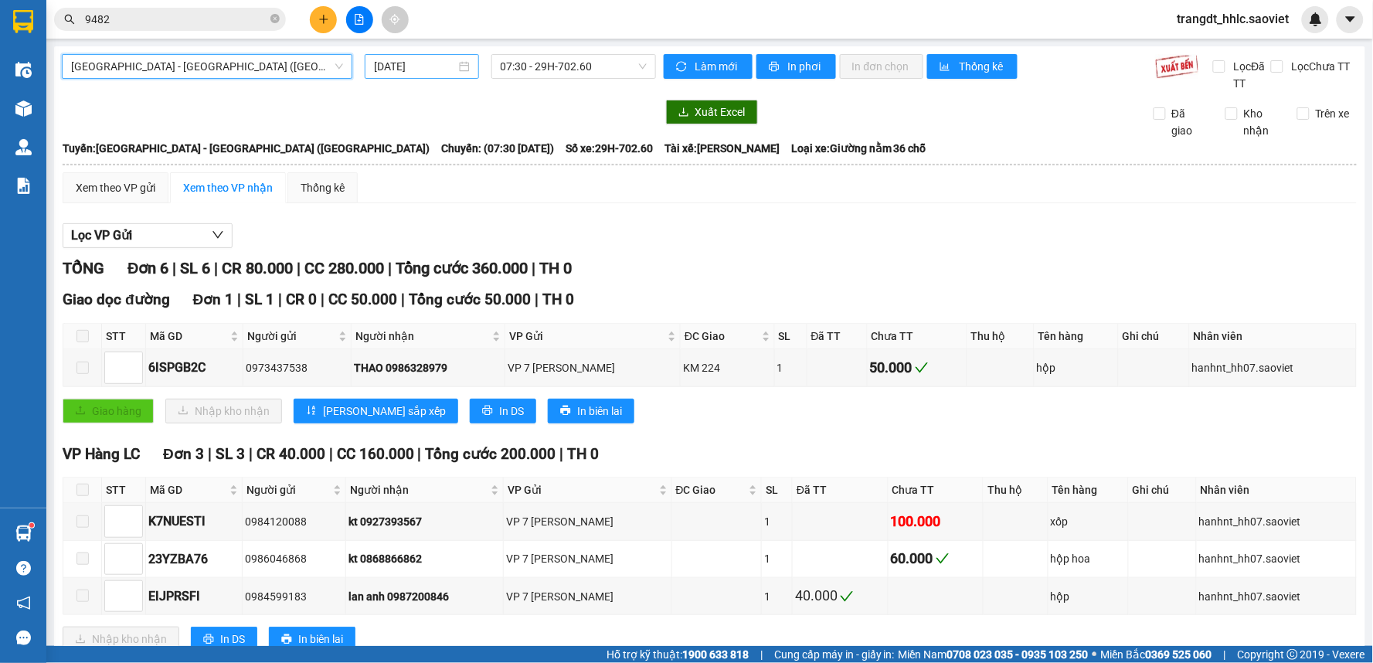
click at [419, 66] on input "[DATE]" at bounding box center [414, 66] width 81 height 17
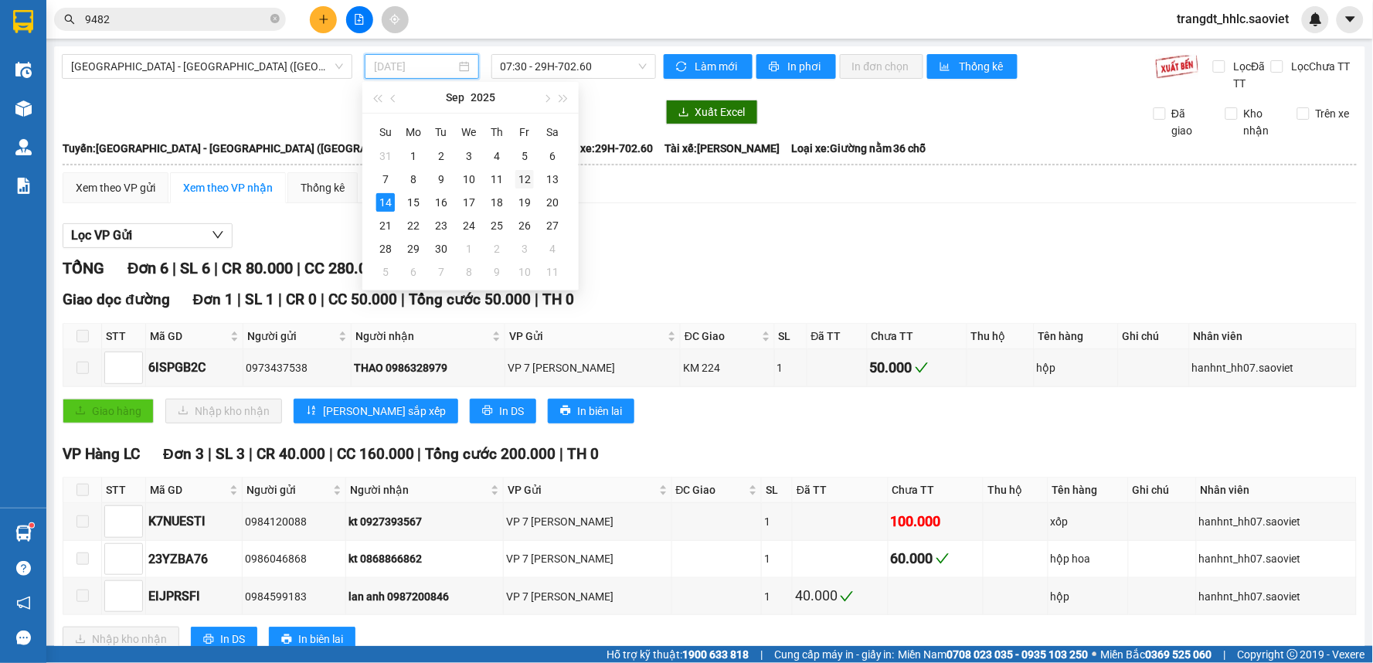
click at [534, 178] on td "12" at bounding box center [525, 179] width 28 height 23
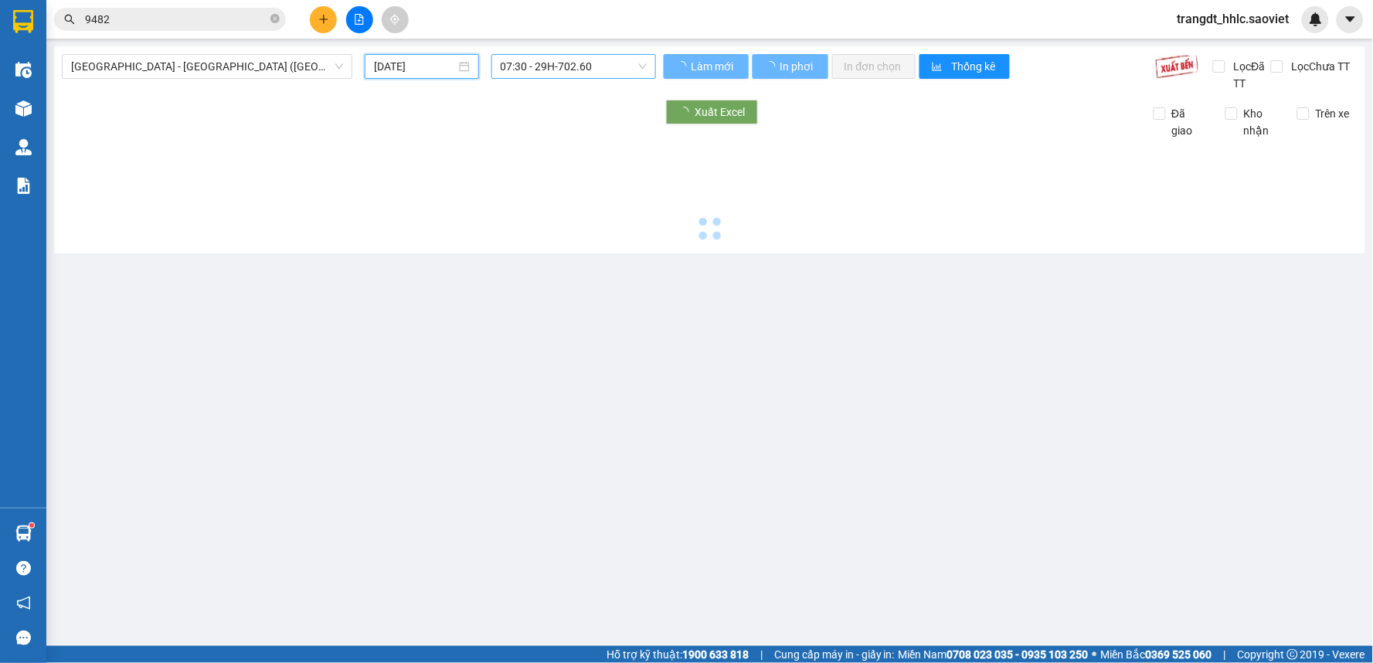
type input "[DATE]"
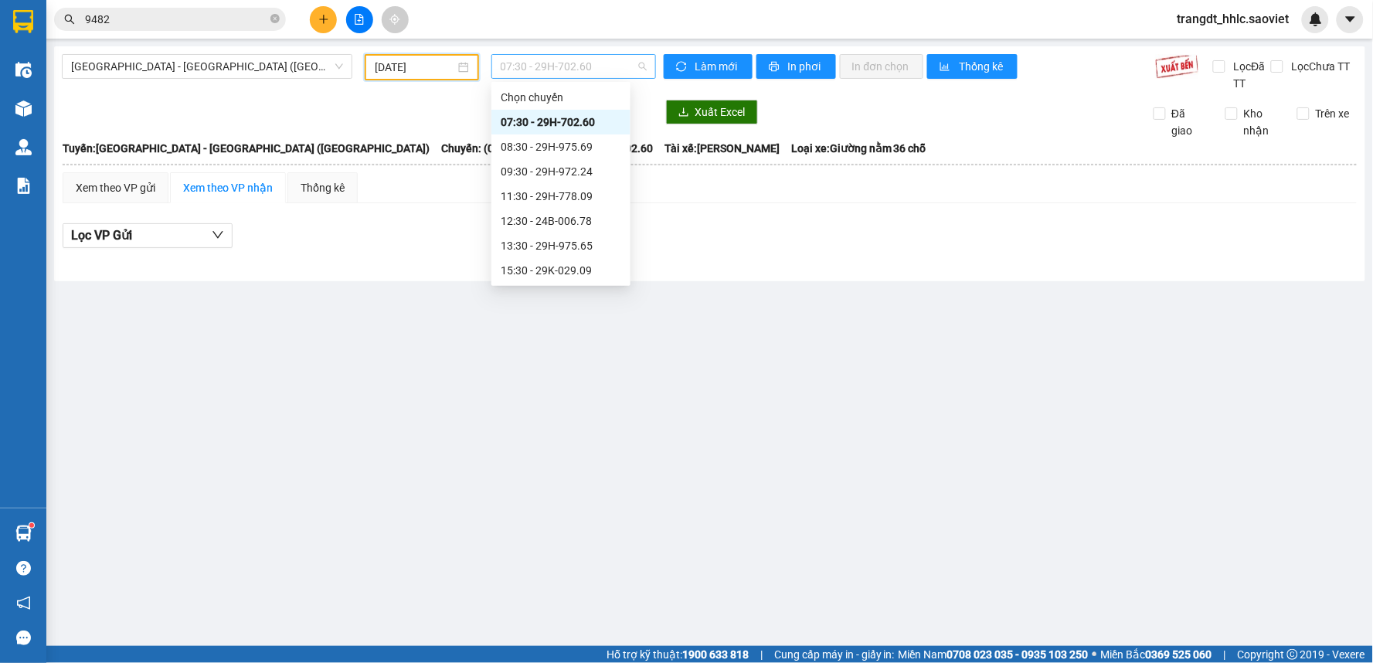
click at [574, 63] on span "07:30 - 29H-702.60" at bounding box center [574, 66] width 146 height 23
click at [592, 205] on div "16:30 - 29K-029.52" at bounding box center [561, 209] width 121 height 17
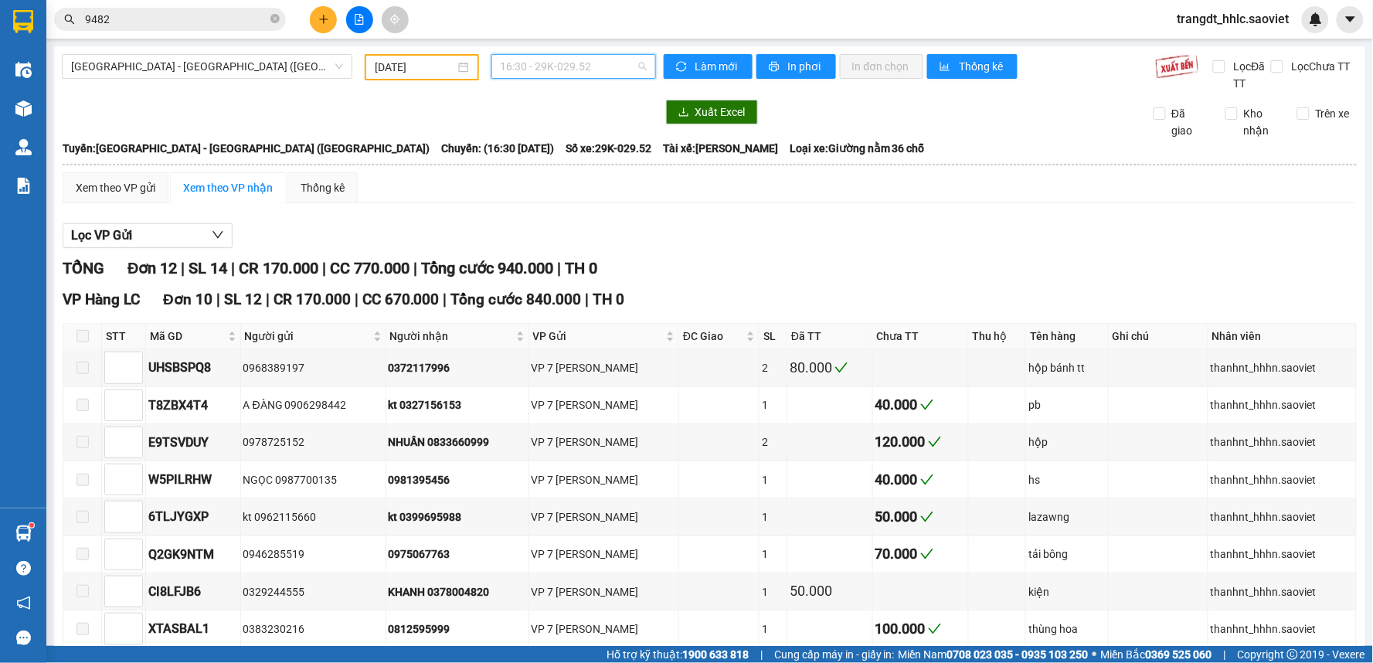
click at [623, 63] on span "16:30 - 29K-029.52" at bounding box center [574, 66] width 146 height 23
click at [215, 63] on span "[GEOGRAPHIC_DATA] - [GEOGRAPHIC_DATA] ([GEOGRAPHIC_DATA])" at bounding box center [207, 66] width 272 height 23
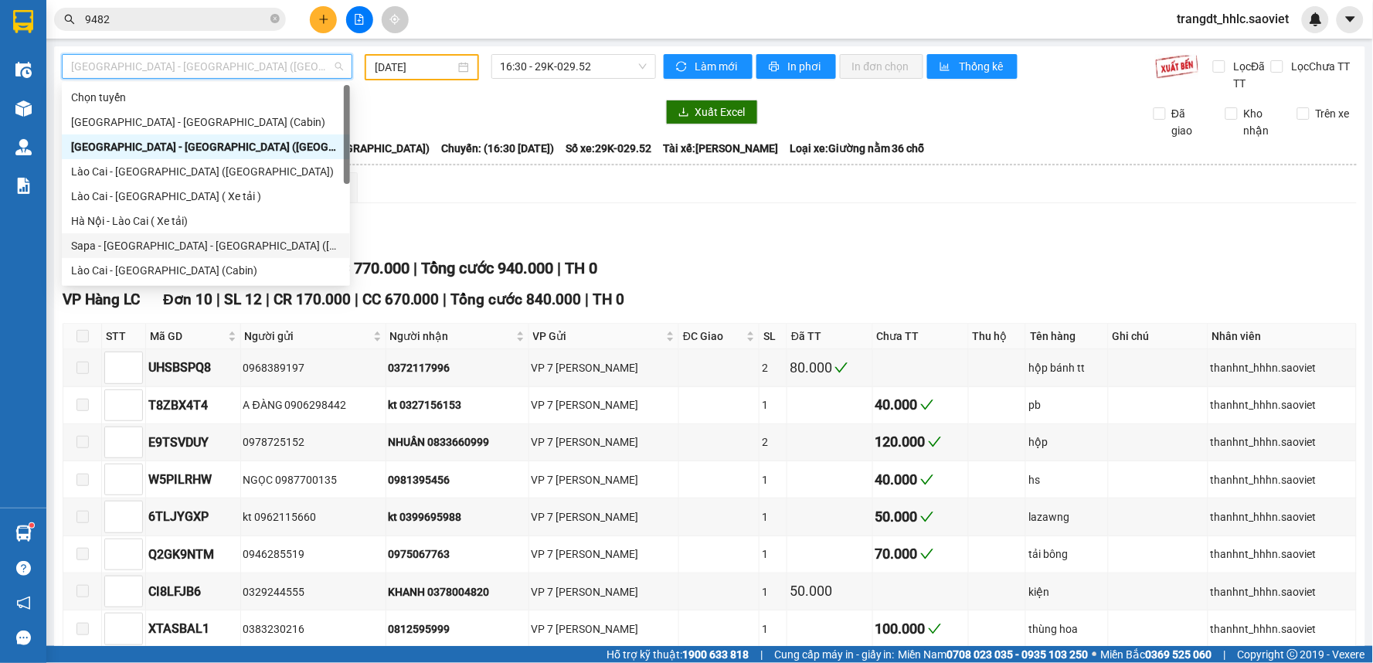
click at [215, 243] on div "Sapa - [GEOGRAPHIC_DATA] - [GEOGRAPHIC_DATA] ([GEOGRAPHIC_DATA])" at bounding box center [206, 245] width 270 height 17
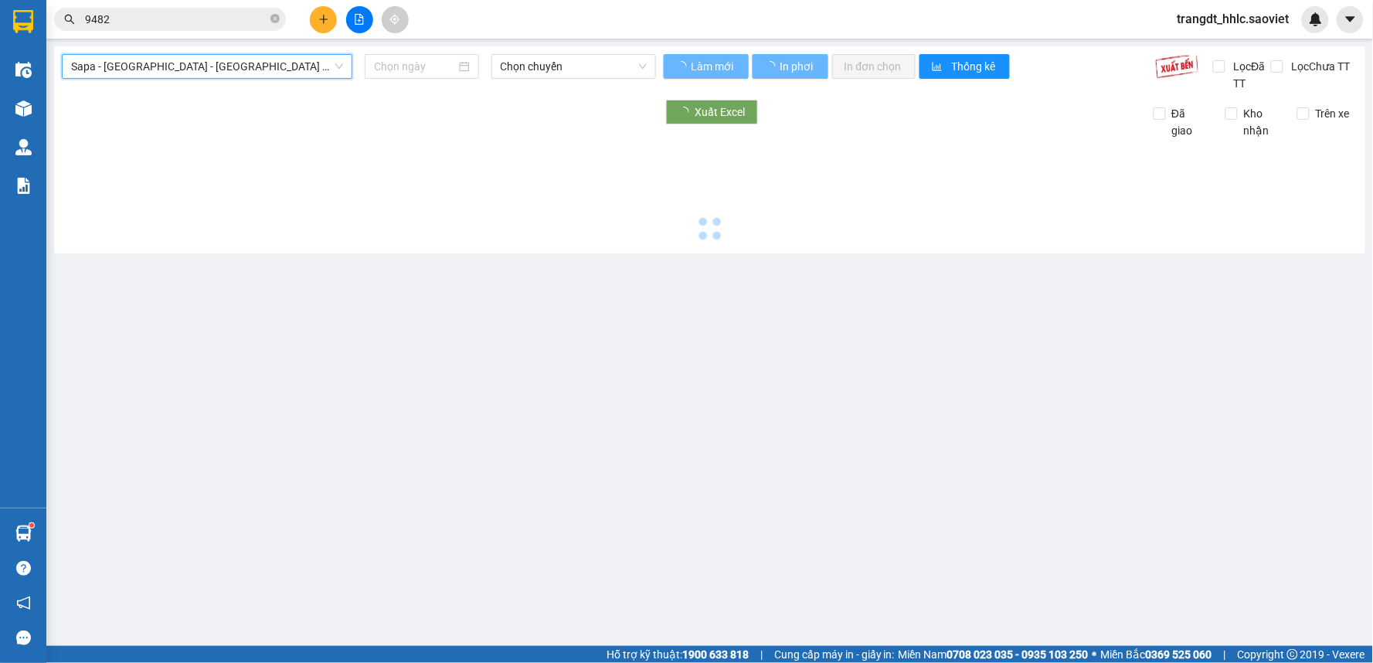
type input "[DATE]"
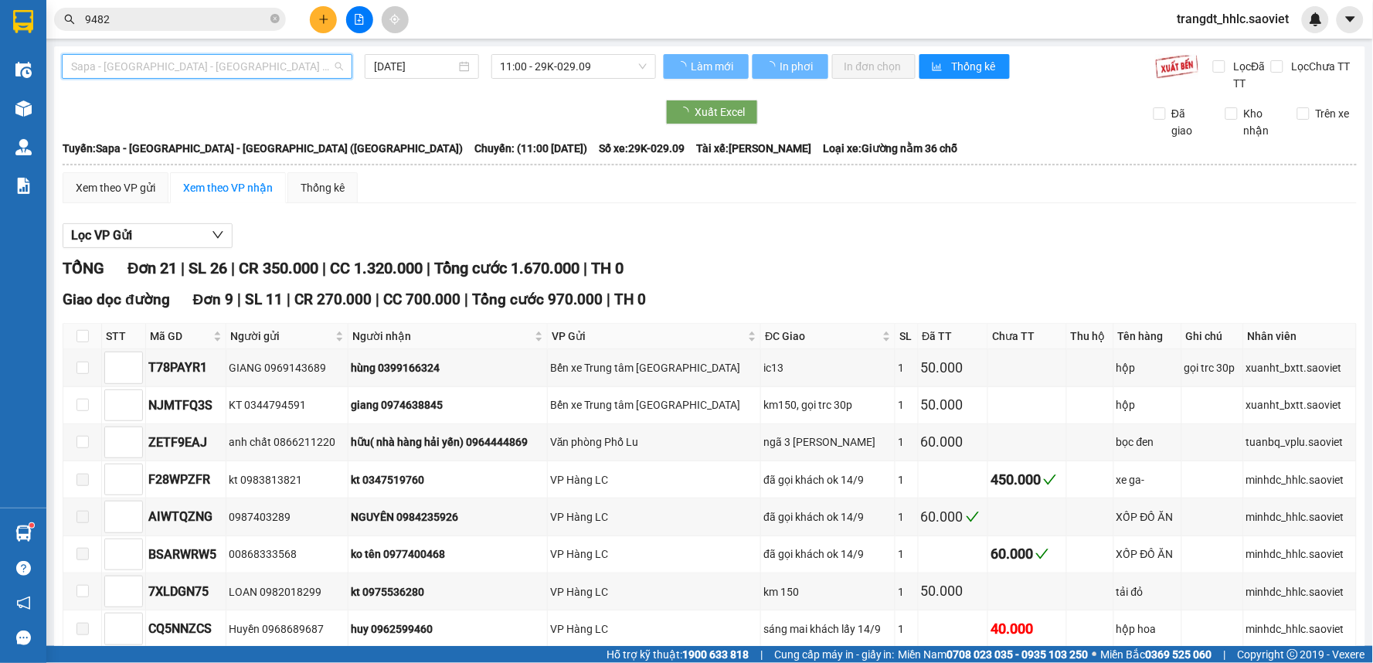
click at [180, 73] on span "Sapa - [GEOGRAPHIC_DATA] - [GEOGRAPHIC_DATA] ([GEOGRAPHIC_DATA])" at bounding box center [207, 66] width 272 height 23
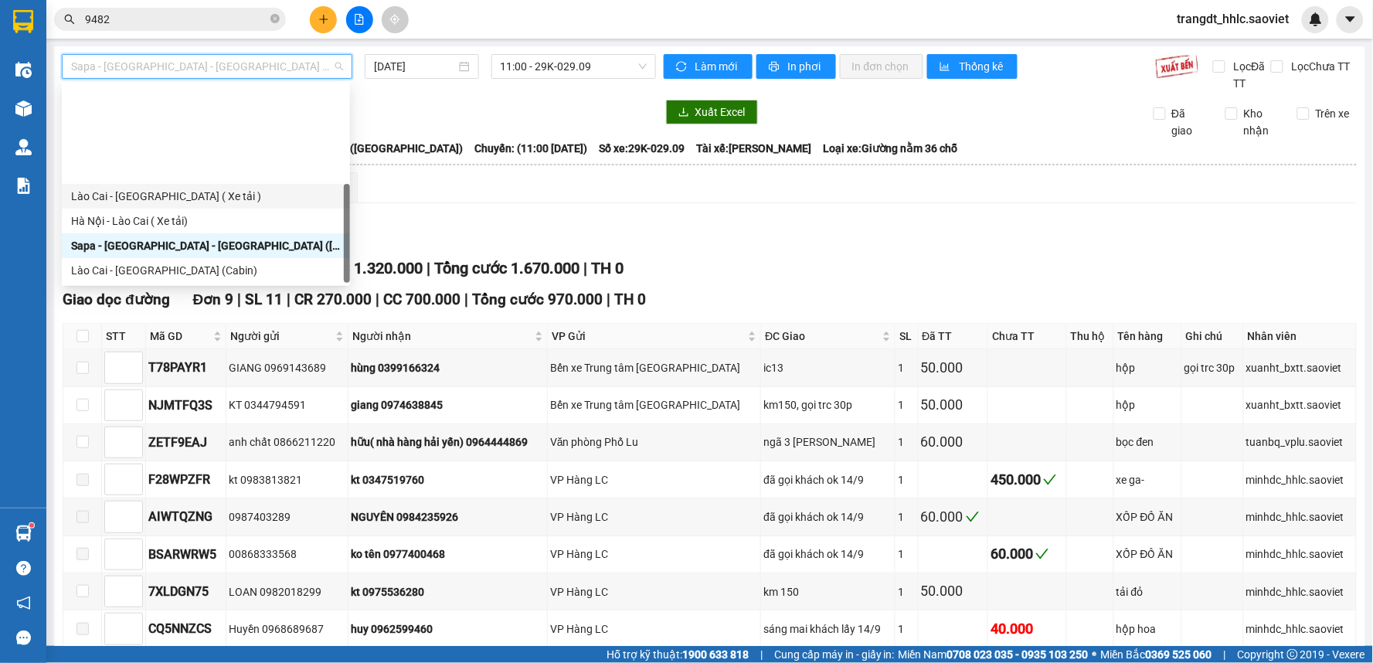
scroll to position [124, 0]
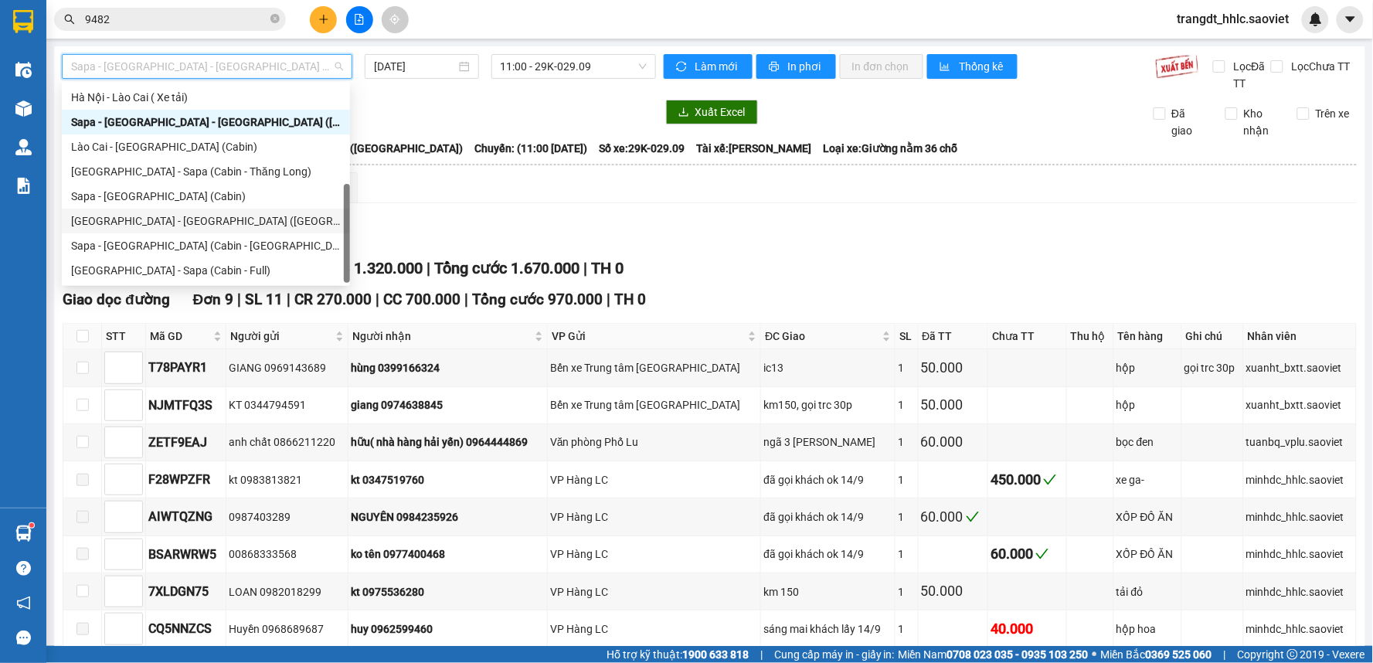
click at [191, 222] on div "[GEOGRAPHIC_DATA] - [GEOGRAPHIC_DATA] ([GEOGRAPHIC_DATA])" at bounding box center [206, 220] width 270 height 17
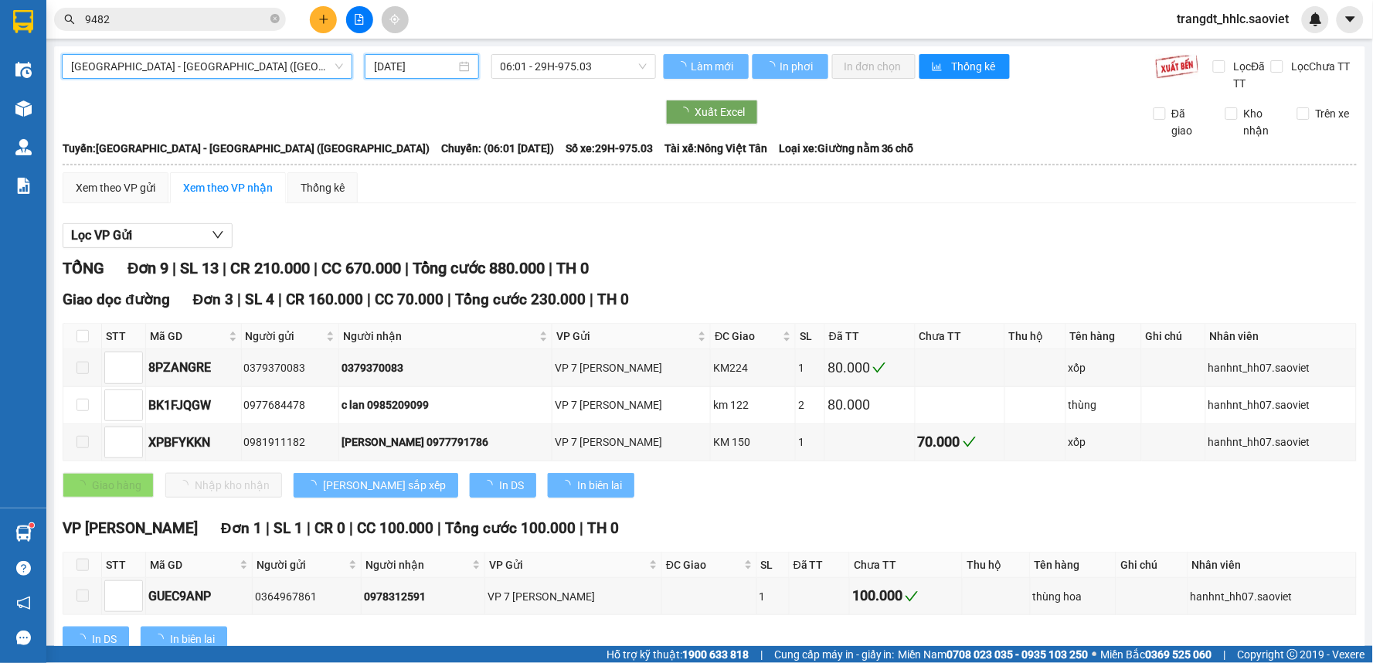
click at [436, 68] on input "[DATE]" at bounding box center [414, 66] width 81 height 17
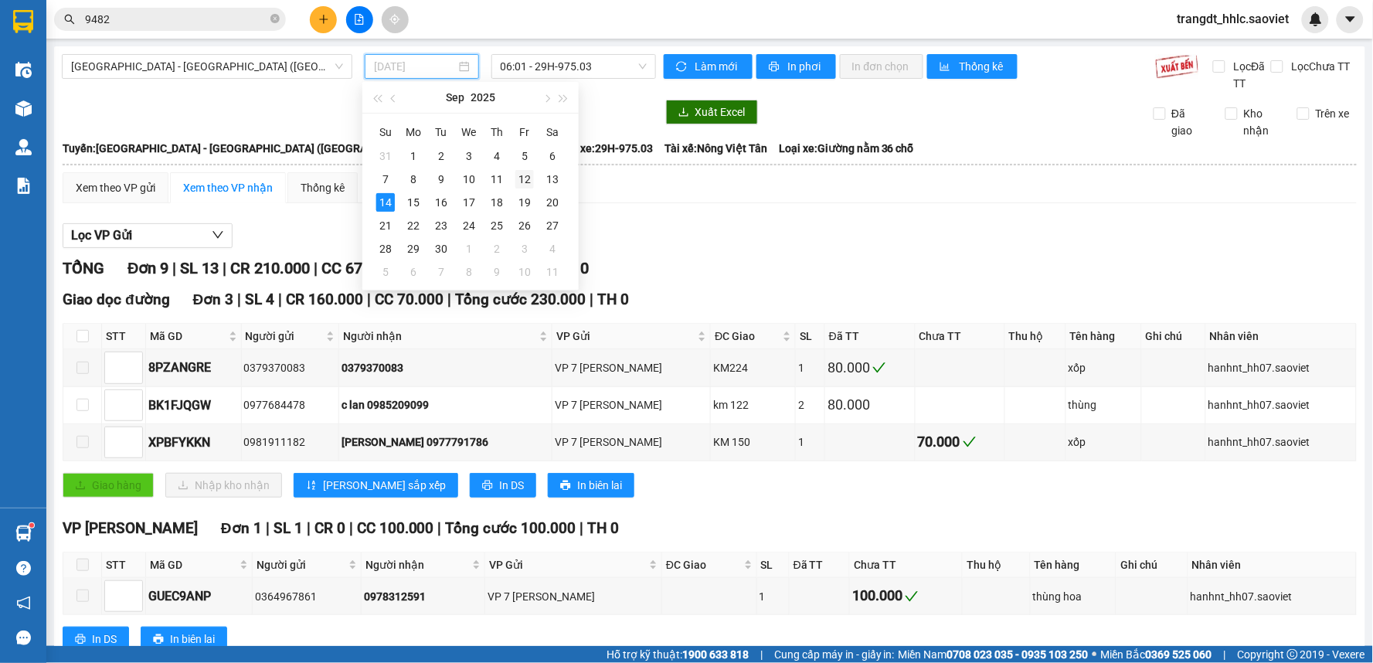
click at [528, 184] on div "12" at bounding box center [524, 179] width 19 height 19
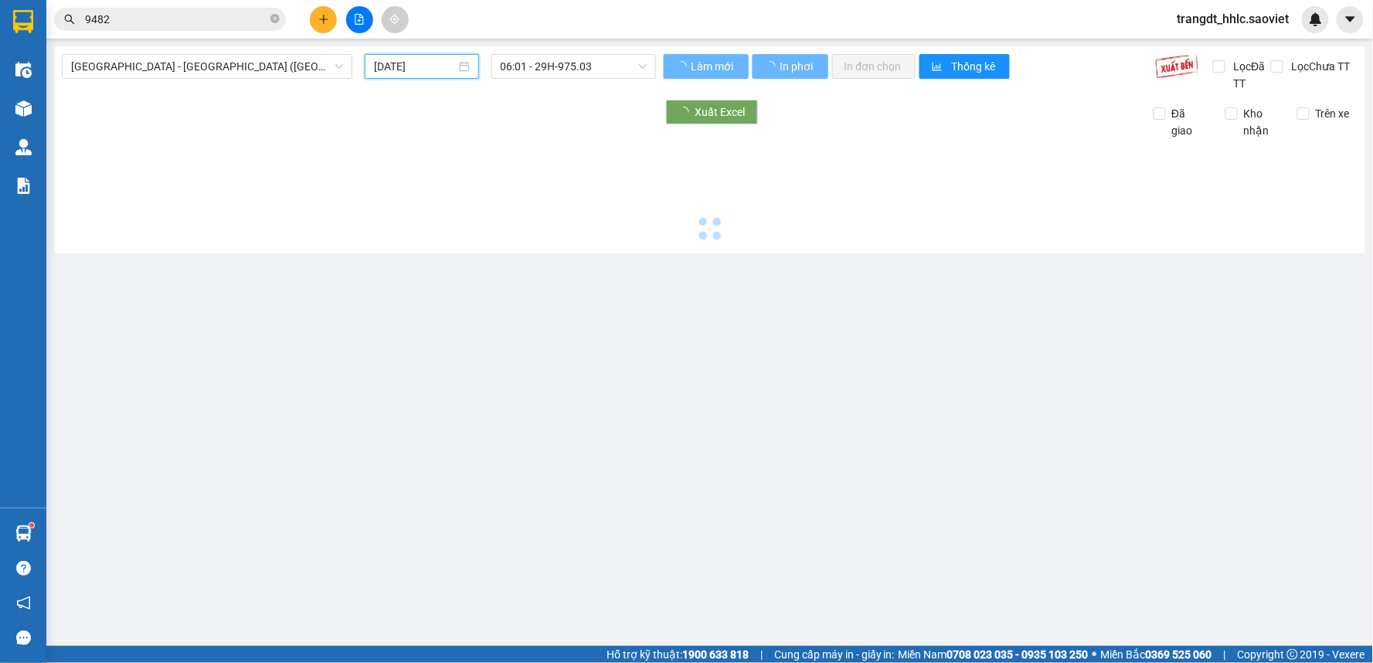
type input "[DATE]"
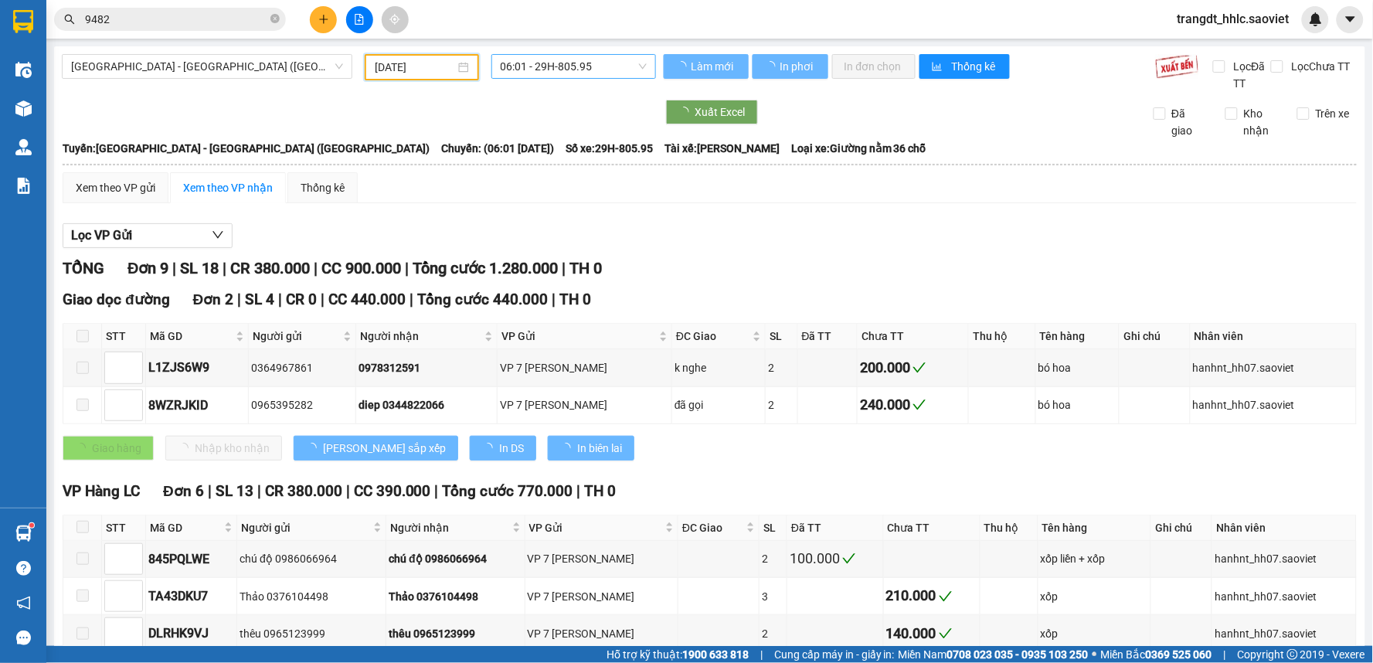
click at [575, 64] on span "06:01 - 29H-805.95" at bounding box center [574, 66] width 146 height 23
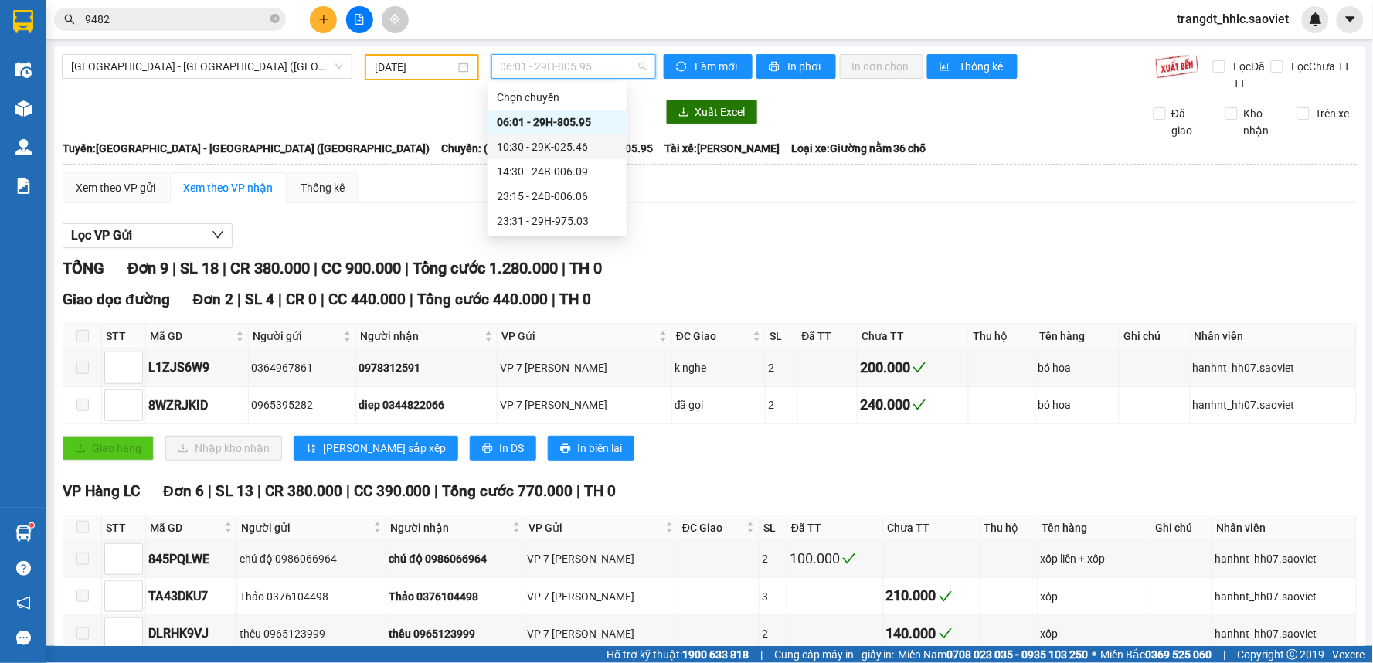
click at [582, 148] on div "10:30 - 29K-025.46" at bounding box center [557, 146] width 121 height 17
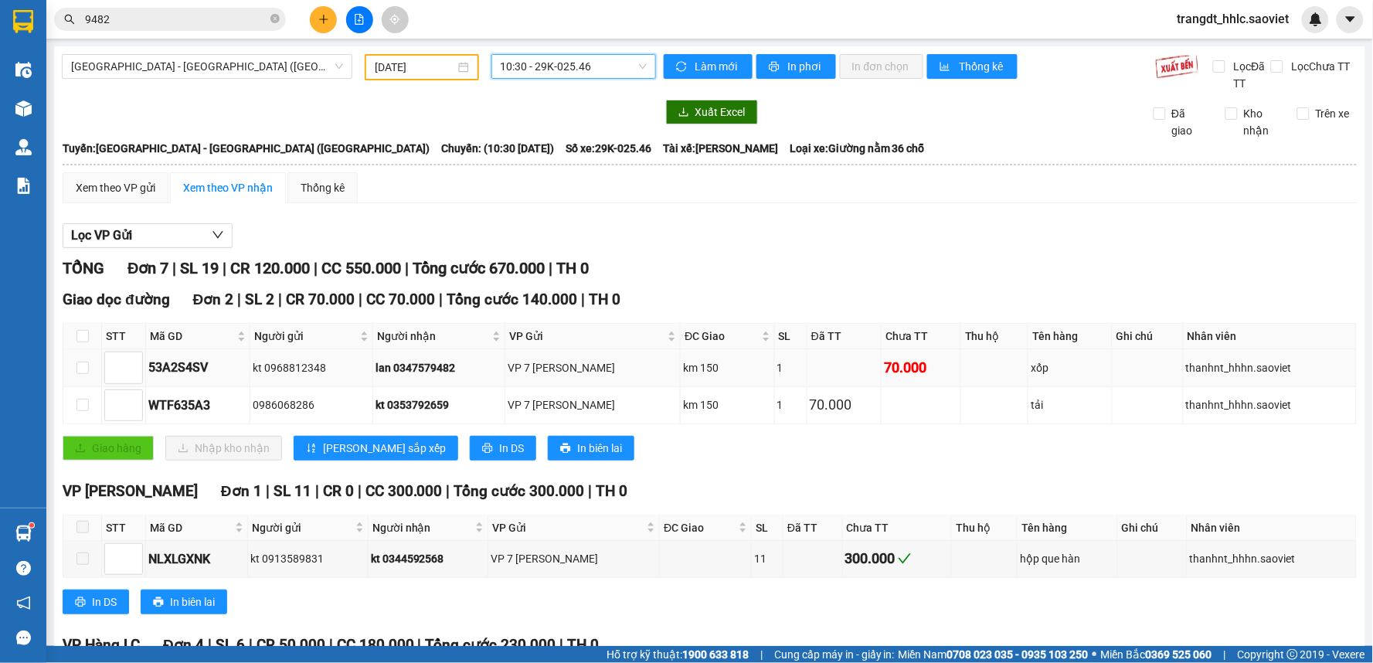
click at [436, 365] on div "lan 0347579482" at bounding box center [438, 367] width 127 height 17
copy div "0347579482"
click at [81, 336] on input "checkbox" at bounding box center [82, 336] width 12 height 12
checkbox input "true"
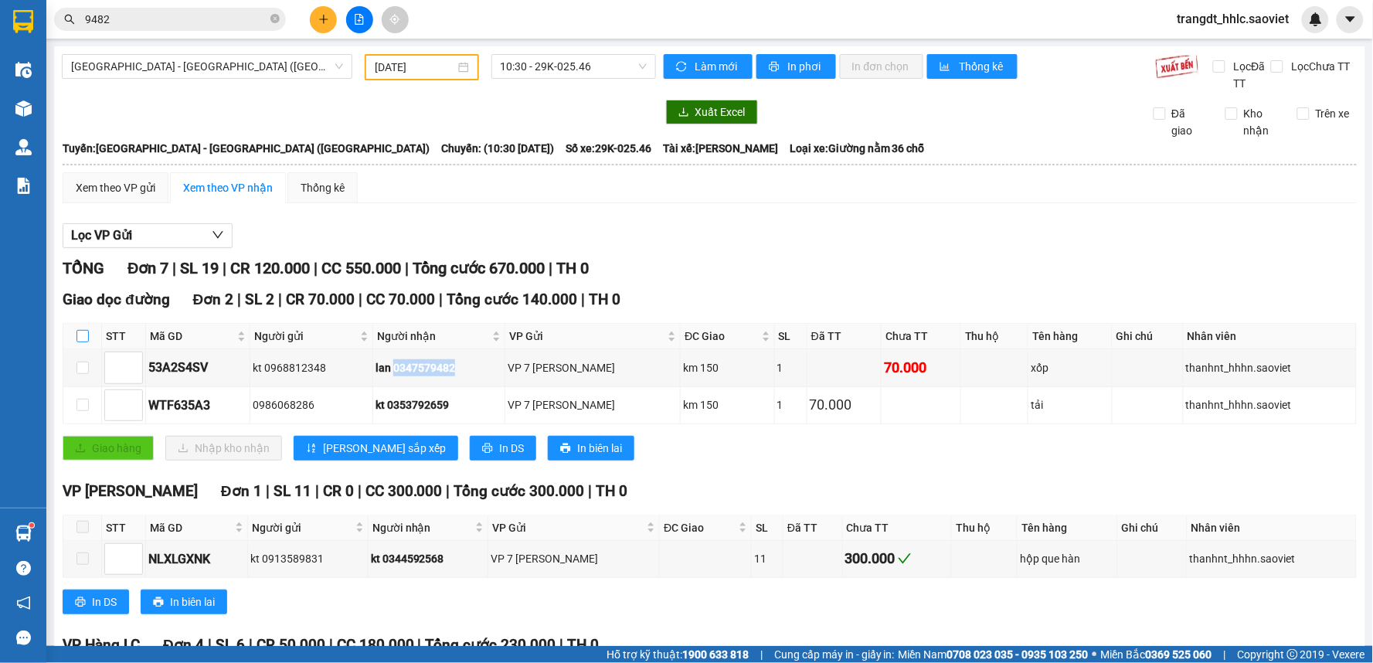
checkbox input "true"
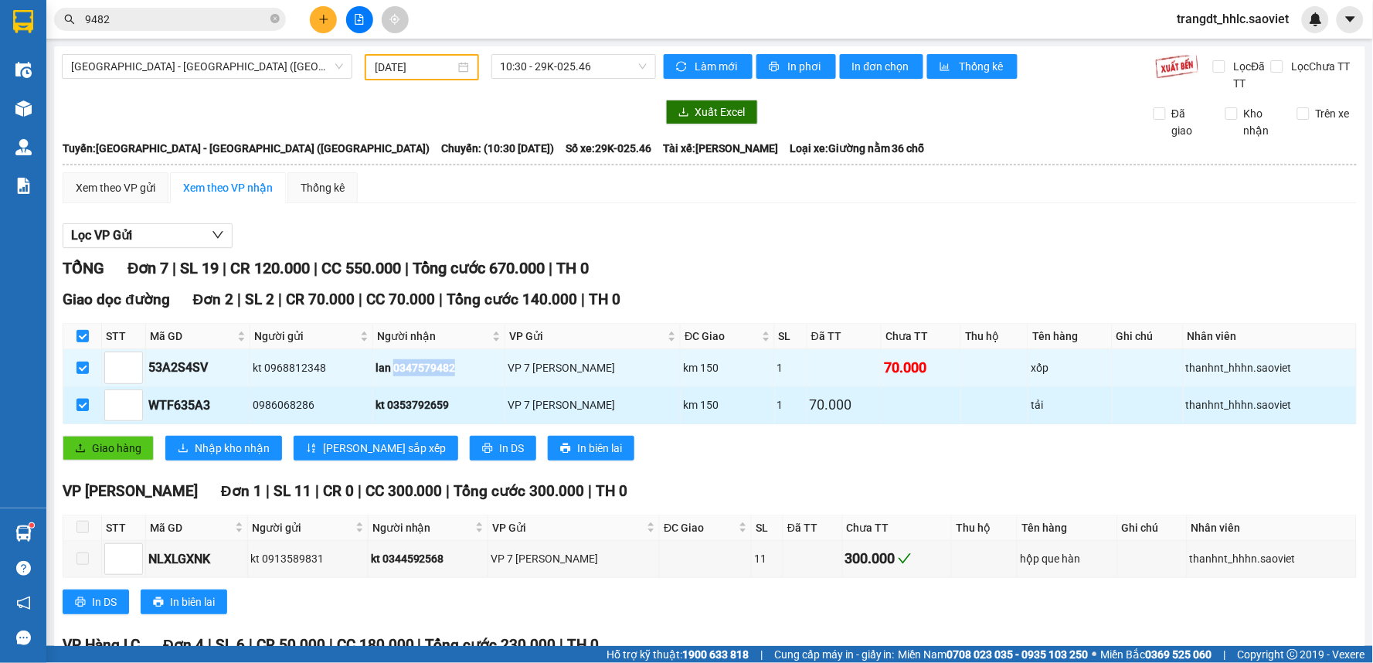
click at [83, 402] on input "checkbox" at bounding box center [82, 405] width 12 height 12
checkbox input "false"
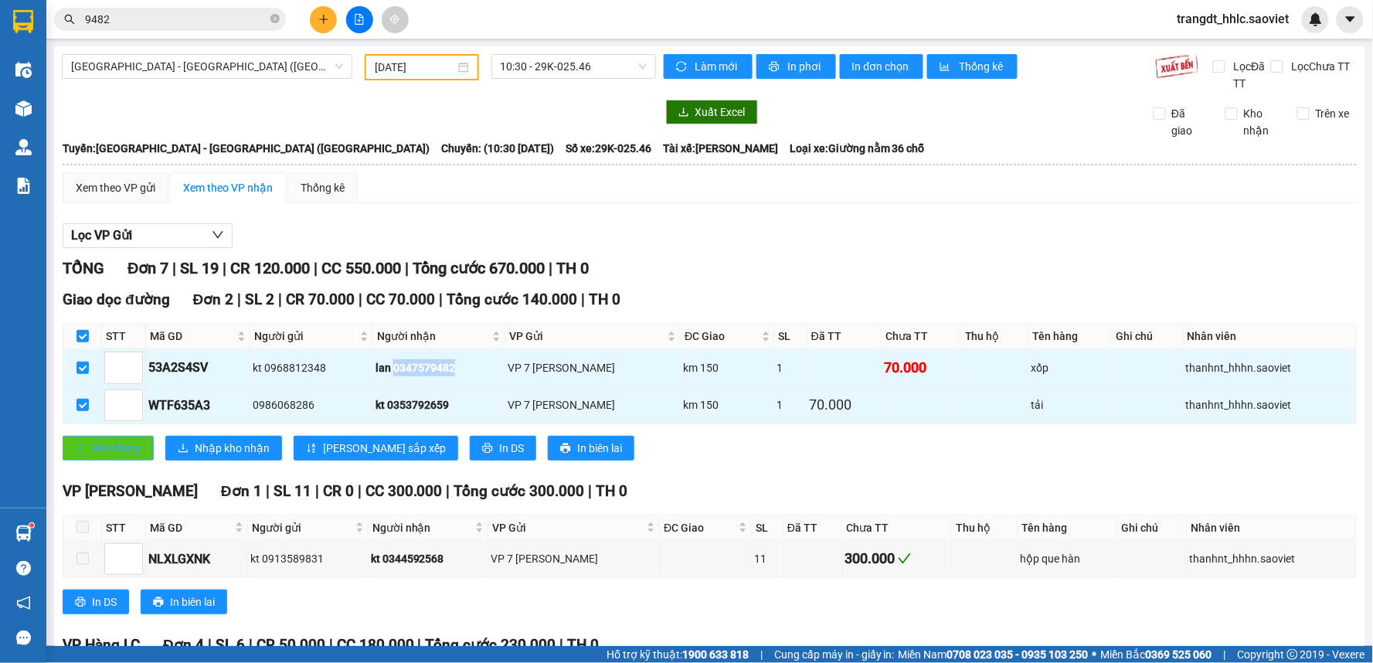
checkbox input "false"
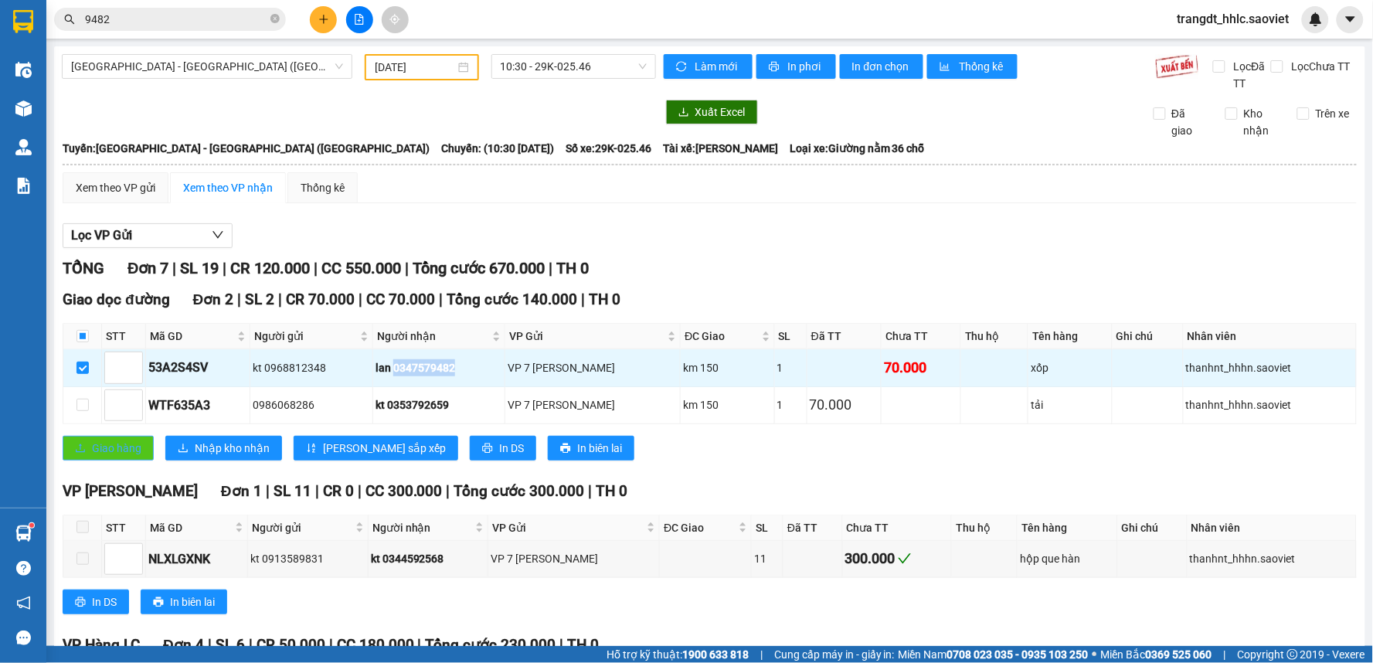
click at [111, 449] on span "Giao hàng" at bounding box center [116, 448] width 49 height 17
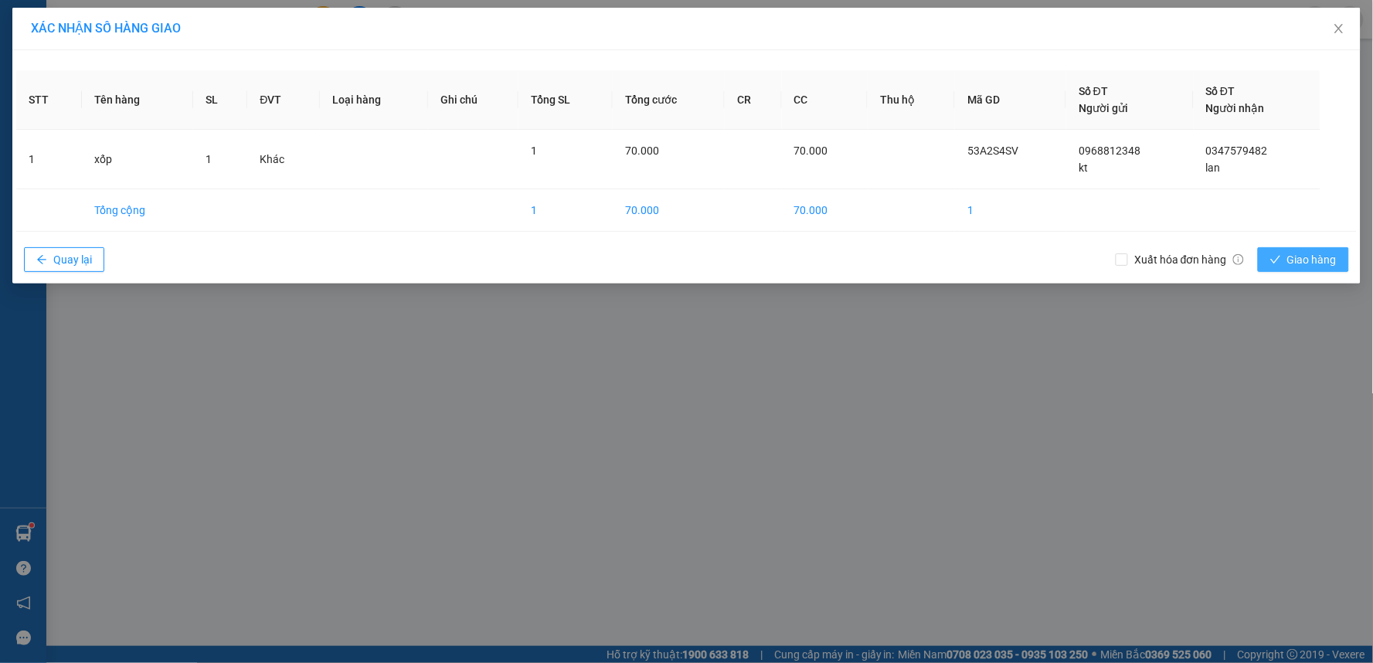
click at [1321, 252] on span "Giao hàng" at bounding box center [1311, 259] width 49 height 17
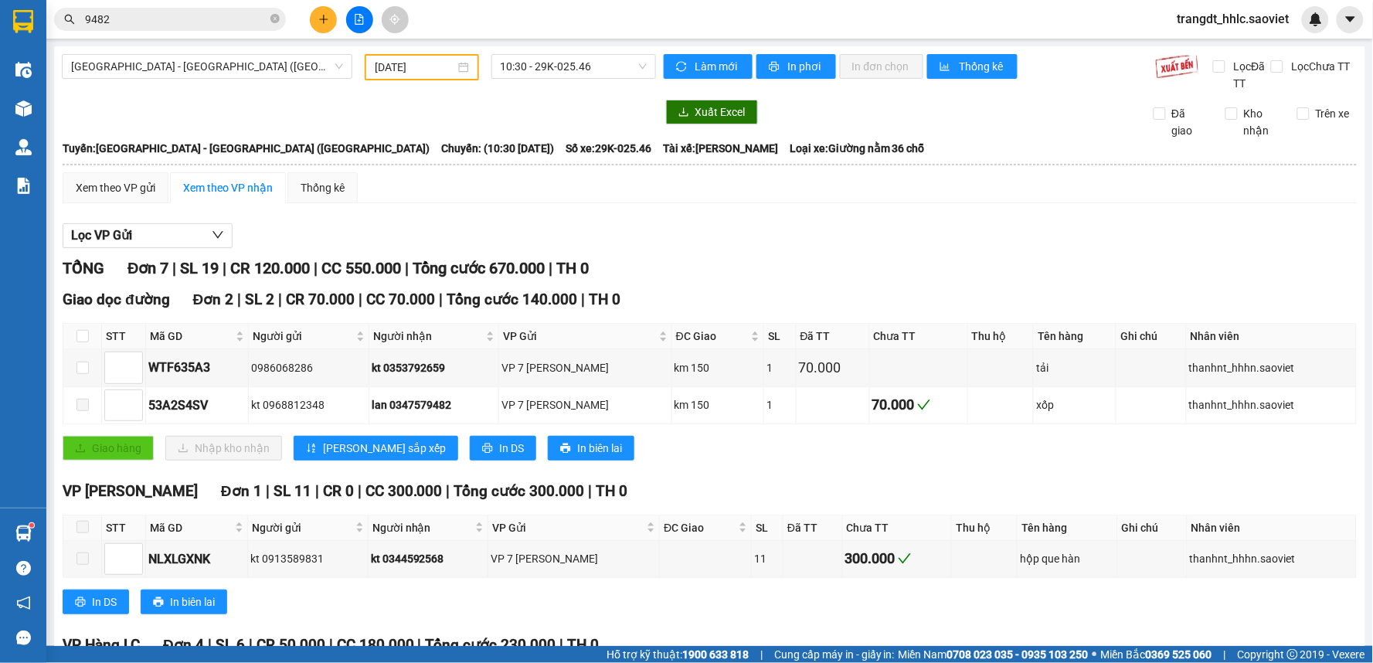
click at [206, 15] on input "9482" at bounding box center [176, 19] width 182 height 17
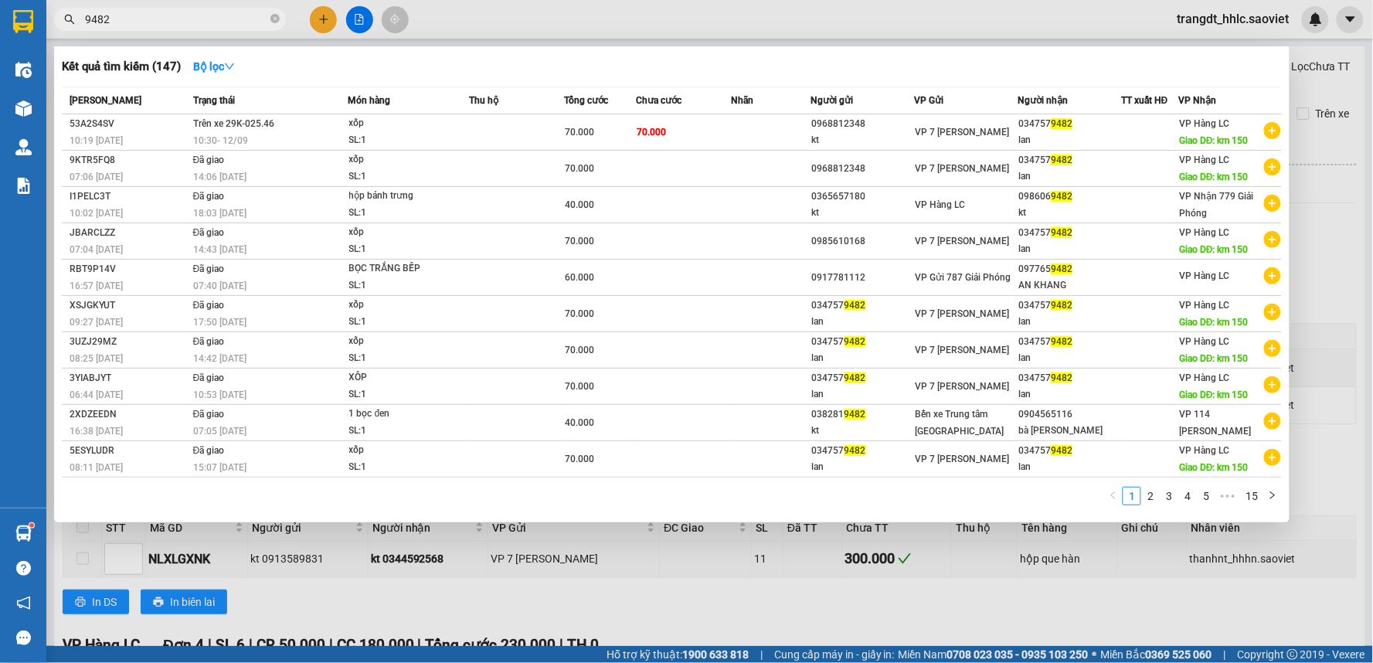
click at [206, 15] on input "9482" at bounding box center [176, 19] width 182 height 17
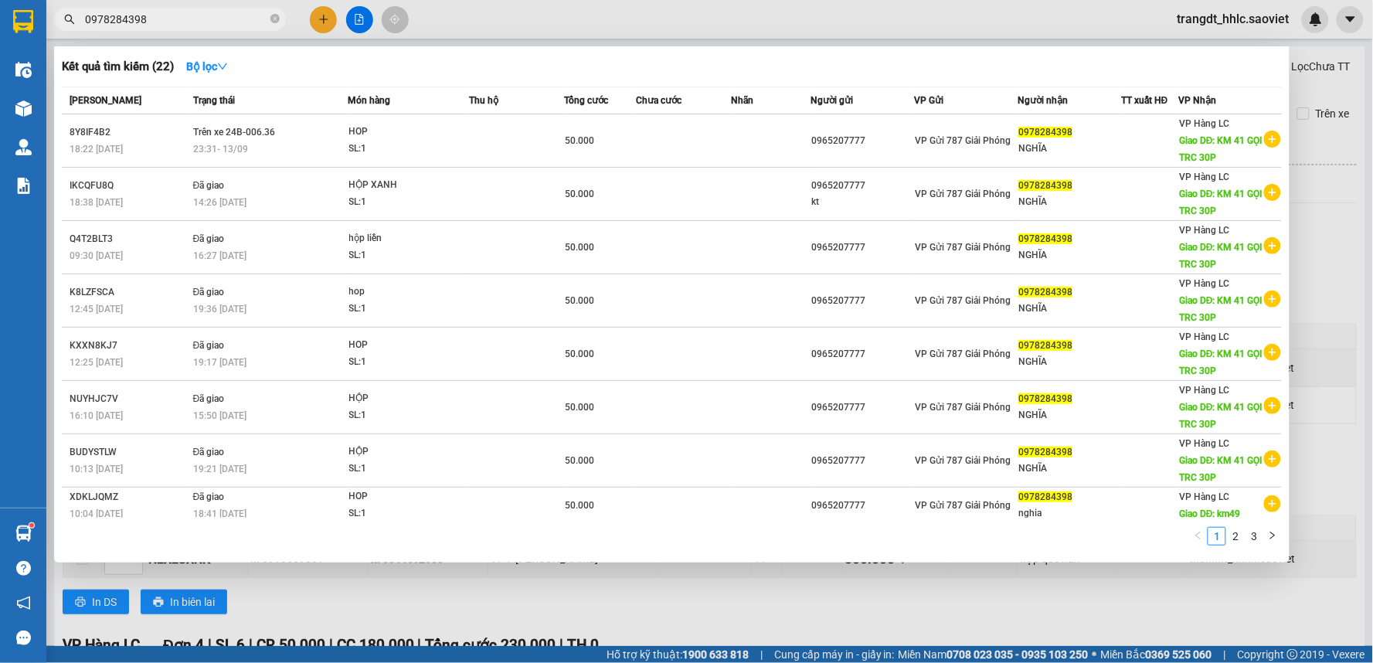
type input "0978284398"
click at [614, 31] on div at bounding box center [686, 331] width 1373 height 663
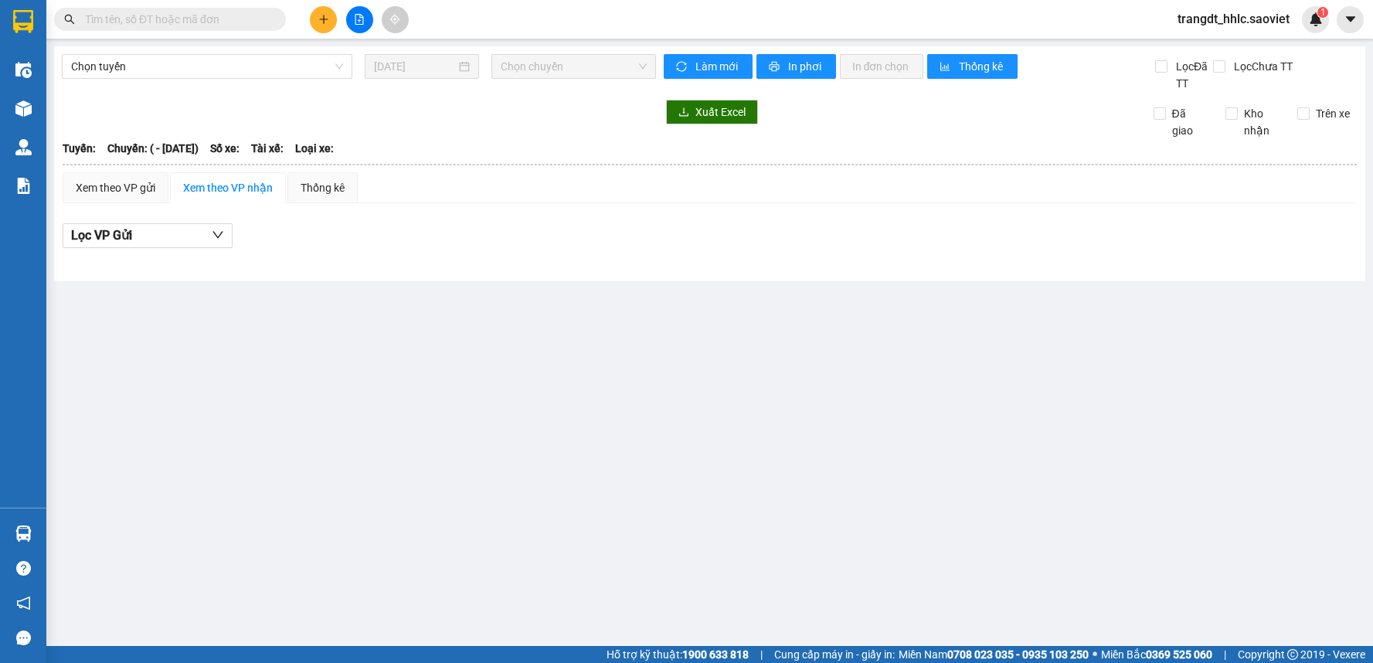
type input "[DATE]"
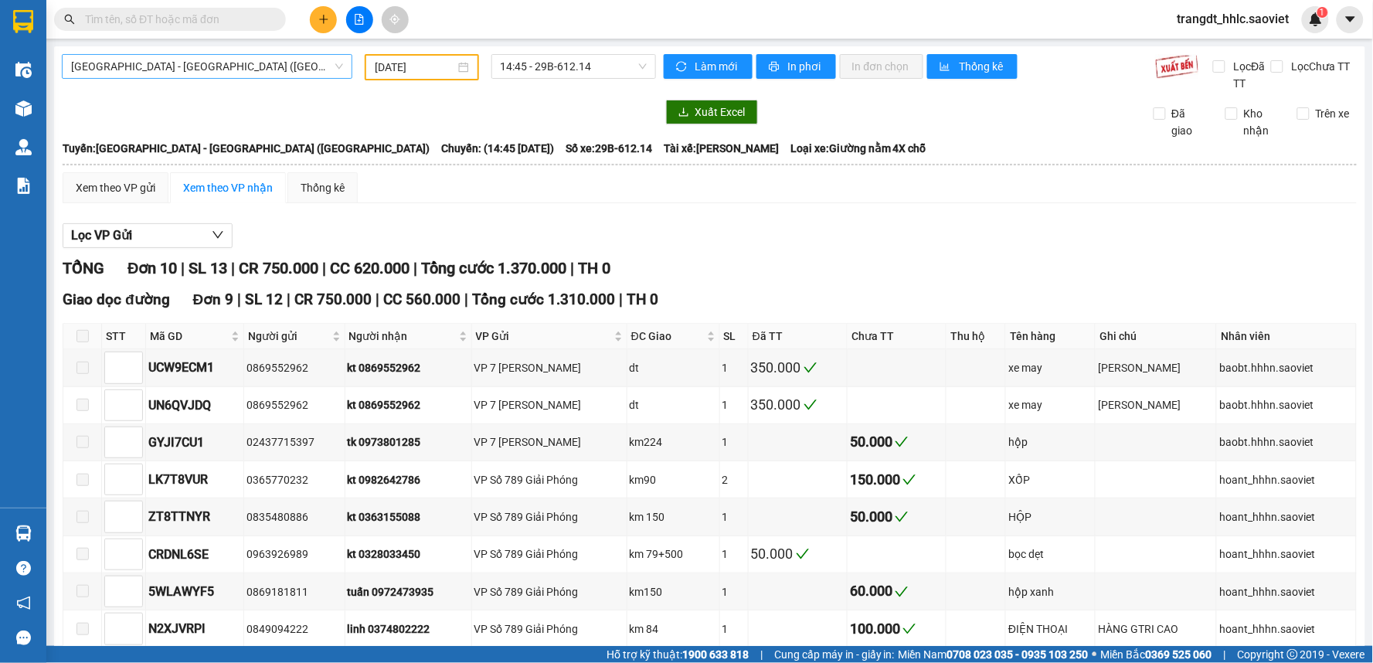
click at [292, 73] on span "[GEOGRAPHIC_DATA] - [GEOGRAPHIC_DATA] ([GEOGRAPHIC_DATA])" at bounding box center [207, 66] width 272 height 23
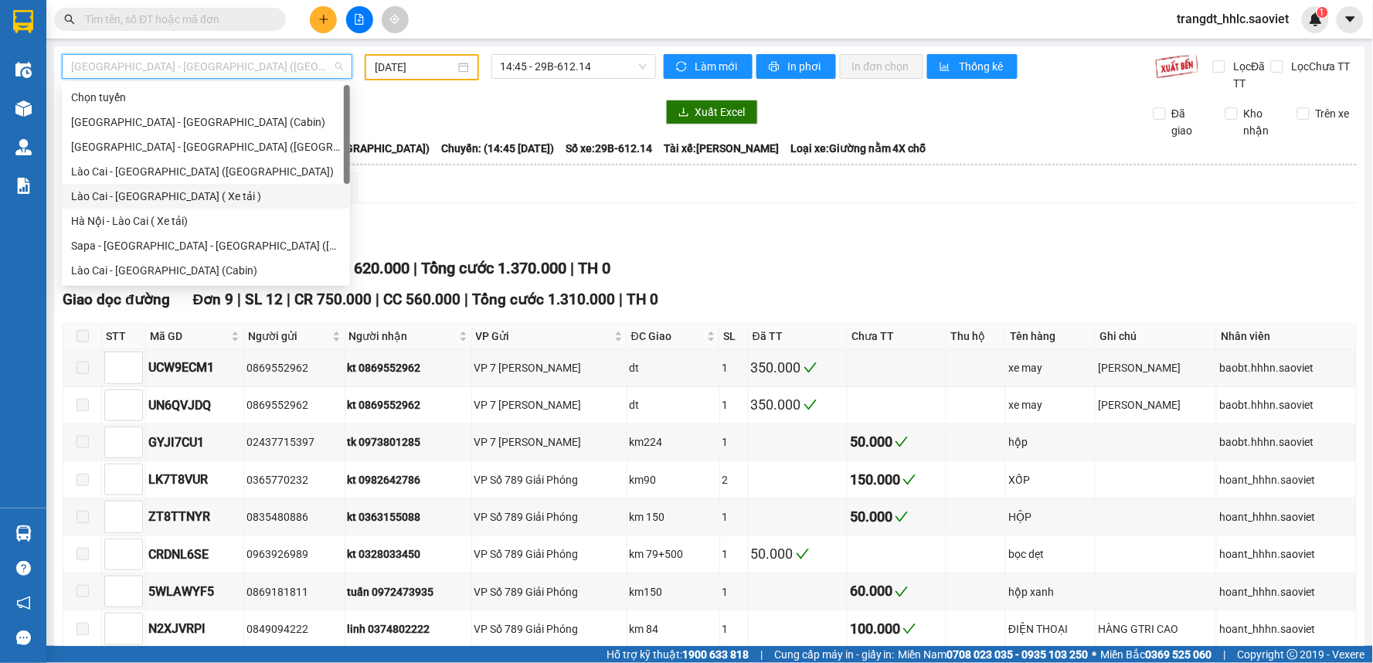
scroll to position [124, 0]
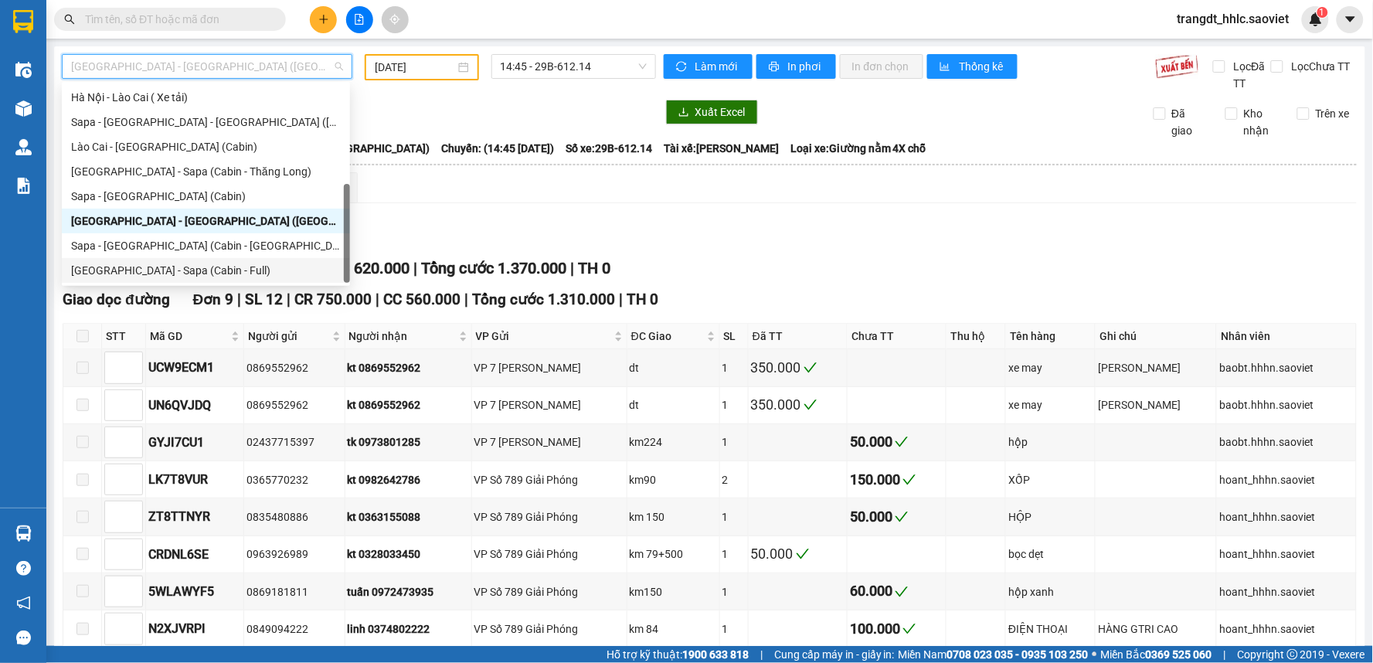
click at [221, 264] on div "[GEOGRAPHIC_DATA] - Sapa (Cabin - Full)" at bounding box center [206, 270] width 270 height 17
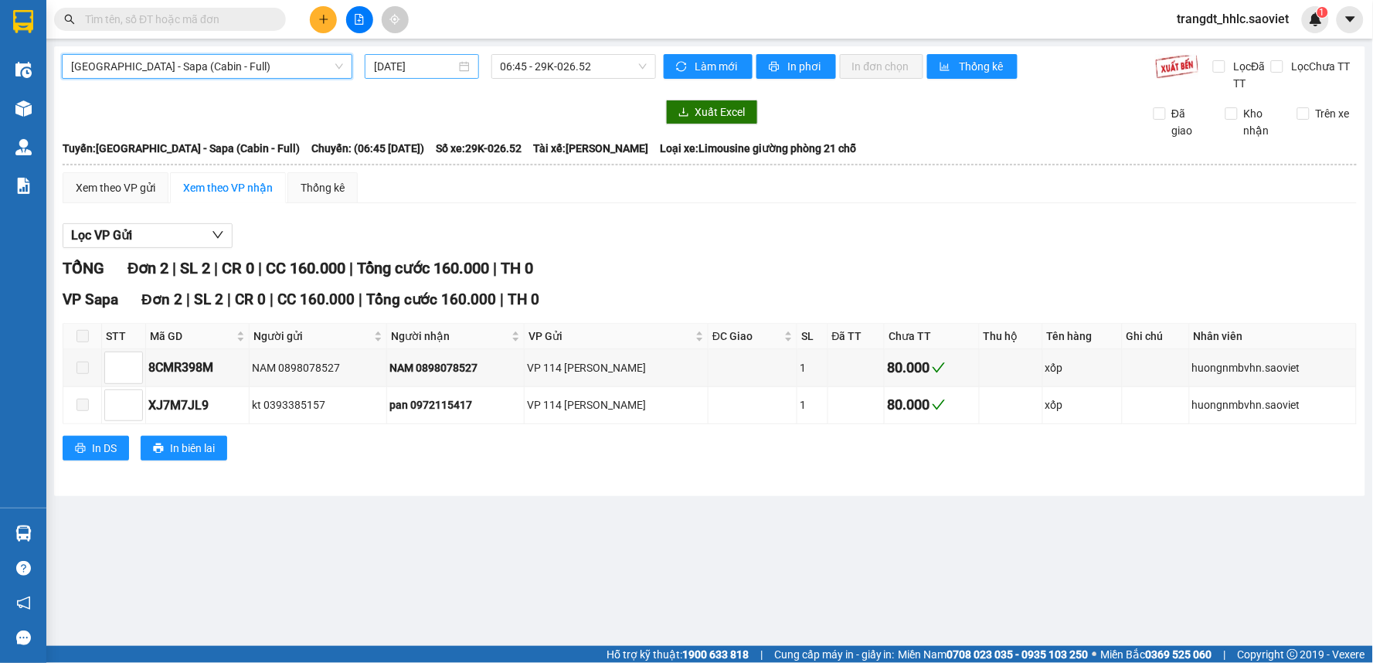
click at [391, 70] on input "[DATE]" at bounding box center [414, 66] width 81 height 17
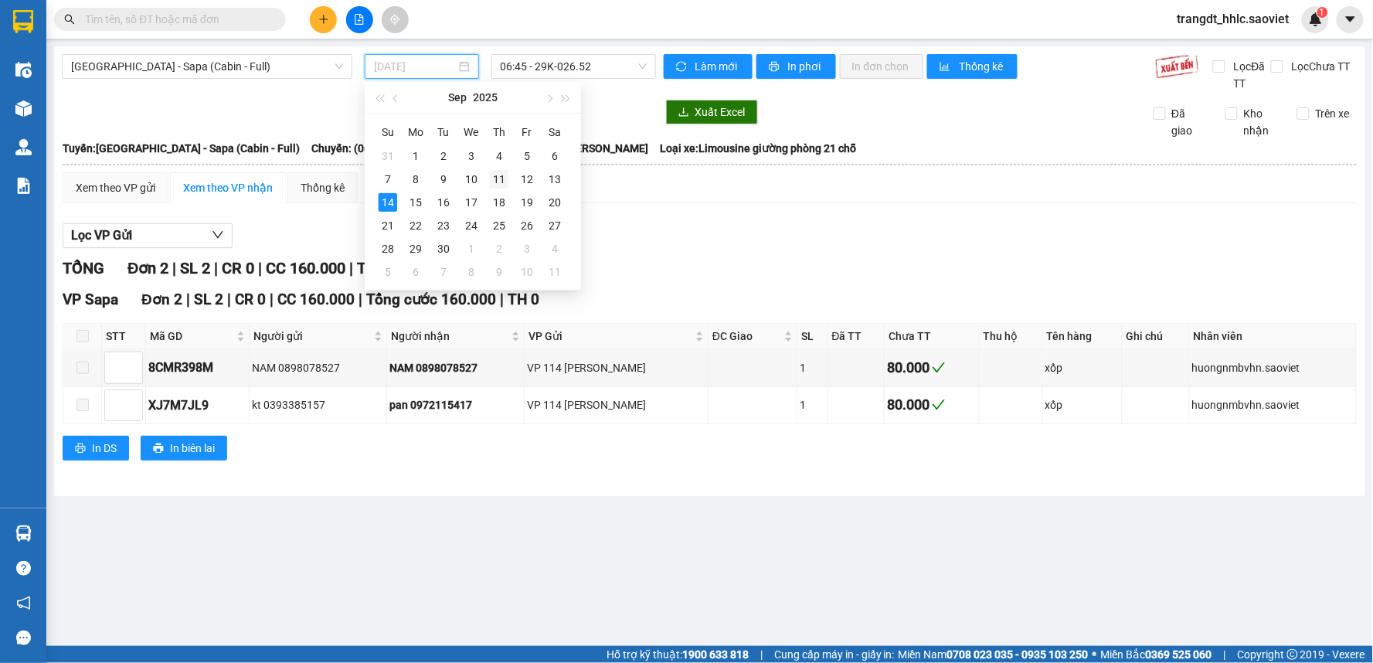
click at [506, 182] on div "11" at bounding box center [499, 179] width 19 height 19
type input "[DATE]"
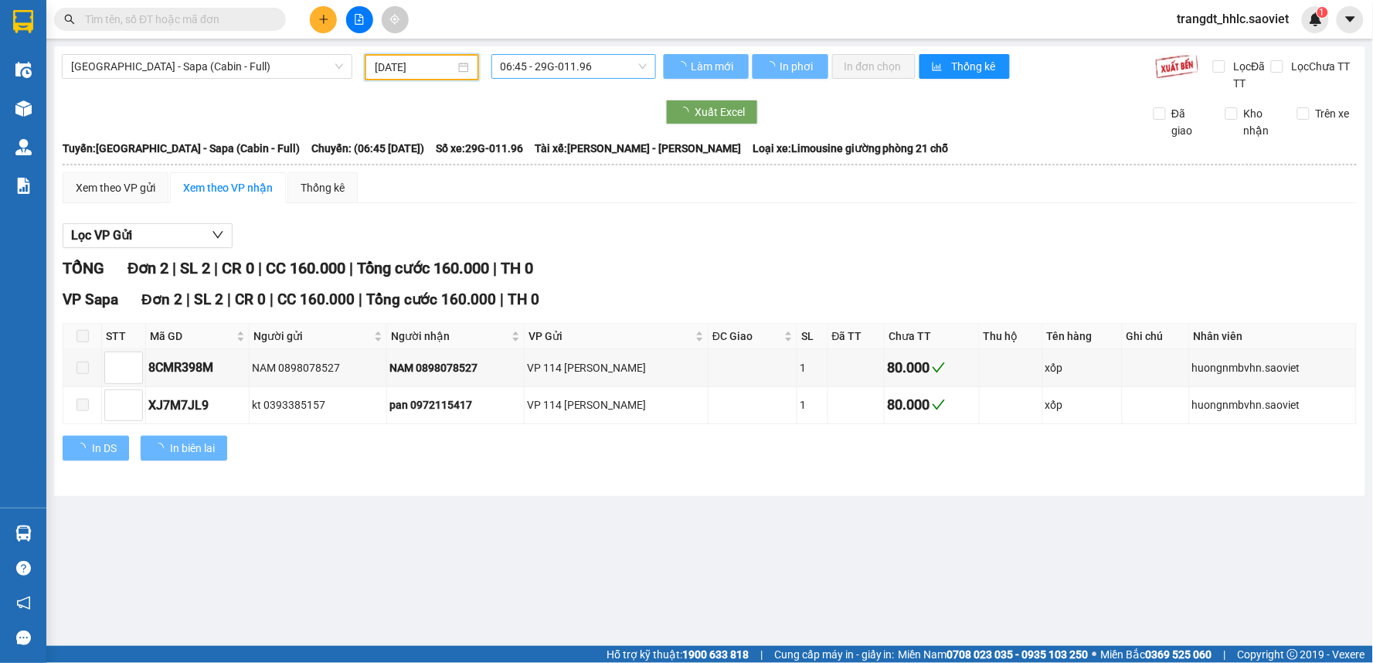
click at [581, 71] on span "06:45 - 29G-011.96" at bounding box center [574, 66] width 146 height 23
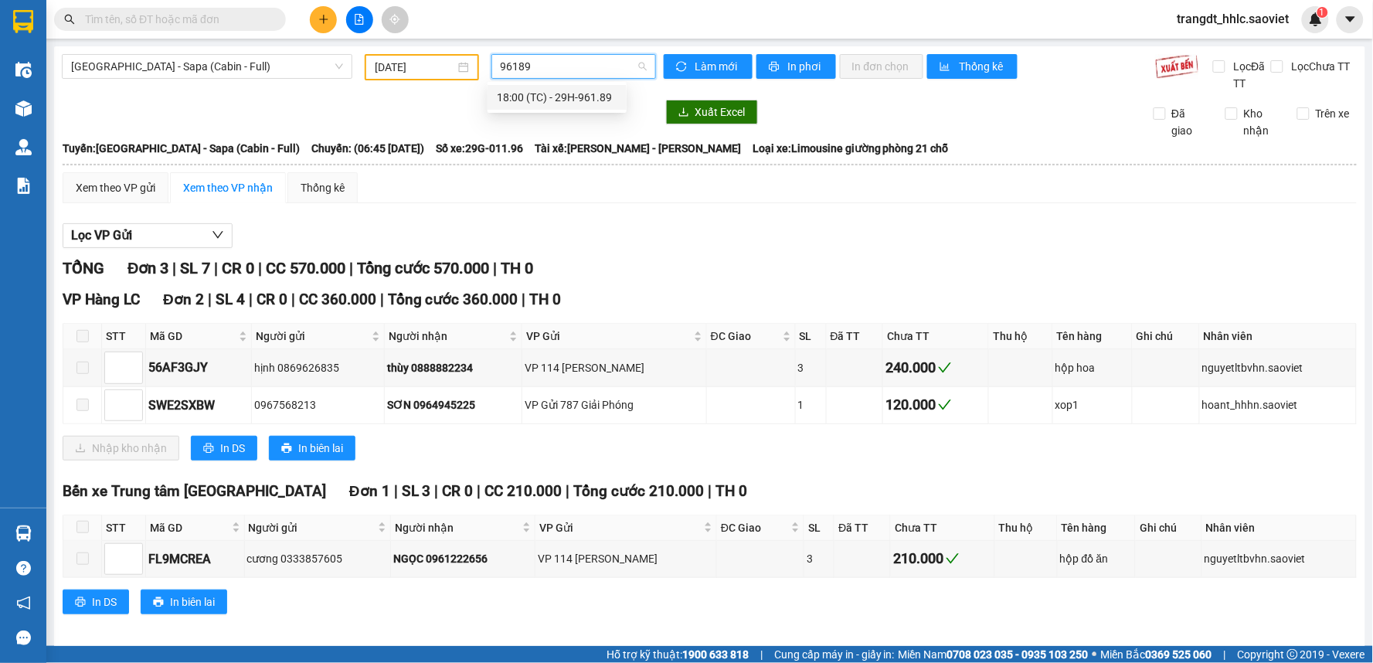
type input "96189"
drag, startPoint x: 584, startPoint y: 83, endPoint x: 582, endPoint y: 93, distance: 11.1
click at [582, 88] on body "Kết quả tìm kiếm ( 0 ) Bộ lọc No Data trangdt_hhlc.saoviet 1 Điều hành xe Kho h…" at bounding box center [686, 331] width 1373 height 663
click at [596, 71] on span "06:45 - 29G-011.96" at bounding box center [574, 66] width 146 height 23
type input "96189"
